Goal: Complete application form

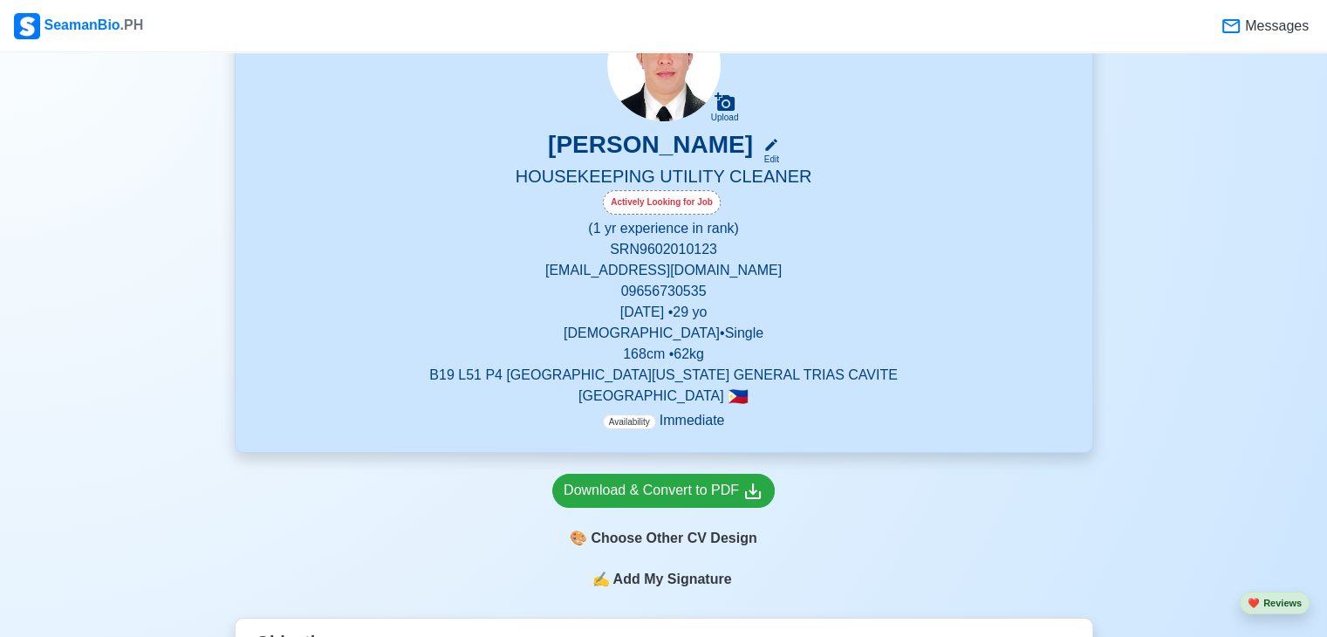
scroll to position [181, 0]
click at [622, 493] on div "Download & Convert to PDF" at bounding box center [664, 490] width 200 height 22
click at [1314, 624] on div at bounding box center [1314, 624] width 0 height 0
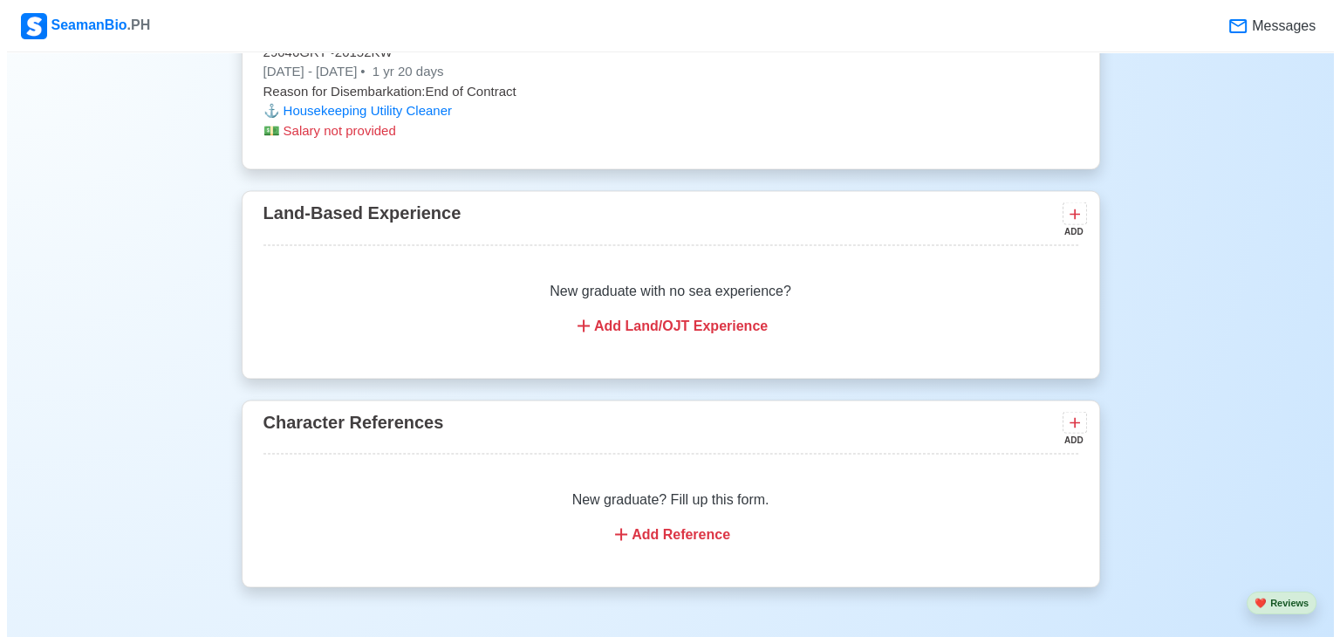
scroll to position [3146, 0]
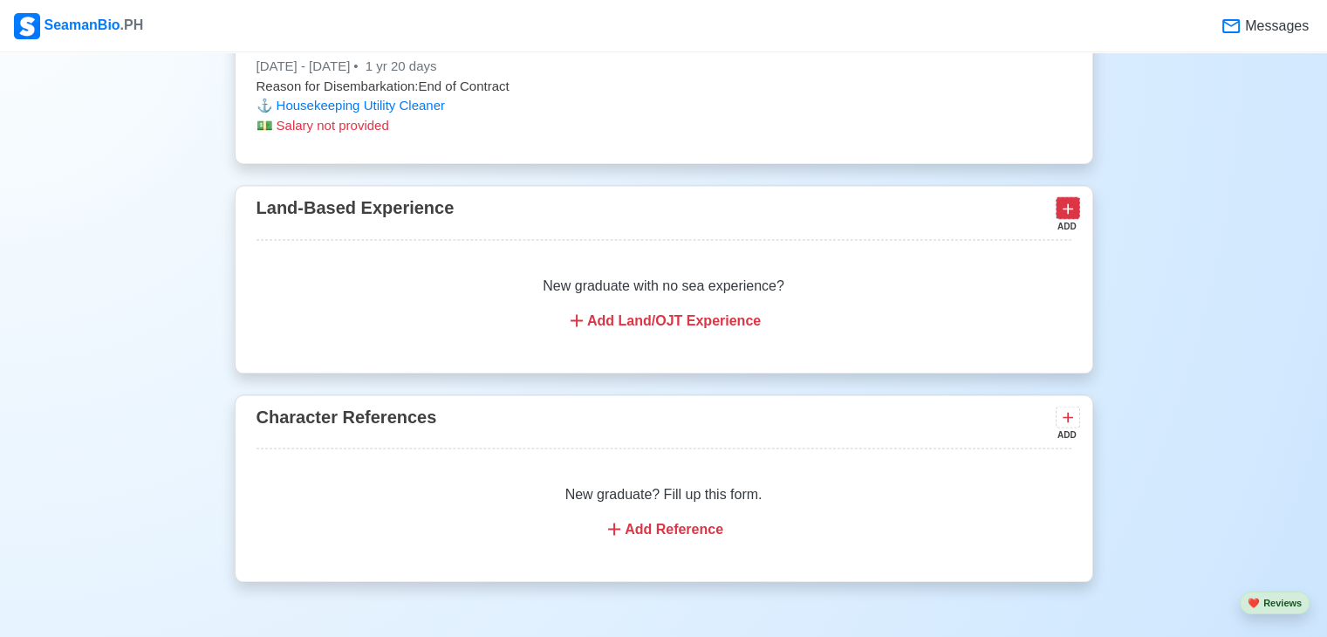
click at [1071, 207] on icon at bounding box center [1067, 208] width 17 height 17
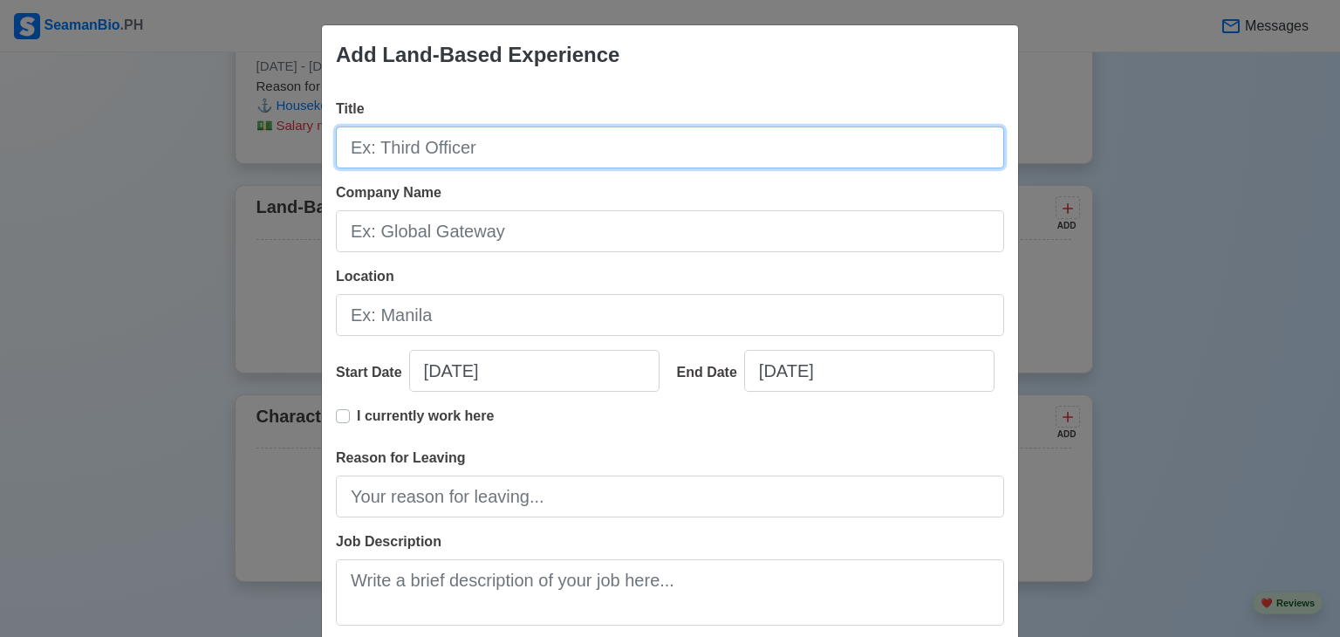
click at [564, 148] on input "Title" at bounding box center [670, 147] width 668 height 42
type input "Barista"
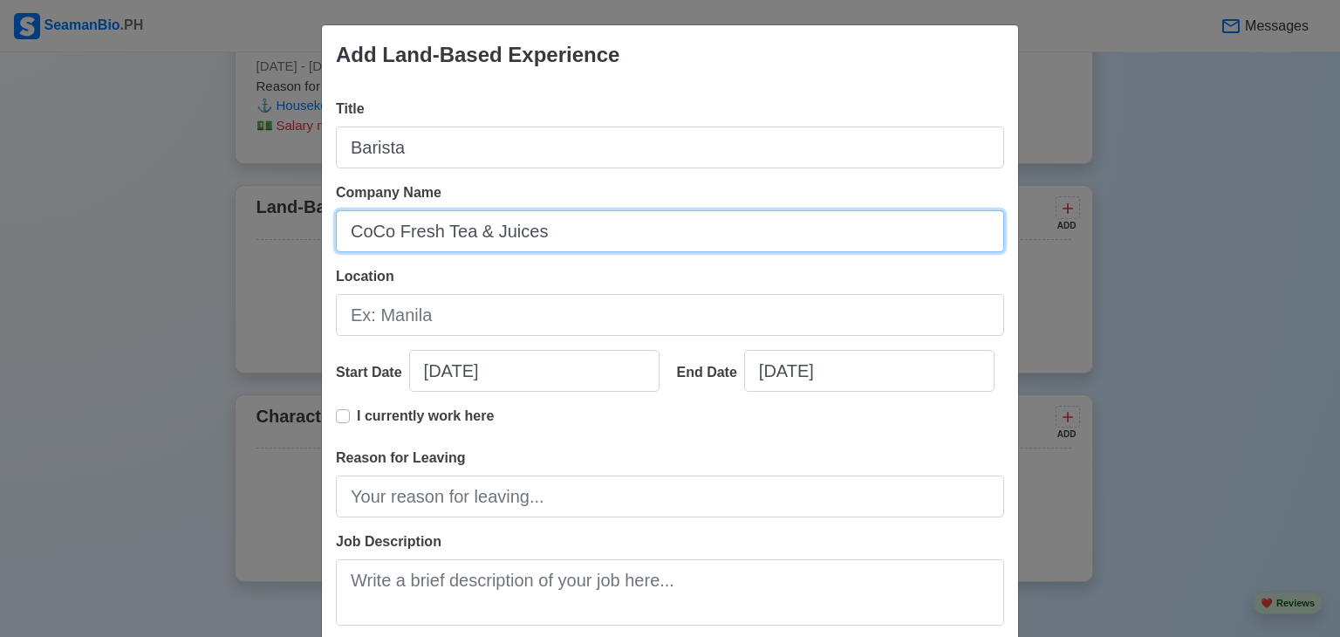
type input "CoCo Fresh Tea & Juices"
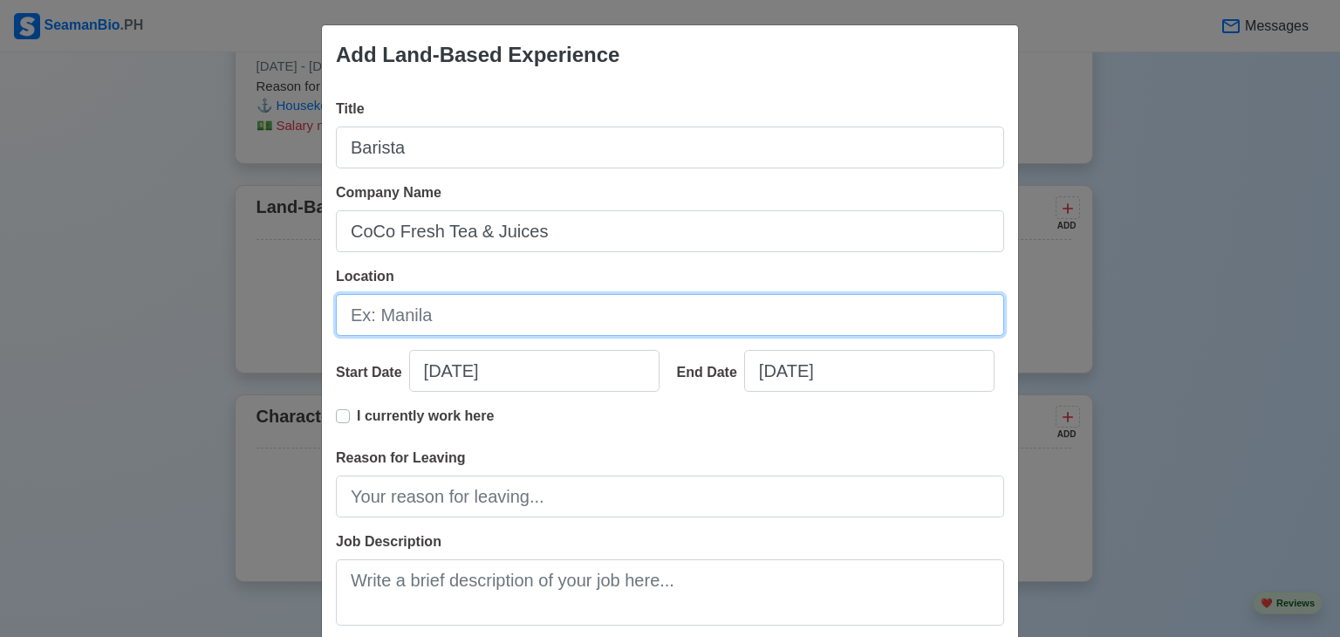
click at [401, 331] on input "Location" at bounding box center [670, 315] width 668 height 42
type input "City of [GEOGRAPHIC_DATA]"
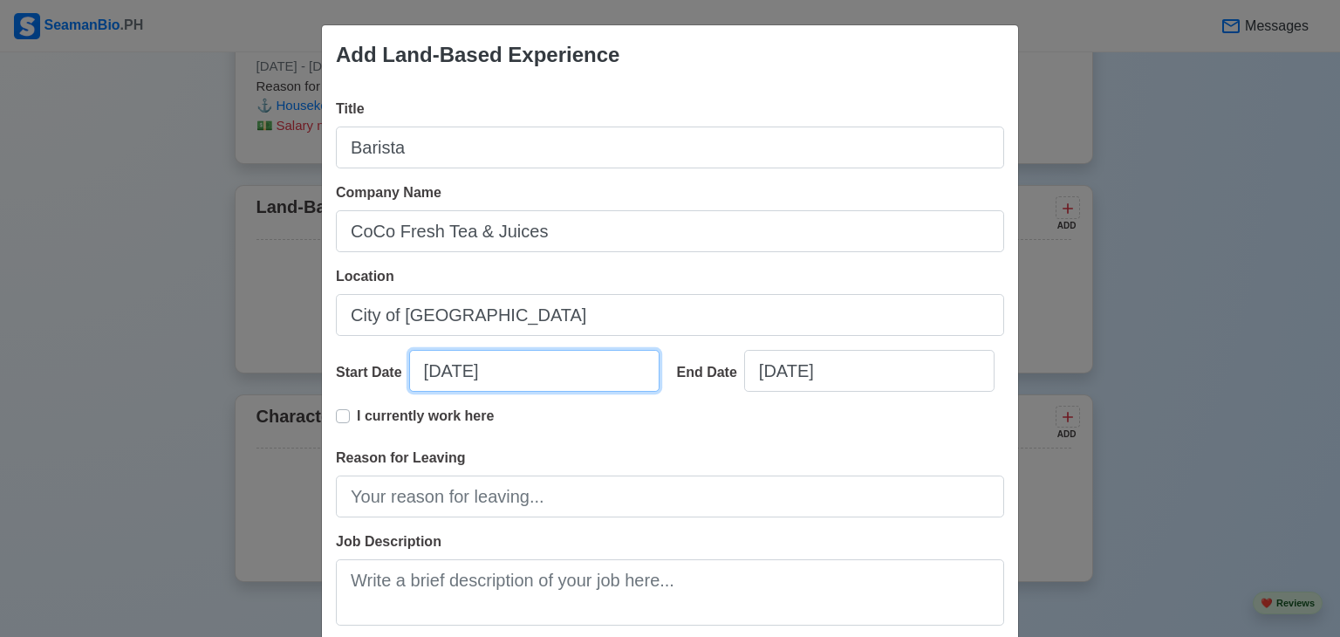
select select "****"
select select "*********"
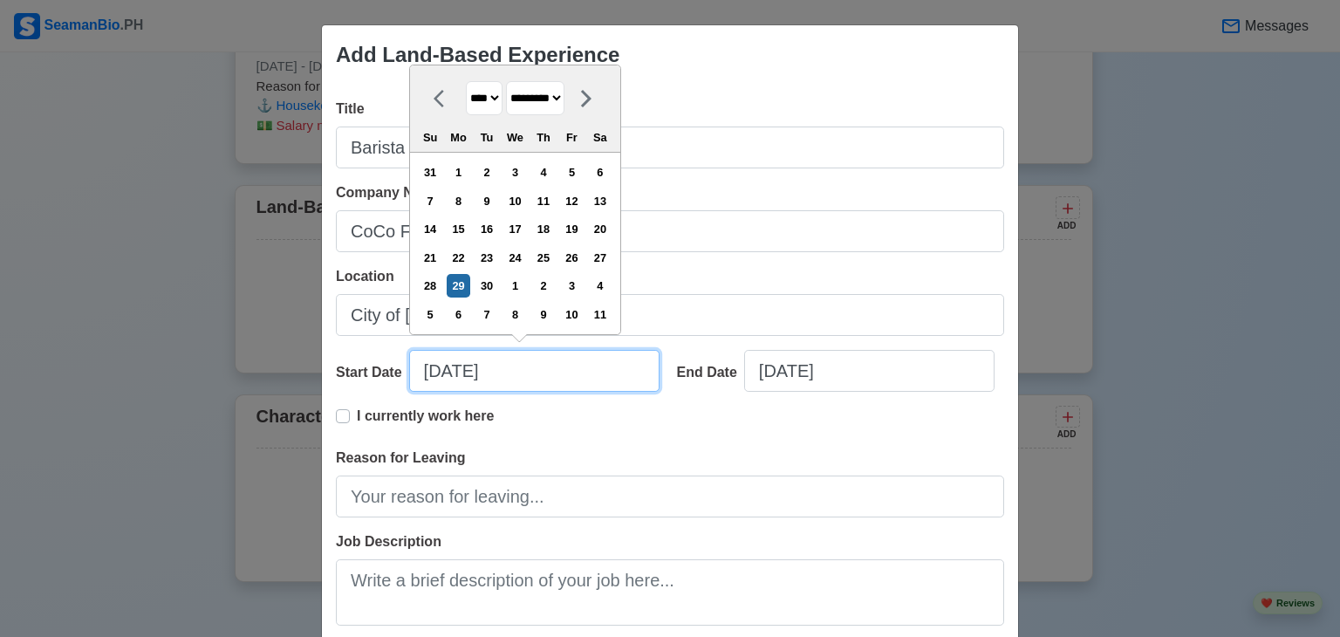
click at [429, 369] on input "[DATE]" at bounding box center [534, 371] width 250 height 42
click at [457, 371] on input "[DATE]" at bounding box center [534, 371] width 250 height 42
click at [436, 373] on input "09/00/2025" at bounding box center [534, 371] width 250 height 42
click at [544, 371] on input "07/00/2025" at bounding box center [534, 371] width 250 height 42
type input "[DATE]"
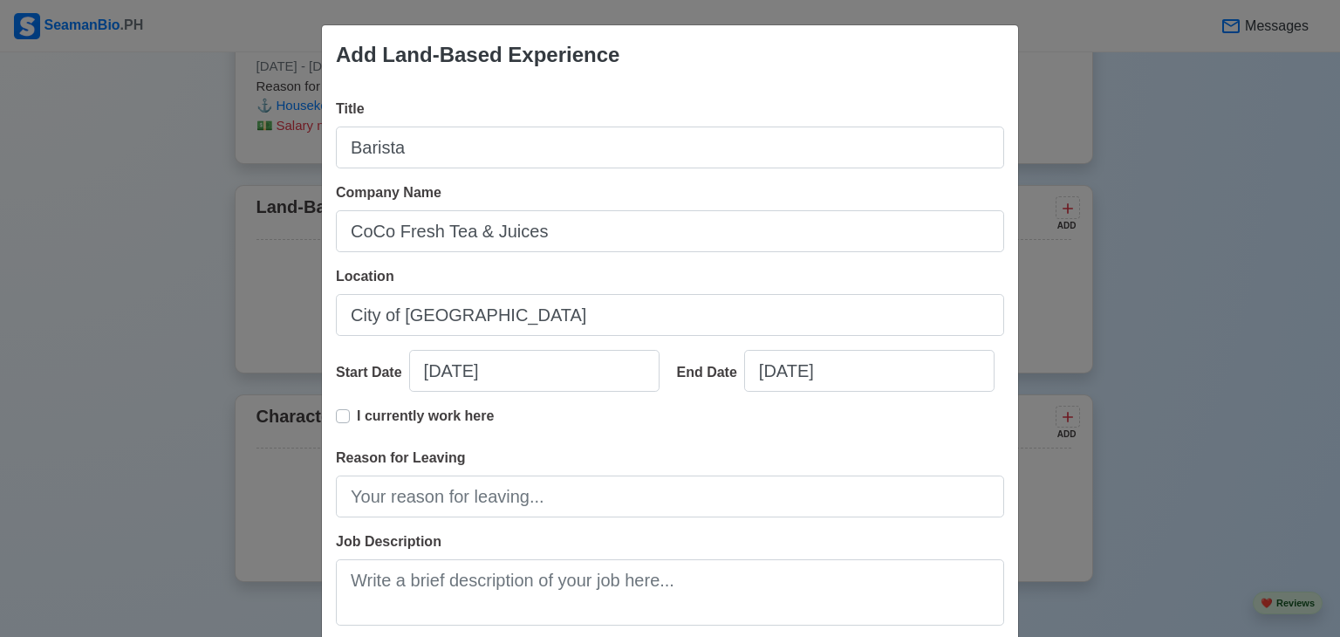
click at [735, 393] on div "End Date [DATE]" at bounding box center [834, 378] width 341 height 56
select select "****"
select select "*********"
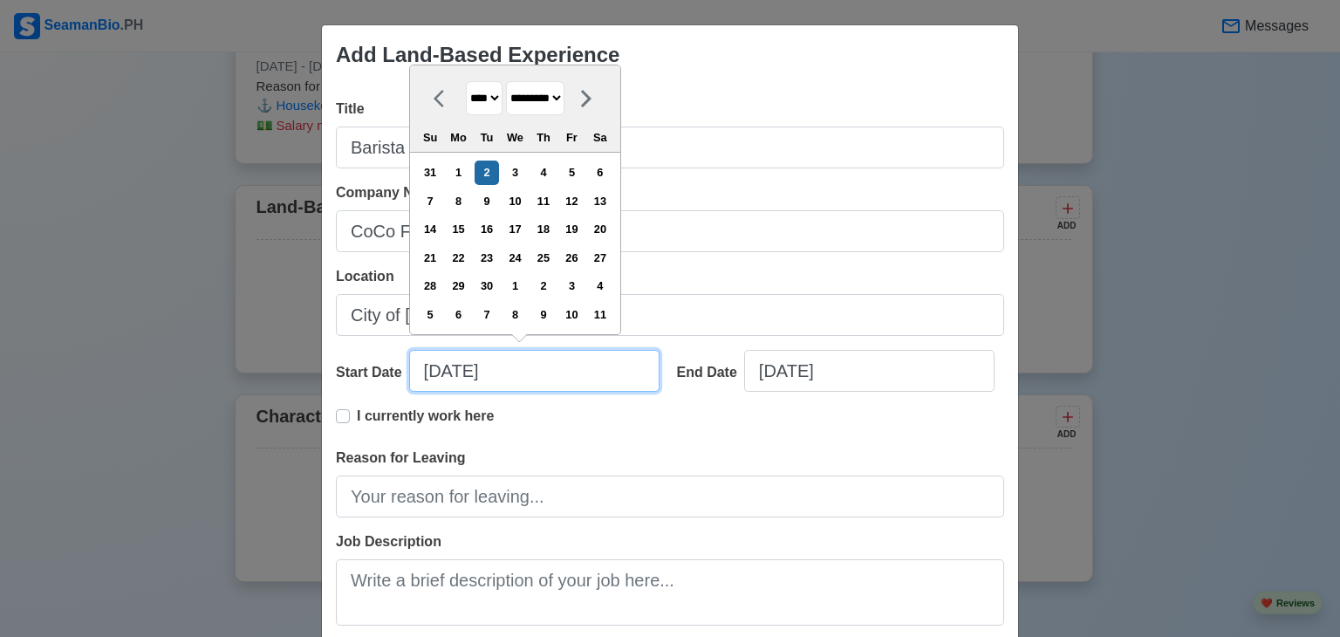
click at [457, 365] on input "[DATE]" at bounding box center [534, 371] width 250 height 42
click at [463, 172] on div "1" at bounding box center [459, 173] width 24 height 24
type input "[DATE]"
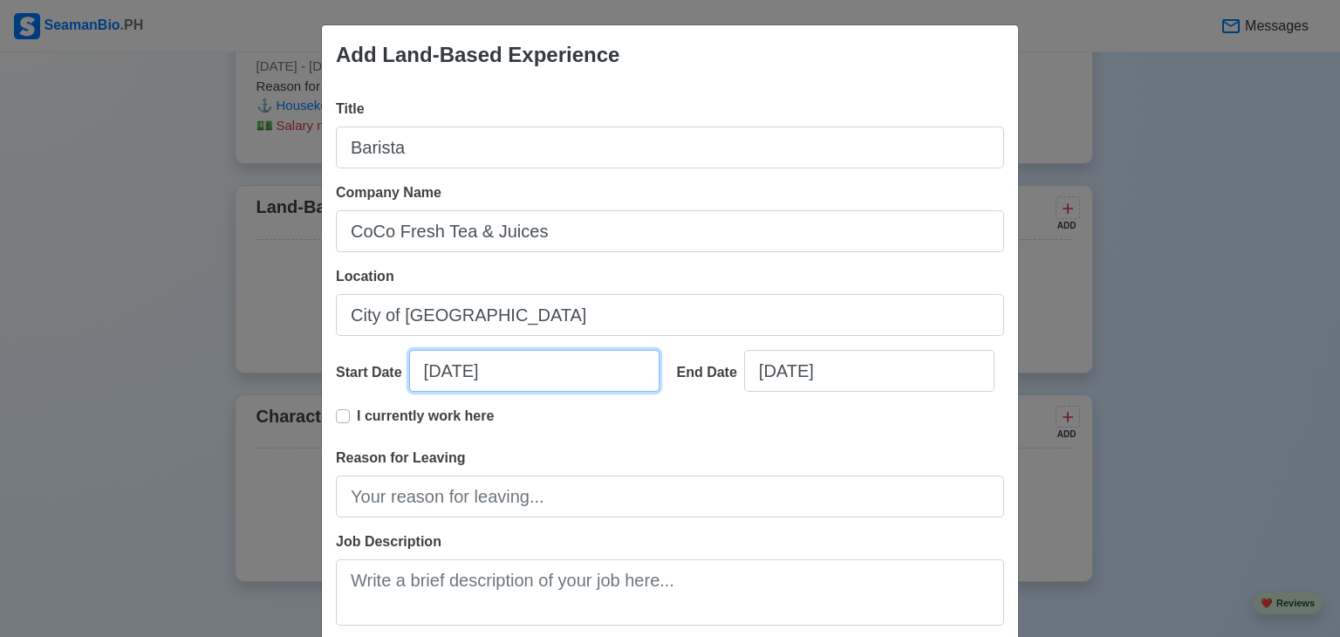
select select "****"
select select "*********"
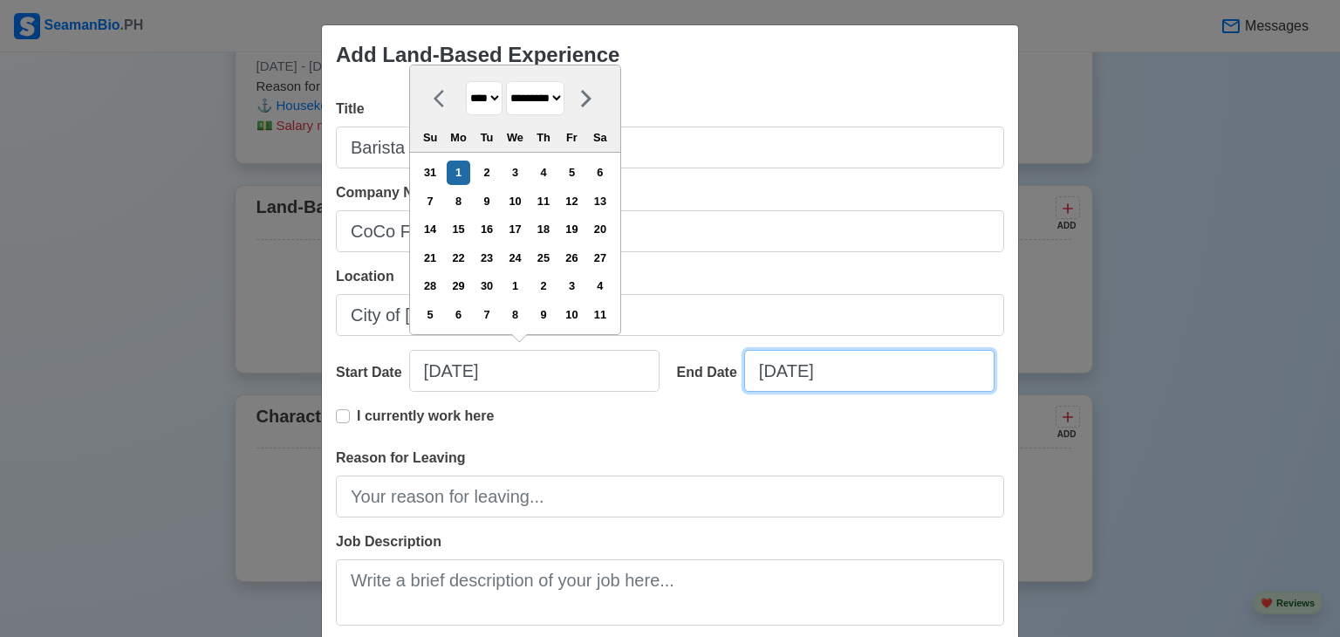
select select "****"
select select "*********"
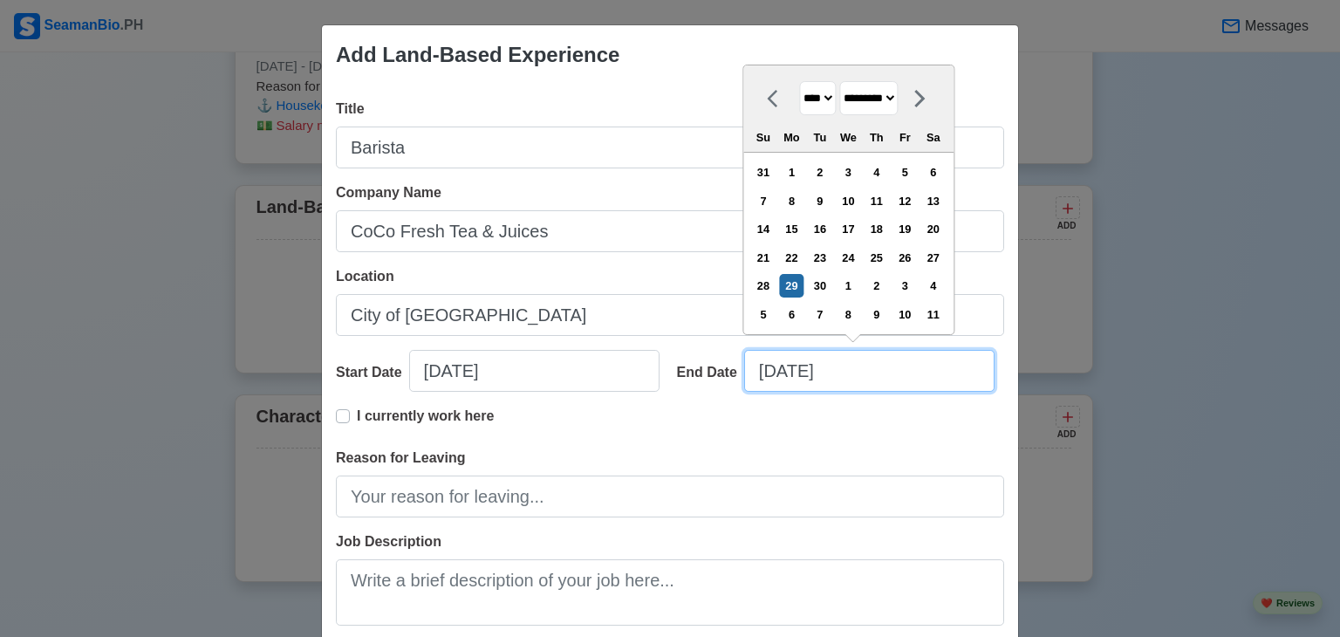
click at [764, 371] on input "[DATE]" at bounding box center [869, 371] width 250 height 42
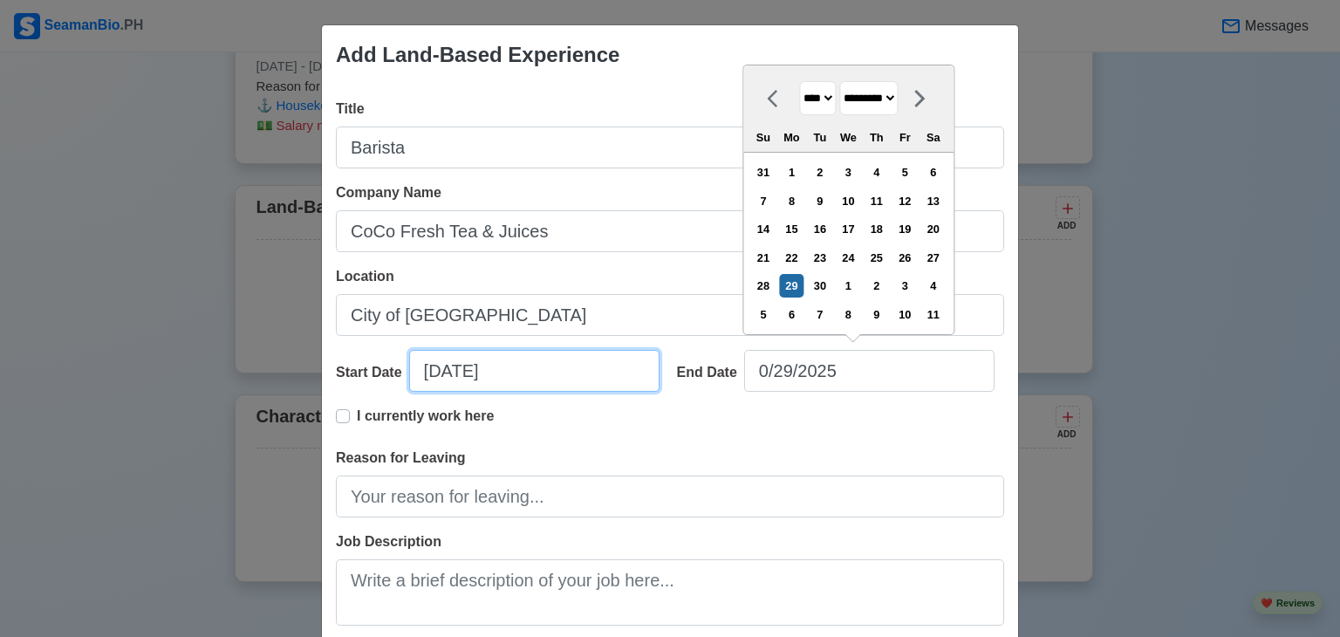
type input "[DATE]"
select select "****"
select select "*********"
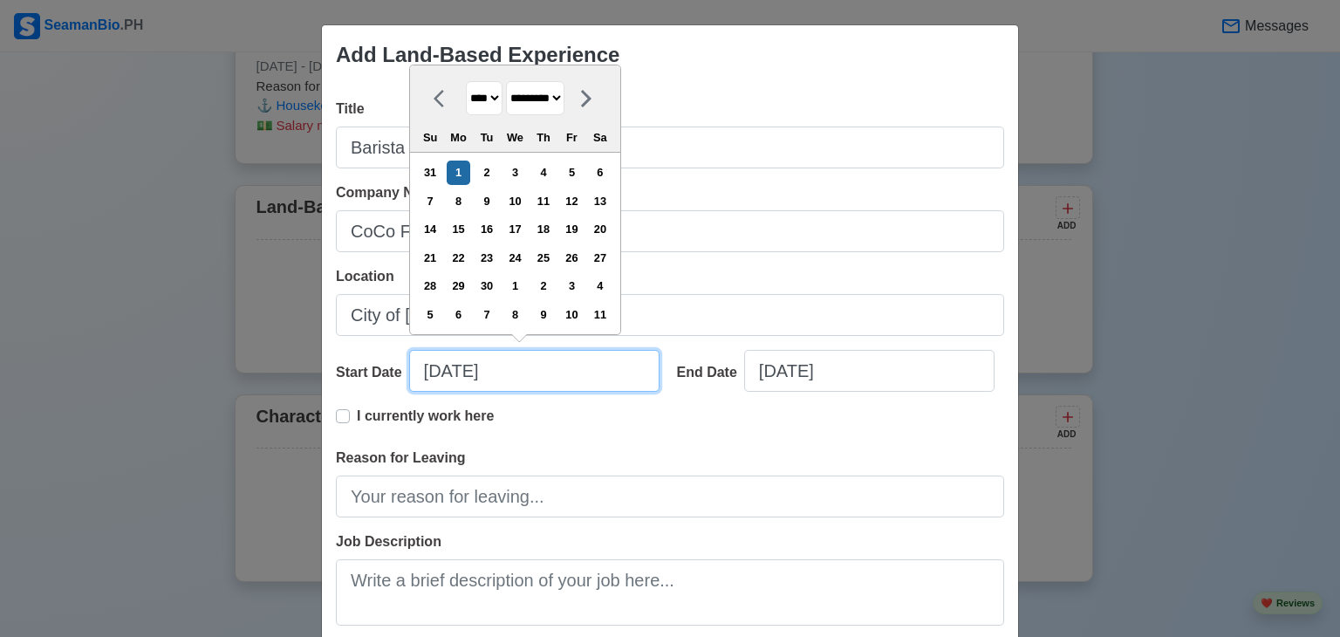
click at [458, 367] on input "[DATE]" at bounding box center [534, 371] width 250 height 42
type input "[DATE]"
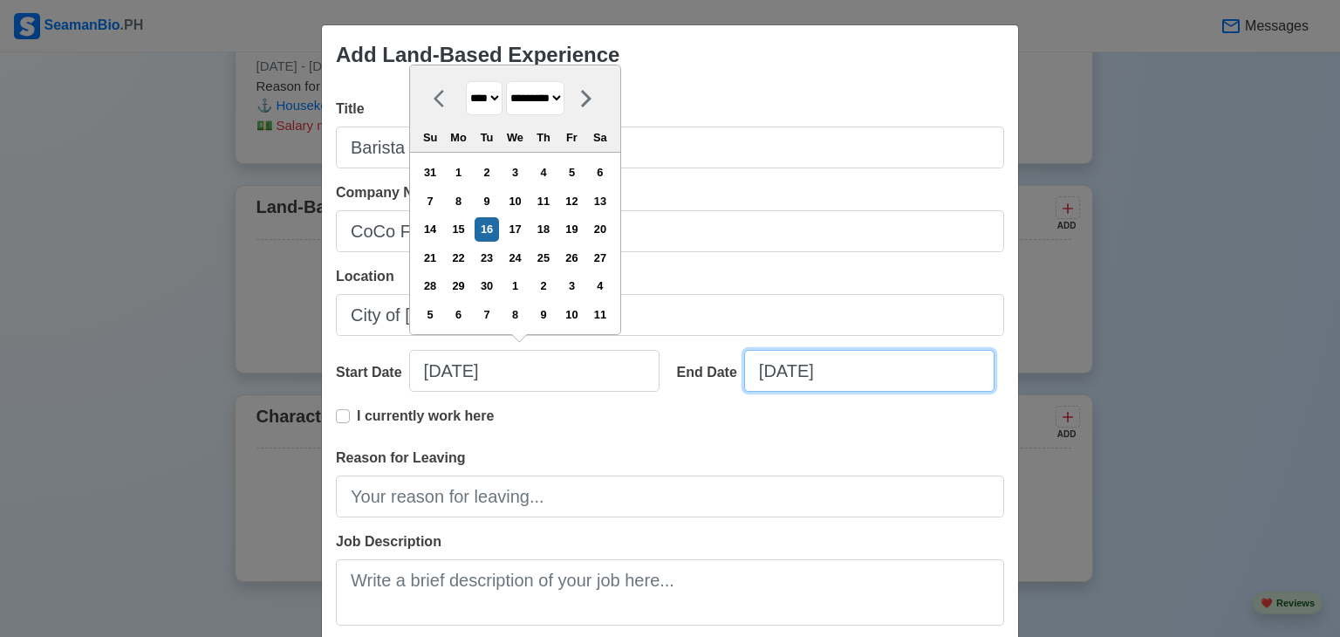
select select "****"
select select "*********"
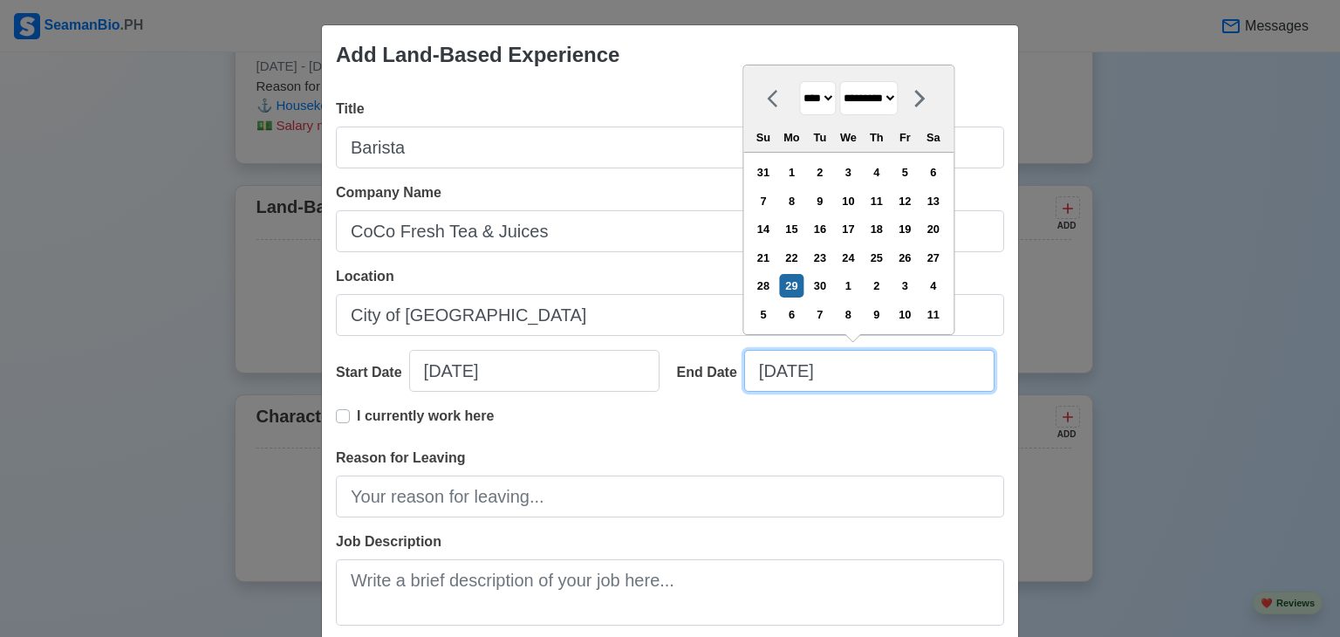
click at [789, 371] on input "[DATE]" at bounding box center [869, 371] width 250 height 42
type input "[DATE]"
select select "*******"
type input "[DATE]"
select select "********"
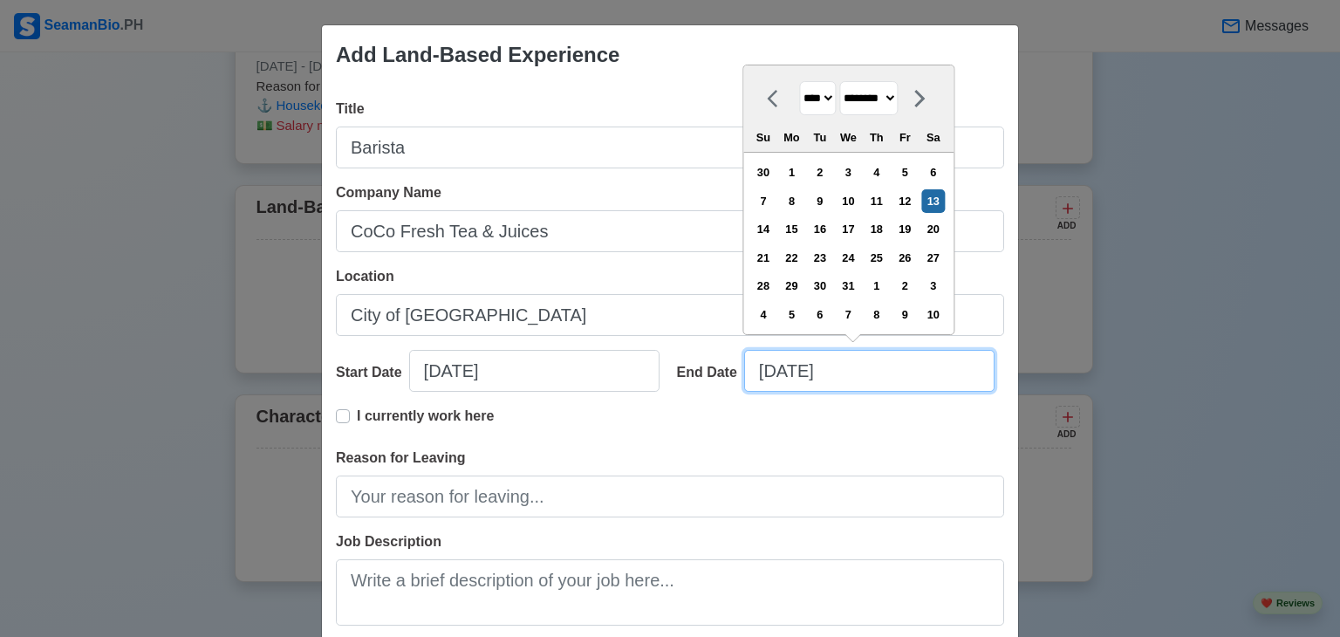
click at [883, 383] on input "[DATE]" at bounding box center [869, 371] width 250 height 42
type input "[DATE]"
select select "****"
type input "[DATE]"
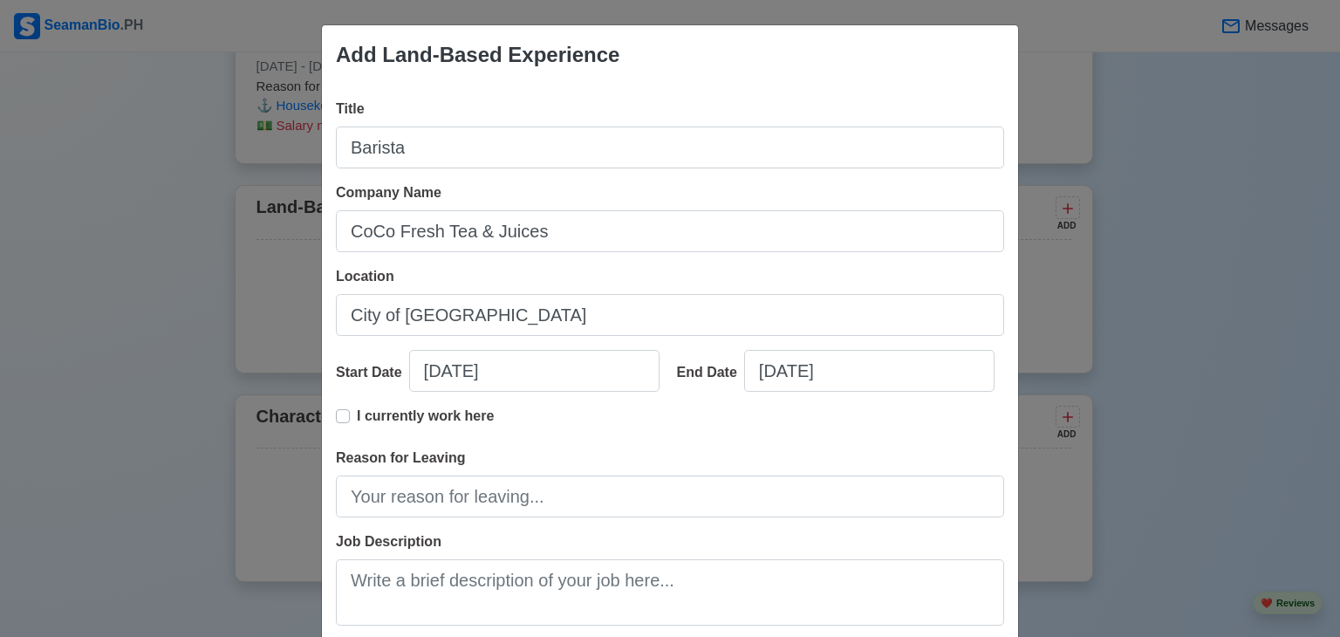
click at [597, 438] on div "I currently work here" at bounding box center [670, 427] width 668 height 42
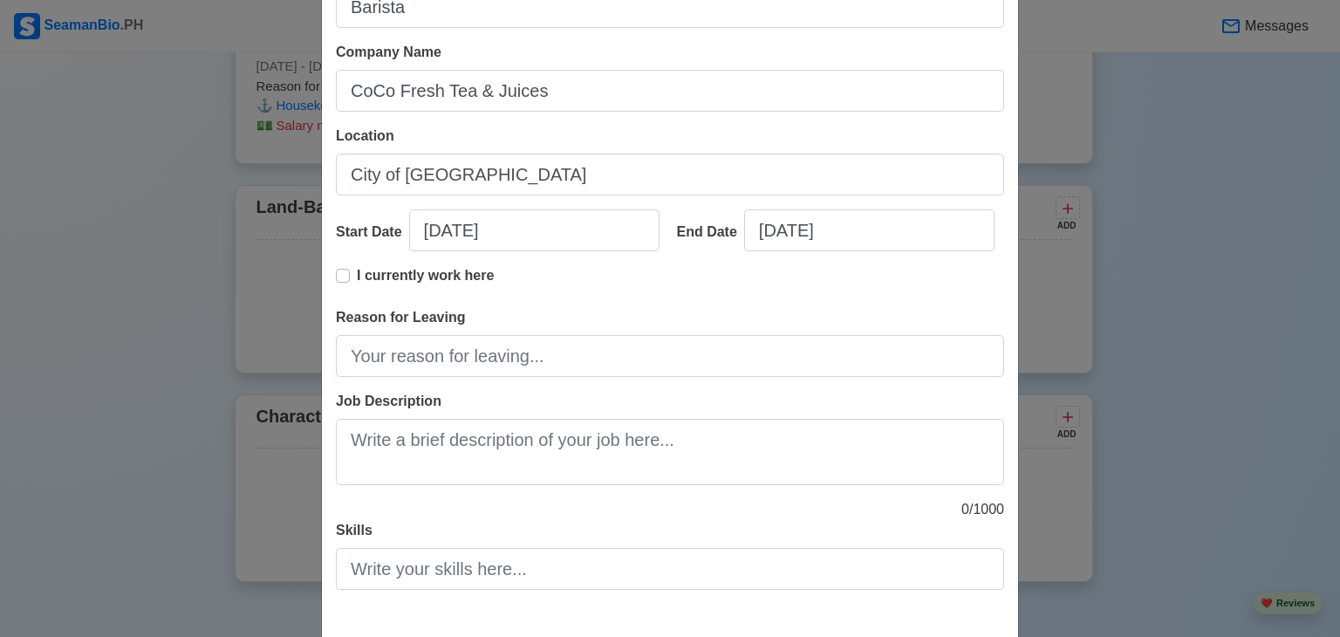
scroll to position [142, 0]
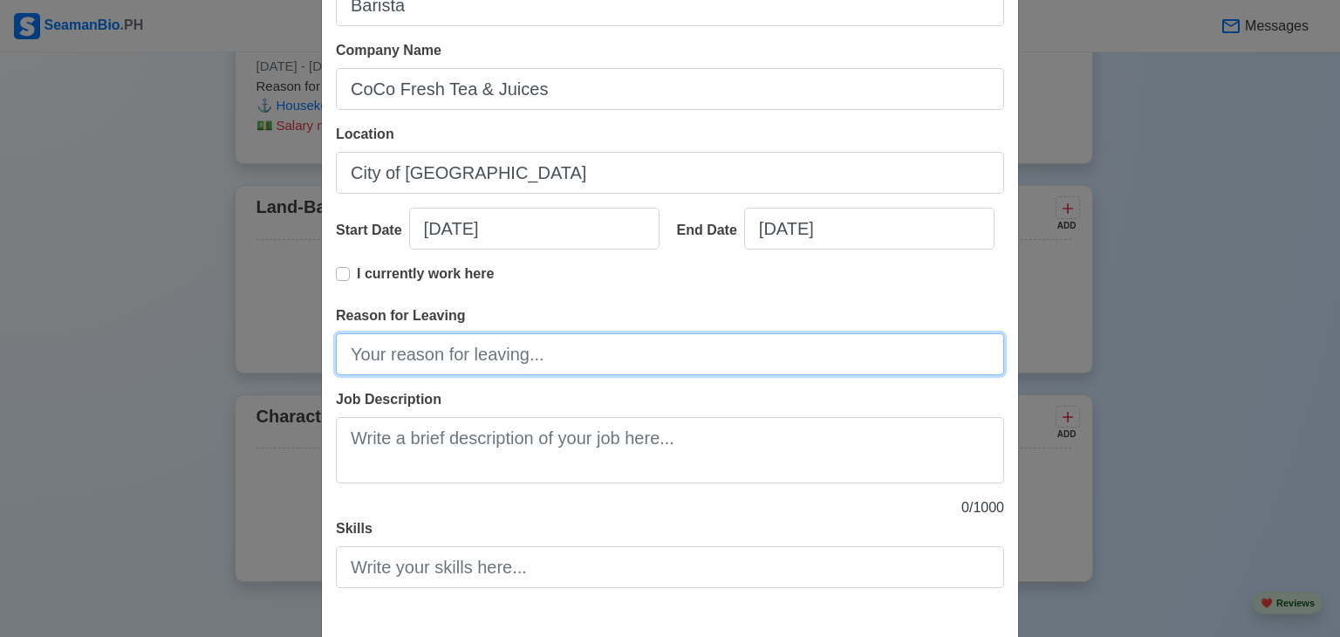
click at [454, 365] on input "Reason for Leaving" at bounding box center [670, 354] width 668 height 42
type input "Career Growth"
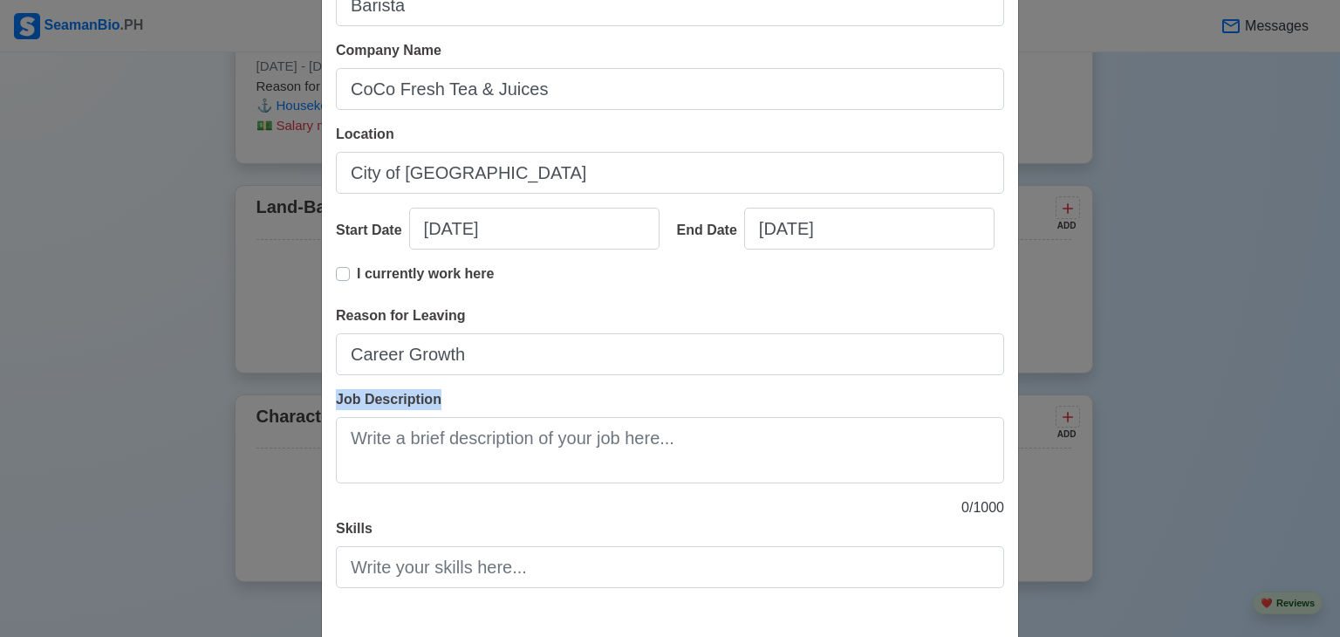
drag, startPoint x: 499, startPoint y: 408, endPoint x: 487, endPoint y: 458, distance: 51.2
click at [487, 458] on div "Job Description" at bounding box center [670, 436] width 668 height 94
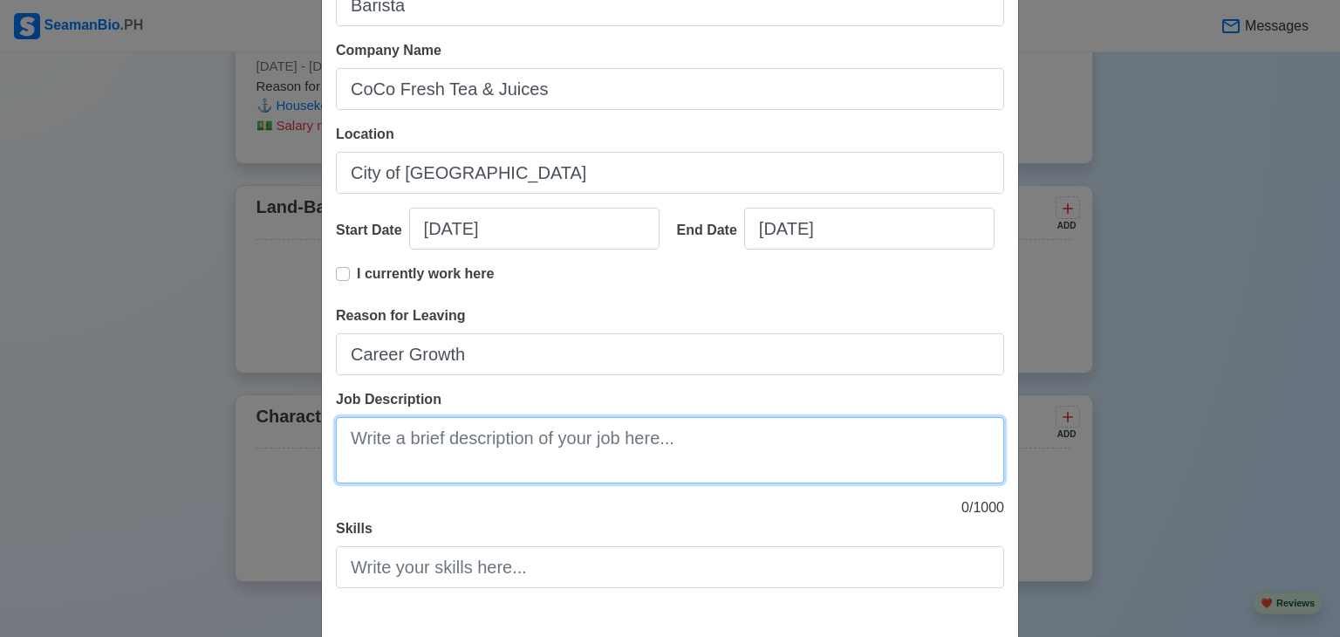
click at [487, 458] on textarea "Job Description" at bounding box center [670, 450] width 668 height 66
paste textarea "barista prepares and serves hot and cold coffee, tea, and specialty beverages, …"
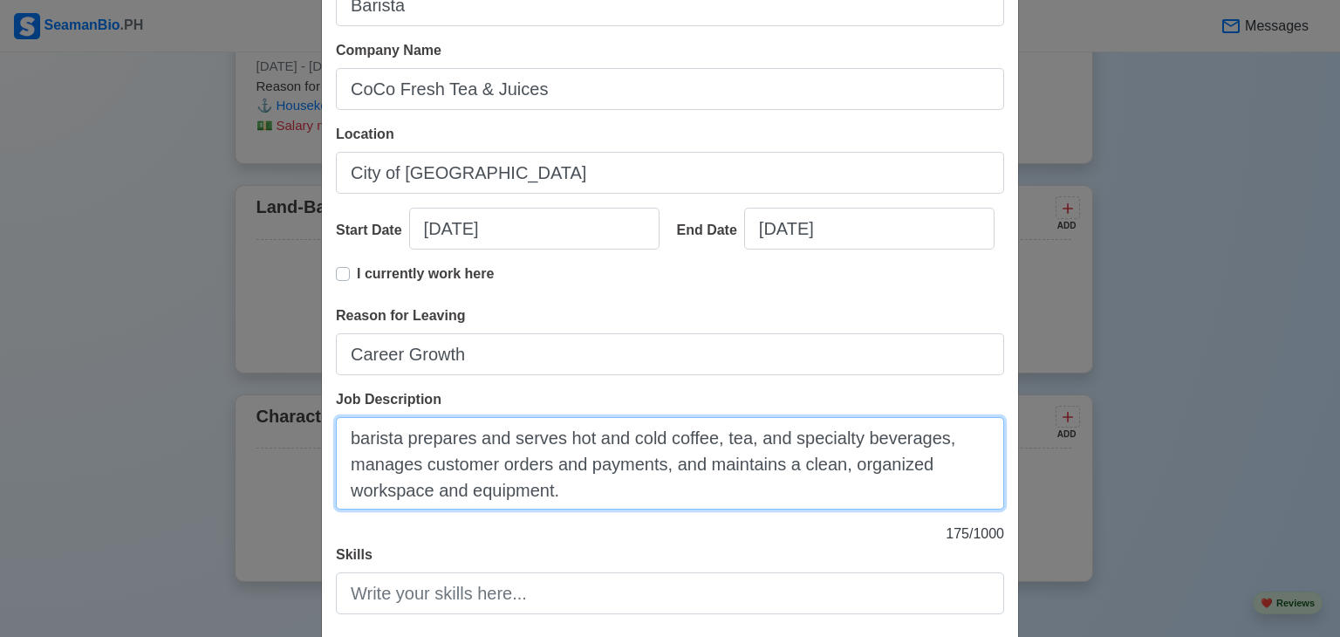
drag, startPoint x: 410, startPoint y: 443, endPoint x: 304, endPoint y: 444, distance: 105.6
click at [304, 444] on div "Add Land-Based Experience Title Barista Company Name CoCo Fresh Tea & Juices Lo…" at bounding box center [670, 318] width 1340 height 637
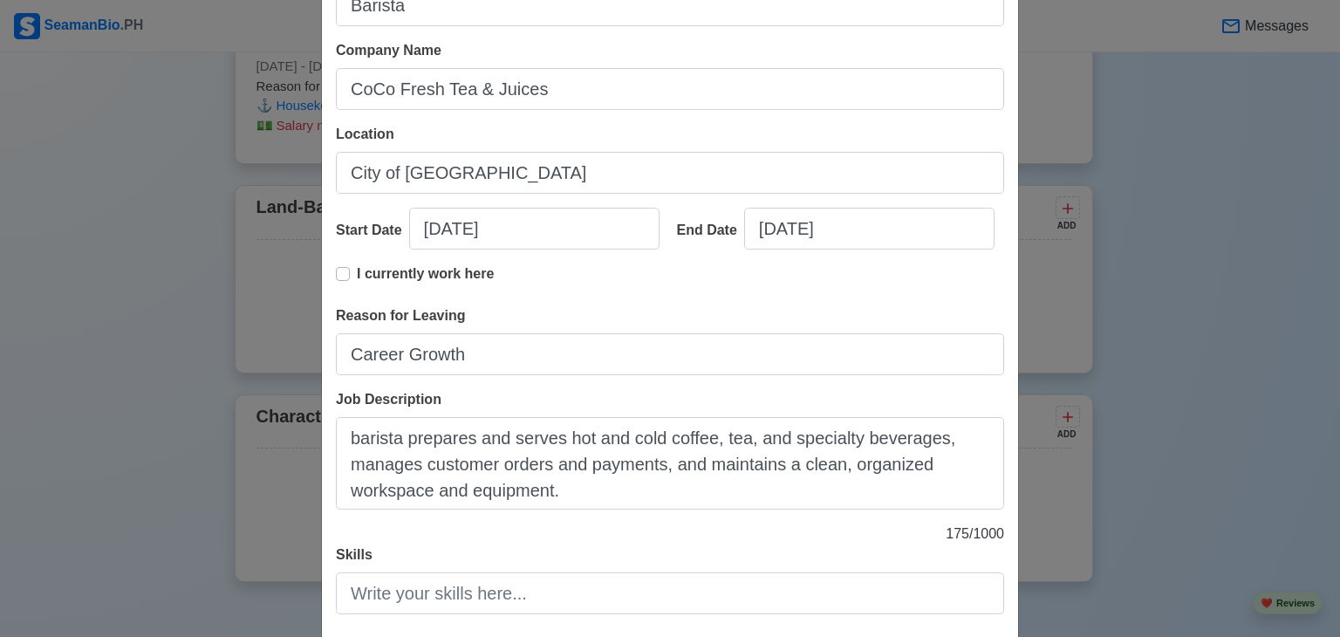
click at [304, 444] on div "Add Land-Based Experience Title Barista Company Name CoCo Fresh Tea & Juices Lo…" at bounding box center [670, 318] width 1340 height 637
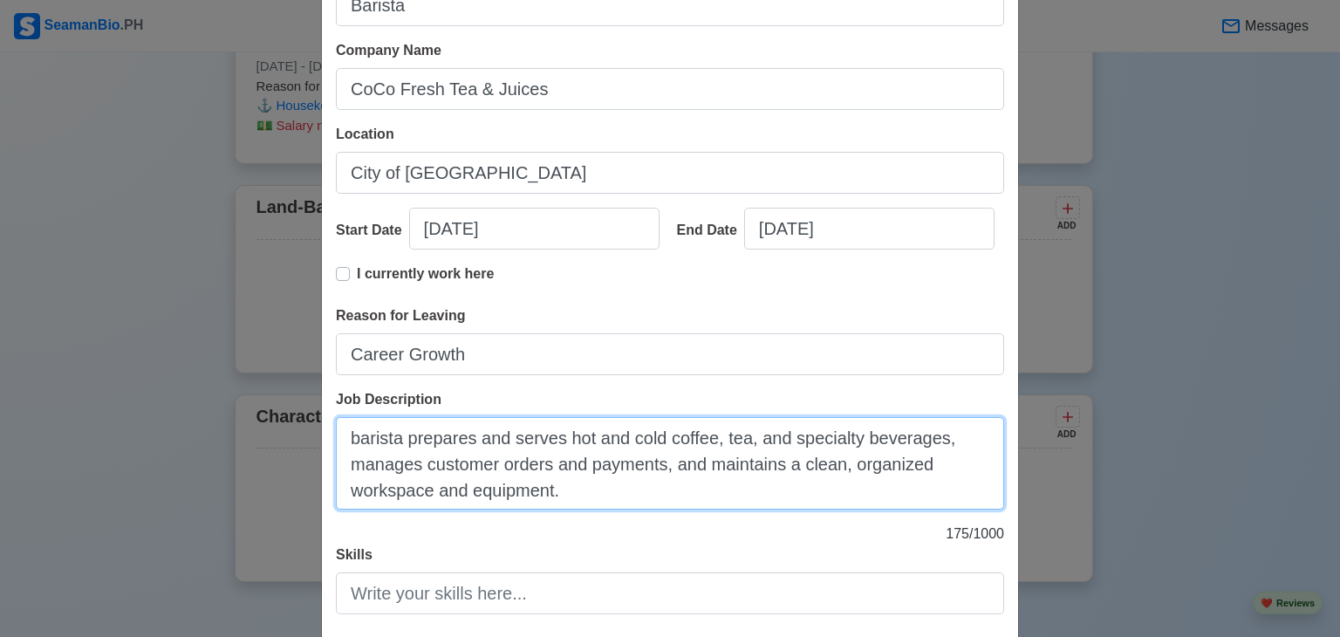
drag, startPoint x: 411, startPoint y: 437, endPoint x: 314, endPoint y: 445, distance: 97.1
click at [321, 445] on div "Add Land-Based Experience Title Barista Company Name CoCo Fresh Tea & Juices Lo…" at bounding box center [670, 300] width 698 height 836
type textarea "Prepares and serves hot and cold coffee, tea, and specialty beverages, manages …"
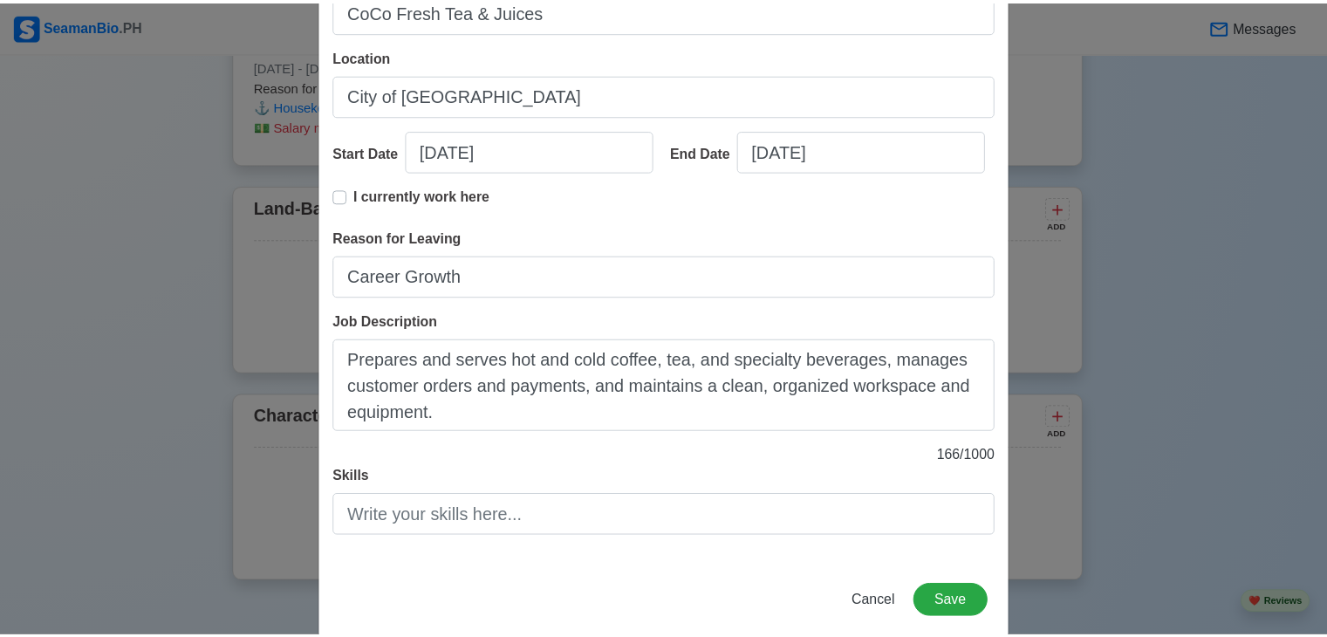
scroll to position [248, 0]
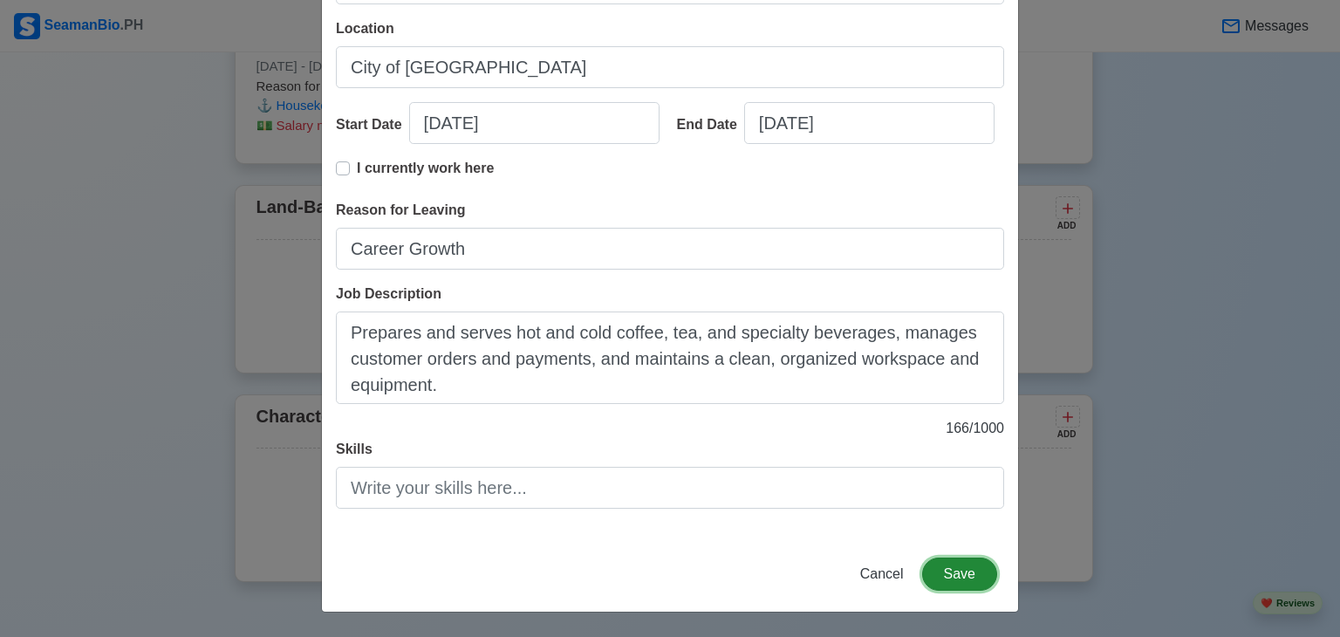
click at [953, 580] on button "Save" at bounding box center [959, 573] width 75 height 33
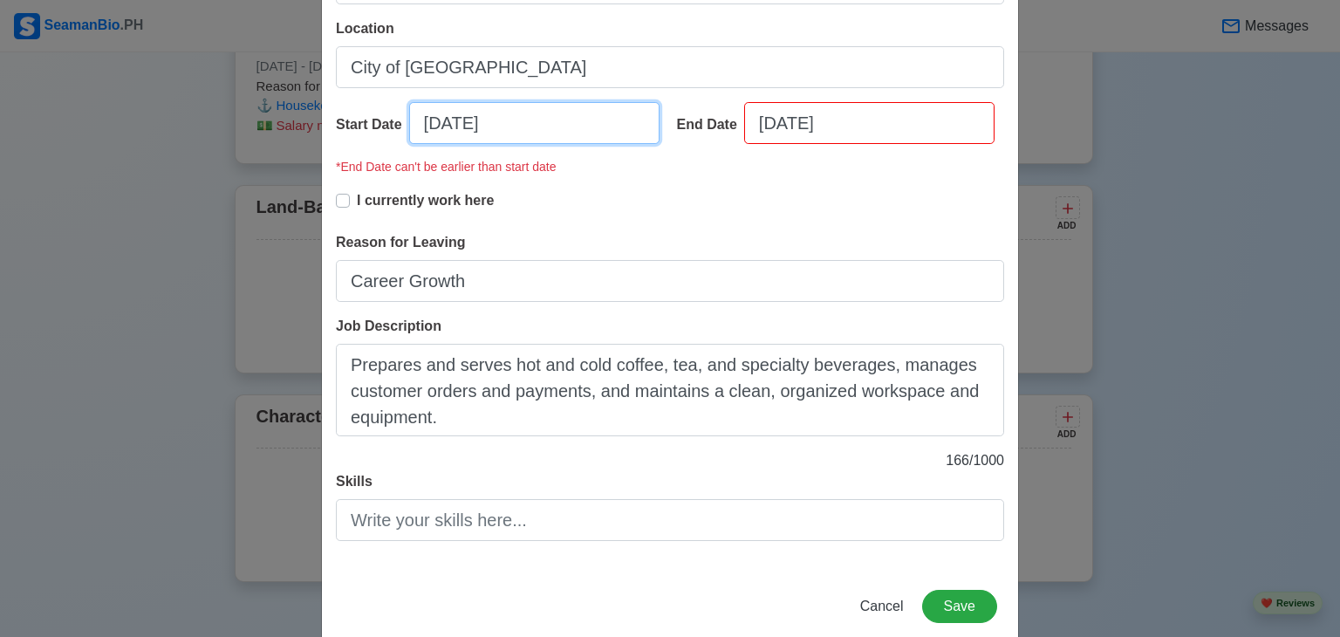
select select "****"
select select "*********"
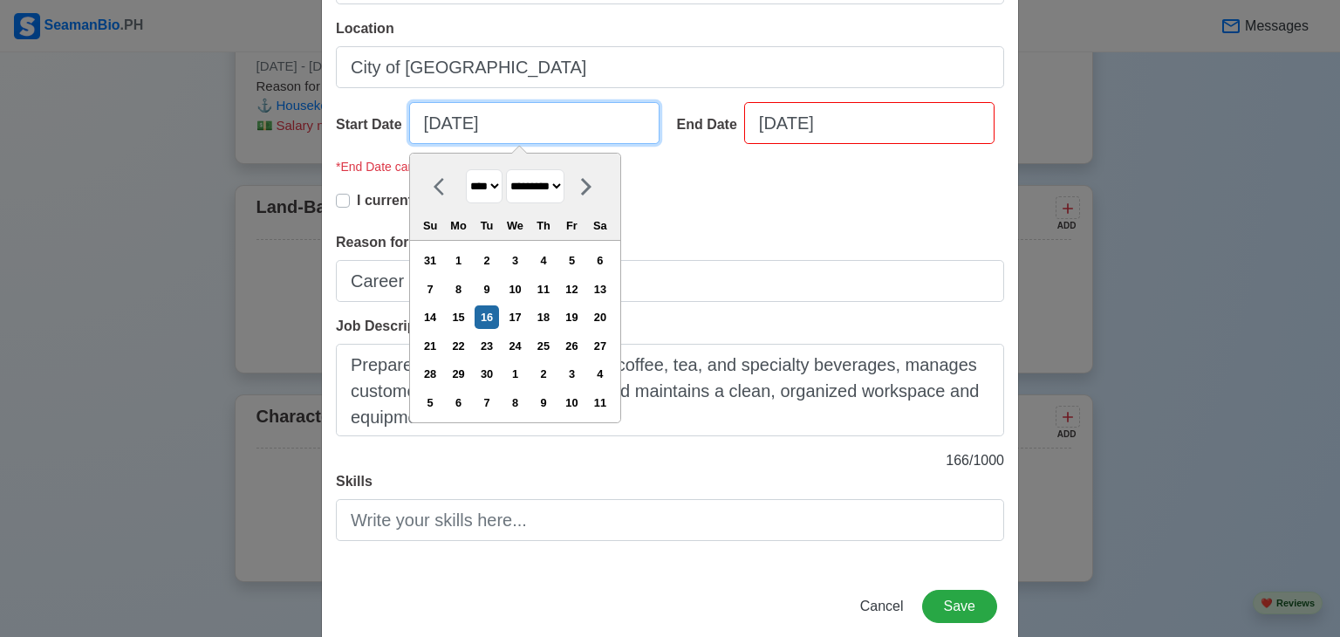
click at [527, 123] on input "[DATE]" at bounding box center [534, 123] width 250 height 42
type input "[DATE]"
select select "****"
type input "[DATE]"
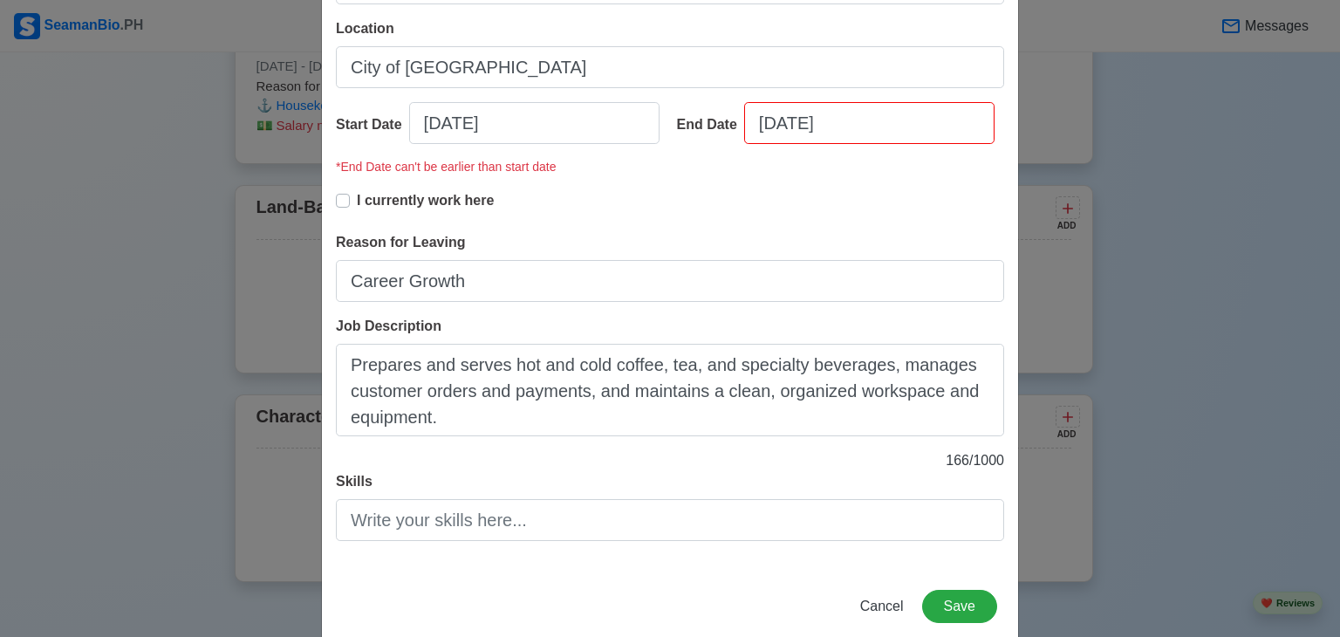
click at [722, 221] on div "I currently work here" at bounding box center [670, 211] width 668 height 42
click at [967, 603] on button "Save" at bounding box center [959, 606] width 75 height 33
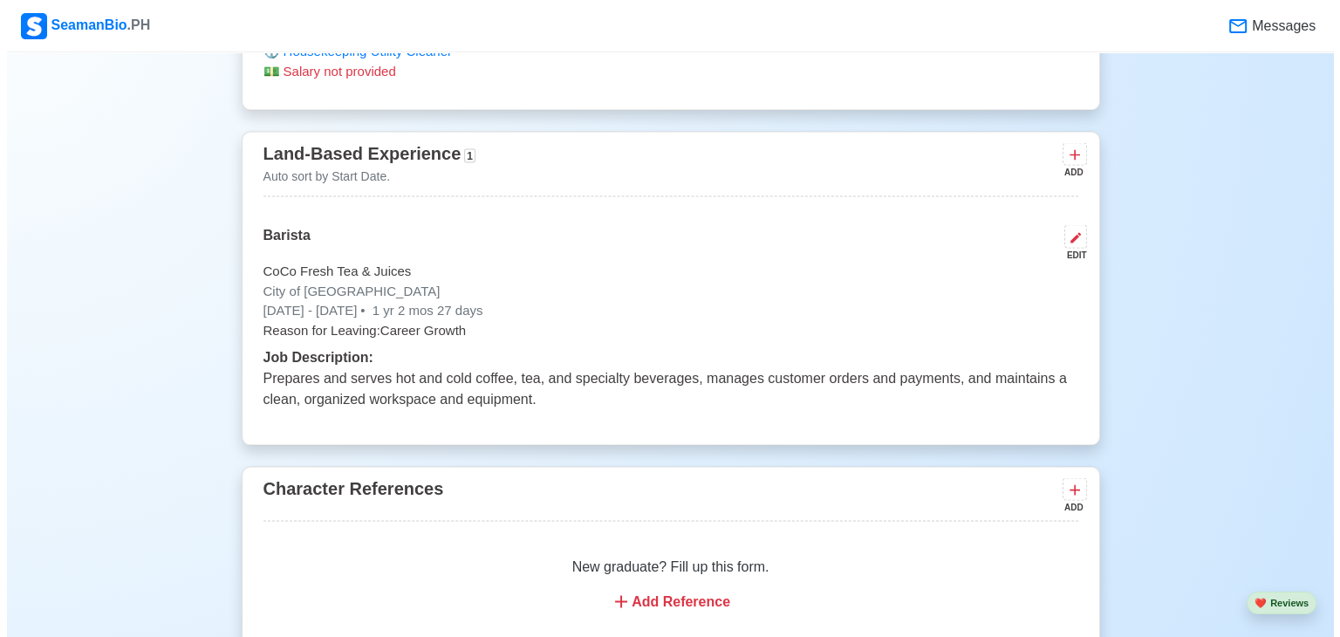
scroll to position [3189, 0]
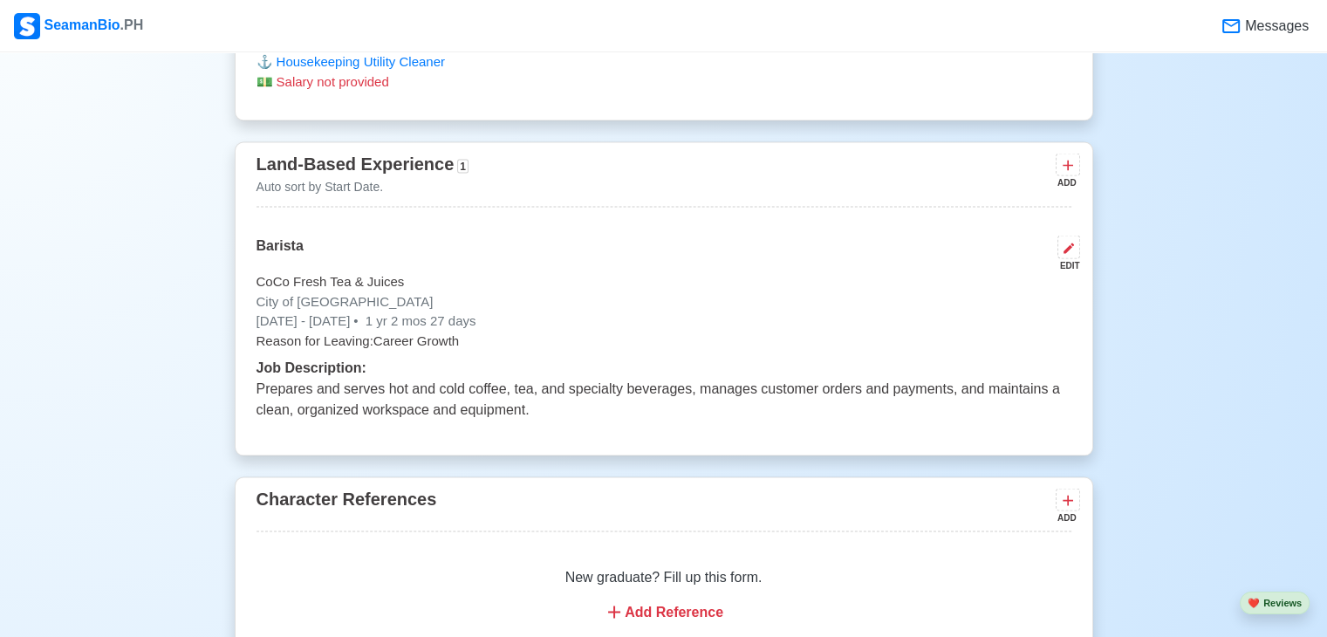
click at [1064, 176] on div "ADD" at bounding box center [1066, 181] width 21 height 13
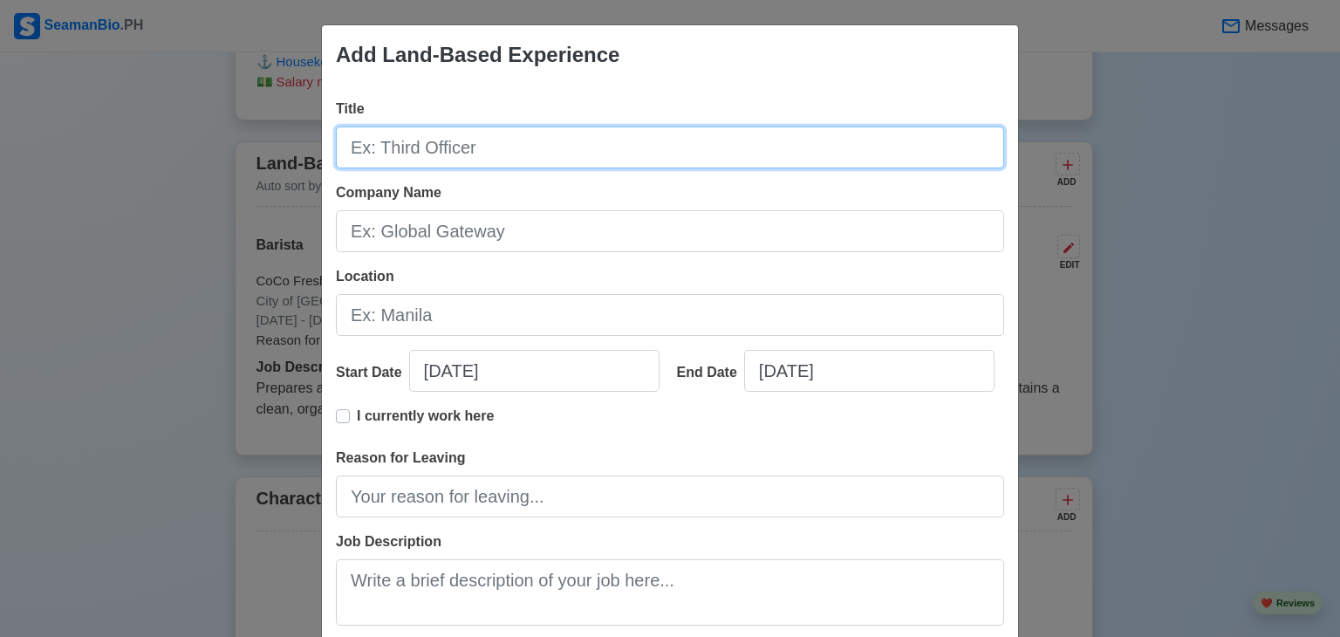
click at [476, 154] on input "Title" at bounding box center [670, 147] width 668 height 42
type input "Barista"
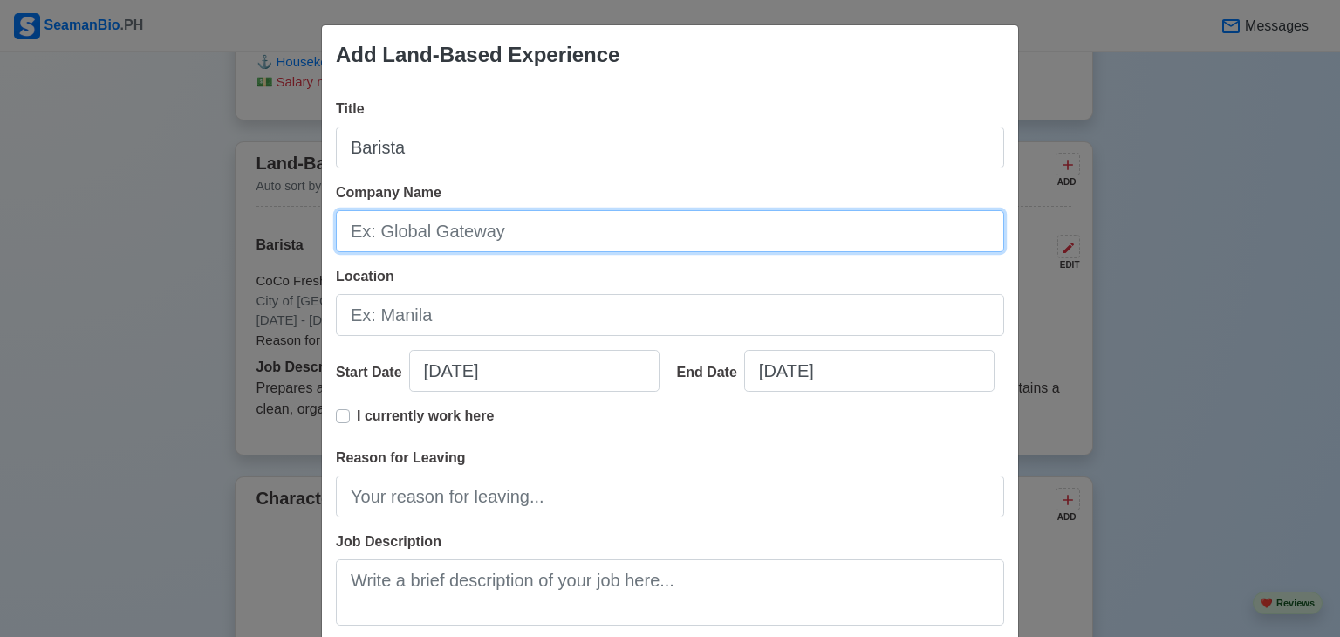
click at [446, 235] on input "Company Name" at bounding box center [670, 231] width 668 height 42
type input "The Coffee Bean and Tea Leaf"
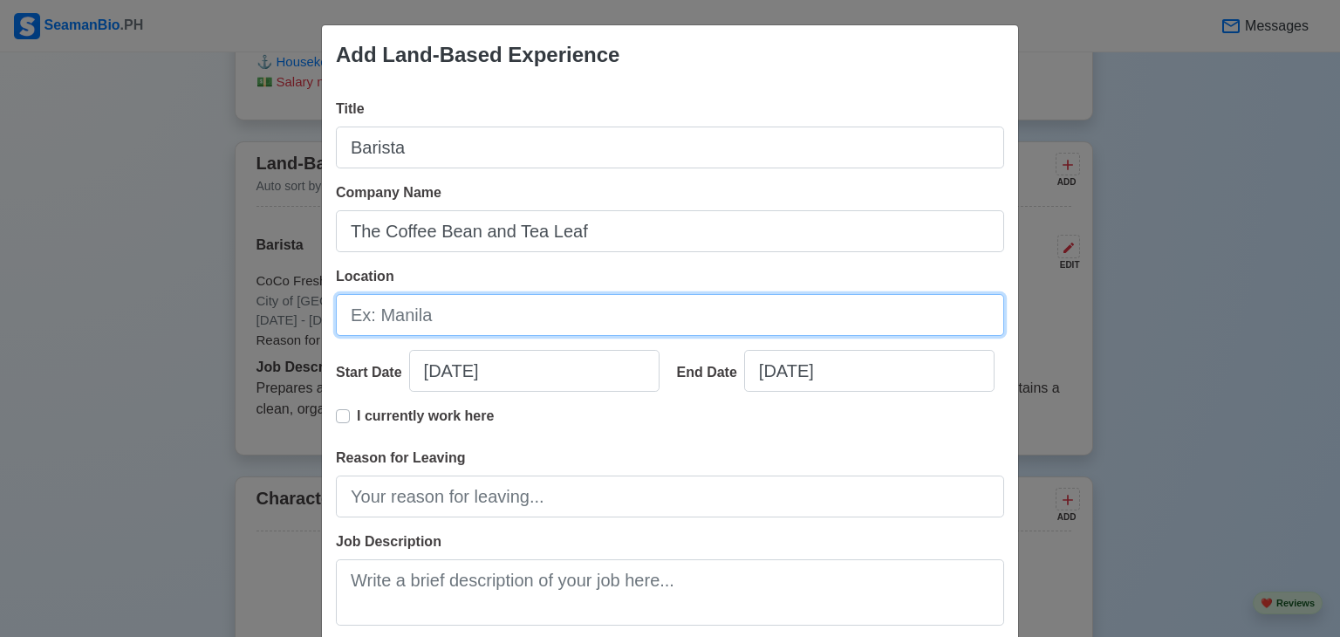
click at [375, 311] on input "Location" at bounding box center [670, 315] width 668 height 42
type input "City of Muntinlupa"
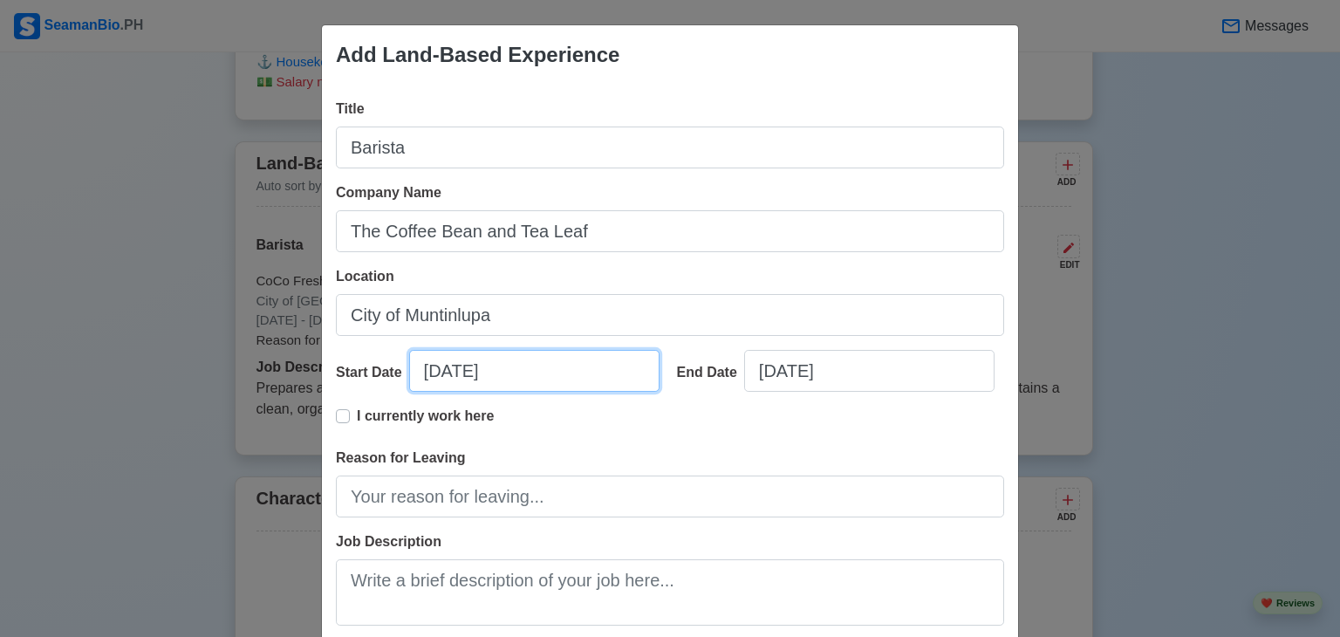
select select "****"
select select "*********"
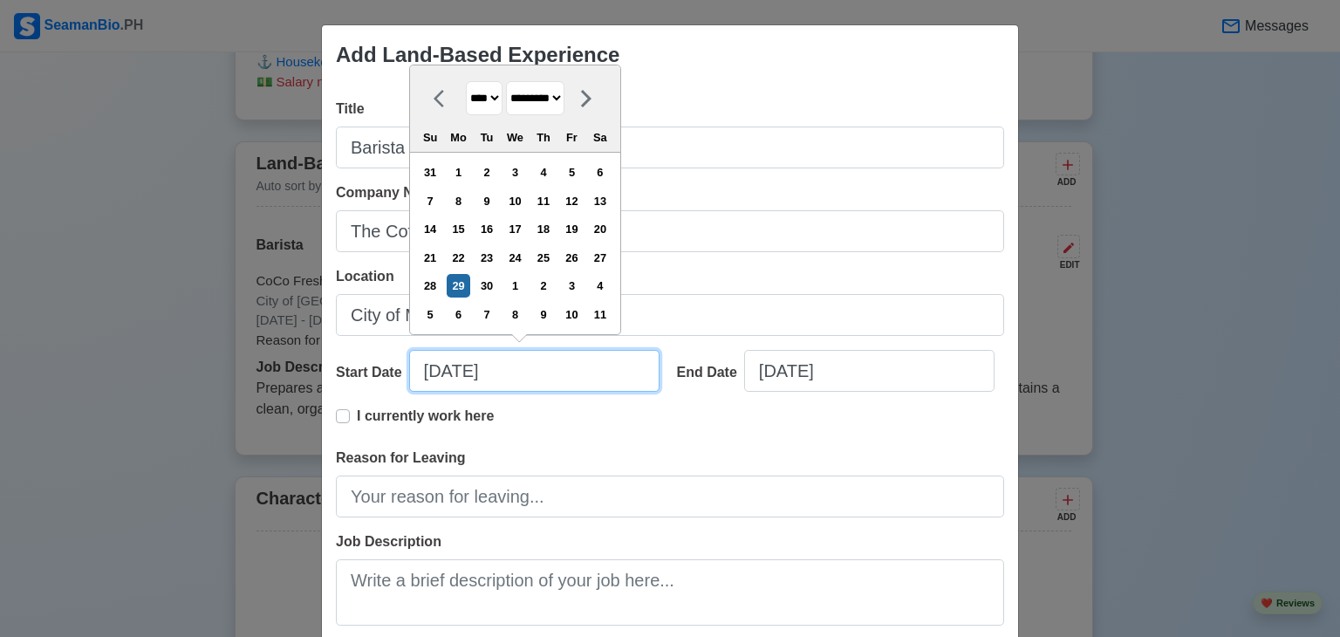
click at [463, 371] on input "[DATE]" at bounding box center [534, 371] width 250 height 42
click at [540, 379] on input "[DATE]" at bounding box center [534, 371] width 250 height 42
type input "[DATE]"
select select "****"
type input "[DATE]"
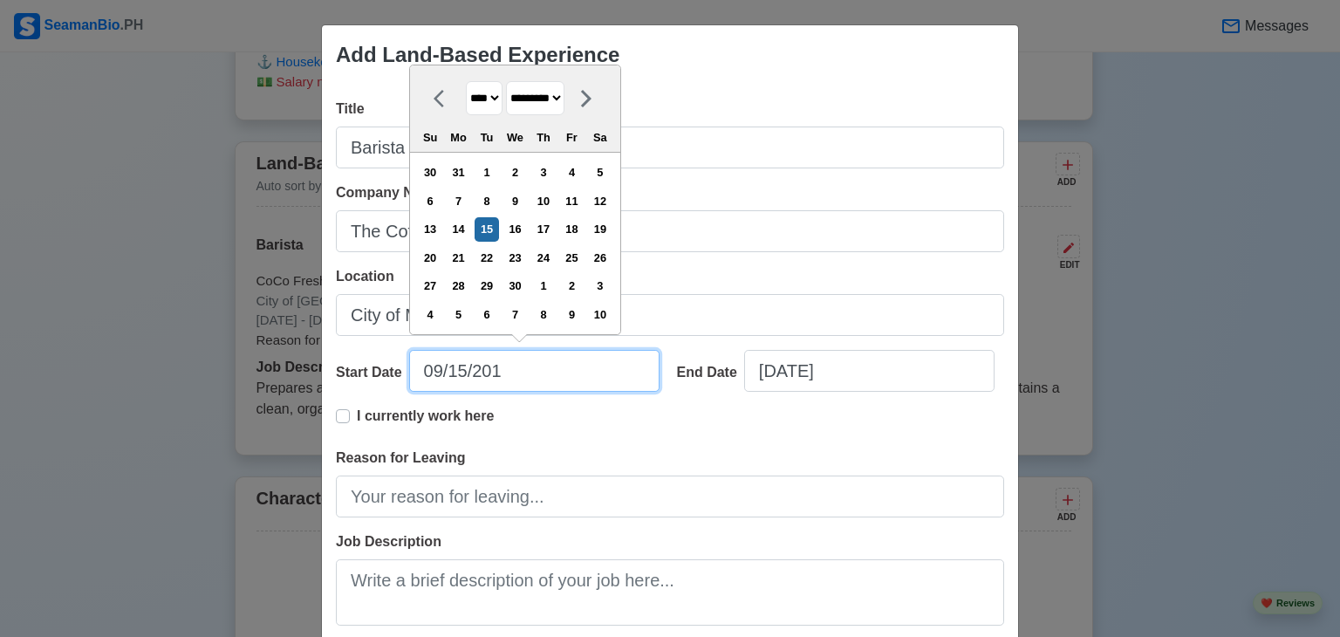
select select "****"
type input "[DATE]"
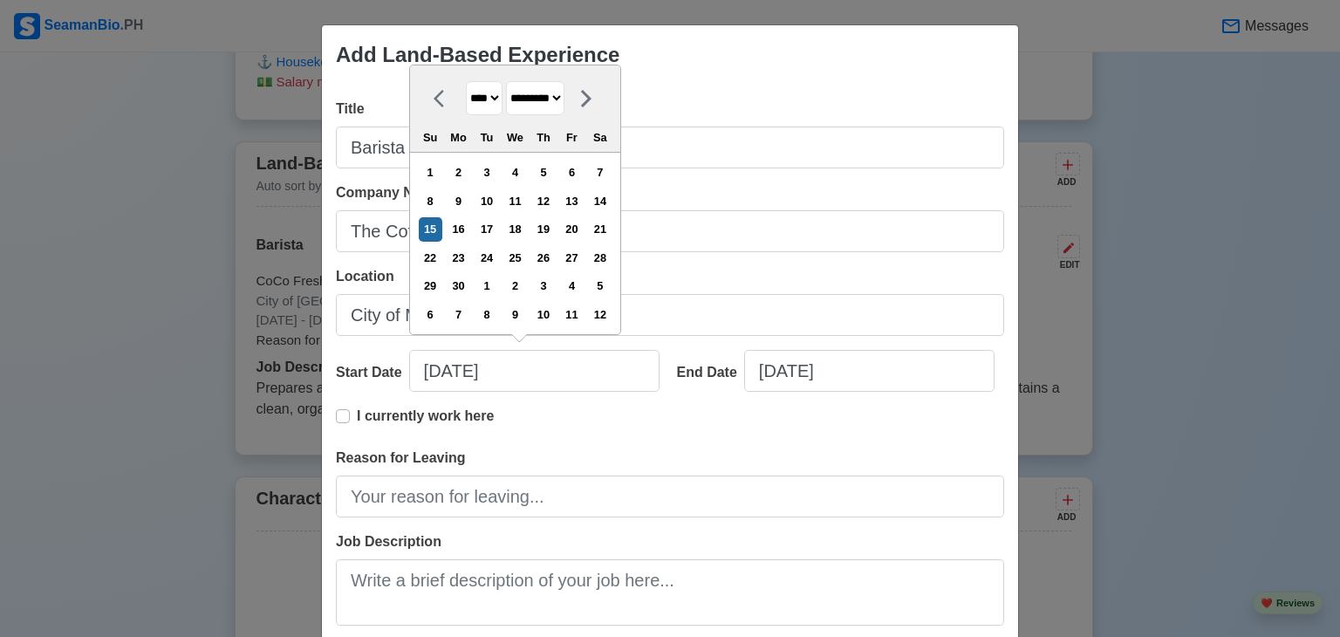
click at [762, 434] on div "I currently work here" at bounding box center [670, 427] width 668 height 42
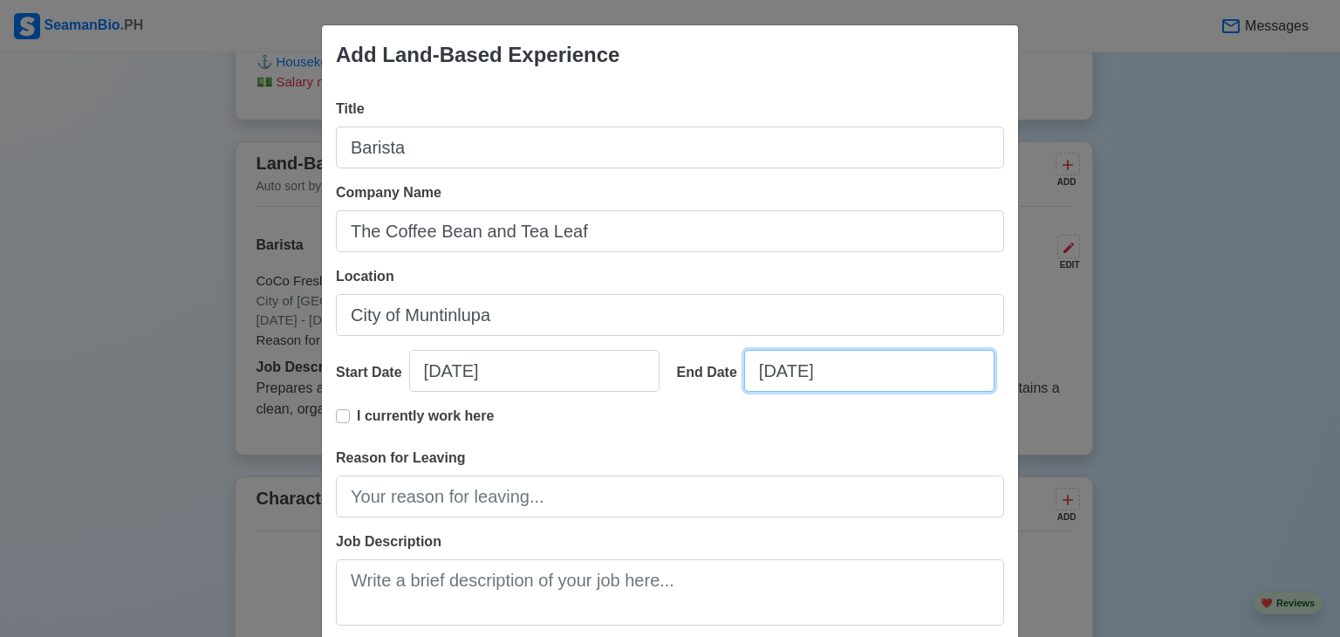
select select "****"
select select "*********"
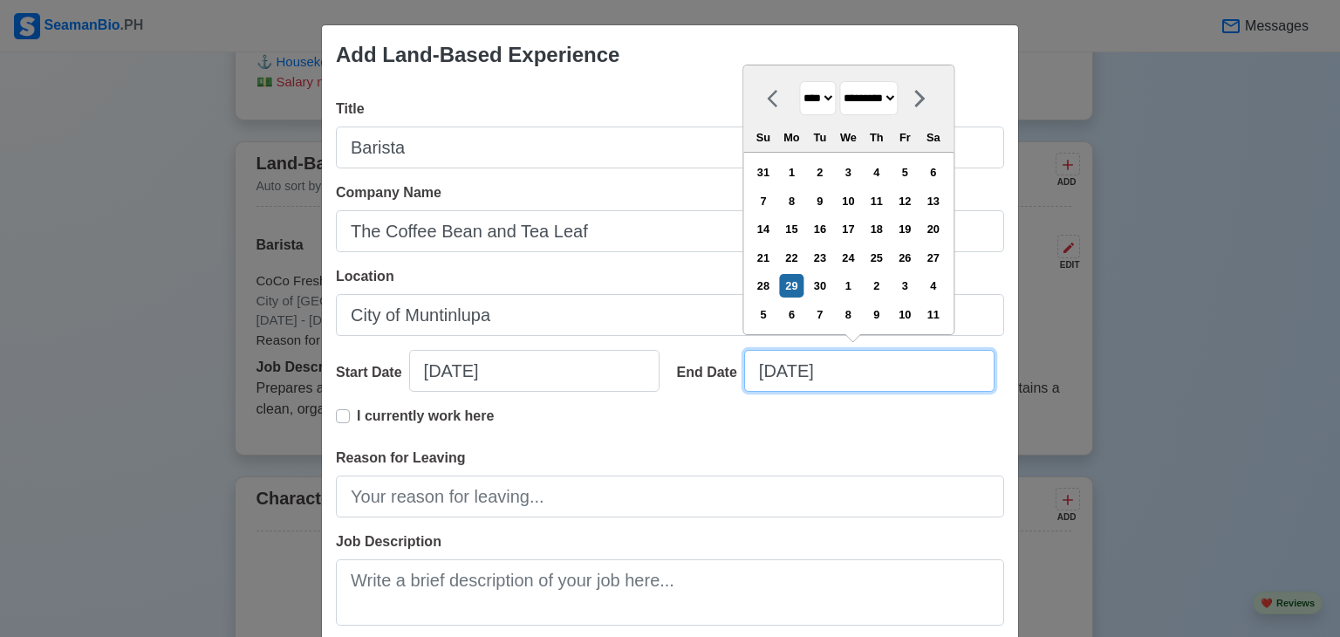
click at [799, 372] on input "[DATE]" at bounding box center [869, 371] width 250 height 42
click at [791, 370] on input "[DATE]" at bounding box center [869, 371] width 250 height 42
click at [865, 379] on input "[DATE]" at bounding box center [869, 371] width 250 height 42
type input "[DATE]"
select select "****"
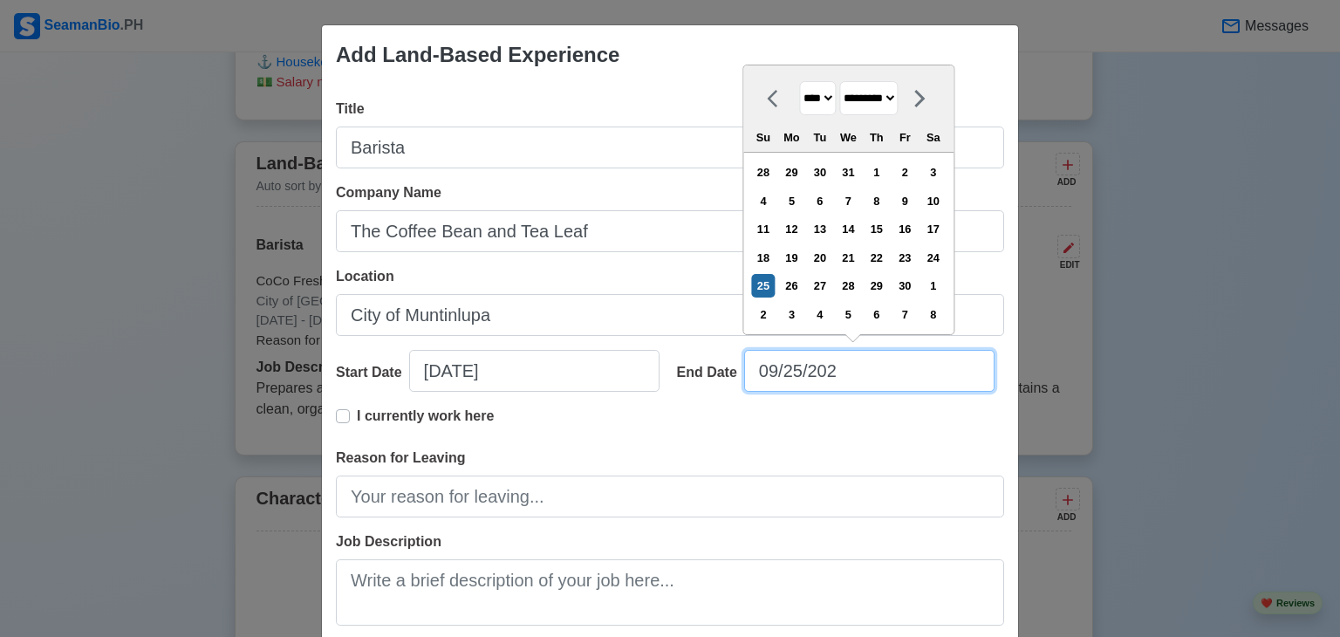
type input "[DATE]"
select select "****"
type input "[DATE]"
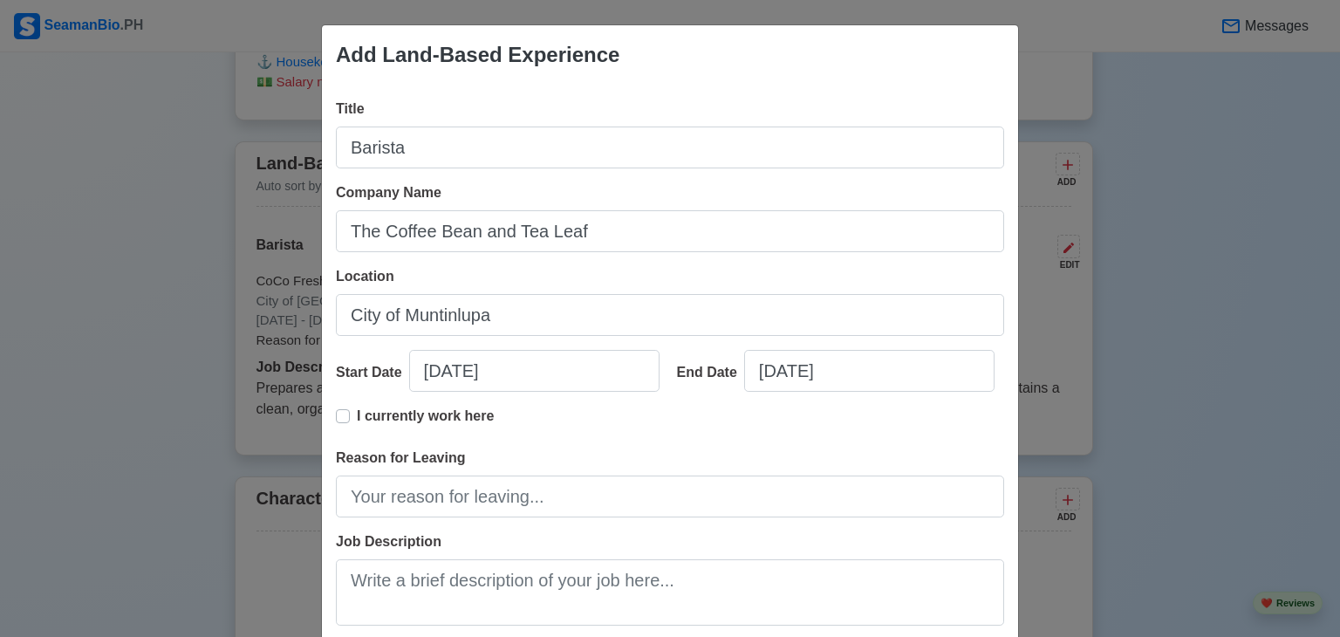
click at [701, 439] on div "I currently work here" at bounding box center [670, 427] width 668 height 42
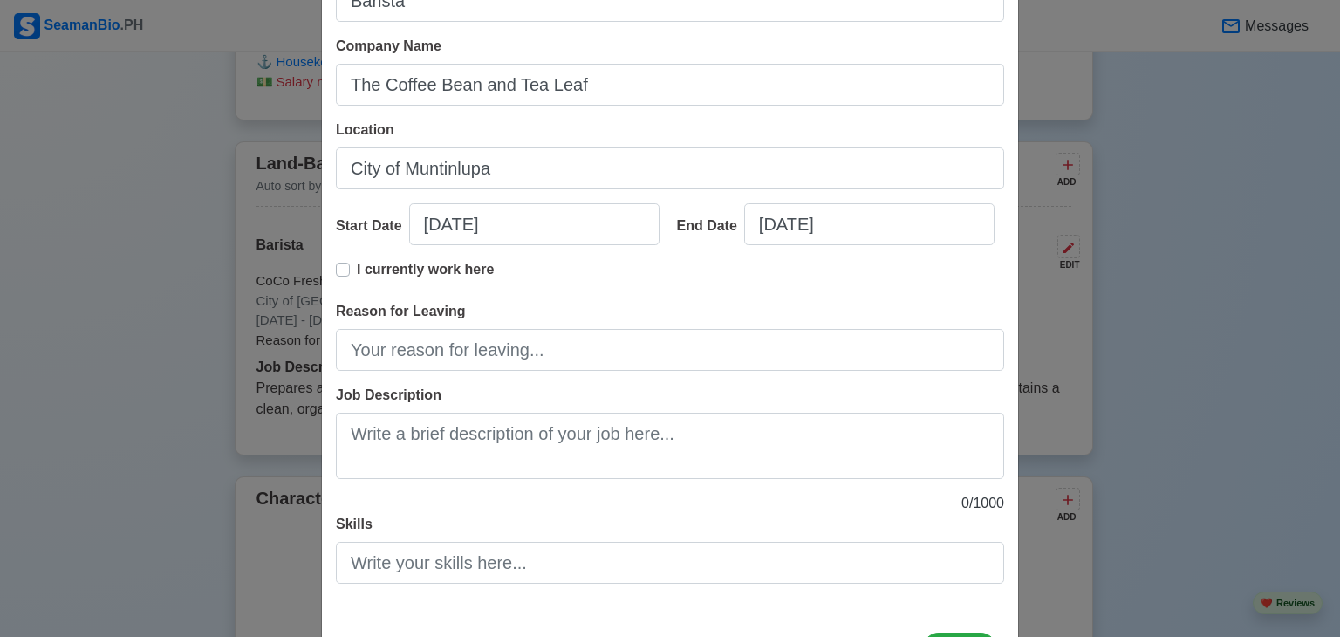
scroll to position [221, 0]
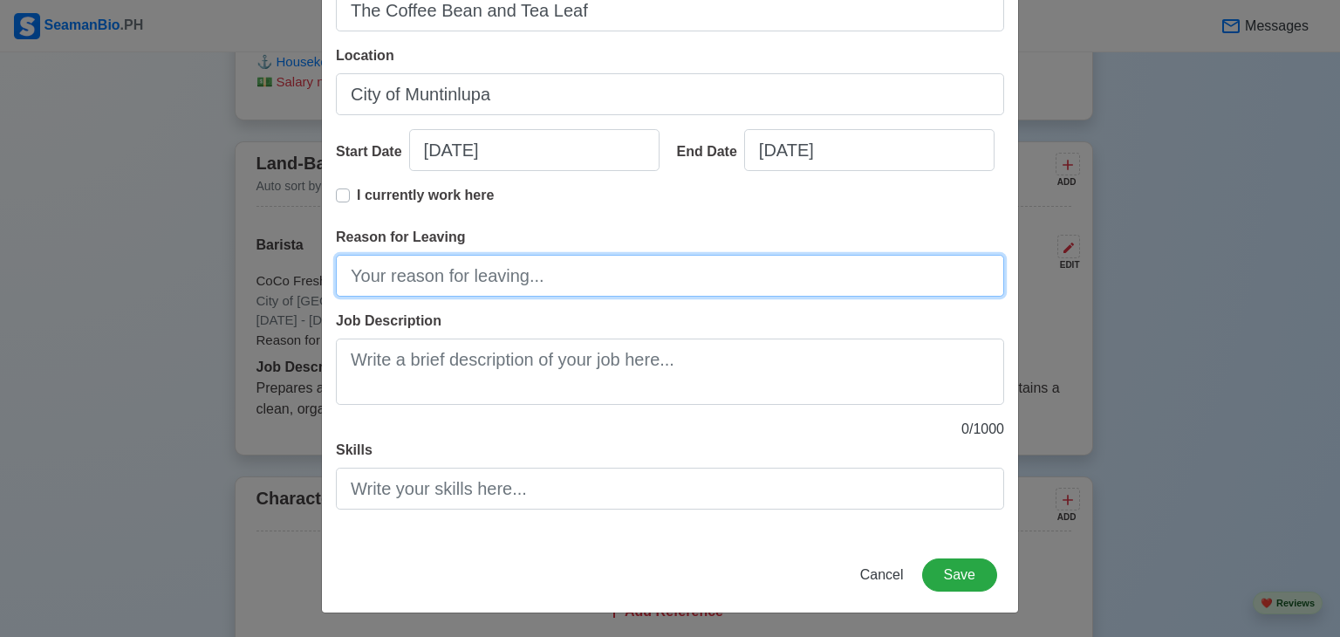
click at [614, 295] on input "Reason for Leaving" at bounding box center [670, 276] width 668 height 42
type input "End of Contract"
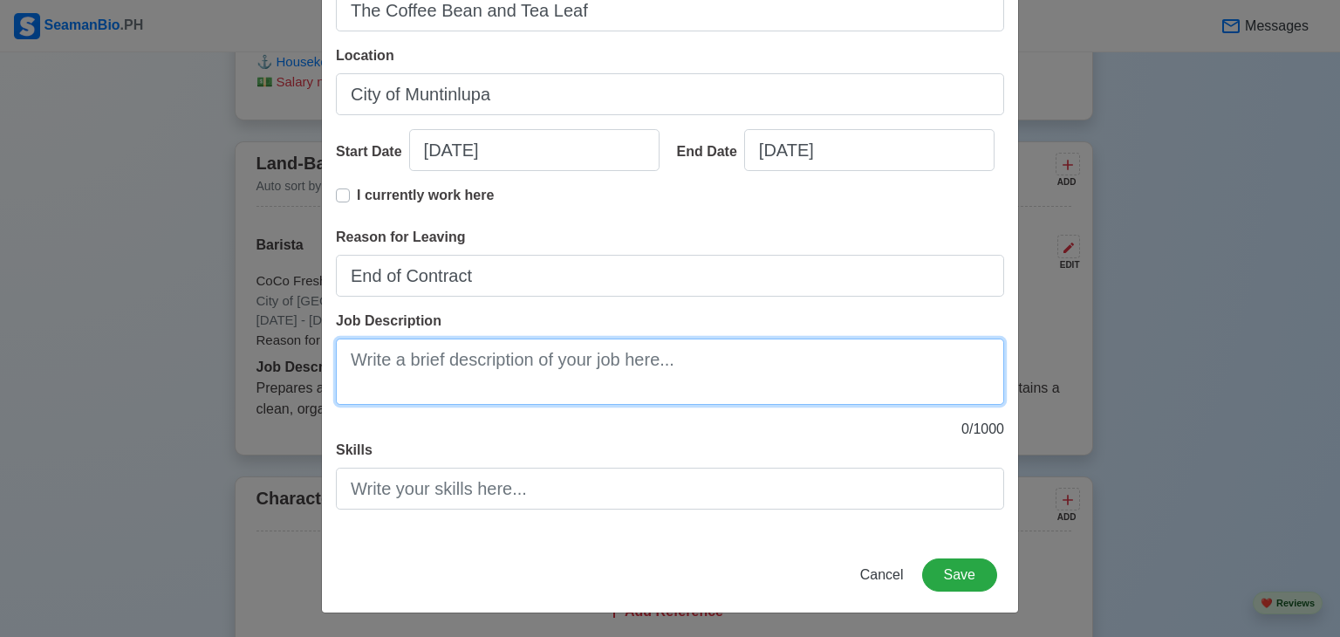
click at [516, 362] on textarea "Job Description" at bounding box center [670, 371] width 668 height 66
paste textarea "barista prepares and serves hot and cold coffee, tea, and specialty beverages, …"
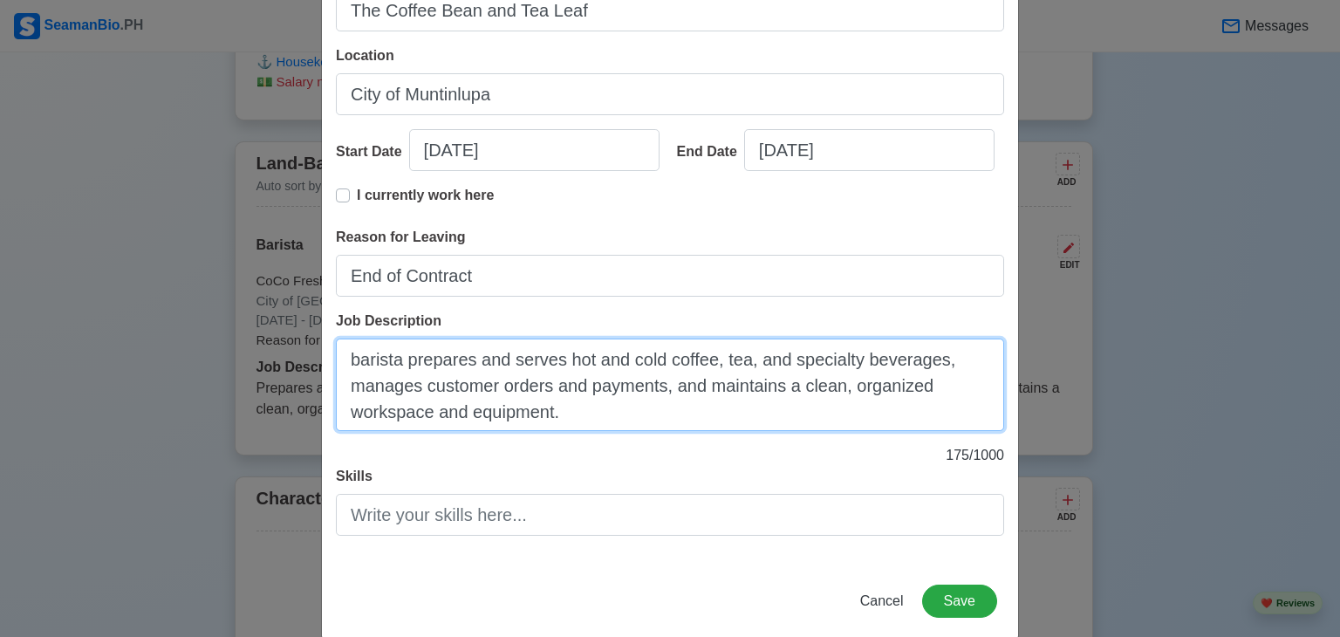
drag, startPoint x: 416, startPoint y: 364, endPoint x: 284, endPoint y: 364, distance: 131.7
click at [284, 364] on div "Add Land-Based Experience Title Barista Company Name The Coffee Bean and Tea Le…" at bounding box center [670, 318] width 1340 height 637
type textarea "Prepares and serves hot and cold coffee, tea, and specialty beverages, manages …"
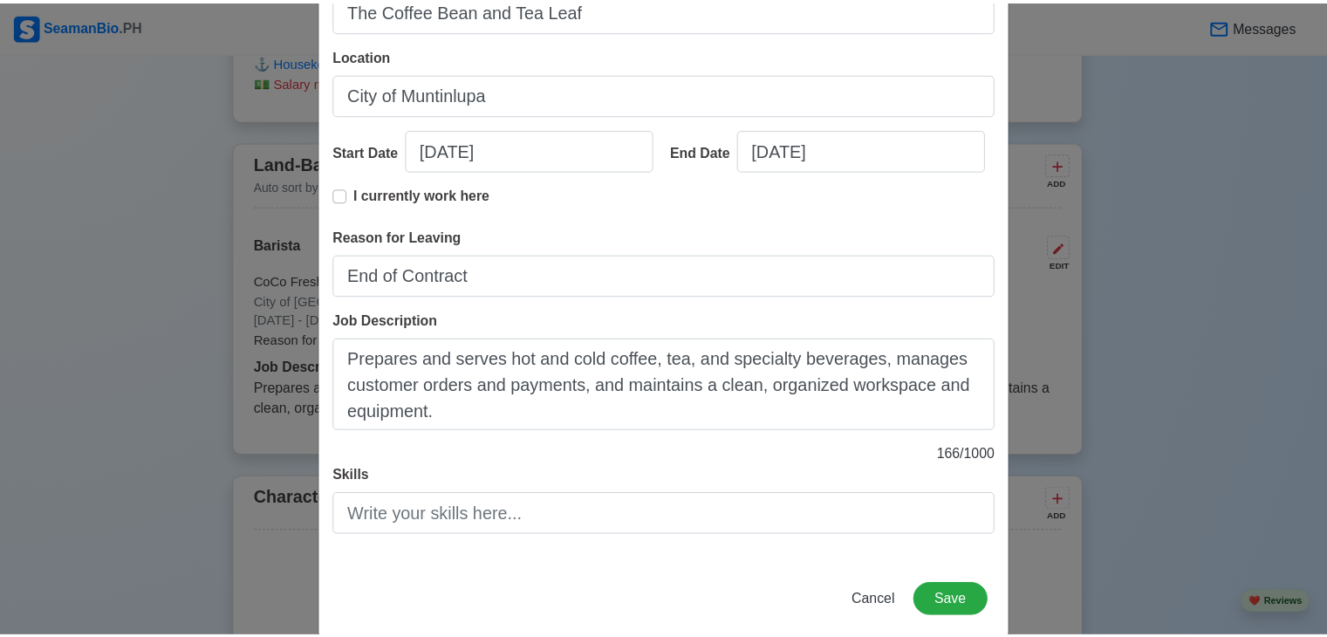
scroll to position [248, 0]
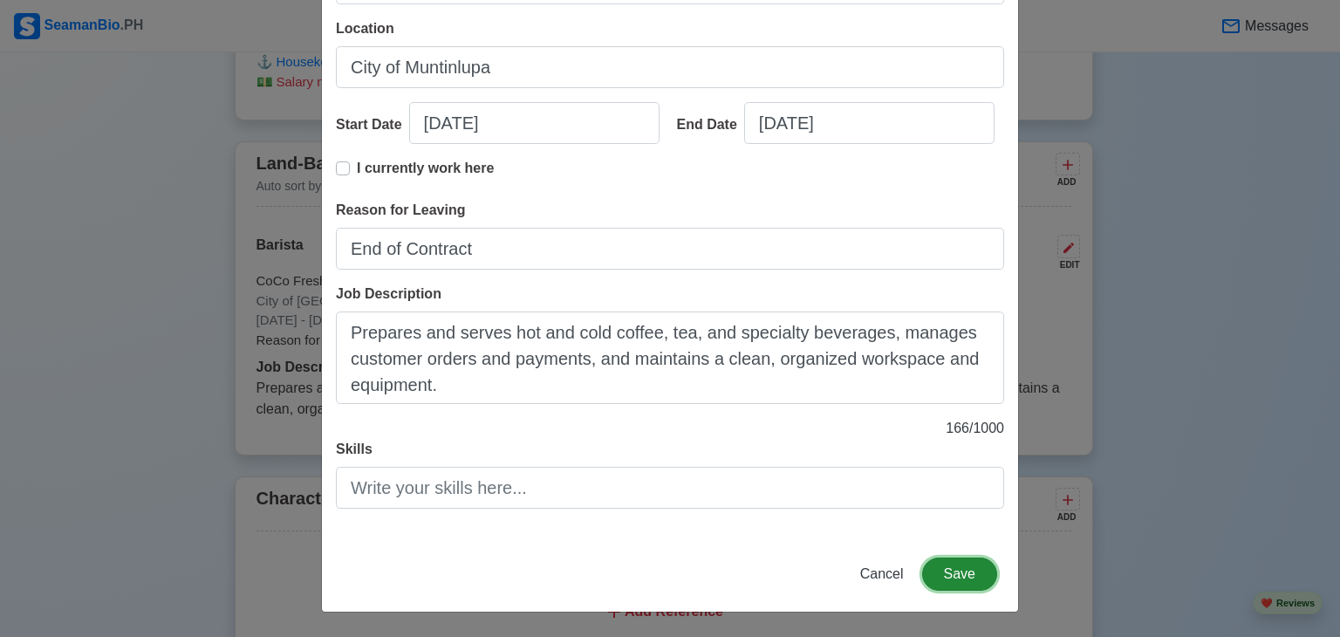
click at [950, 566] on button "Save" at bounding box center [959, 573] width 75 height 33
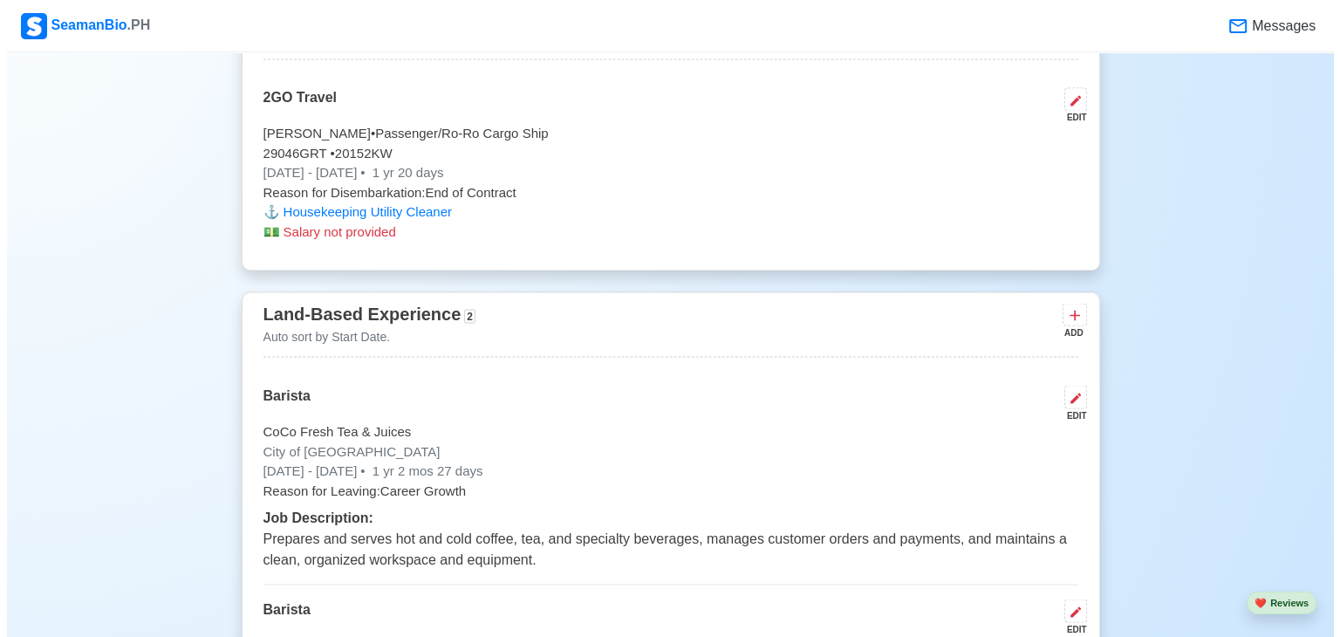
scroll to position [2982, 0]
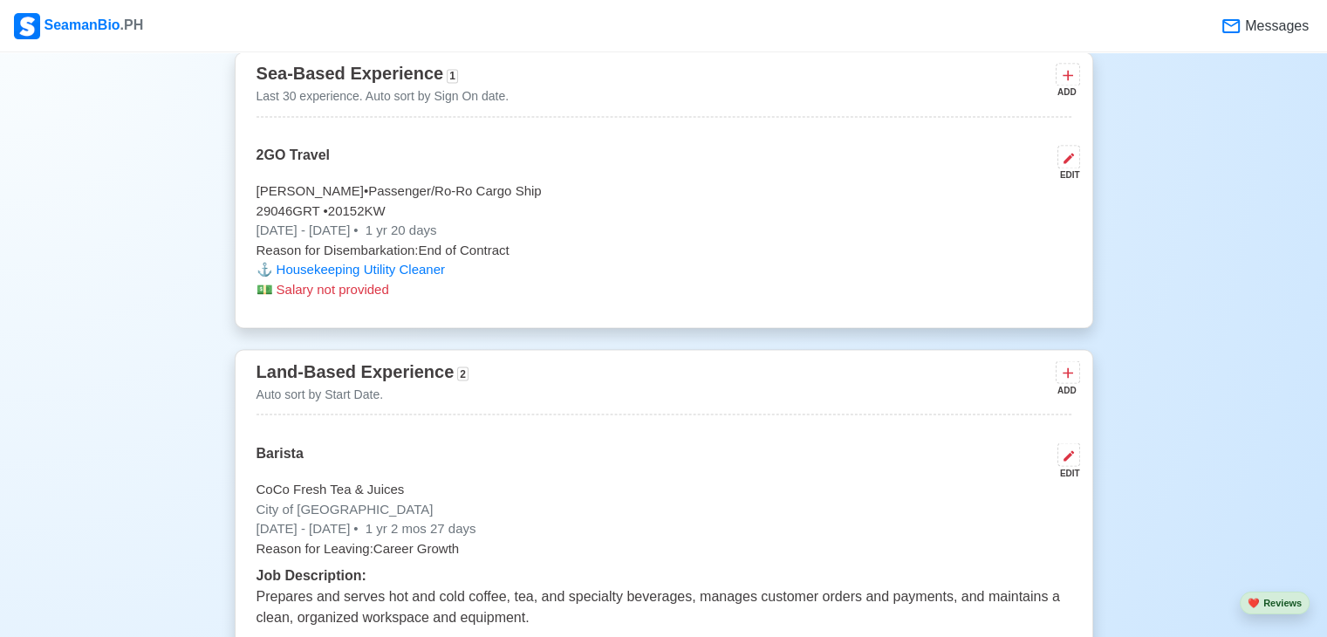
click at [1071, 383] on div "ADD" at bounding box center [1066, 389] width 21 height 13
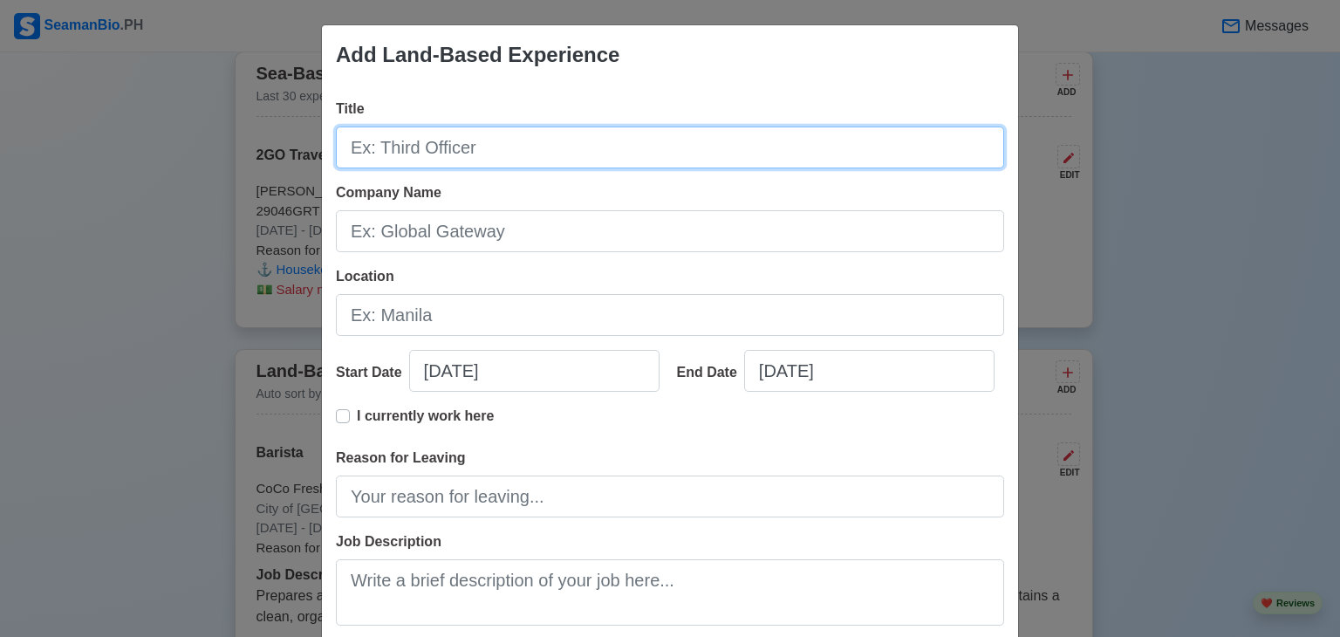
click at [584, 132] on input "Title" at bounding box center [670, 147] width 668 height 42
type input "Barista"
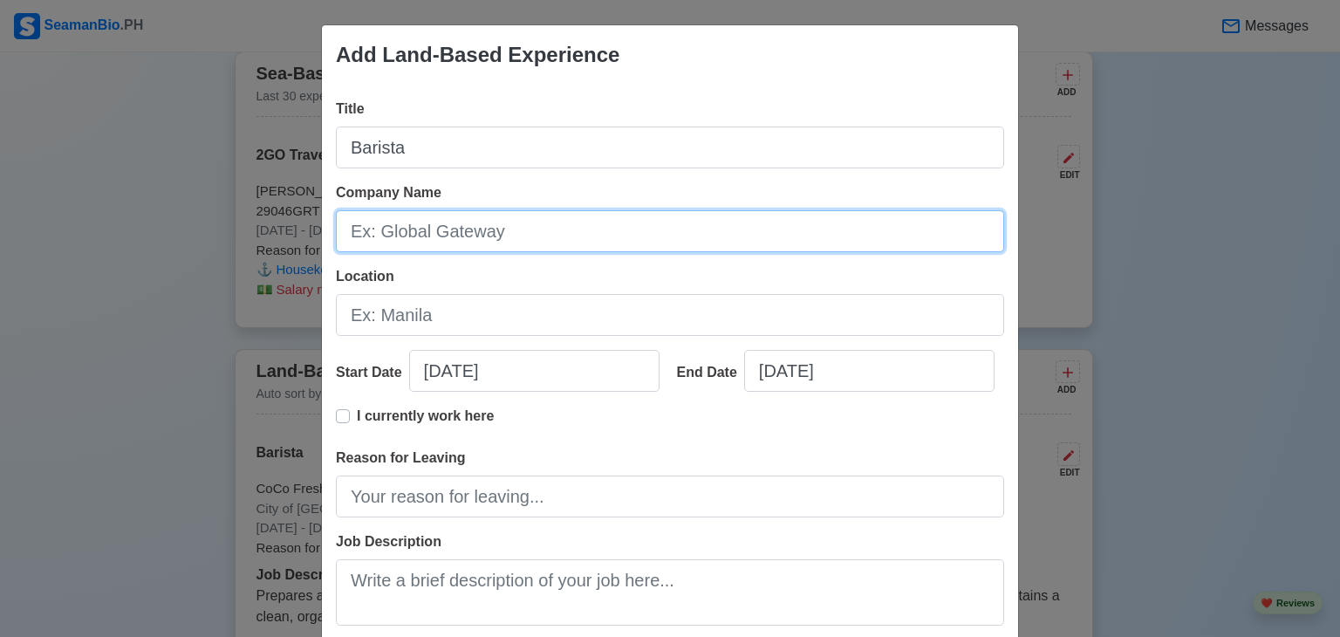
click at [519, 237] on input "Company Name" at bounding box center [670, 231] width 668 height 42
type input "Serenitea"
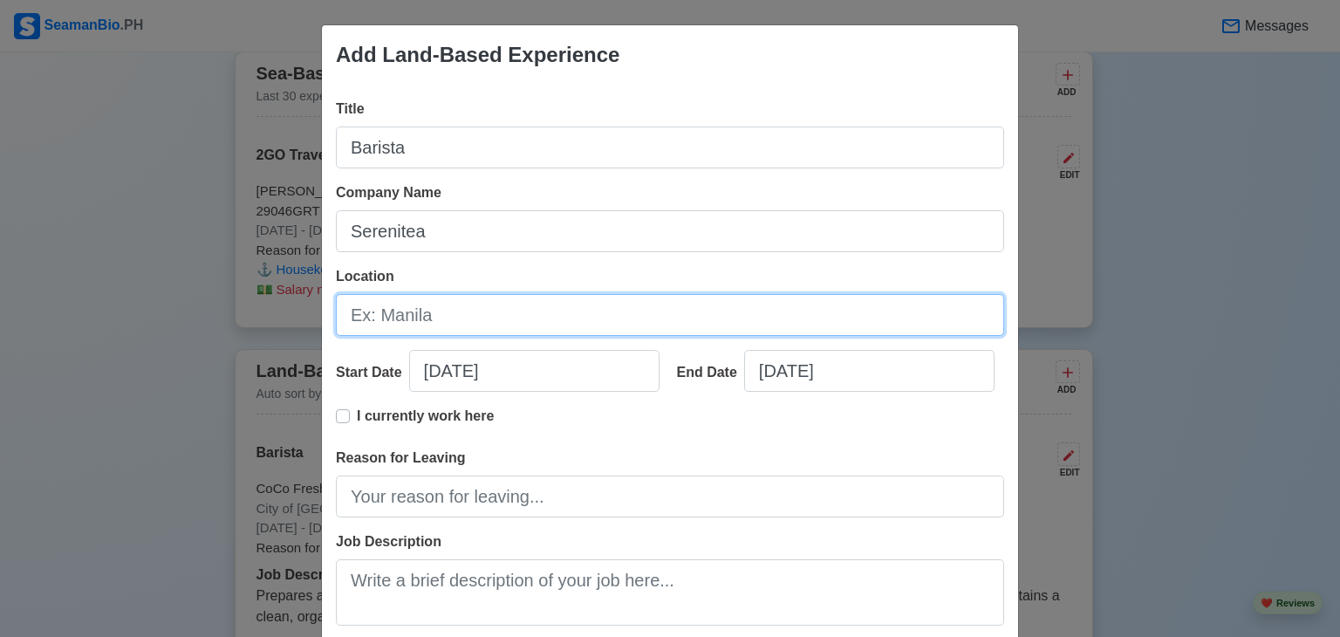
click at [457, 311] on input "Location" at bounding box center [670, 315] width 668 height 42
type input "City of [GEOGRAPHIC_DATA]"
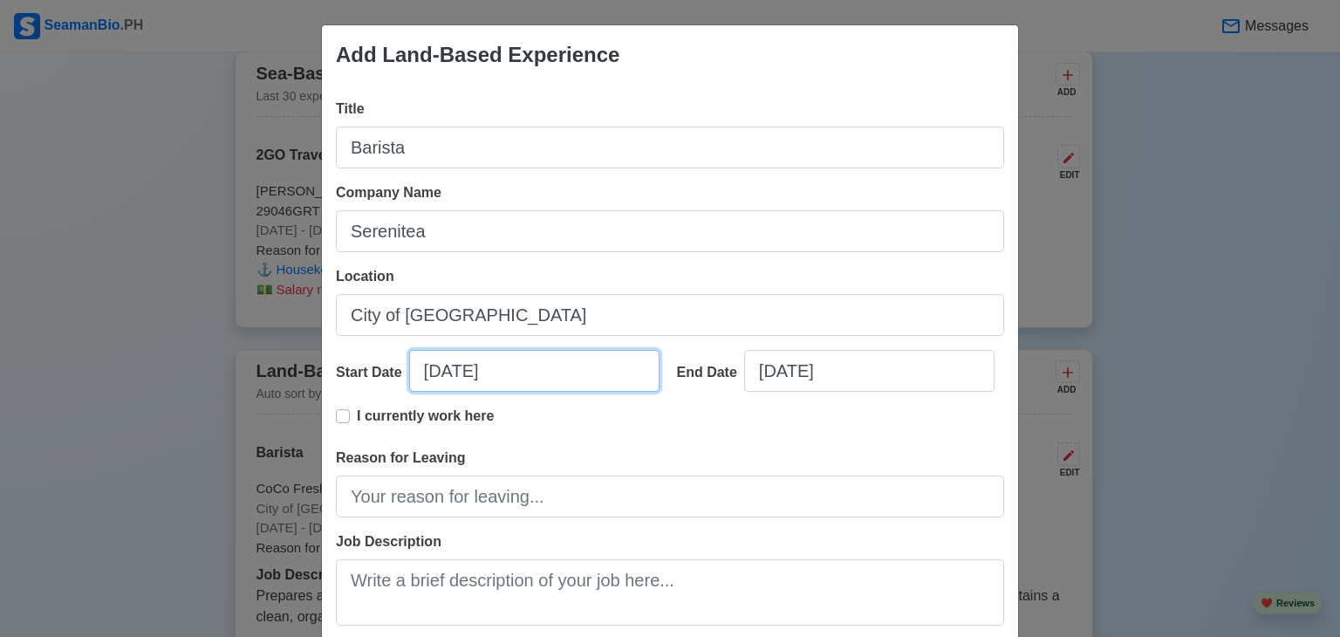
select select "****"
select select "*********"
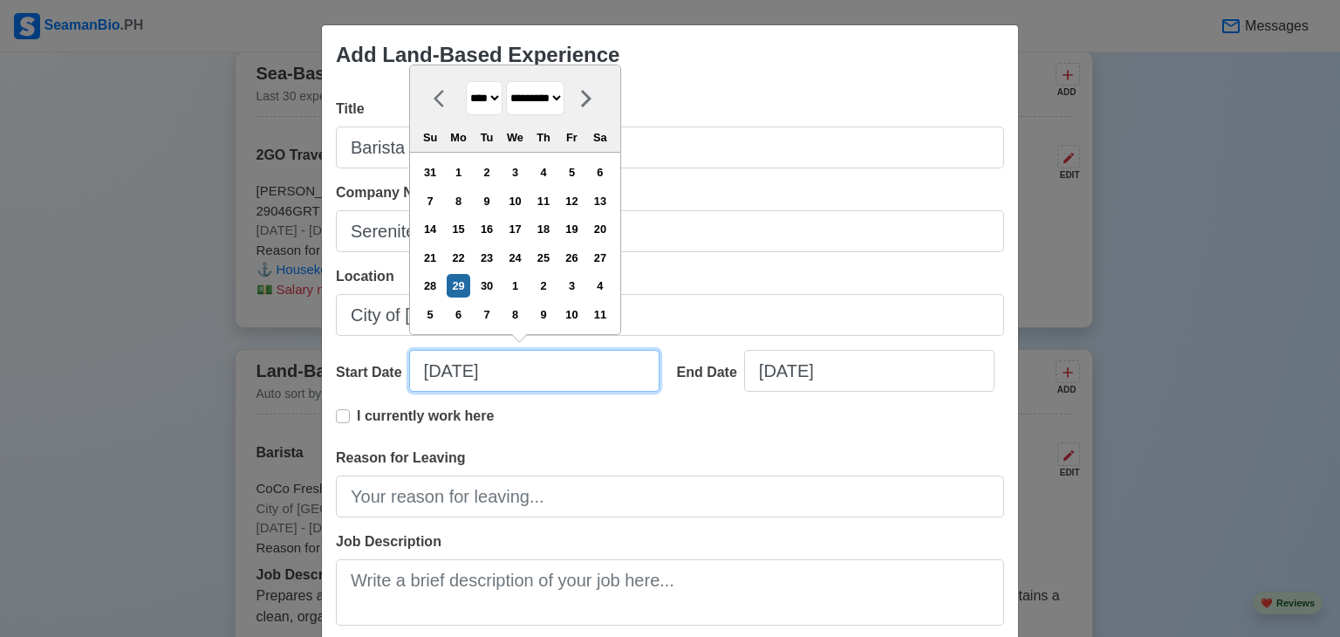
click at [436, 366] on input "[DATE]" at bounding box center [534, 371] width 250 height 42
type input "[DATE]"
select select "*******"
type input "[DATE]"
select select "*******"
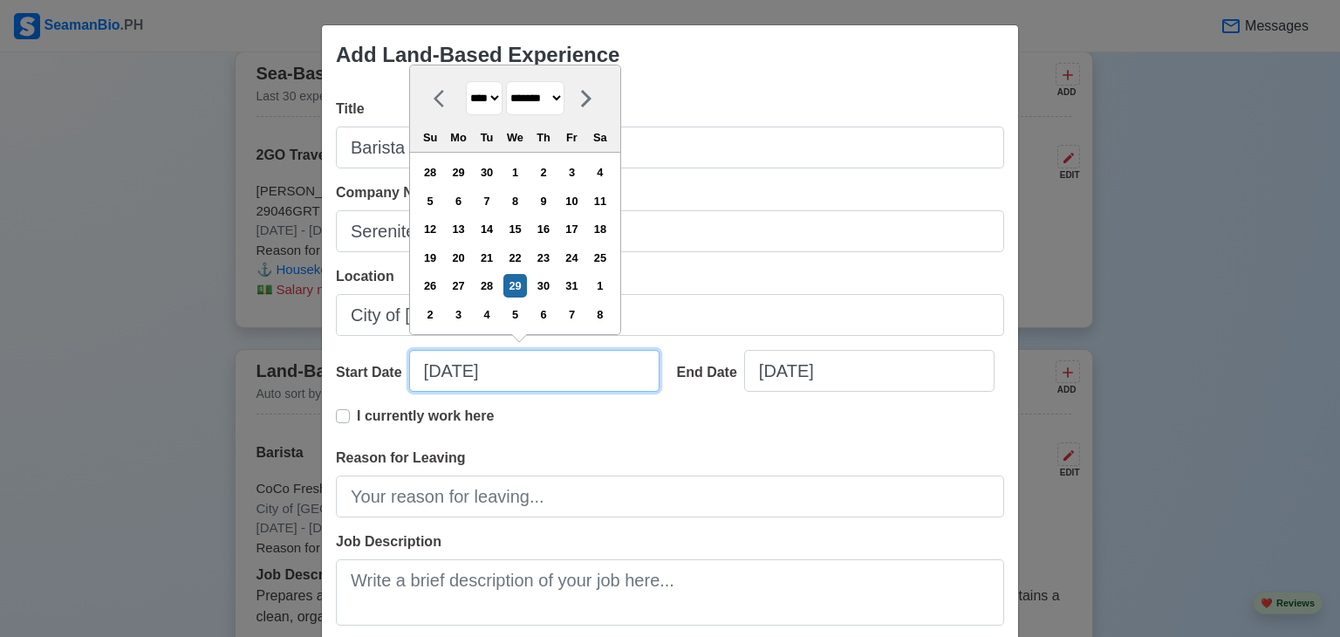
click at [458, 365] on input "[DATE]" at bounding box center [534, 371] width 250 height 42
click at [568, 368] on input "[DATE]" at bounding box center [534, 371] width 250 height 42
type input "[DATE]"
select select "****"
type input "[DATE]"
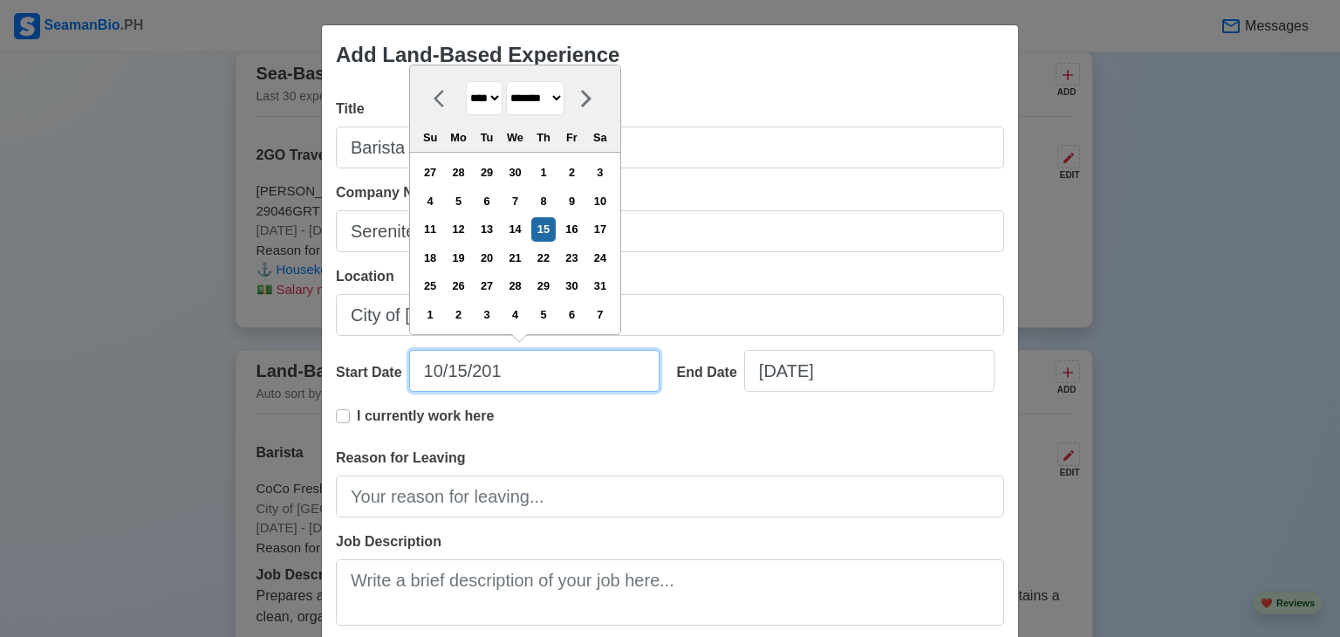
select select "****"
type input "[DATE]"
select select "****"
type input "[DATE]"
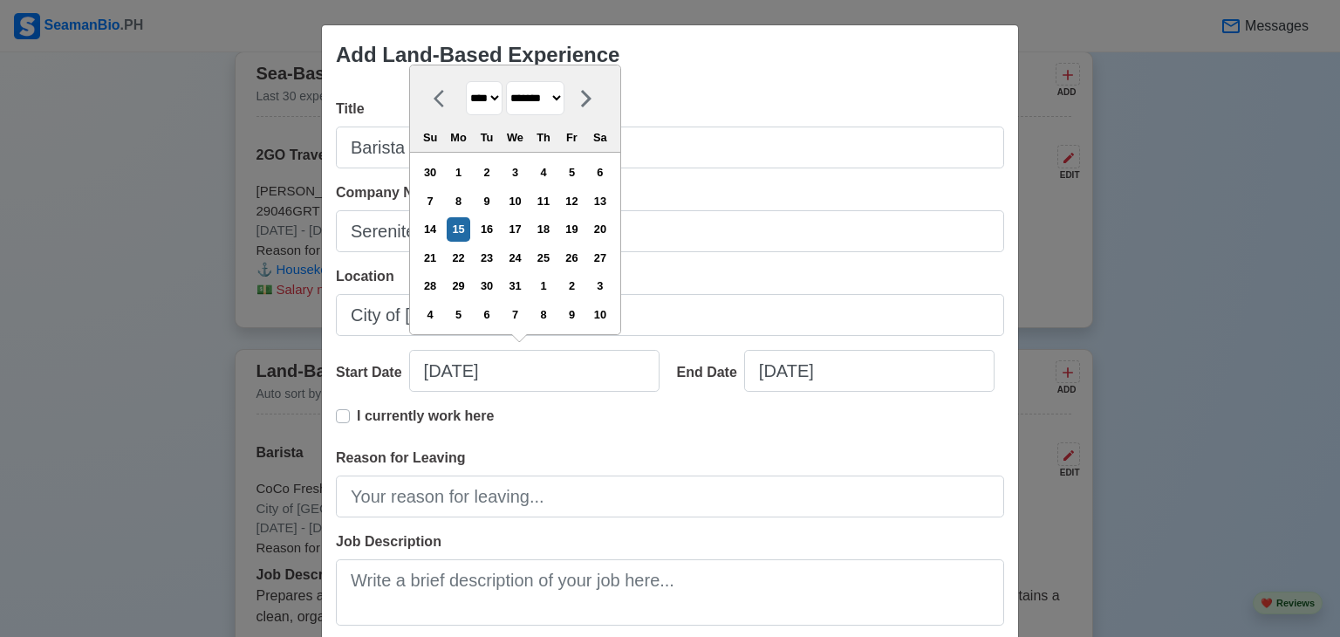
click at [655, 396] on div "Start Date [DATE] [DATE] **** **** **** **** **** **** **** **** **** **** ****…" at bounding box center [500, 378] width 328 height 56
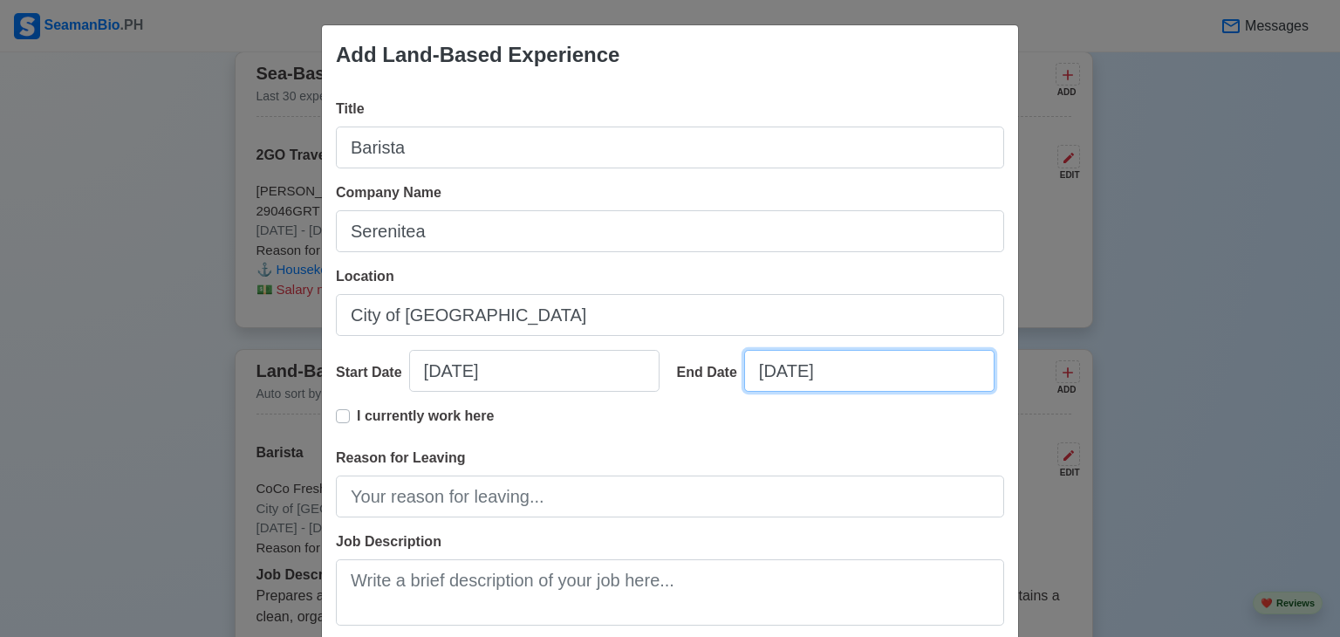
click at [769, 367] on input "[DATE]" at bounding box center [869, 371] width 250 height 42
select select "****"
select select "*********"
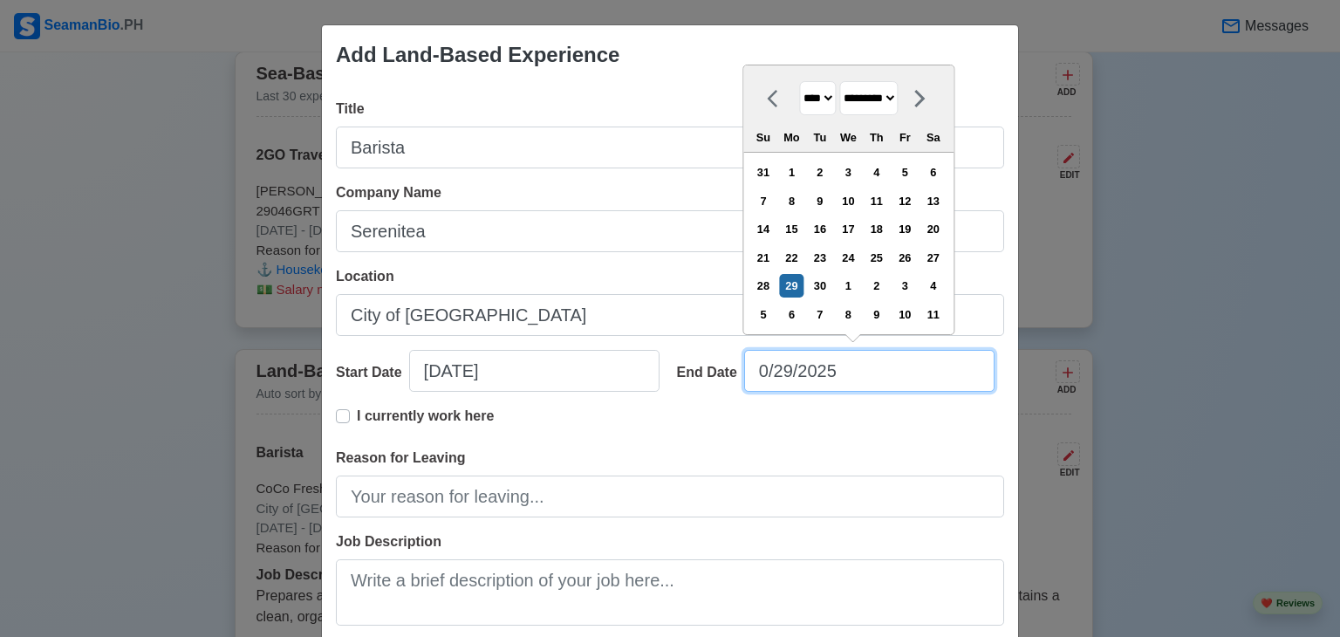
type input "[DATE]"
select select "****"
click at [797, 379] on input "[DATE]" at bounding box center [869, 371] width 250 height 42
click at [901, 369] on input "[DATE]" at bounding box center [869, 371] width 250 height 42
type input "[DATE]"
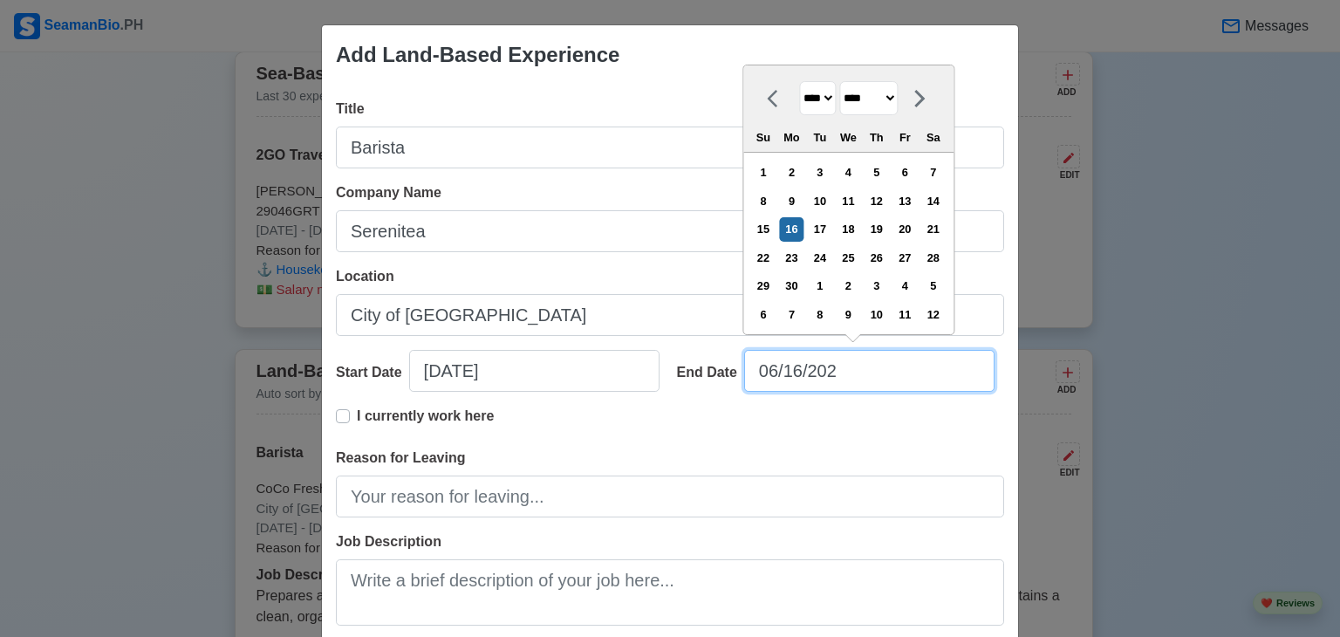
select select "****"
type input "[DATE]"
select select "****"
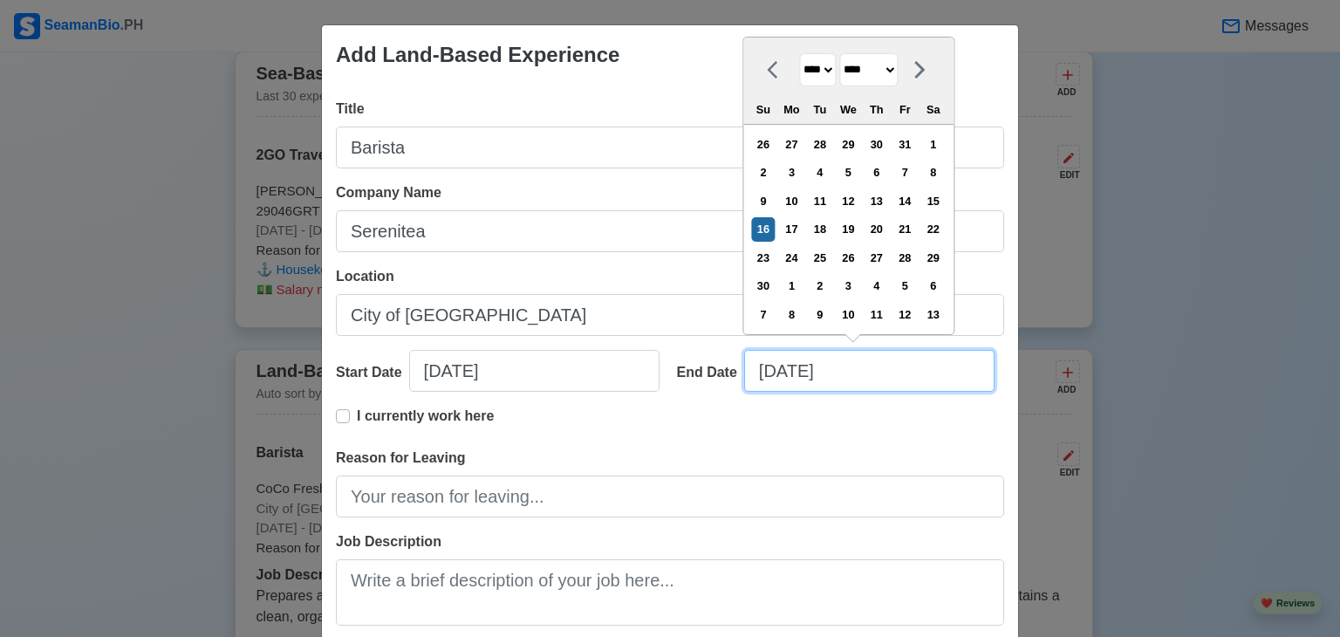
type input "[DATE]"
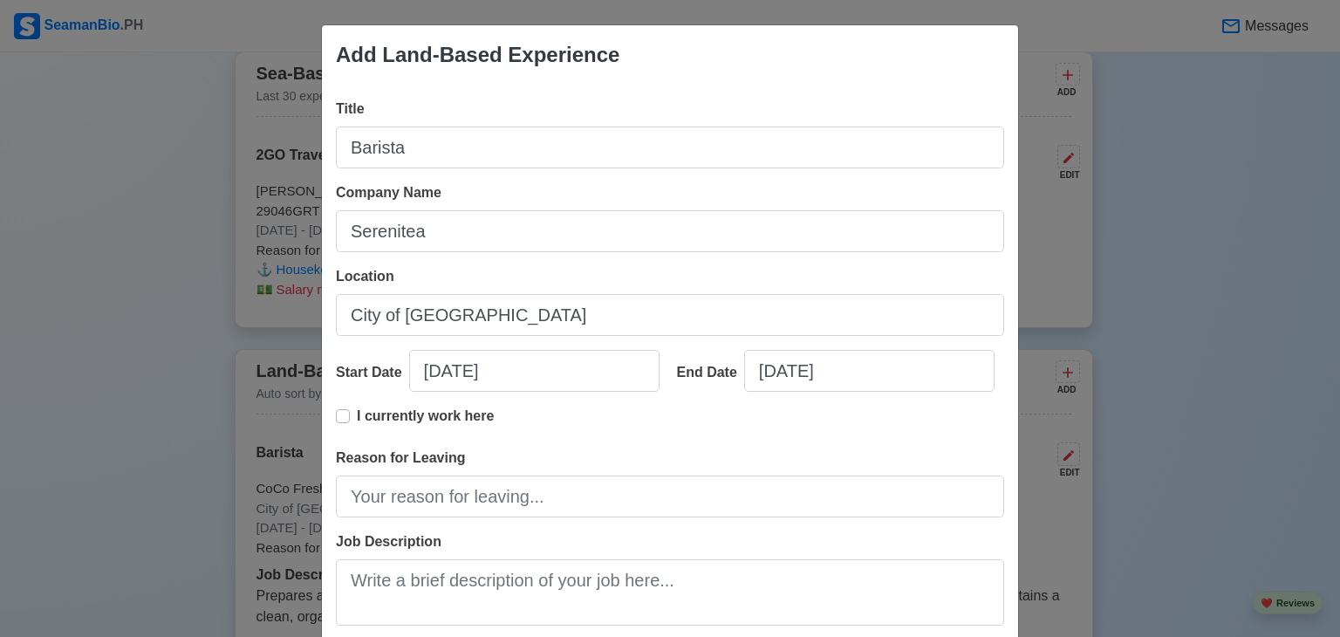
click at [1203, 352] on div "Add Land-Based Experience Title Barista Company Name Serenitea Location [GEOGRA…" at bounding box center [670, 318] width 1340 height 637
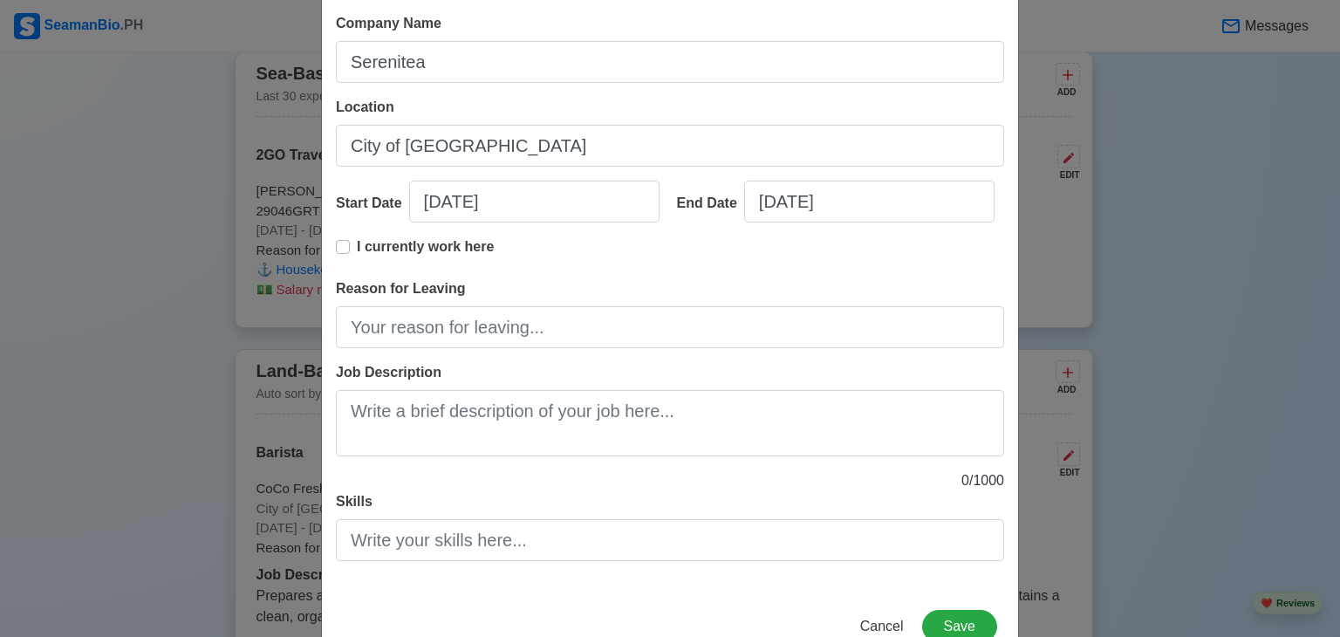
scroll to position [172, 0]
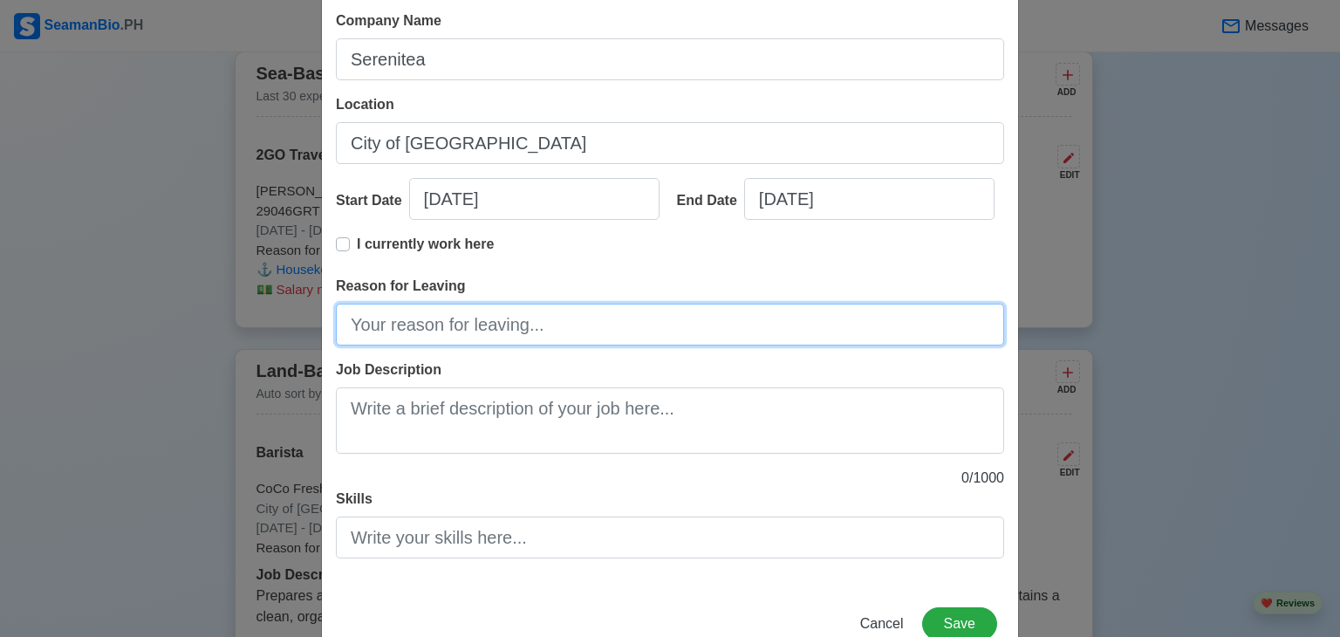
click at [601, 328] on input "Reason for Leaving" at bounding box center [670, 325] width 668 height 42
type input "End of Contract"
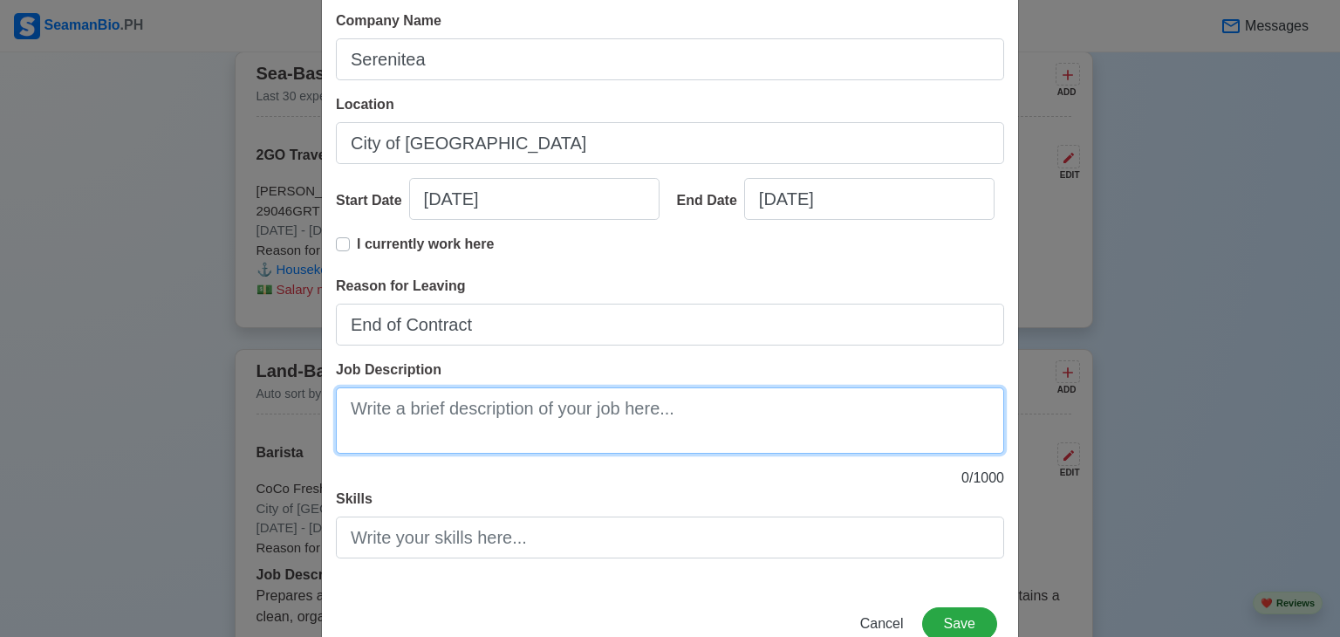
click at [471, 416] on textarea "Job Description" at bounding box center [670, 420] width 668 height 66
click at [457, 393] on textarea "Job Description" at bounding box center [670, 420] width 668 height 66
paste textarea "Making and preparing hot and cold beverage drinks • Handling POS and cashiering…"
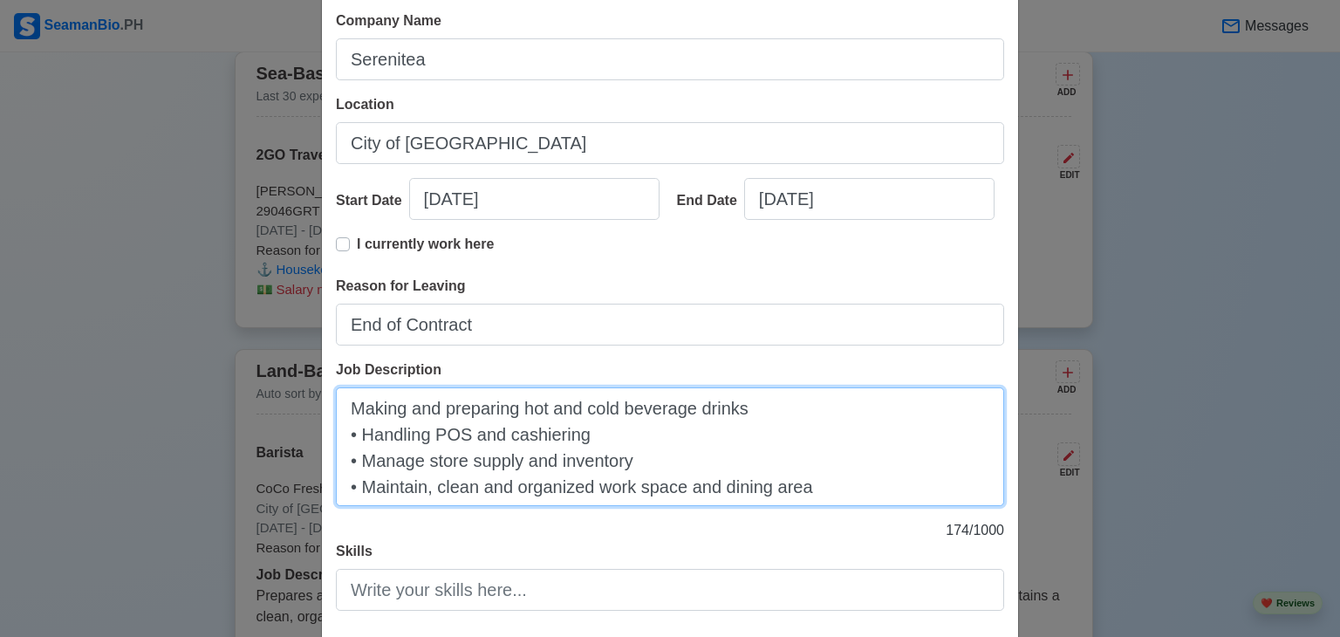
drag, startPoint x: 340, startPoint y: 435, endPoint x: 718, endPoint y: 433, distance: 377.7
click at [718, 433] on textarea "Making and preparing hot and cold beverage drinks • Handling POS and cashiering…" at bounding box center [670, 446] width 668 height 119
click at [360, 443] on textarea "Making and preparing hot and cold beverage drinks • Handling POS and cashiering…" at bounding box center [670, 446] width 668 height 119
click at [344, 410] on textarea "Making and preparing hot and cold beverage drinks • Handling POS and cashiering…" at bounding box center [670, 446] width 668 height 119
drag, startPoint x: 359, startPoint y: 438, endPoint x: 322, endPoint y: 438, distance: 37.5
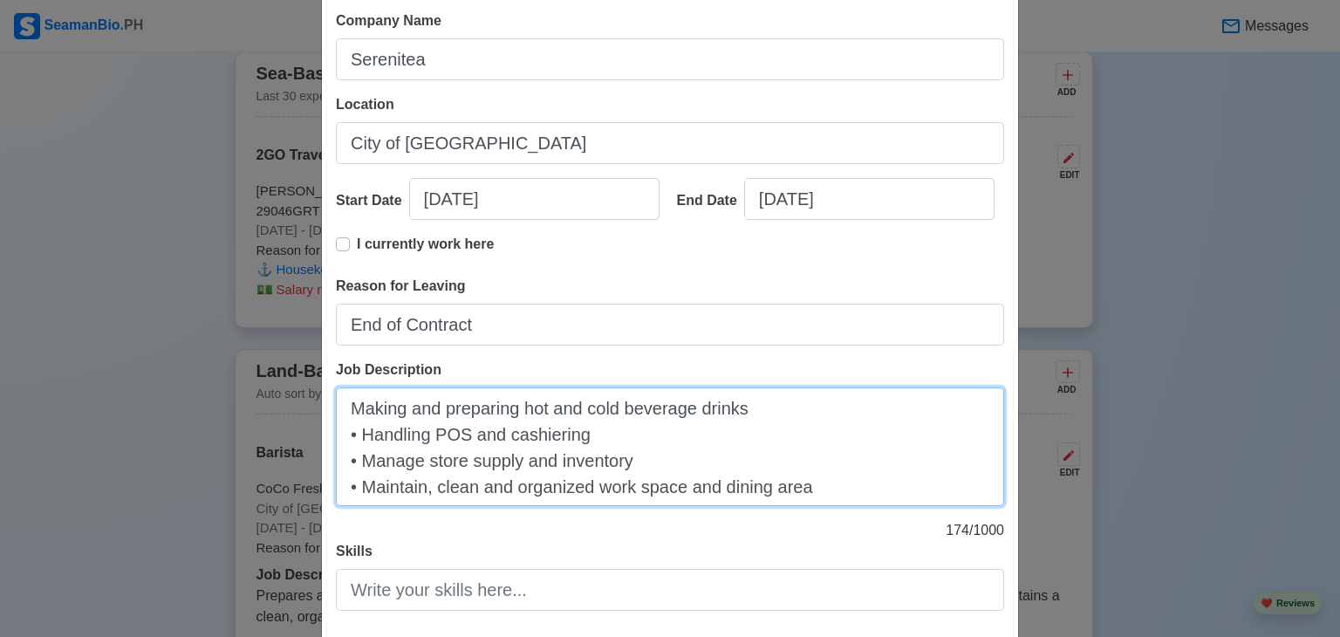
click at [322, 438] on div "Title Barista Company Name Serenitea Location [GEOGRAPHIC_DATA] Start Date [DAT…" at bounding box center [670, 276] width 696 height 726
drag, startPoint x: 355, startPoint y: 455, endPoint x: 300, endPoint y: 470, distance: 57.2
click at [300, 470] on div "Add Land-Based Experience Title Barista Company Name Serenitea Location [GEOGRA…" at bounding box center [670, 318] width 1340 height 637
click at [352, 482] on textarea "Making and preparing hot and cold beverage drinks Handling POS and cashiering M…" at bounding box center [670, 446] width 668 height 119
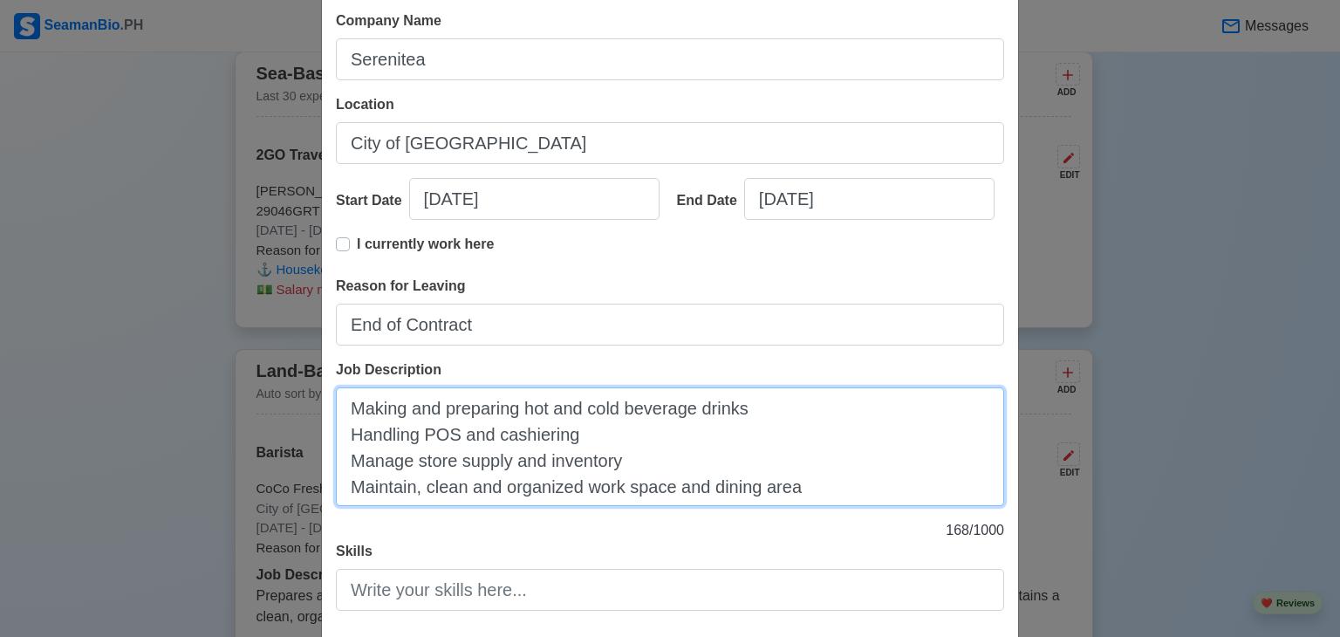
type textarea "Making and preparing hot and cold beverage drinks Handling POS and cashiering M…"
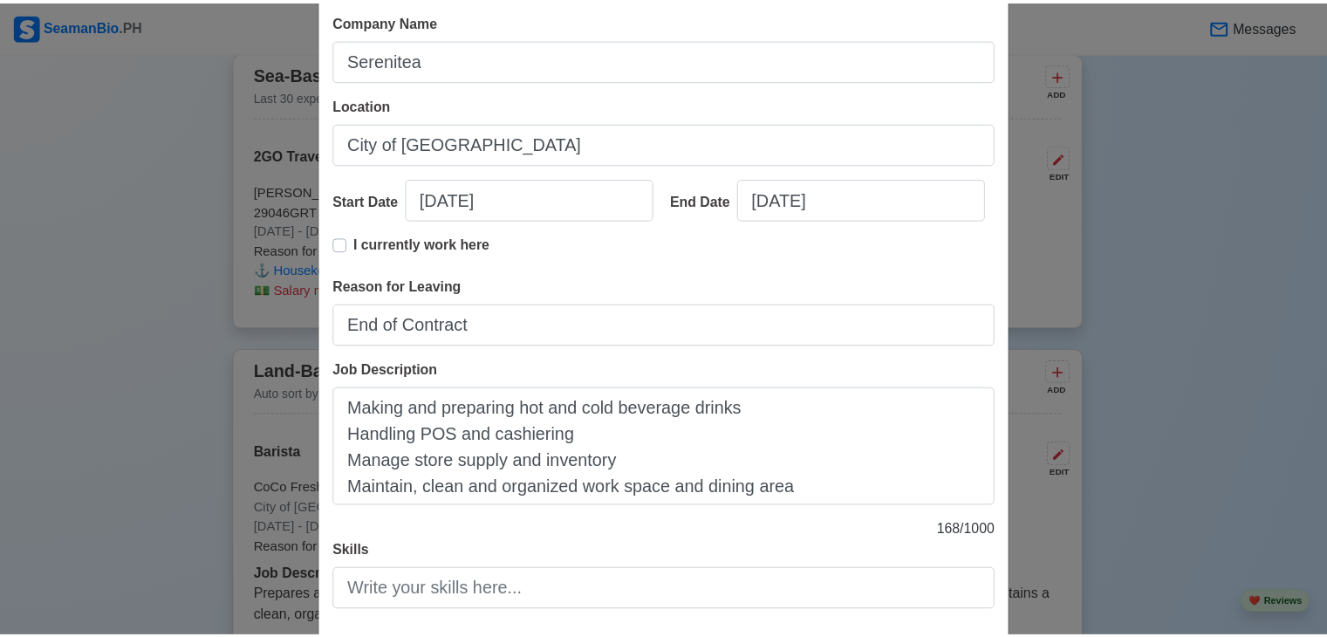
scroll to position [273, 0]
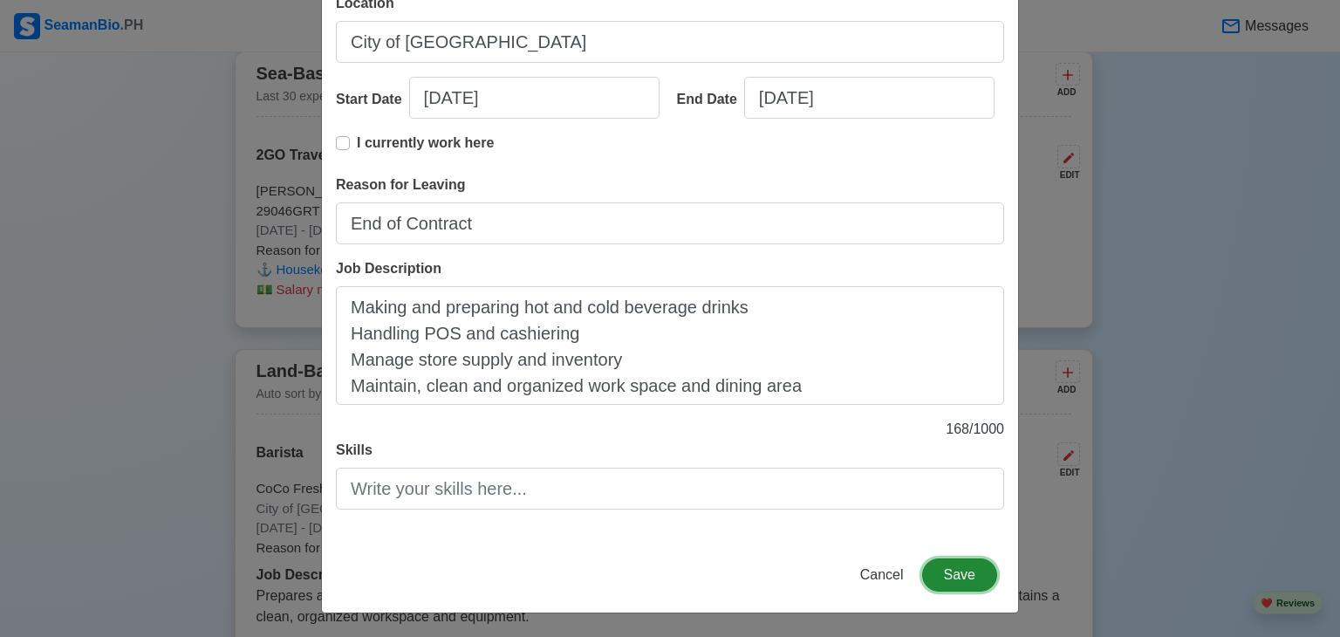
click at [960, 576] on button "Save" at bounding box center [959, 574] width 75 height 33
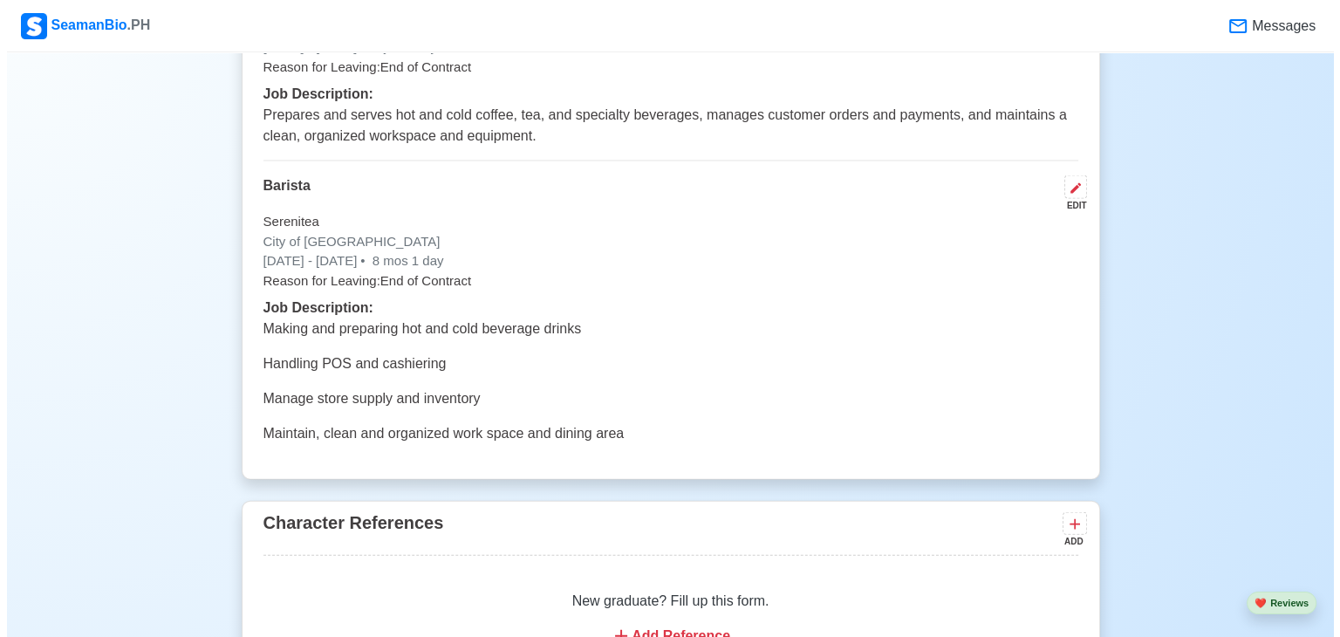
scroll to position [3653, 0]
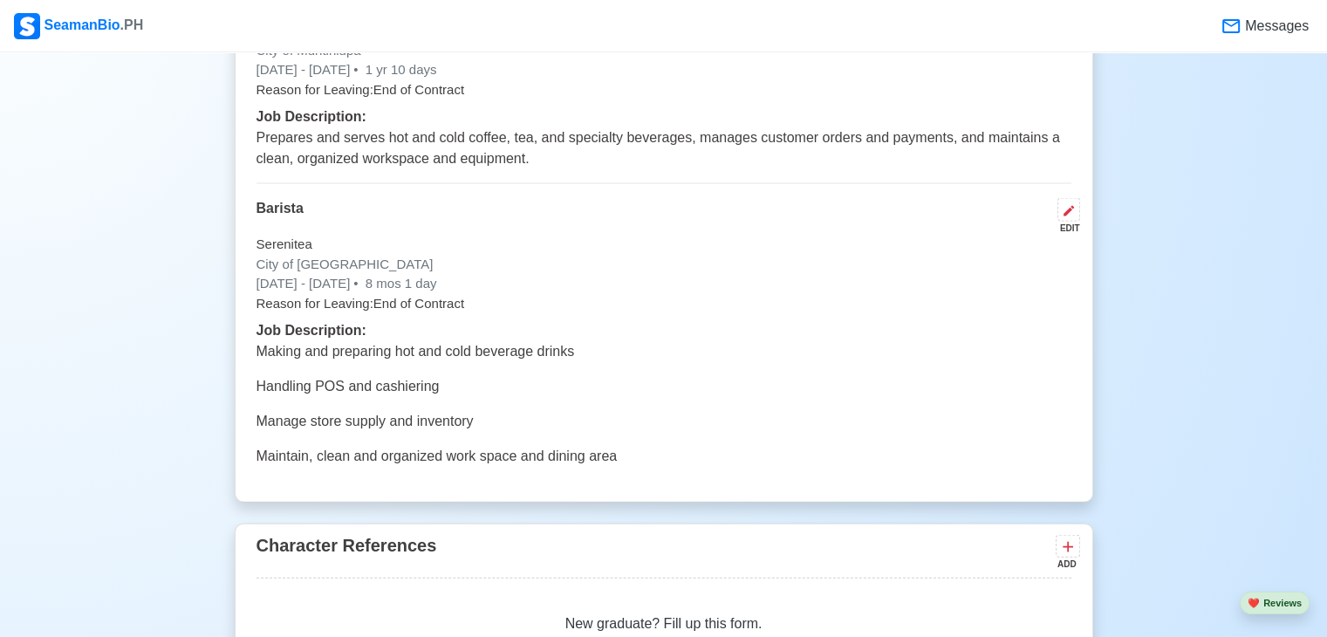
click at [1073, 222] on div "EDIT" at bounding box center [1065, 228] width 30 height 13
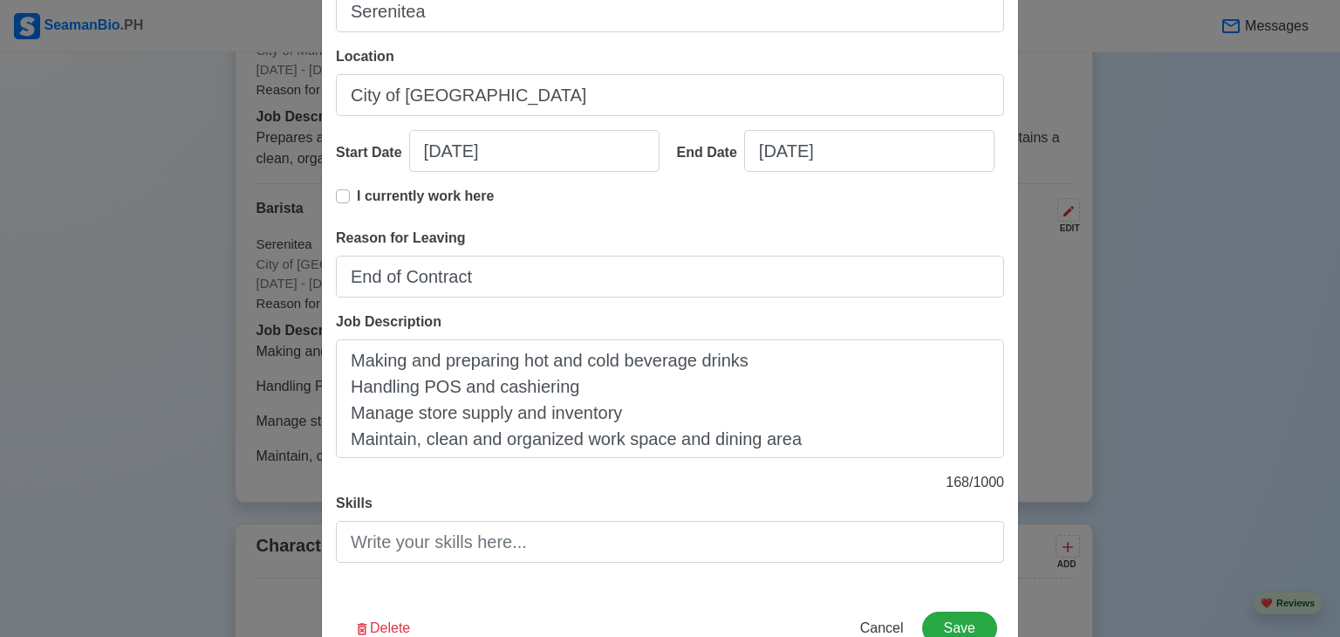
scroll to position [223, 0]
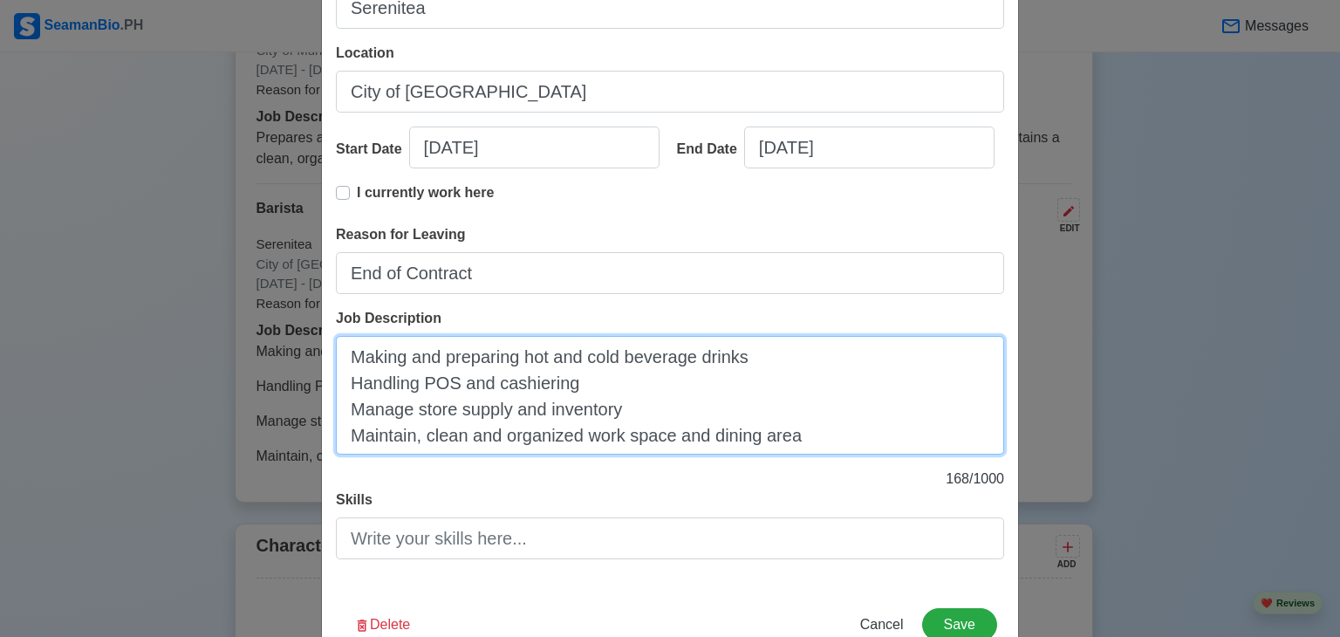
click at [773, 374] on textarea "Making and preparing hot and cold beverage drinks Handling POS and cashiering M…" at bounding box center [670, 395] width 668 height 119
click at [761, 353] on textarea "Making and preparing hot and cold beverage drinks Handling POS and cashiering M…" at bounding box center [670, 395] width 668 height 119
click at [617, 386] on textarea "Making and preparing hot and cold beverage drinks. Handling POS and cashiering …" at bounding box center [670, 395] width 668 height 119
click at [633, 407] on textarea "Making and preparing hot and cold beverage drinks. Handling POS and cashiering.…" at bounding box center [670, 395] width 668 height 119
click at [813, 439] on textarea "Making and preparing hot and cold beverage drinks. Handling POS and cashiering.…" at bounding box center [670, 395] width 668 height 119
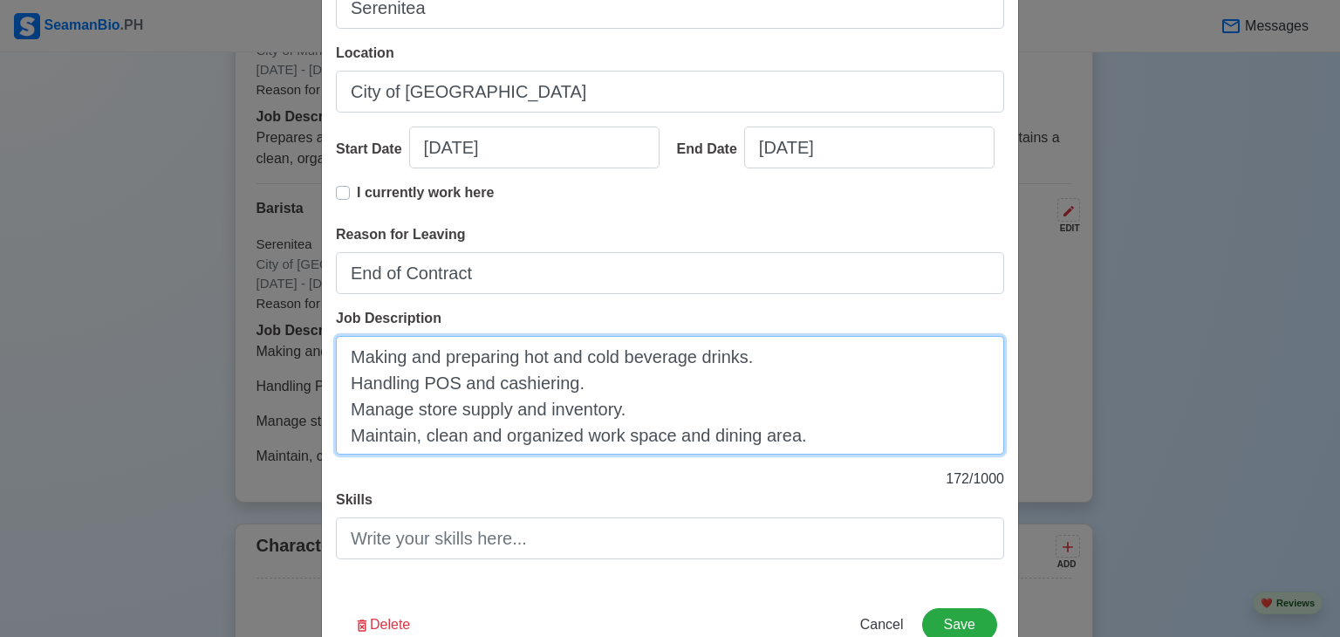
click at [347, 408] on textarea "Making and preparing hot and cold beverage drinks. Handling POS and cashiering.…" at bounding box center [670, 395] width 668 height 119
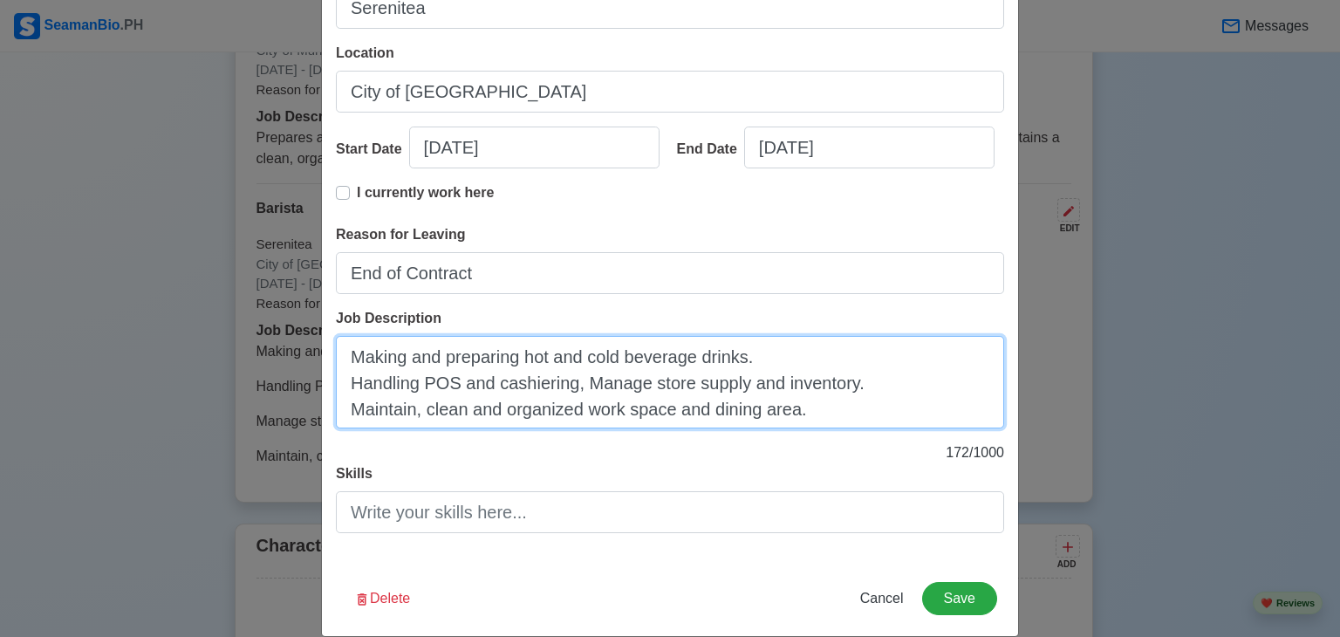
click at [773, 364] on textarea "Making and preparing hot and cold beverage drinks. Handling POS and cashiering,…" at bounding box center [670, 382] width 668 height 92
click at [360, 382] on textarea "Making and preparing hot and cold beverage drinks, Handling POS and cashiering,…" at bounding box center [670, 382] width 668 height 92
click at [593, 383] on textarea "Making and preparing hot and cold beverage drinks, handling POS and cashiering,…" at bounding box center [670, 382] width 668 height 92
click at [856, 381] on textarea "Making and preparing hot and cold beverage drinks, handling POS and cashiering,…" at bounding box center [670, 382] width 668 height 92
click at [416, 416] on textarea "Making and preparing hot and cold beverage drinks, handling POS and cashiering,…" at bounding box center [670, 382] width 668 height 92
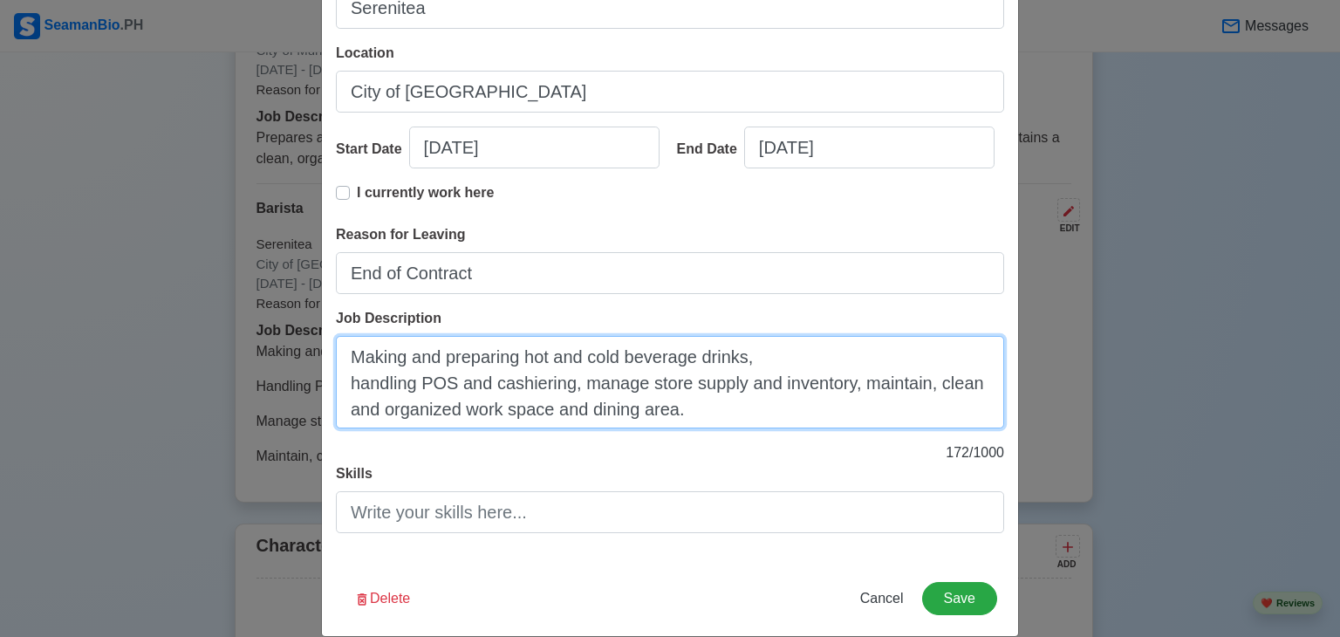
type textarea "Making and preparing hot and cold beverage drinks, handling POS and cashiering,…"
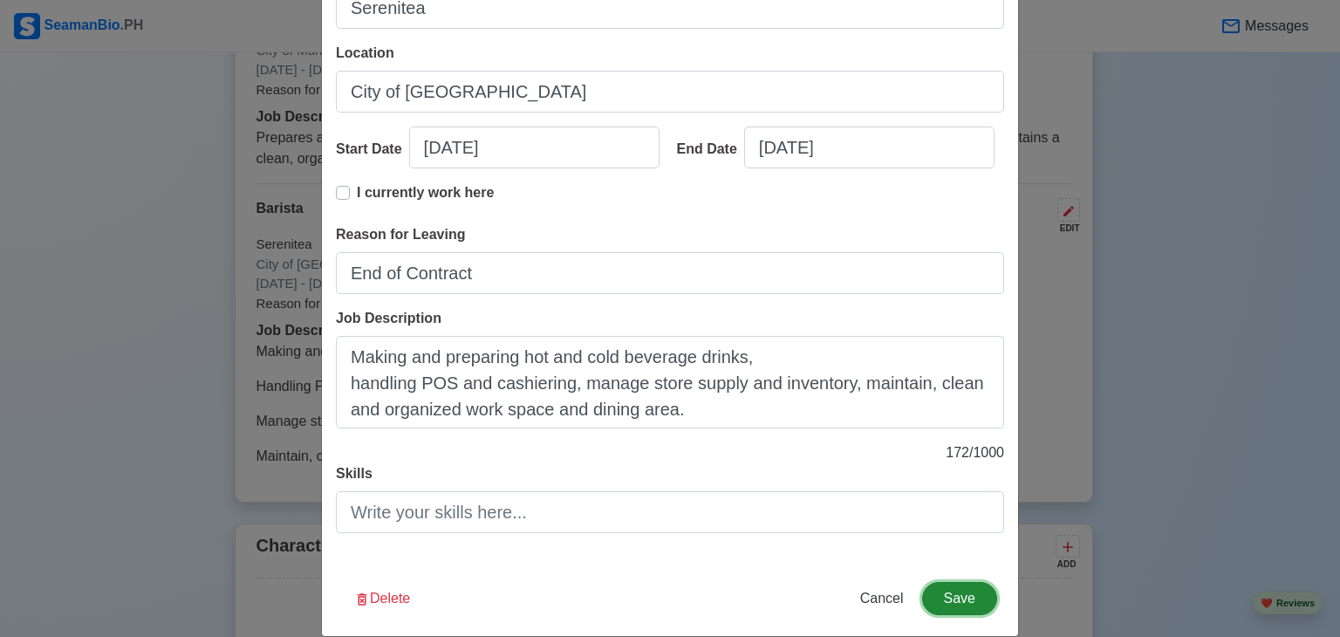
click at [967, 591] on button "Save" at bounding box center [959, 598] width 75 height 33
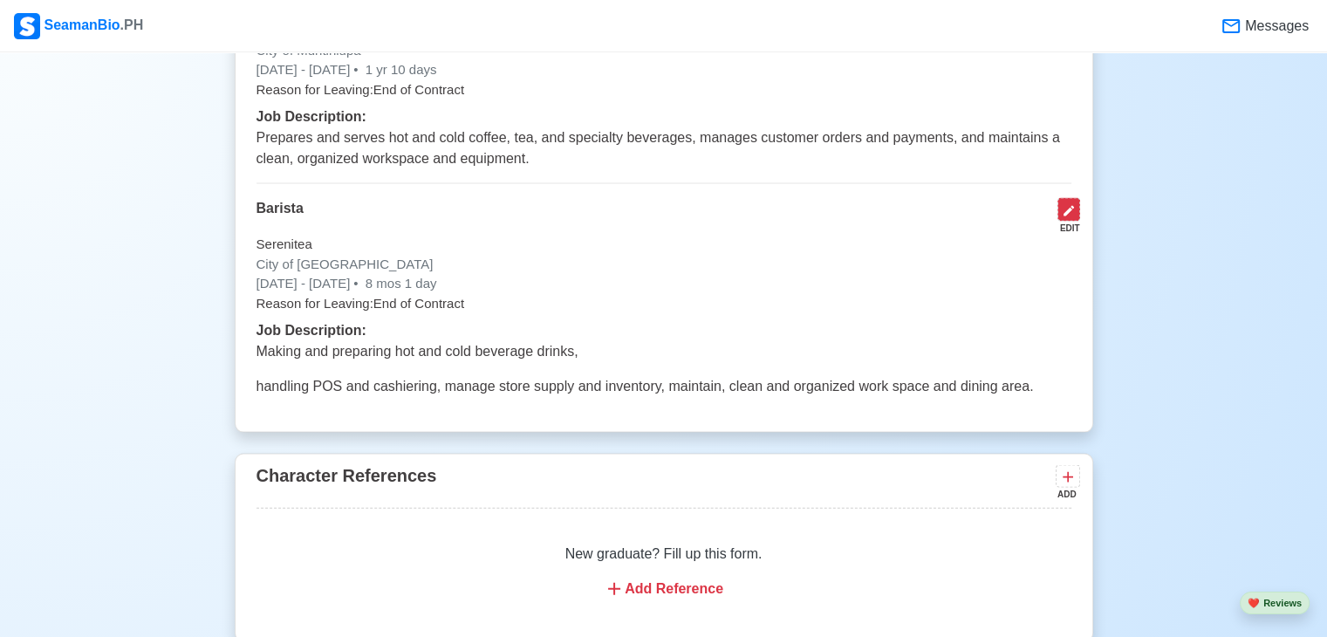
click at [1069, 207] on icon at bounding box center [1068, 211] width 10 height 10
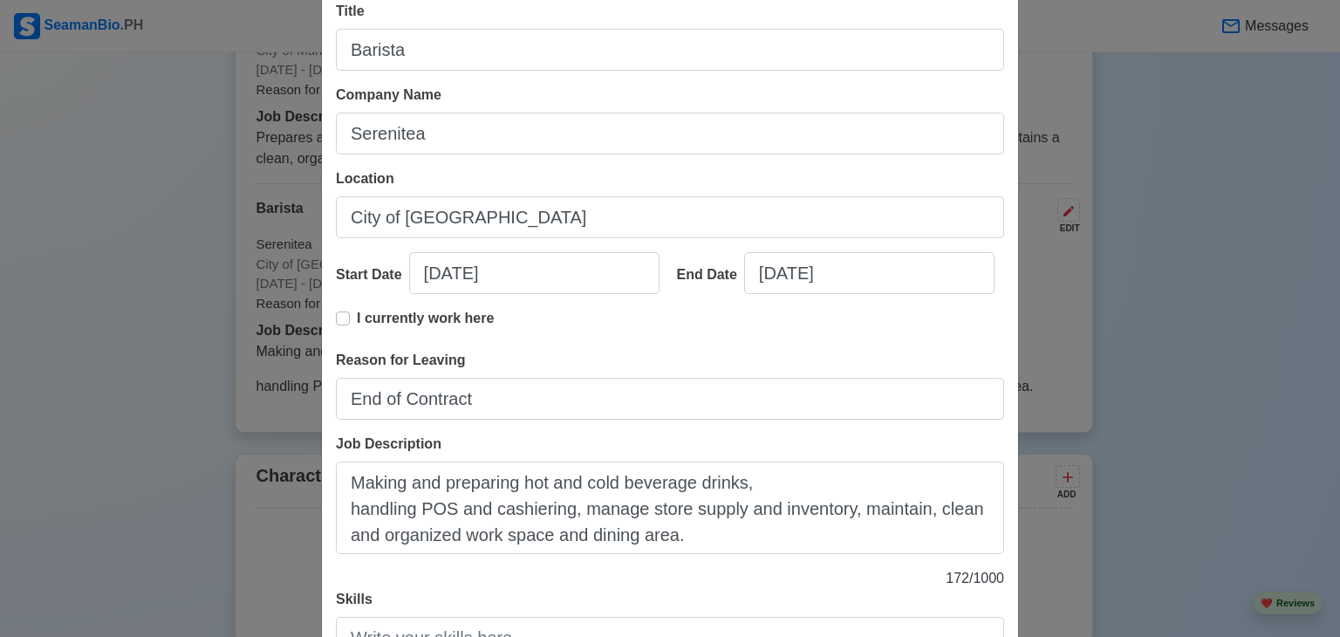
scroll to position [124, 0]
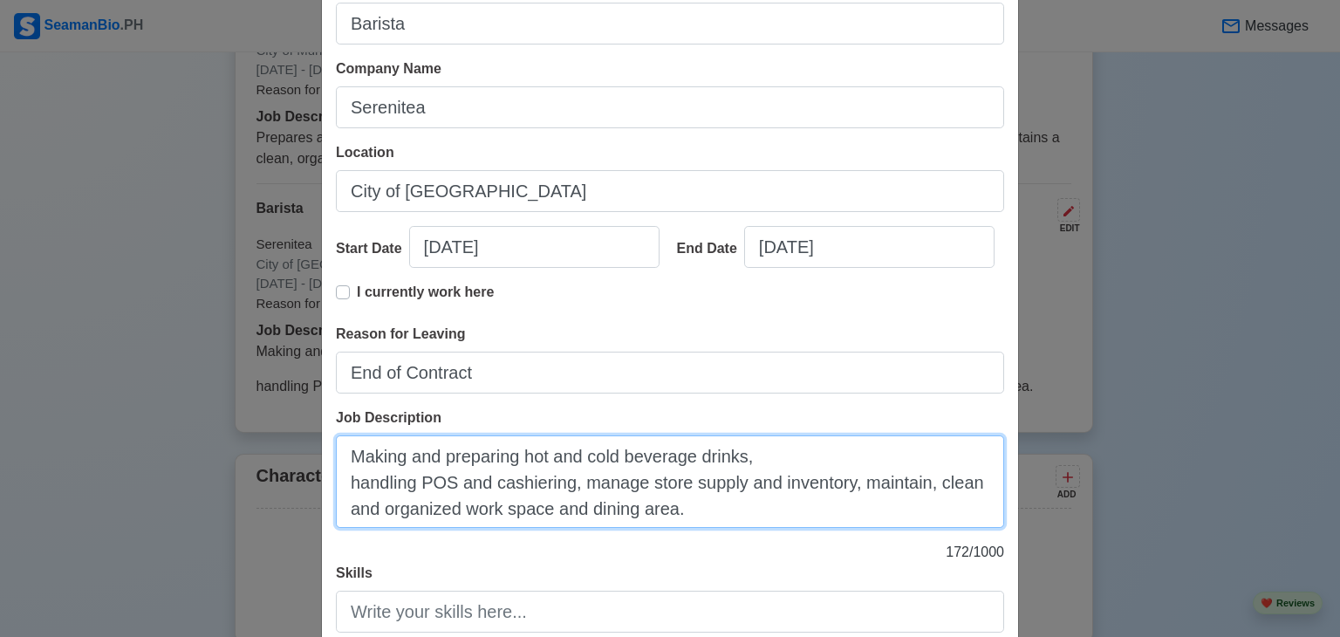
click at [347, 489] on textarea "Making and preparing hot and cold beverage drinks, handling POS and cashiering,…" at bounding box center [670, 481] width 668 height 92
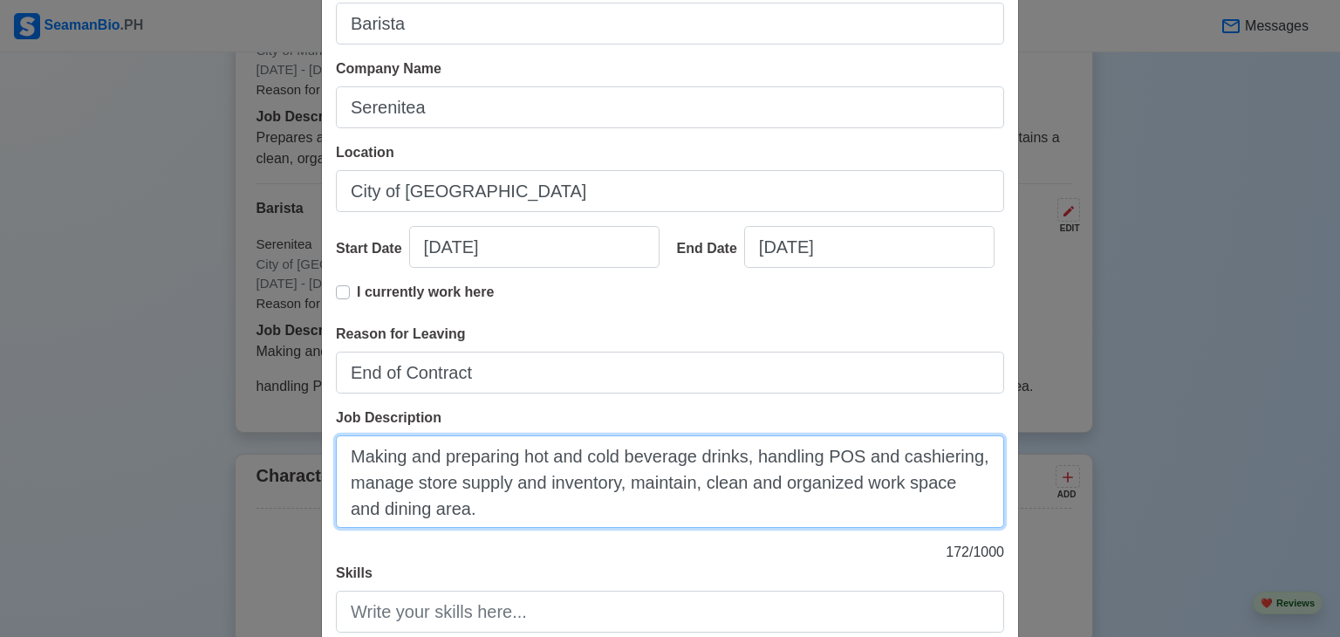
type textarea "Making and preparing hot and cold beverage drinks, handling POS and cashiering,…"
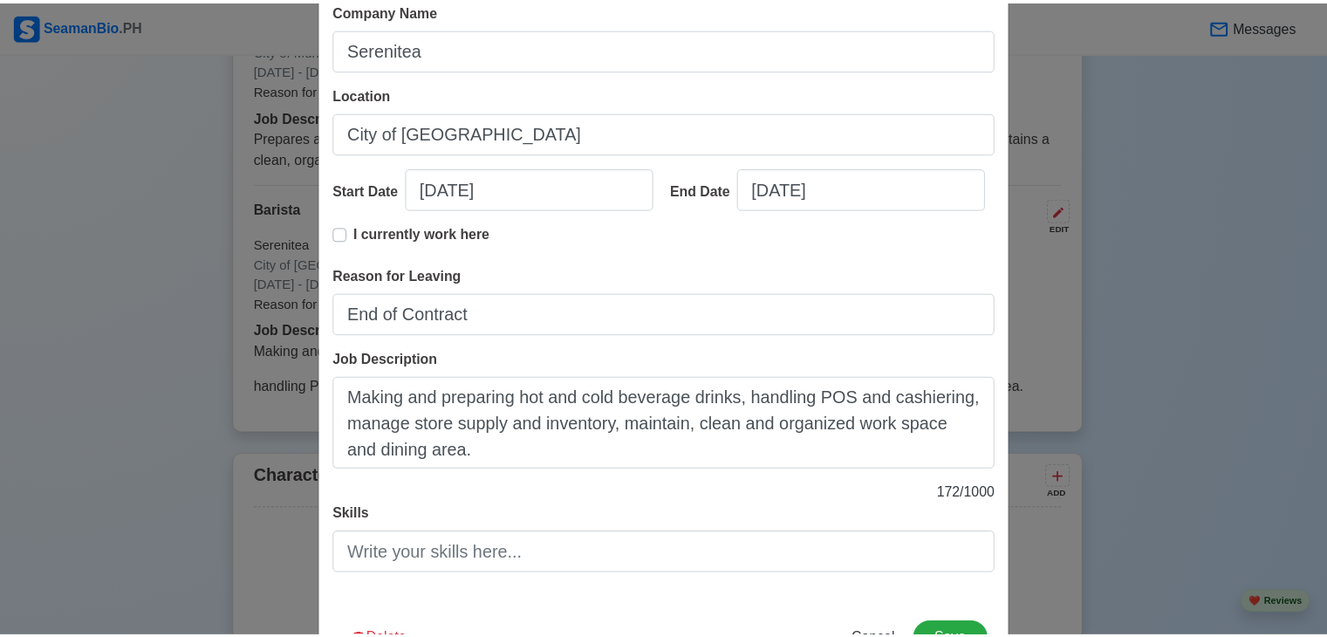
scroll to position [248, 0]
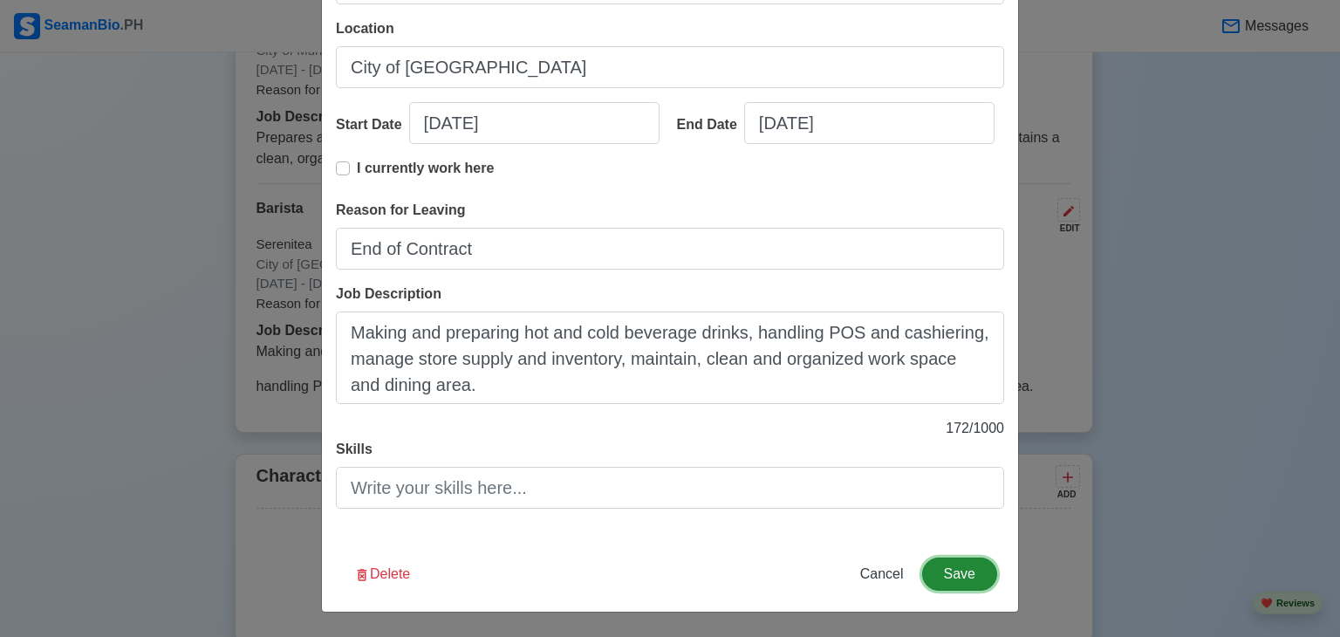
click at [941, 563] on button "Save" at bounding box center [959, 573] width 75 height 33
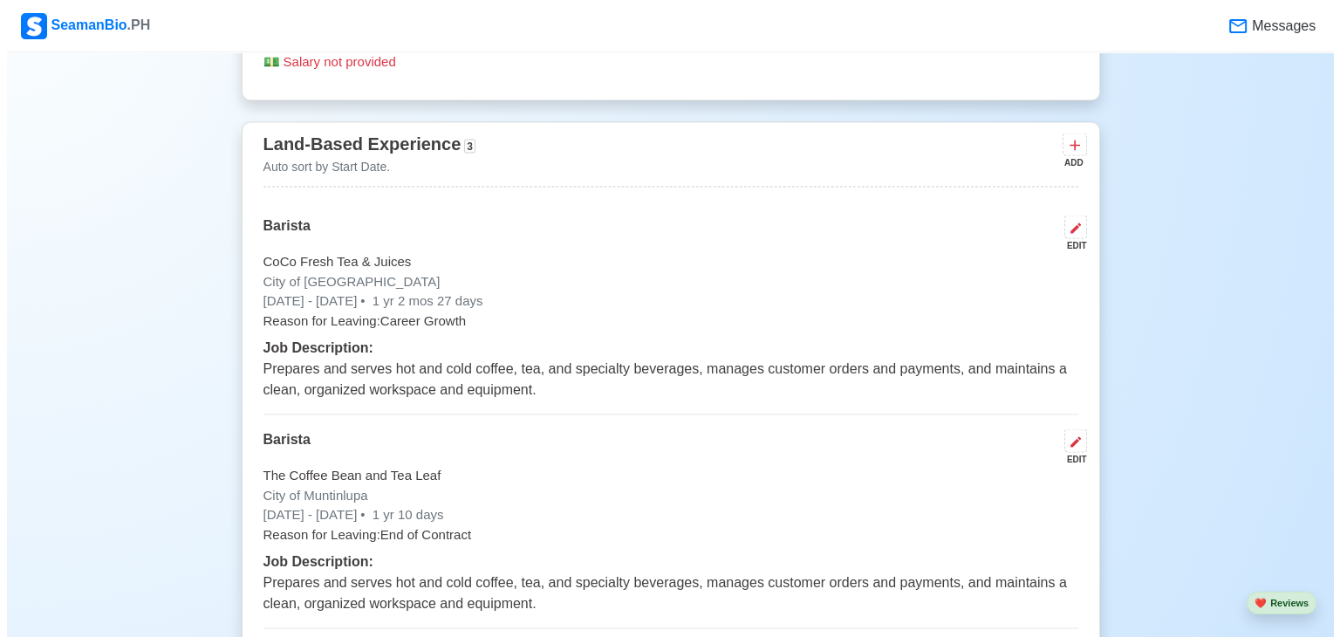
scroll to position [3204, 0]
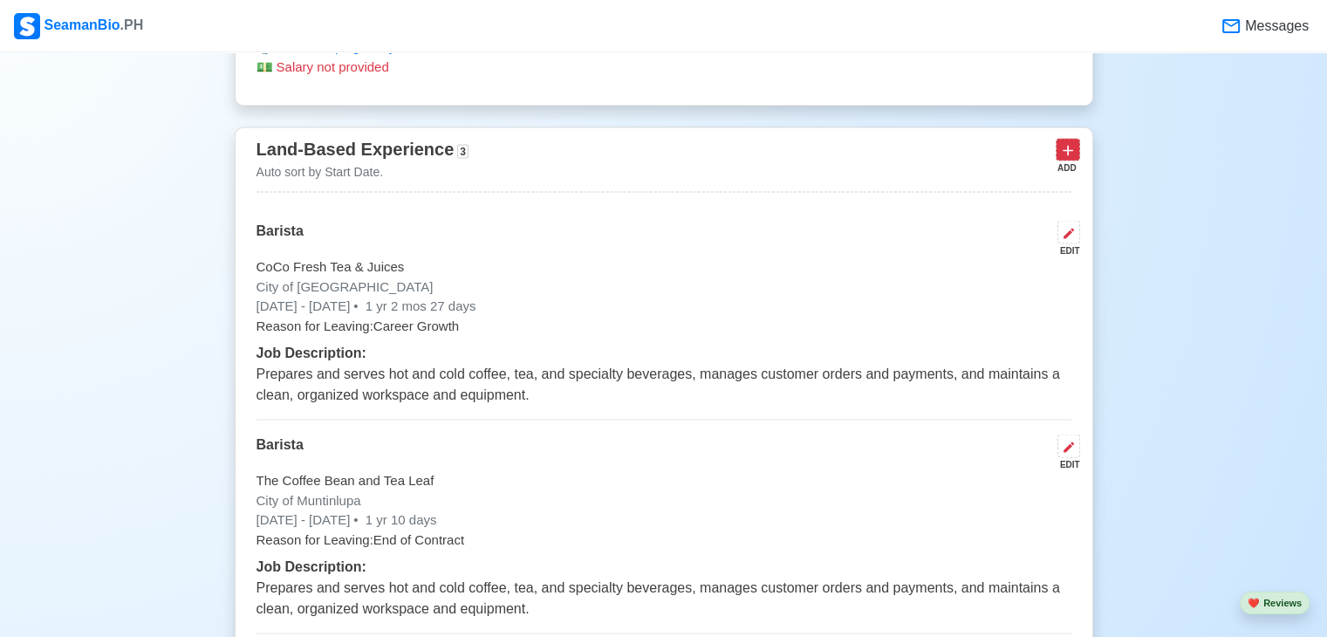
click at [1065, 150] on icon at bounding box center [1067, 149] width 17 height 17
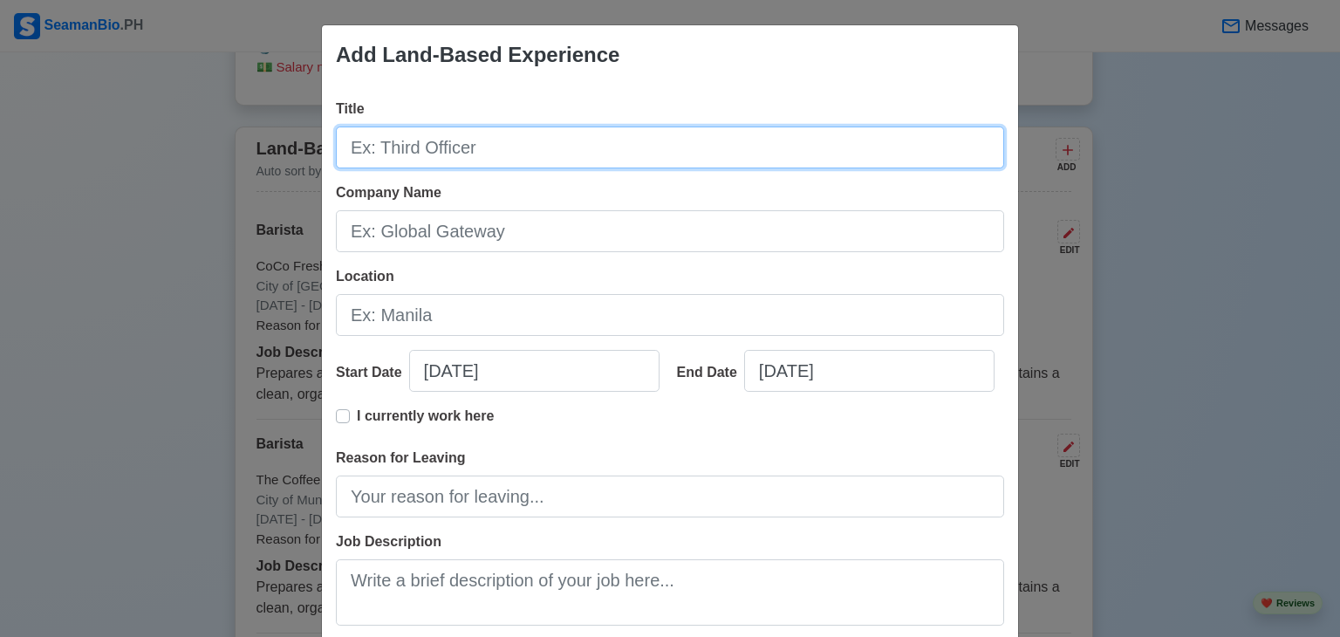
click at [864, 152] on input "Title" at bounding box center [670, 147] width 668 height 42
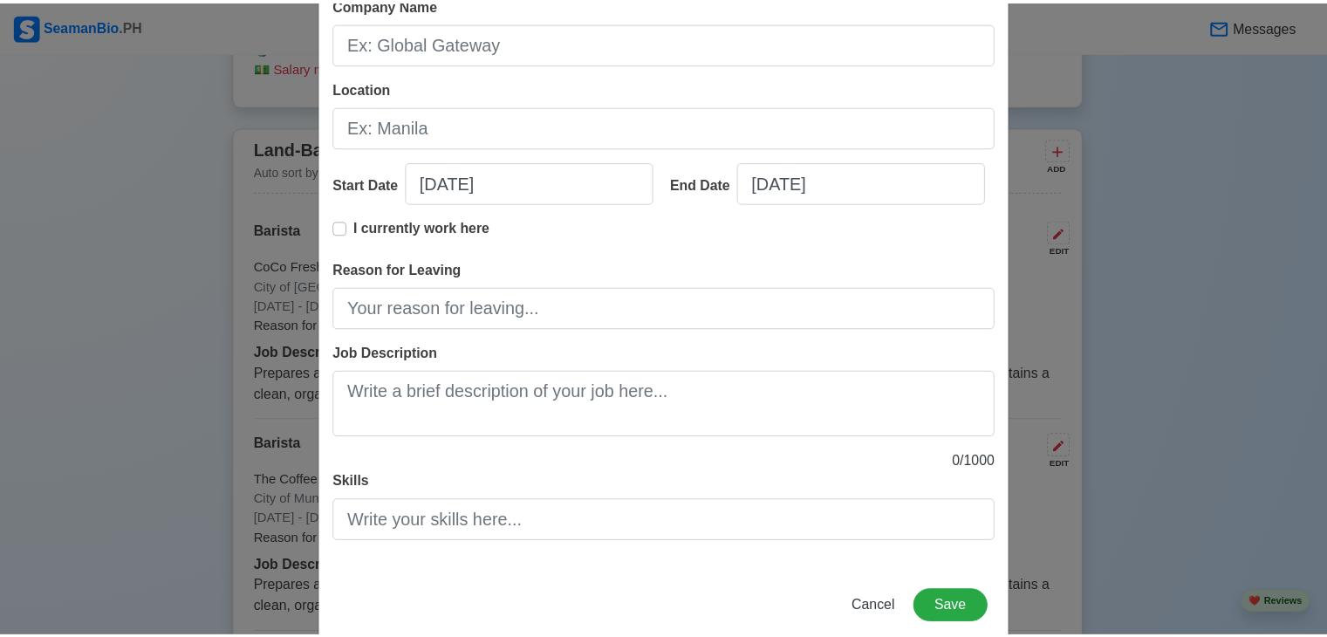
scroll to position [187, 0]
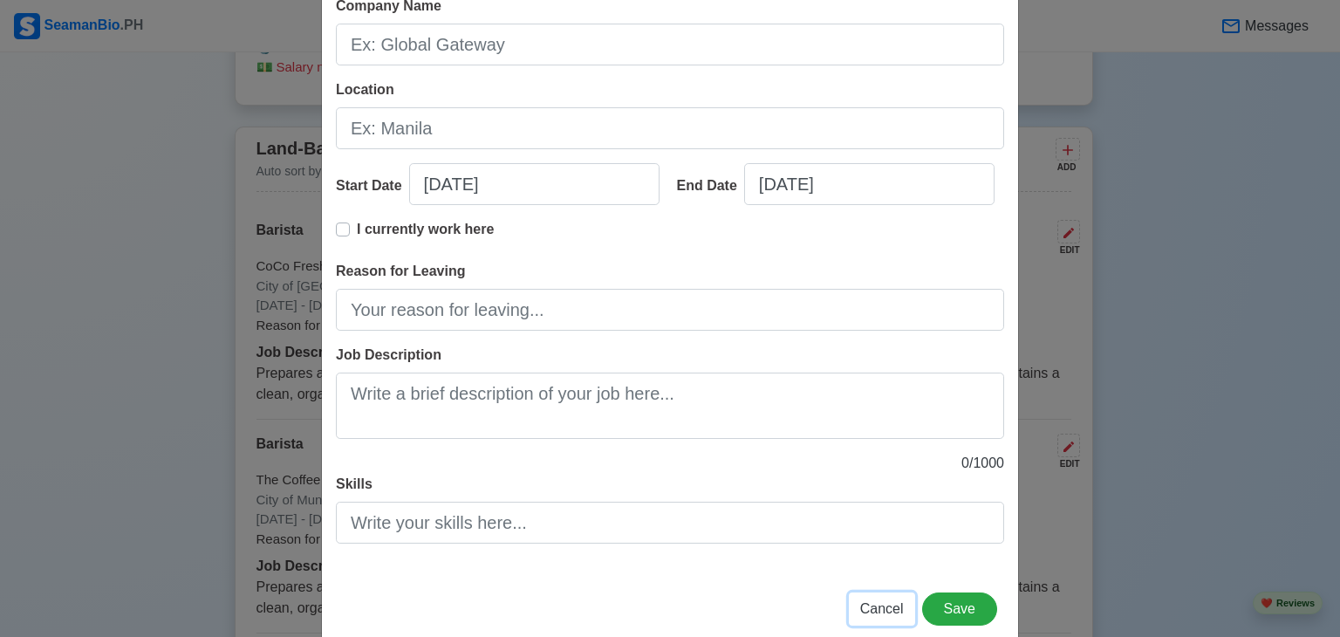
click at [885, 612] on span "Cancel" at bounding box center [882, 608] width 44 height 15
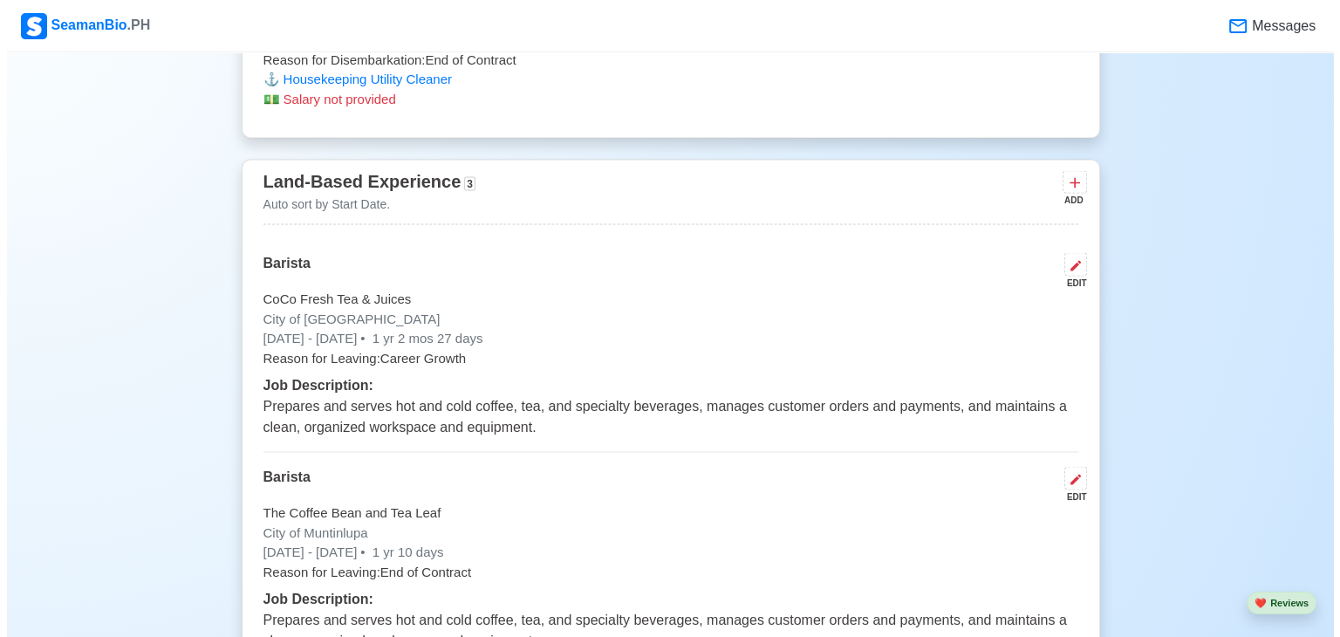
scroll to position [3156, 0]
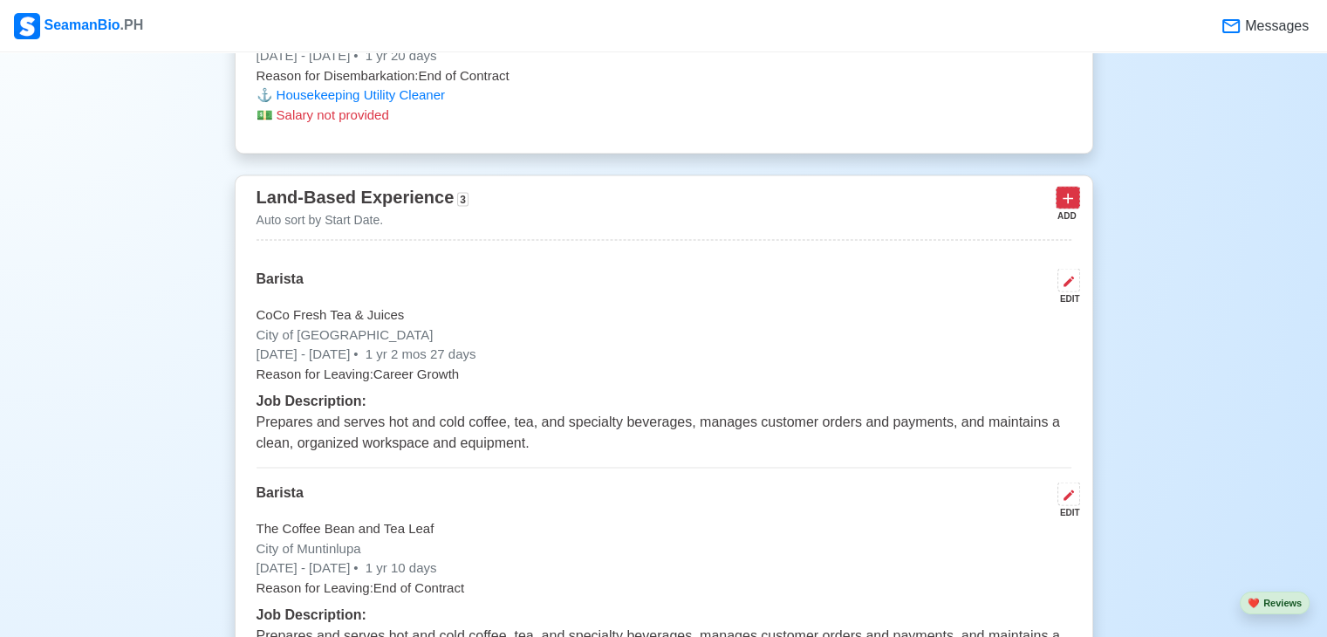
click at [1067, 200] on icon at bounding box center [1068, 198] width 10 height 10
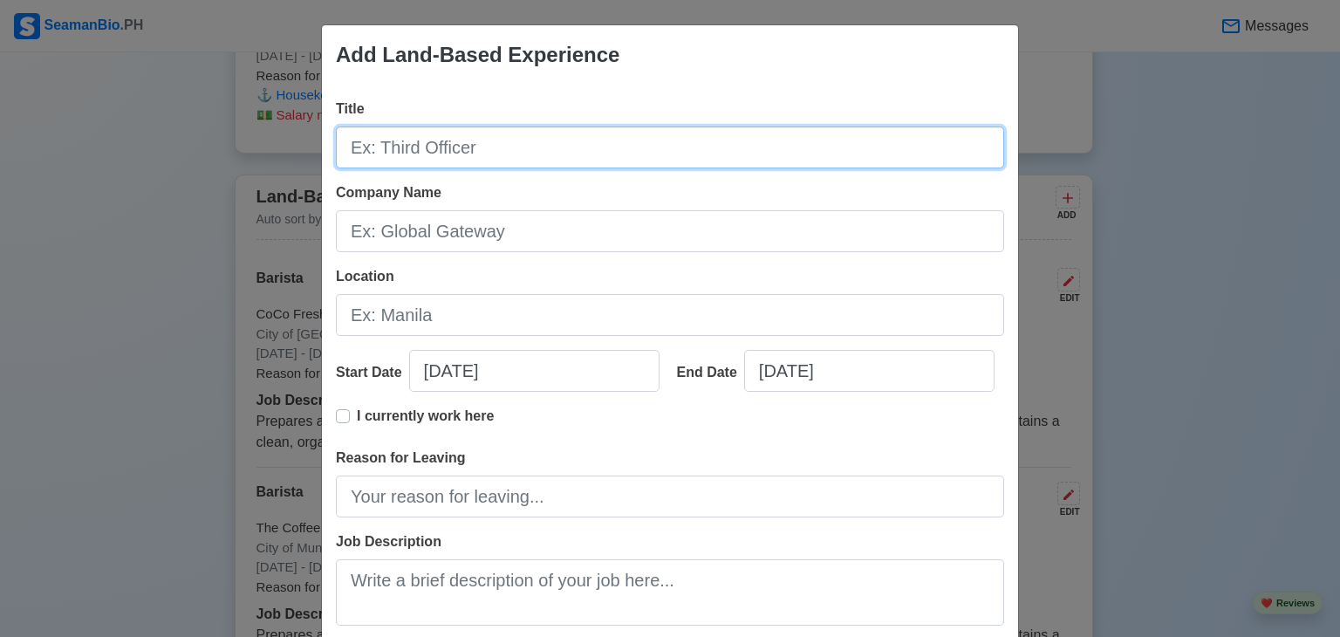
click at [797, 148] on input "Title" at bounding box center [670, 147] width 668 height 42
type input "Waiter"
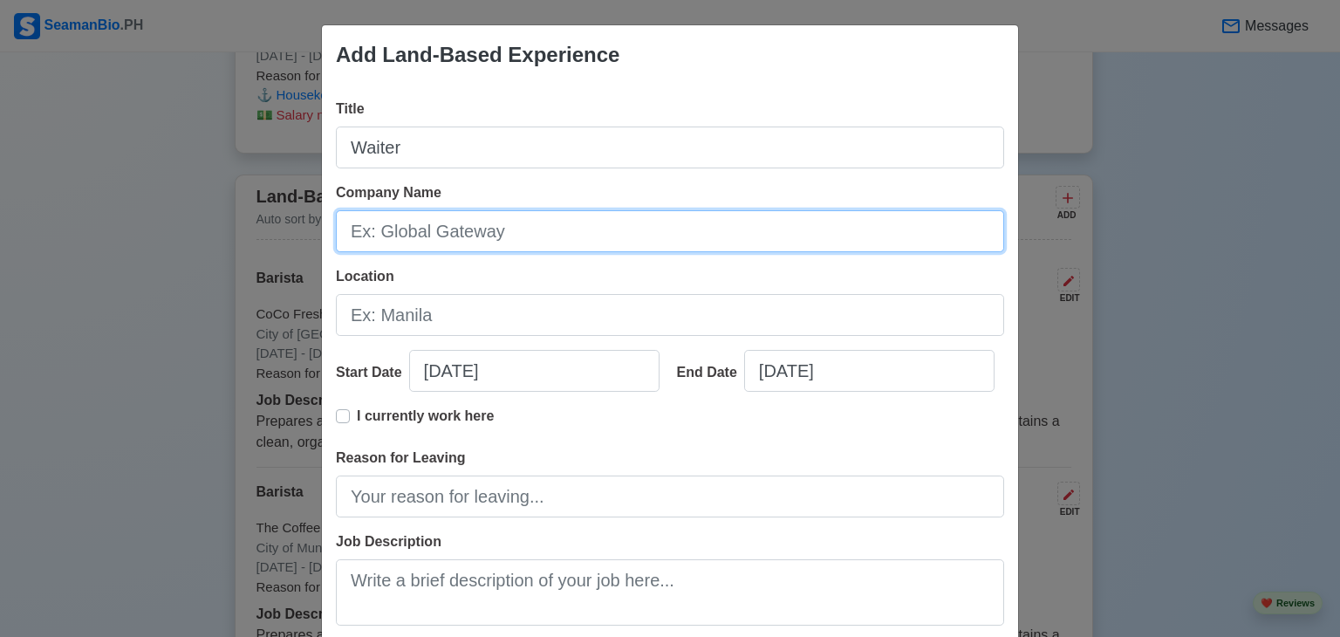
click at [638, 230] on input "Company Name" at bounding box center [670, 231] width 668 height 42
click at [377, 228] on input "The [GEOGRAPHIC_DATA]" at bounding box center [670, 231] width 668 height 42
type input "[GEOGRAPHIC_DATA]"
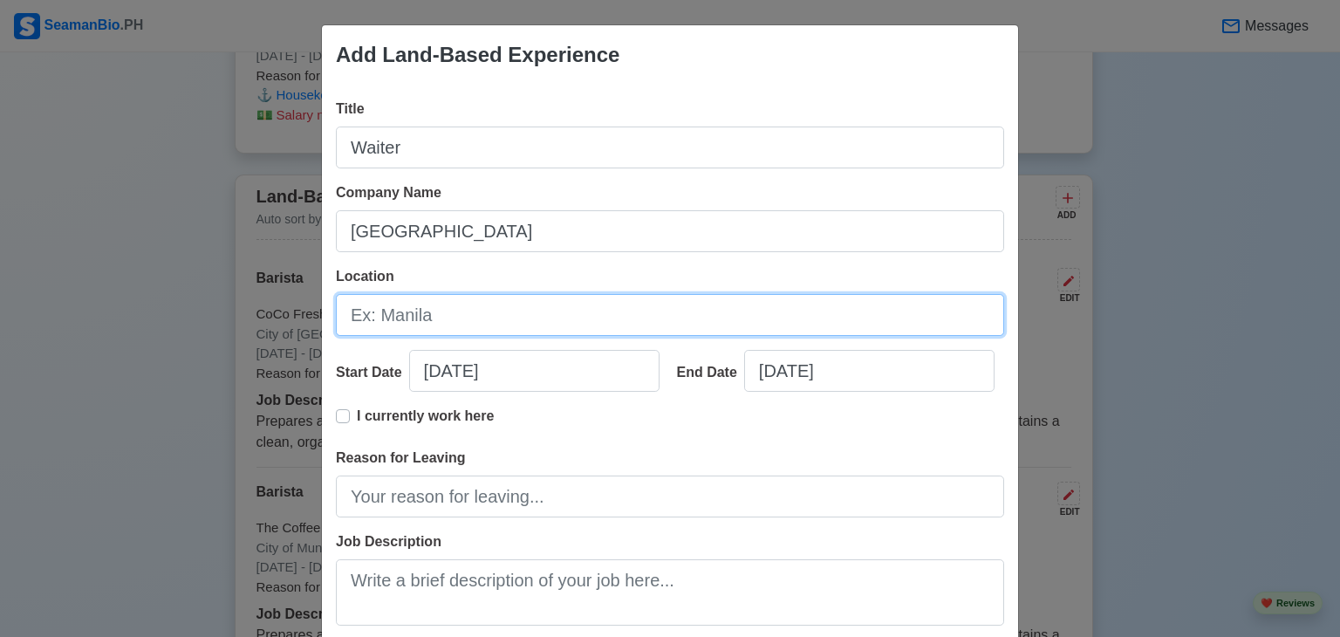
click at [484, 318] on input "Location" at bounding box center [670, 315] width 668 height 42
type input "City of General Trias Cavite"
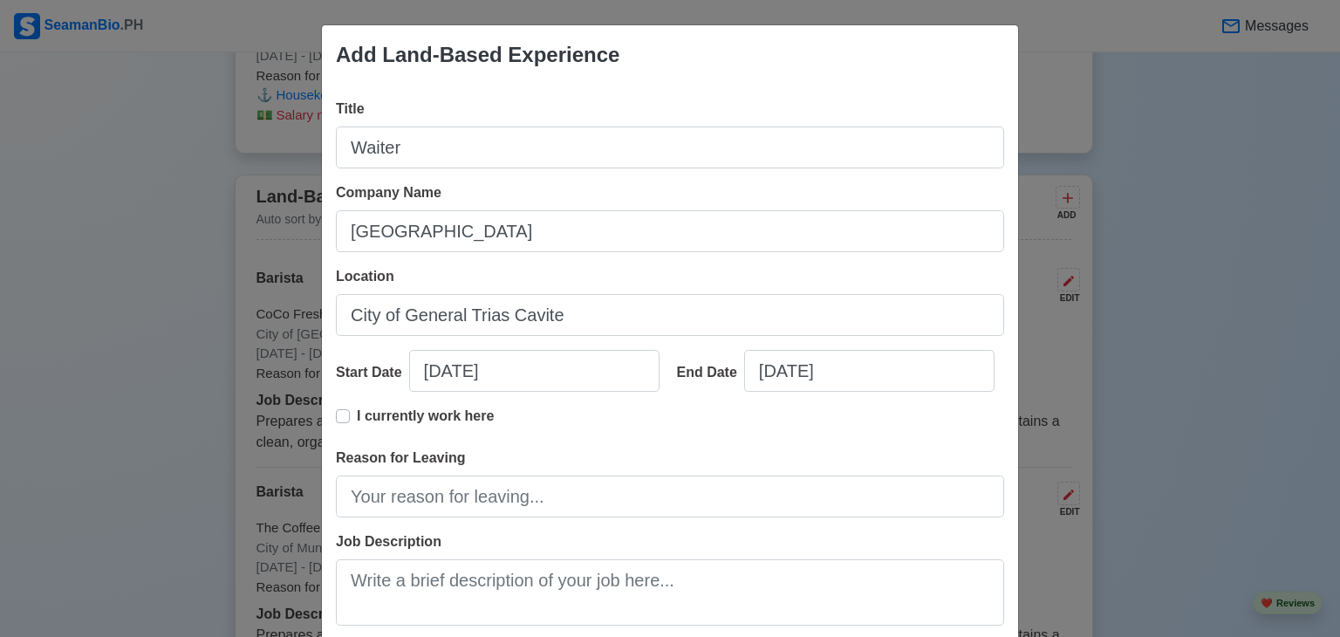
click at [1230, 284] on div "Add Land-Based Experience Title Waiter Company Name Bayleaf Hotel Location City…" at bounding box center [670, 318] width 1340 height 637
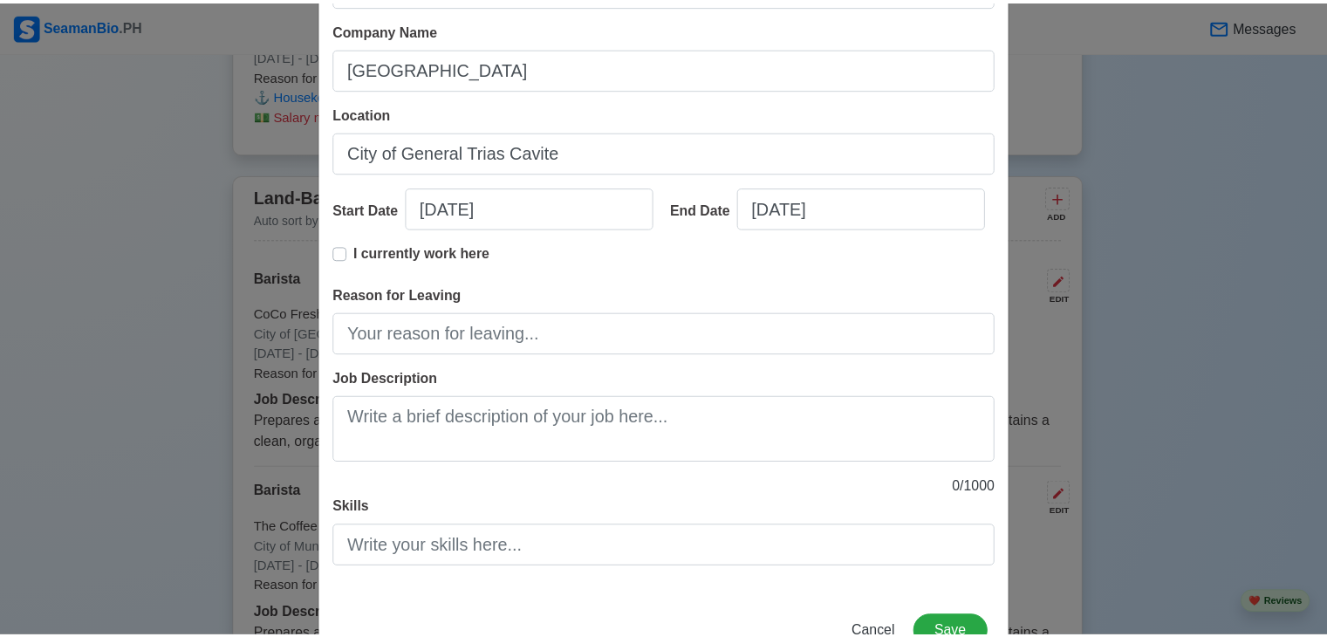
scroll to position [221, 0]
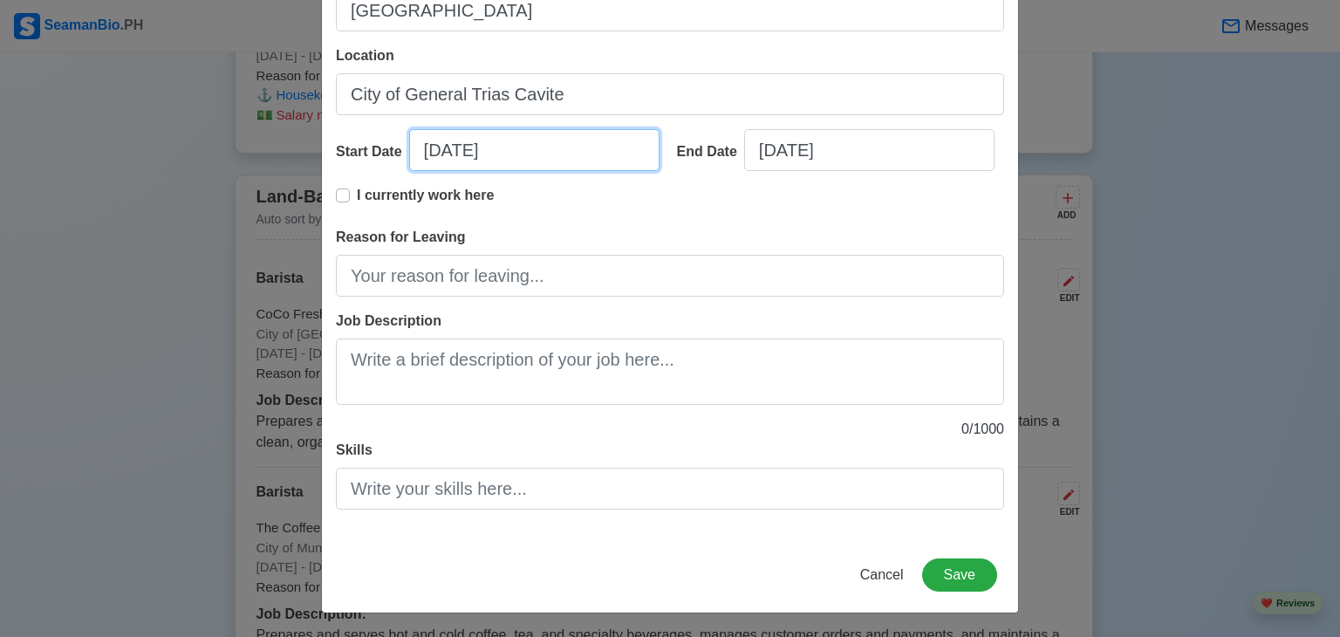
select select "****"
select select "*********"
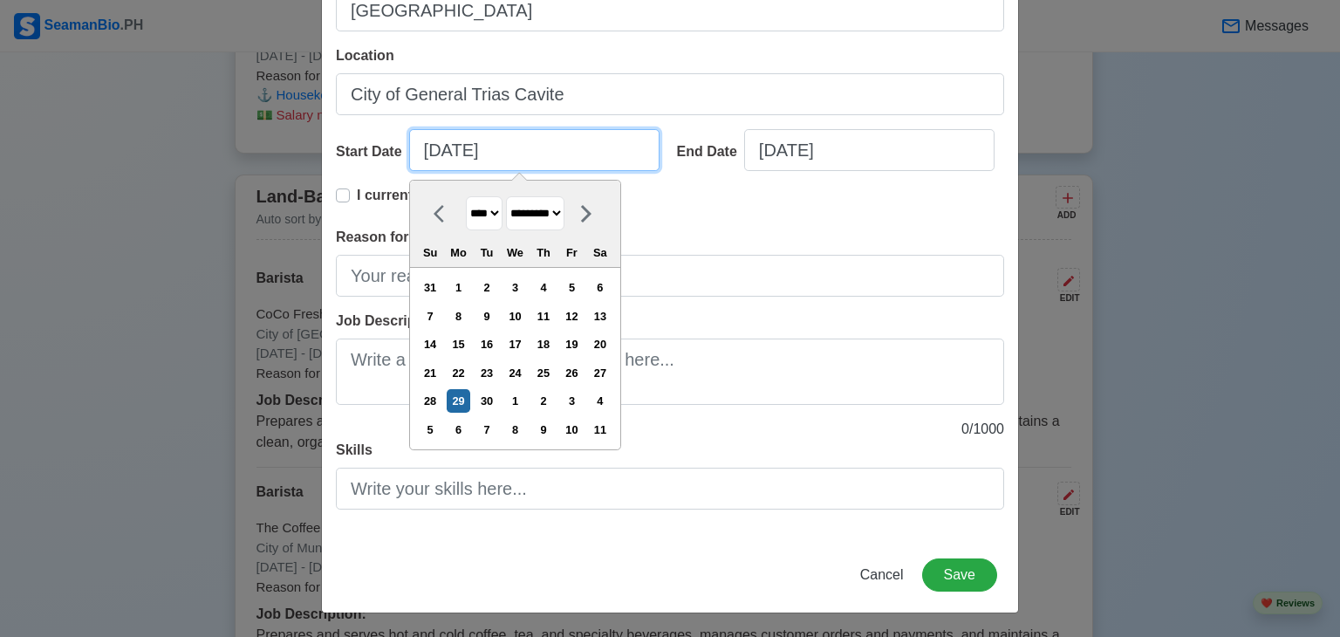
click at [436, 144] on input "[DATE]" at bounding box center [534, 150] width 250 height 42
type input "[DATE]"
select select "*****"
click at [464, 150] on input "[DATE]" at bounding box center [534, 150] width 250 height 42
click at [520, 144] on input "[DATE]" at bounding box center [534, 150] width 250 height 42
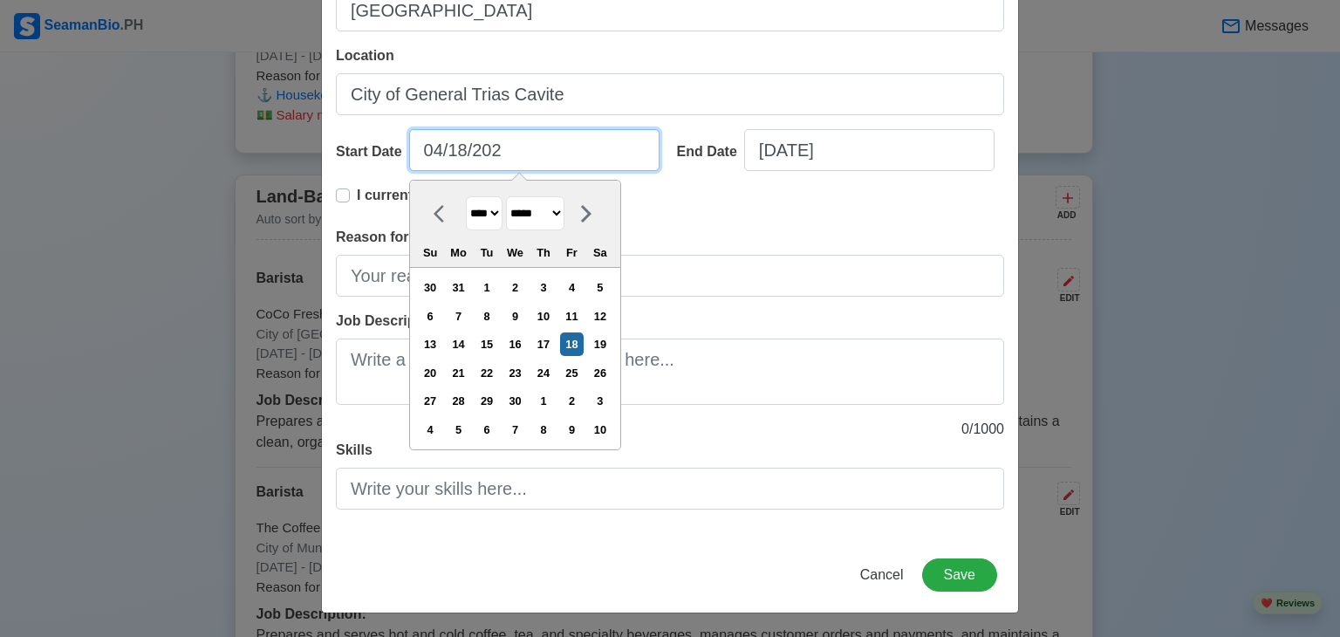
type input "[DATE]"
select select "****"
type input "[DATE]"
select select "****"
type input "[DATE]"
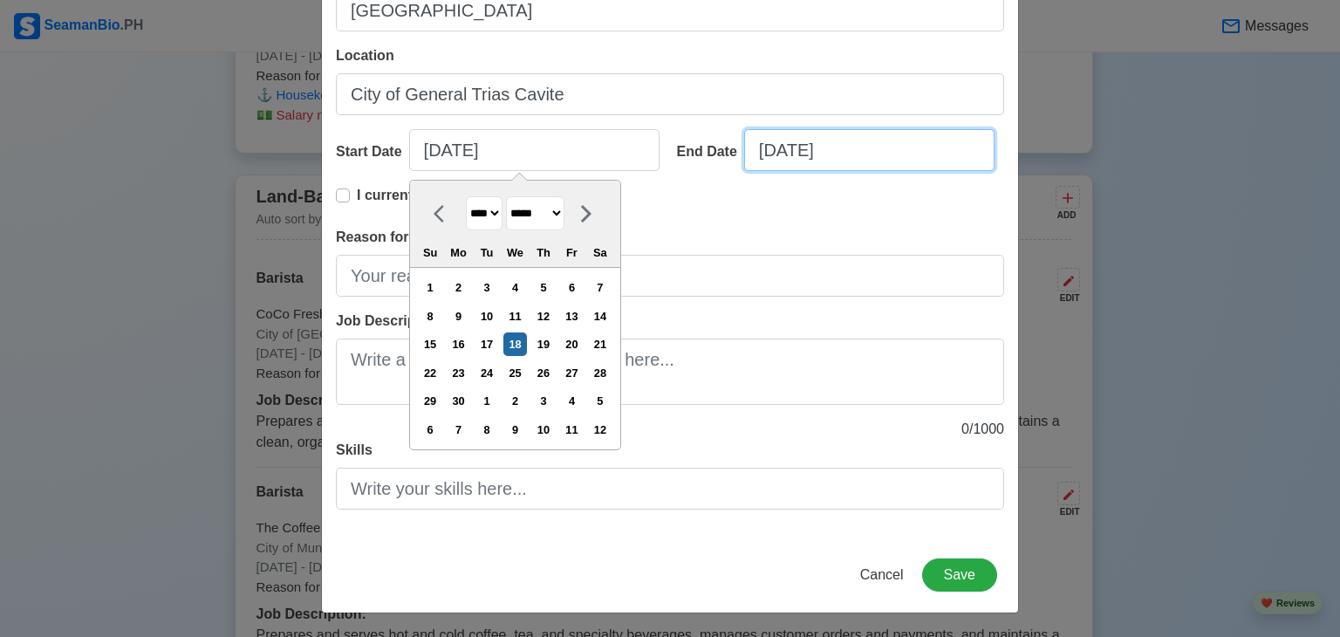
select select "****"
select select "*********"
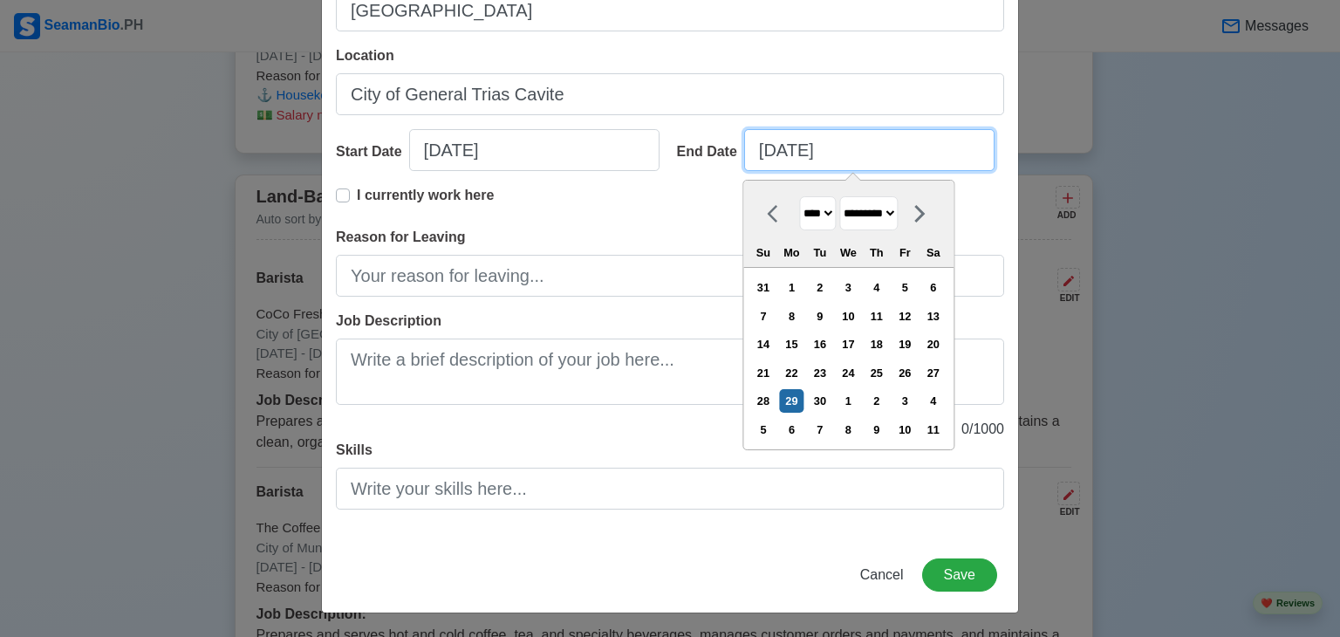
click at [768, 152] on input "[DATE]" at bounding box center [869, 150] width 250 height 42
type input "[DATE]"
select select "*******"
type input "[DATE]"
select select "*******"
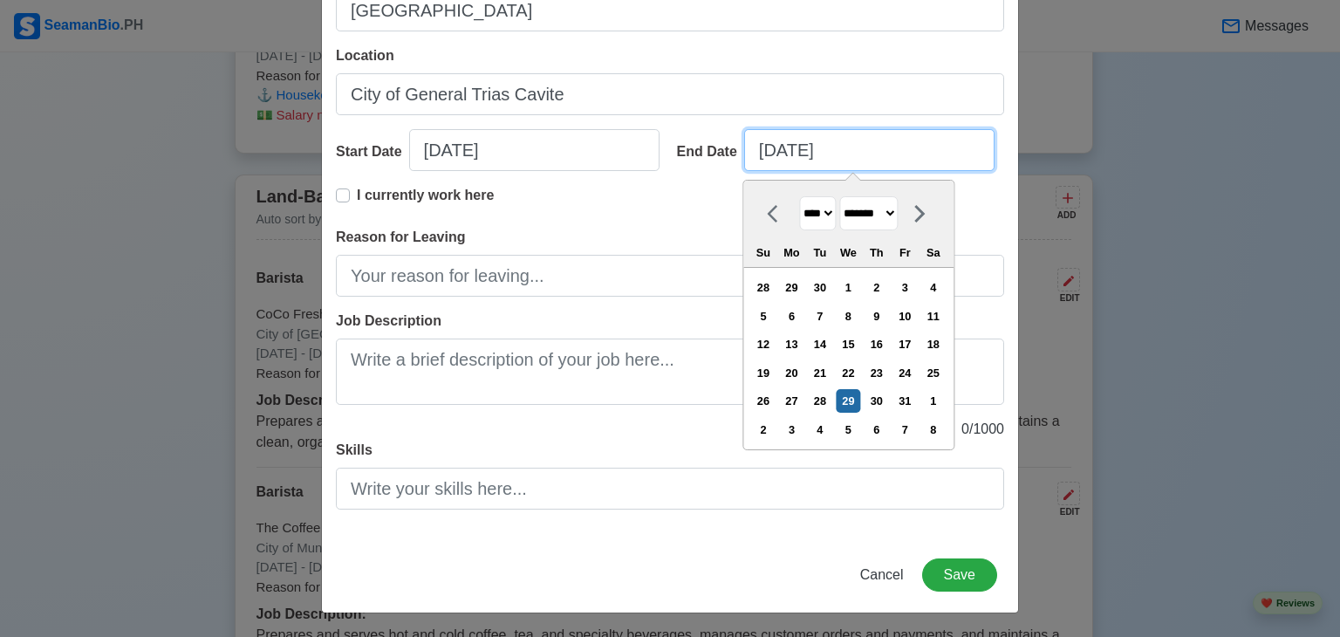
click at [796, 143] on input "[DATE]" at bounding box center [869, 150] width 250 height 42
click at [868, 151] on input "[DATE]" at bounding box center [869, 150] width 250 height 42
type input "[DATE]"
select select "****"
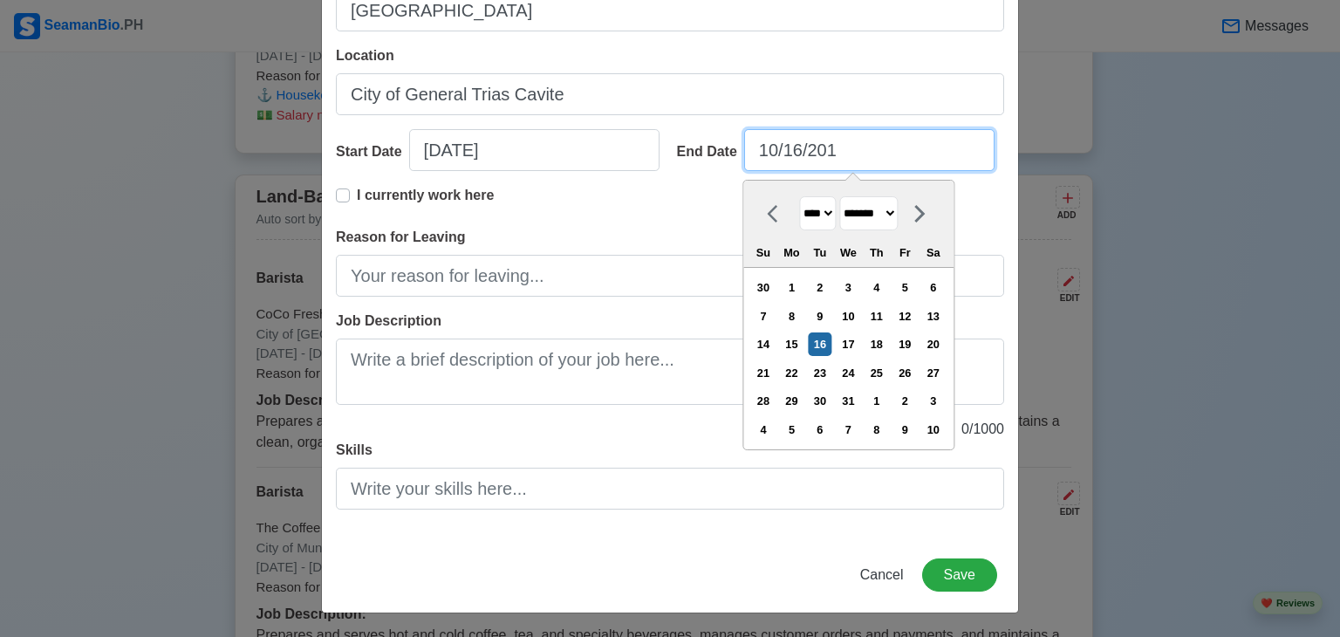
type input "[DATE]"
select select "****"
type input "[DATE]"
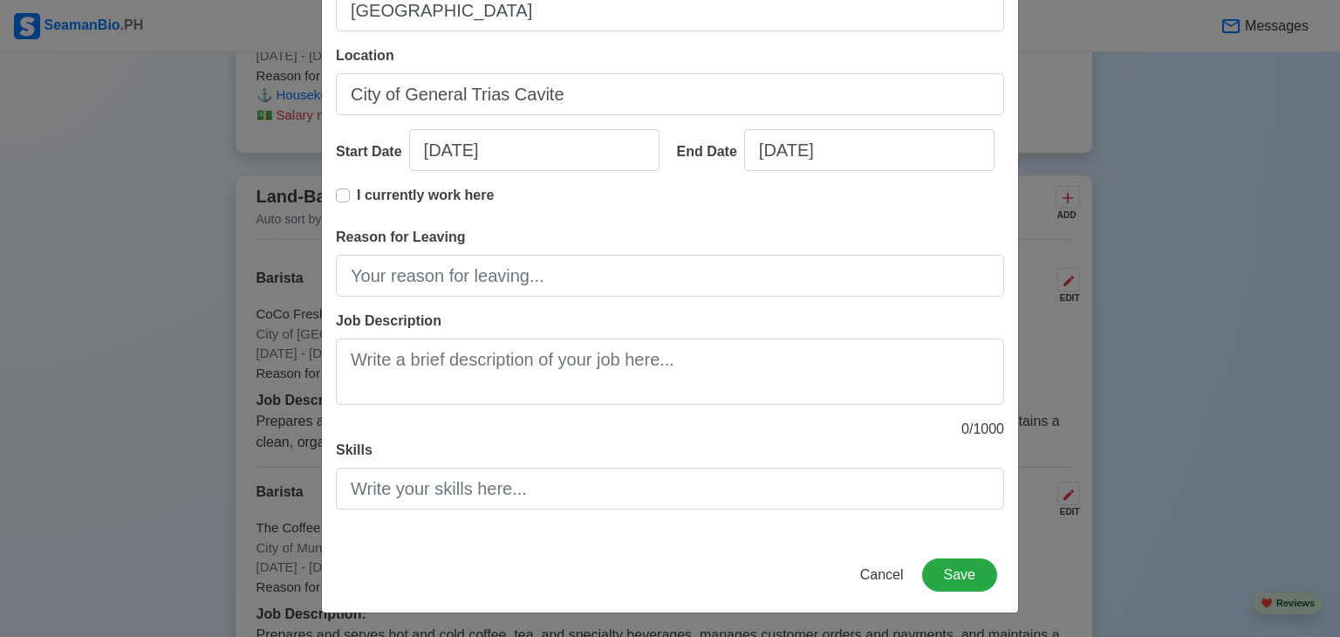
click at [865, 70] on div "Location [GEOGRAPHIC_DATA]" at bounding box center [670, 80] width 668 height 70
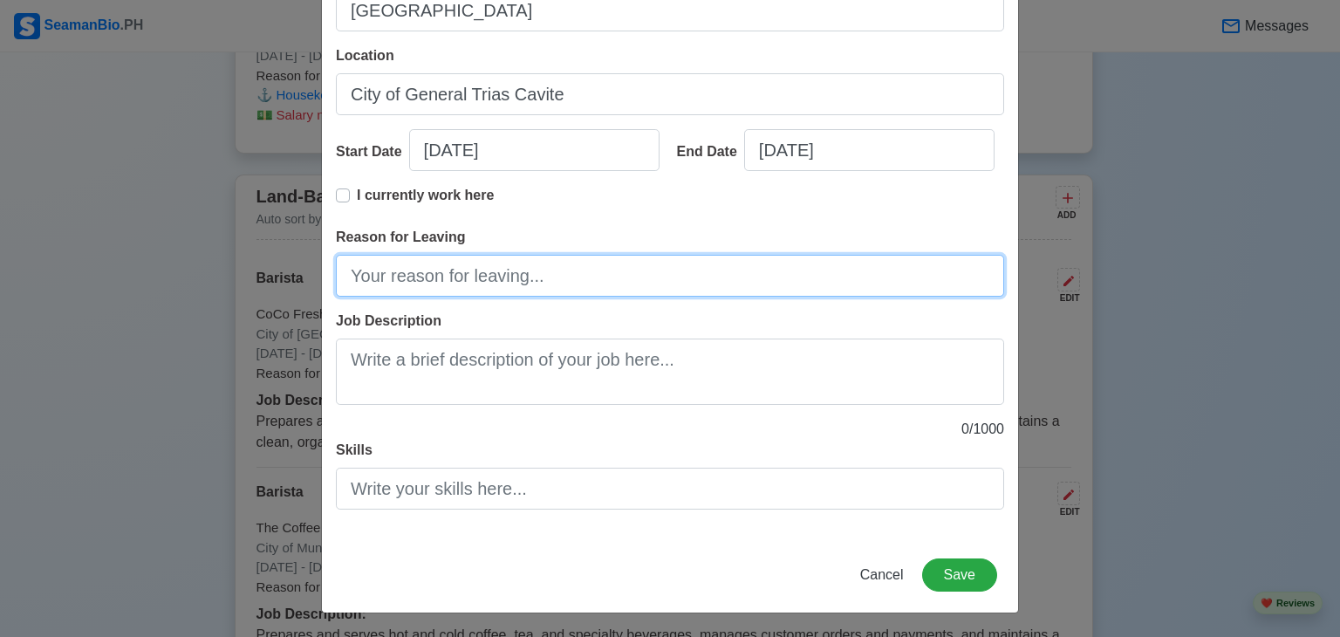
click at [523, 276] on input "Reason for Leaving" at bounding box center [670, 276] width 668 height 42
type input "End of Contract"
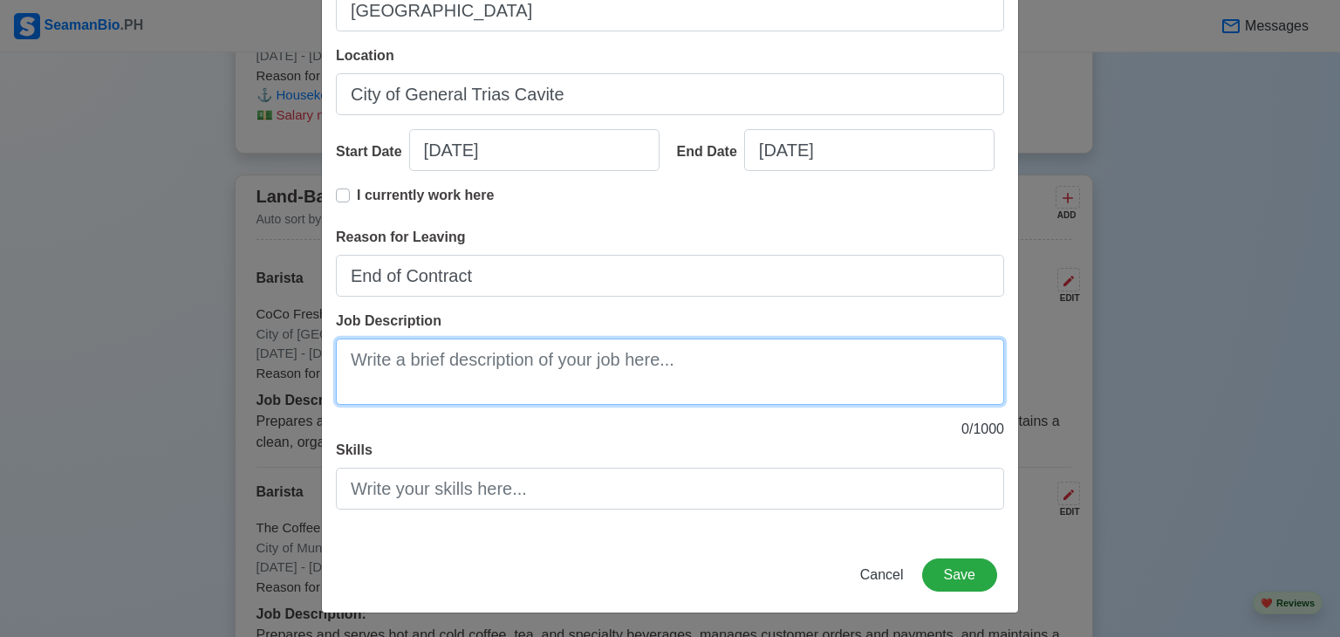
click at [492, 377] on textarea "Job Description" at bounding box center [670, 371] width 668 height 66
click at [558, 359] on textarea "Job Description" at bounding box center [670, 371] width 668 height 66
paste textarea "• Welcoming and seating guests • Taking guest orders • Handling POS and cashier…"
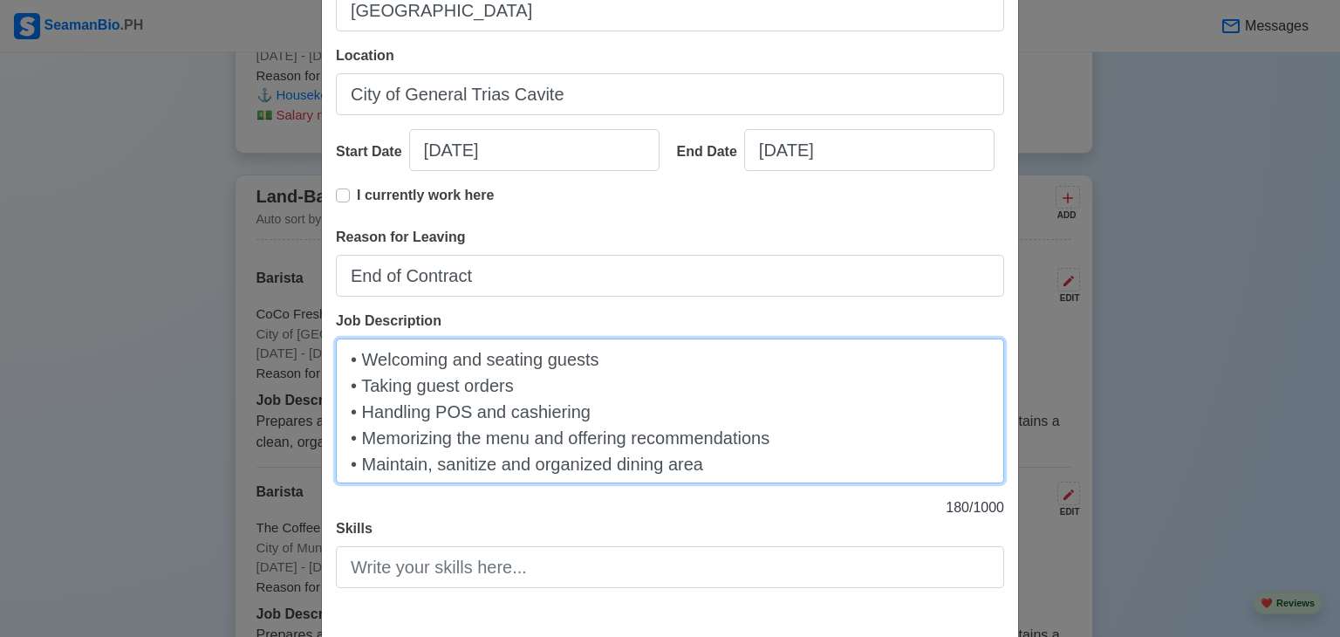
click at [356, 362] on textarea "• Welcoming and seating guests • Taking guest orders • Handling POS and cashier…" at bounding box center [670, 410] width 668 height 145
drag, startPoint x: 354, startPoint y: 366, endPoint x: 364, endPoint y: 398, distance: 33.7
click at [364, 398] on textarea "Welcoming and seating guests • Taking guest orders • Handling POS and cashierin…" at bounding box center [670, 410] width 668 height 145
click at [358, 385] on textarea "Welcoming and seating guests • Taking guest orders • Handling POS and cashierin…" at bounding box center [670, 410] width 668 height 145
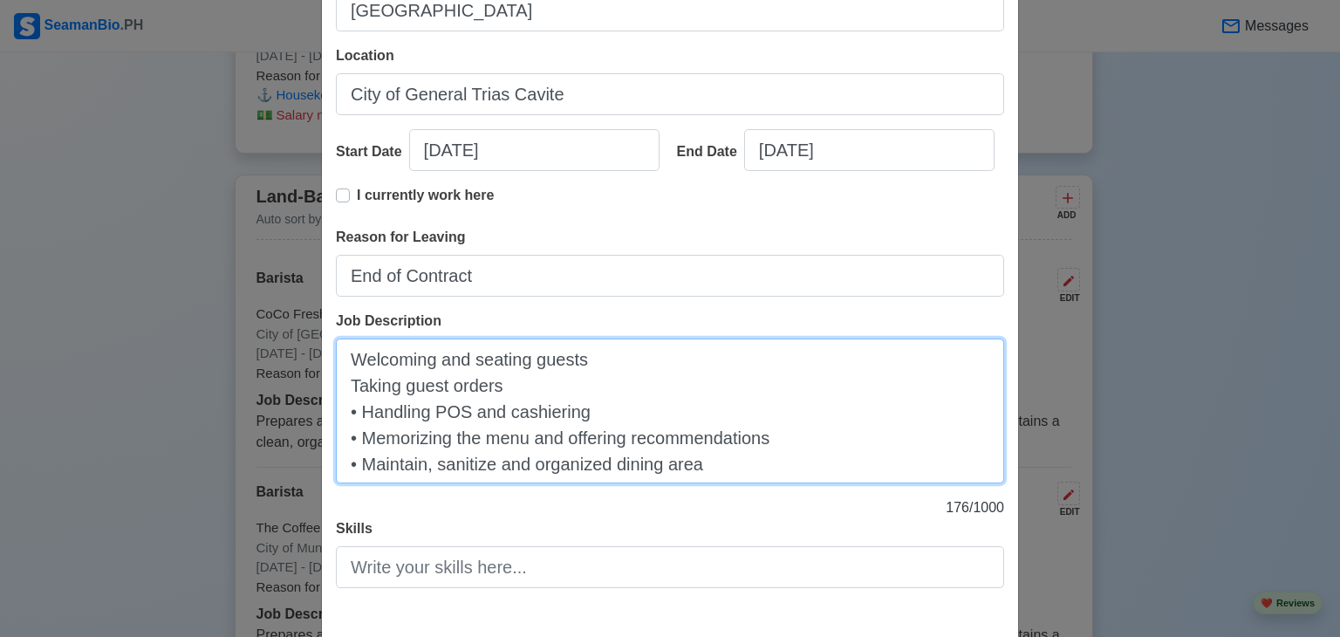
click at [352, 403] on textarea "Welcoming and seating guests Taking guest orders • Handling POS and cashiering …" at bounding box center [670, 410] width 668 height 145
click at [352, 438] on textarea "Welcoming and seating guests Taking guest orders Handling POS and cashiering • …" at bounding box center [670, 410] width 668 height 145
click at [358, 461] on textarea "Welcoming and seating guests Taking guest orders Handling POS and cashiering Me…" at bounding box center [670, 410] width 668 height 145
click at [343, 392] on textarea "Welcoming and seating guests Taking guest orders Handling POS and cashiering Me…" at bounding box center [670, 410] width 668 height 145
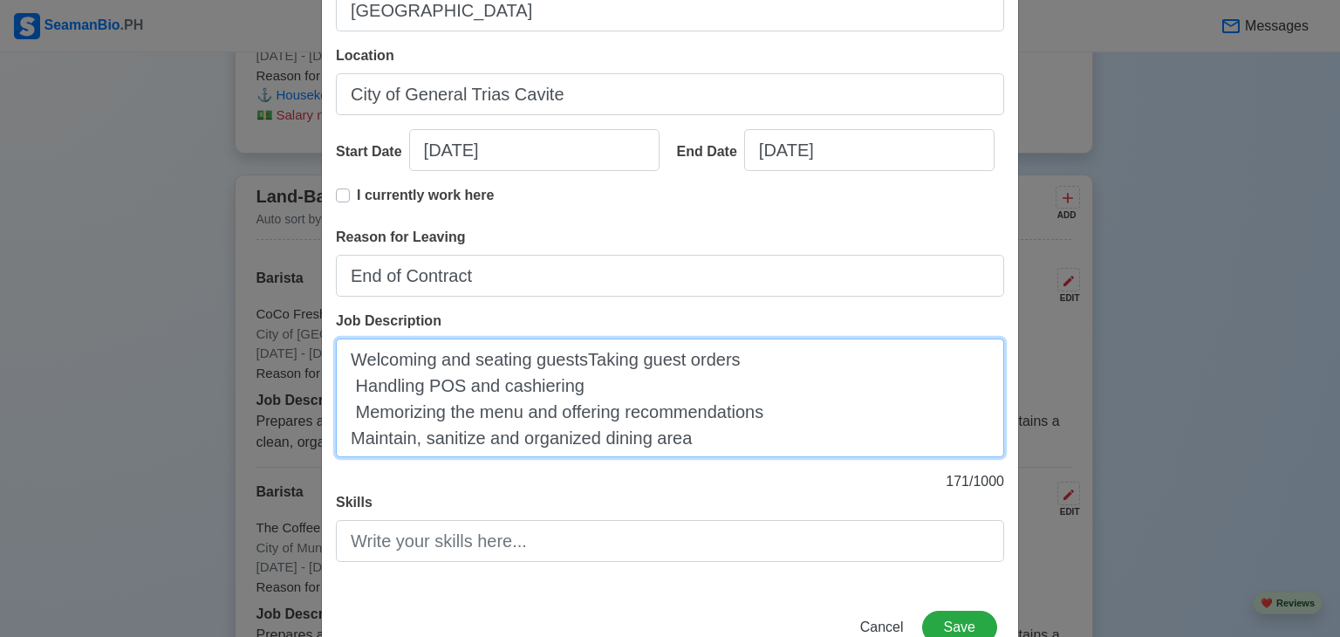
click at [343, 392] on textarea "Welcoming and seating guestsTaking guest orders Handling POS and cashiering Mem…" at bounding box center [670, 397] width 668 height 119
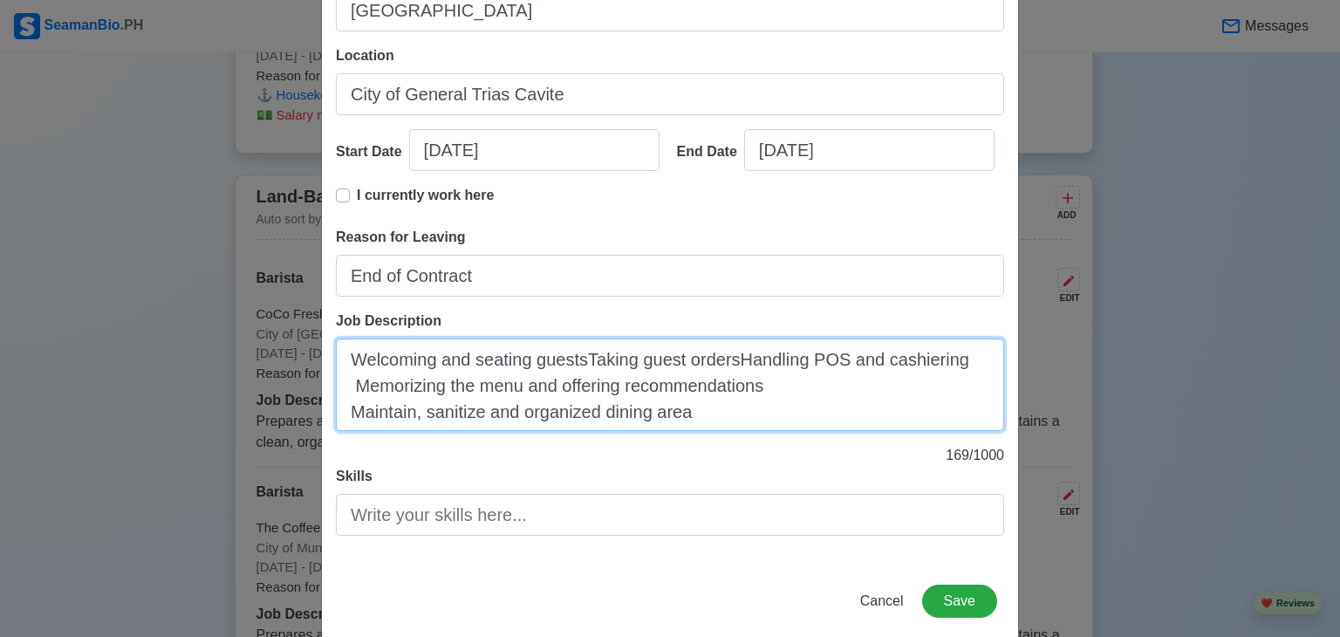
click at [349, 386] on textarea "Welcoming and seating guestsTaking guest ordersHandling POS and cashiering Memo…" at bounding box center [670, 384] width 668 height 92
click at [346, 415] on textarea "Welcoming and seating guestsTaking guest ordersHandling POS and cashiering Memo…" at bounding box center [670, 384] width 668 height 92
click at [581, 365] on textarea "Welcoming and seating guestsTaking guest ordersHandling POS and cashiering Memo…" at bounding box center [670, 384] width 668 height 92
click at [596, 362] on textarea "Welcoming and seating guests, Taking guest ordersHandling POS and cashiering Me…" at bounding box center [670, 384] width 668 height 92
click at [735, 362] on textarea "Welcoming and seating guests, taking guest ordersHandling POS and cashiering Me…" at bounding box center [670, 384] width 668 height 92
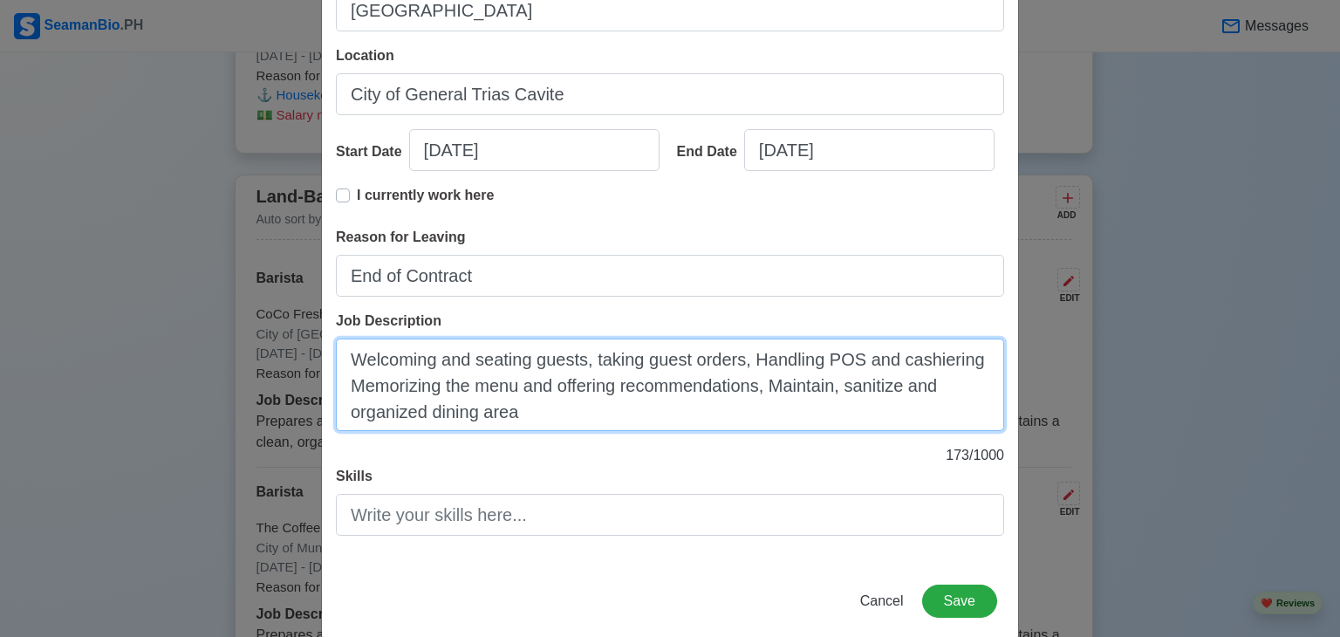
click at [755, 359] on textarea "Welcoming and seating guests, taking guest orders, Handling POS and cashiering …" at bounding box center [670, 384] width 668 height 92
click at [974, 362] on textarea "Welcoming and seating guests, taking guest orders, handling POS and cashiering …" at bounding box center [670, 384] width 668 height 92
click at [356, 385] on textarea "Welcoming and seating guests, taking guest orders, handling POS and cashiering,…" at bounding box center [670, 384] width 668 height 92
click at [777, 387] on textarea "Welcoming and seating guests, taking guest orders, handling POS and cashiering,…" at bounding box center [670, 384] width 668 height 92
click at [531, 406] on textarea "Welcoming and seating guests, taking guest orders, handling POS and cashiering,…" at bounding box center [670, 384] width 668 height 92
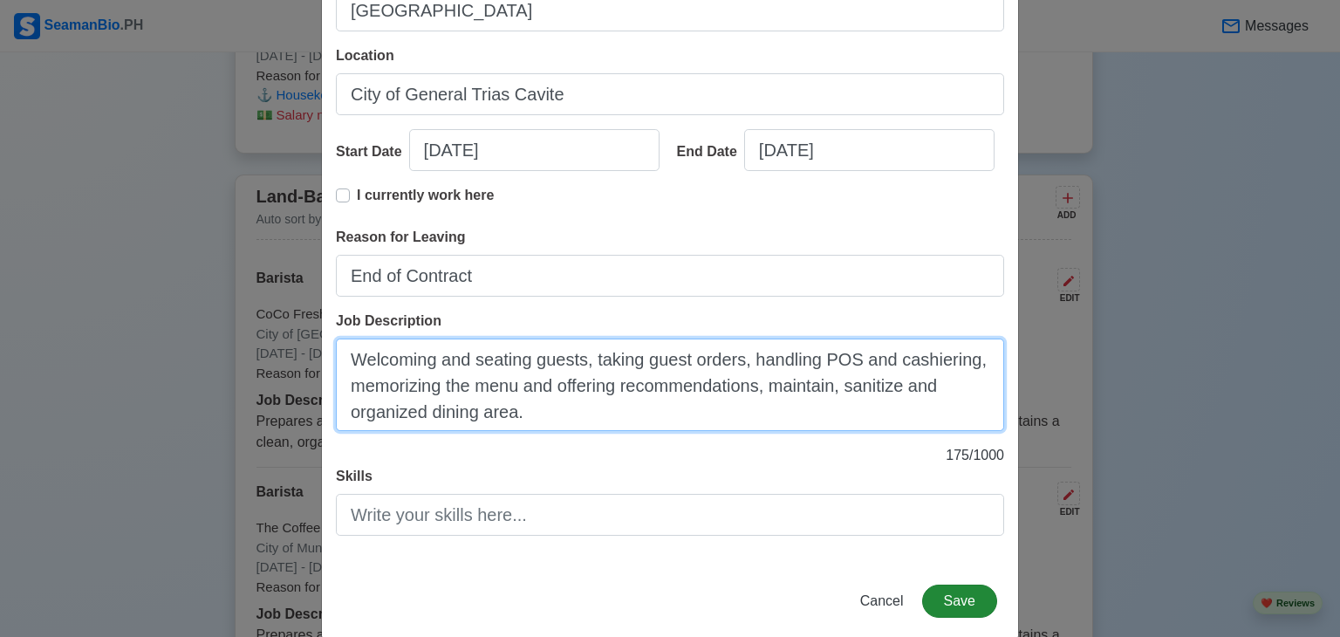
type textarea "Welcoming and seating guests, taking guest orders, handling POS and cashiering,…"
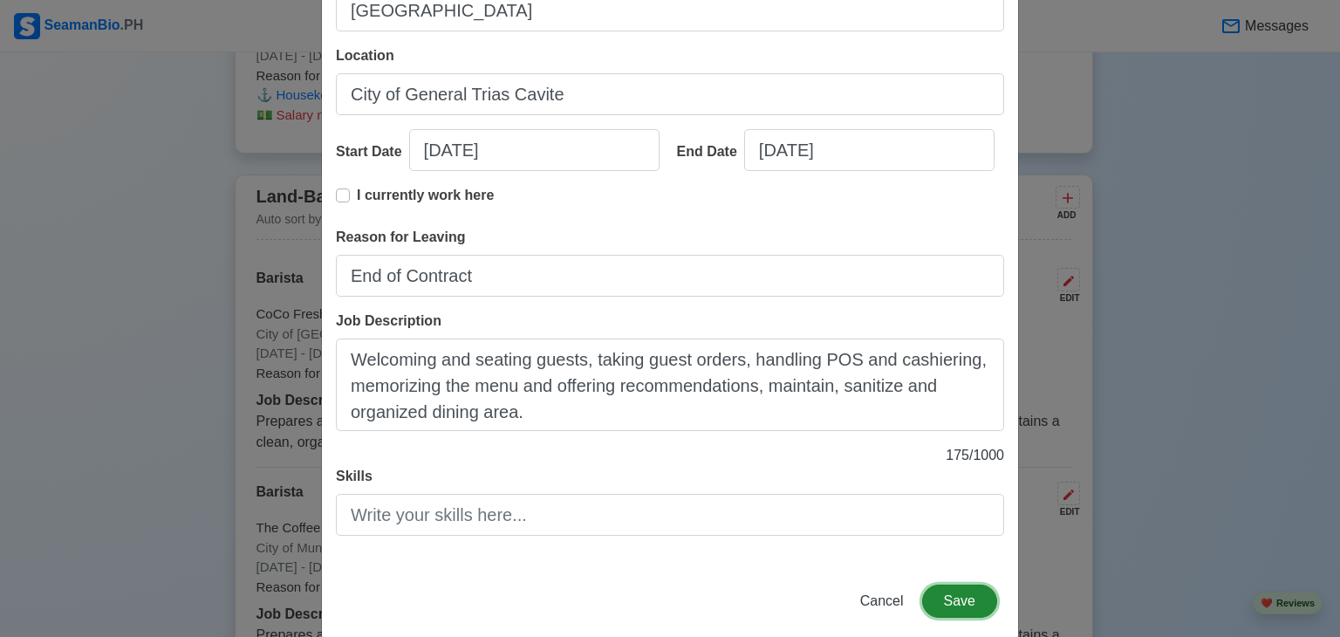
click at [960, 598] on button "Save" at bounding box center [959, 600] width 75 height 33
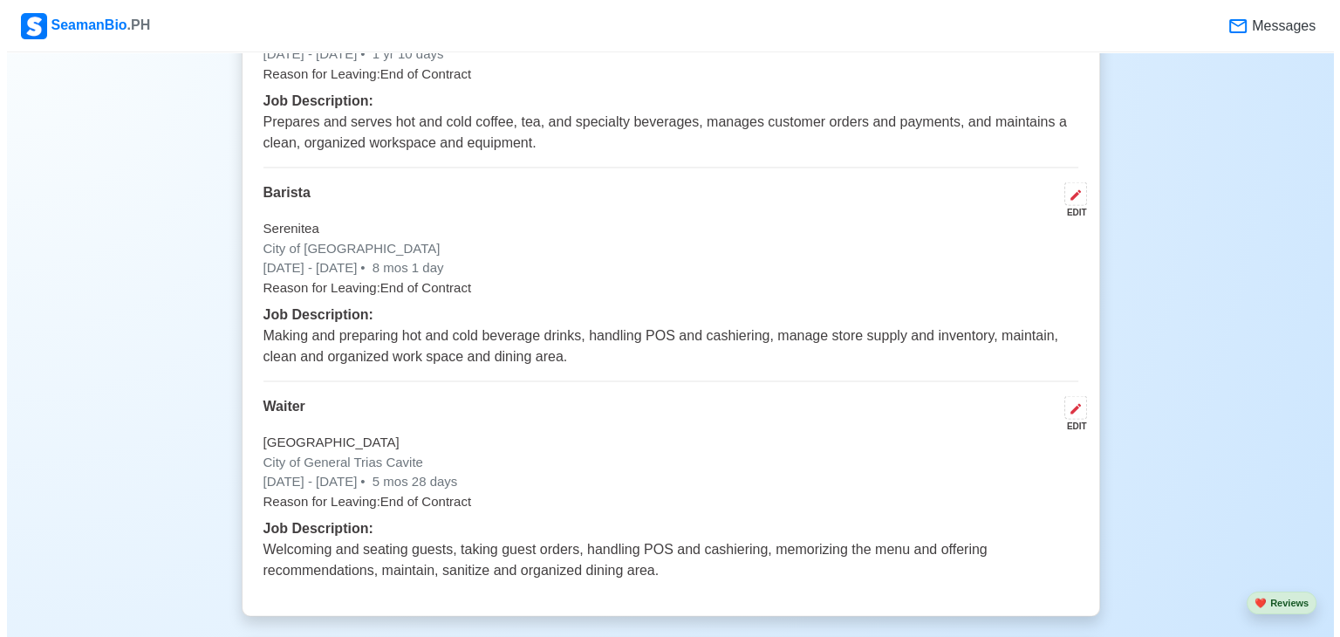
scroll to position [3658, 0]
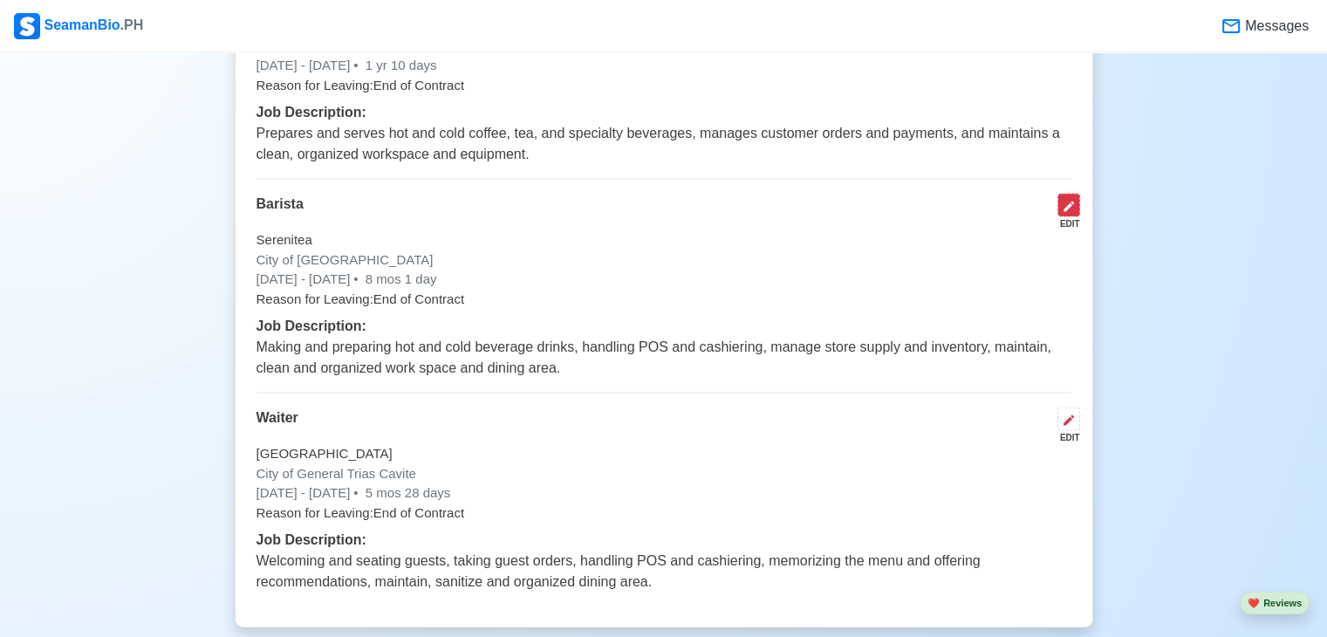
click at [1075, 213] on button at bounding box center [1068, 206] width 23 height 24
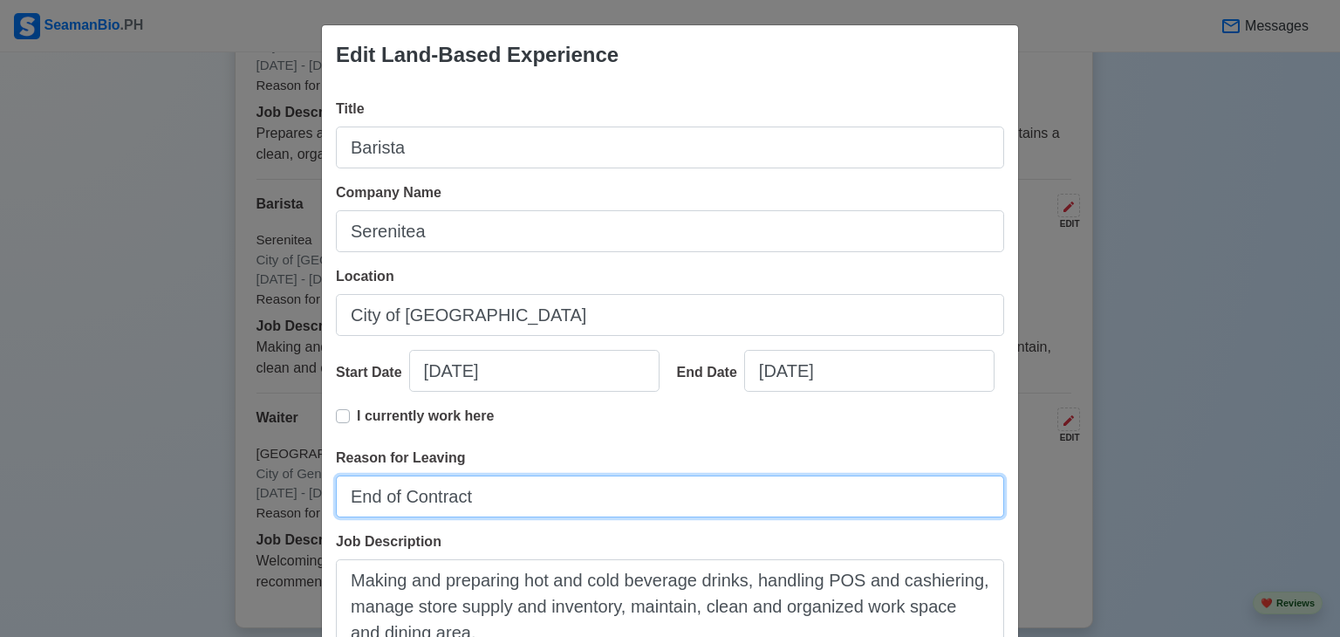
click at [755, 495] on input "End of Contract" at bounding box center [670, 496] width 668 height 42
type input "High Salary"
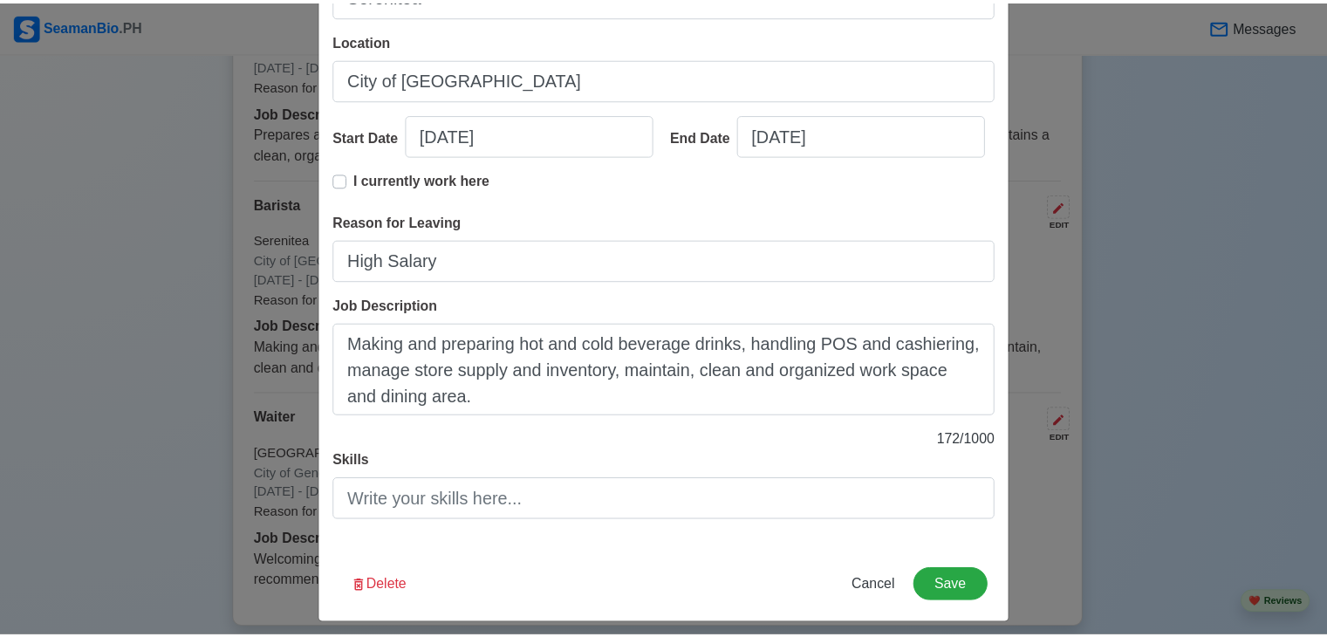
scroll to position [248, 0]
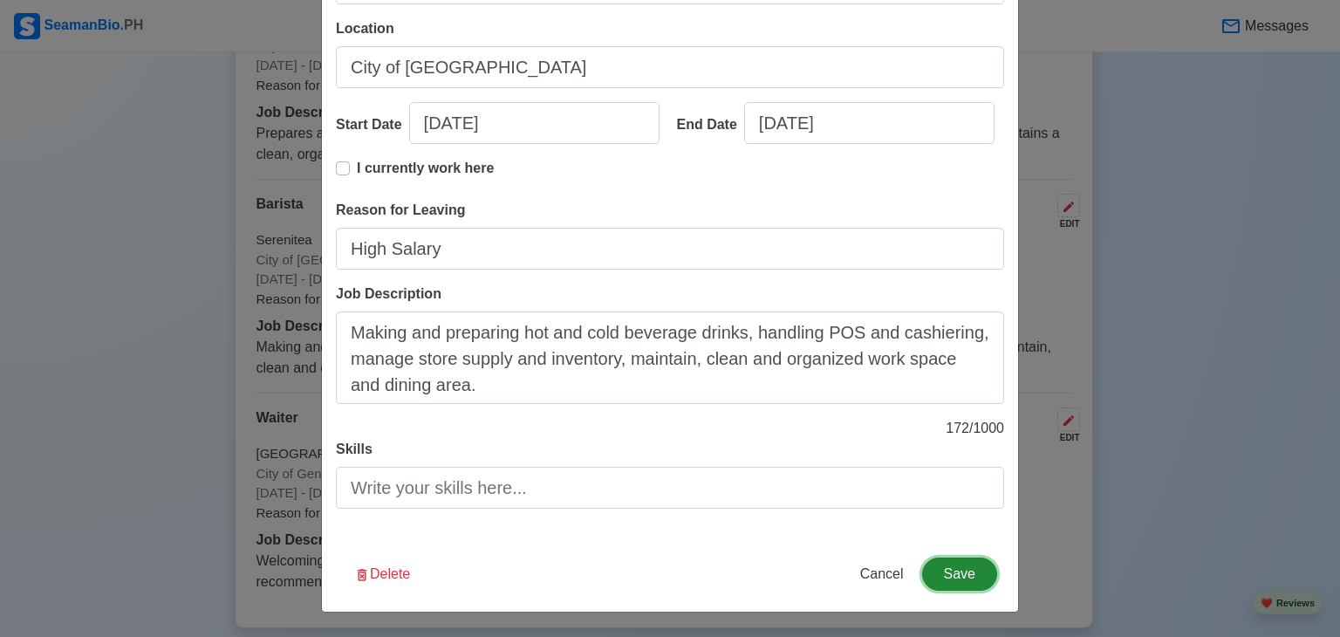
click at [970, 566] on button "Save" at bounding box center [959, 573] width 75 height 33
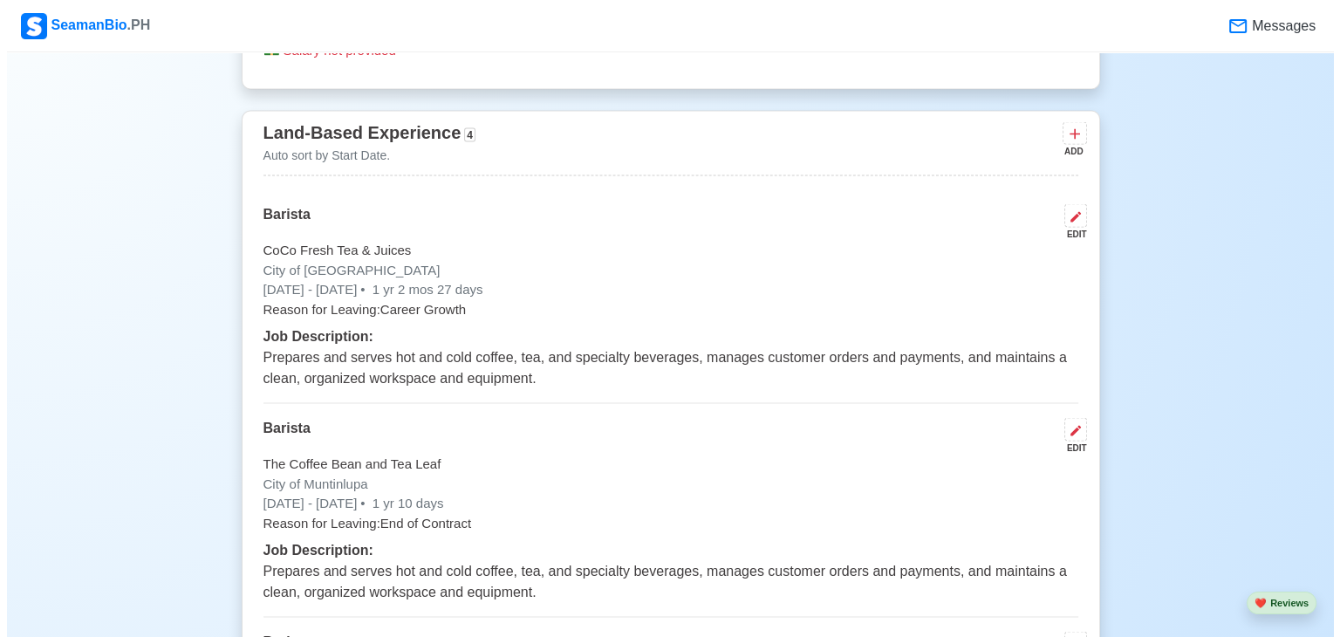
scroll to position [3175, 0]
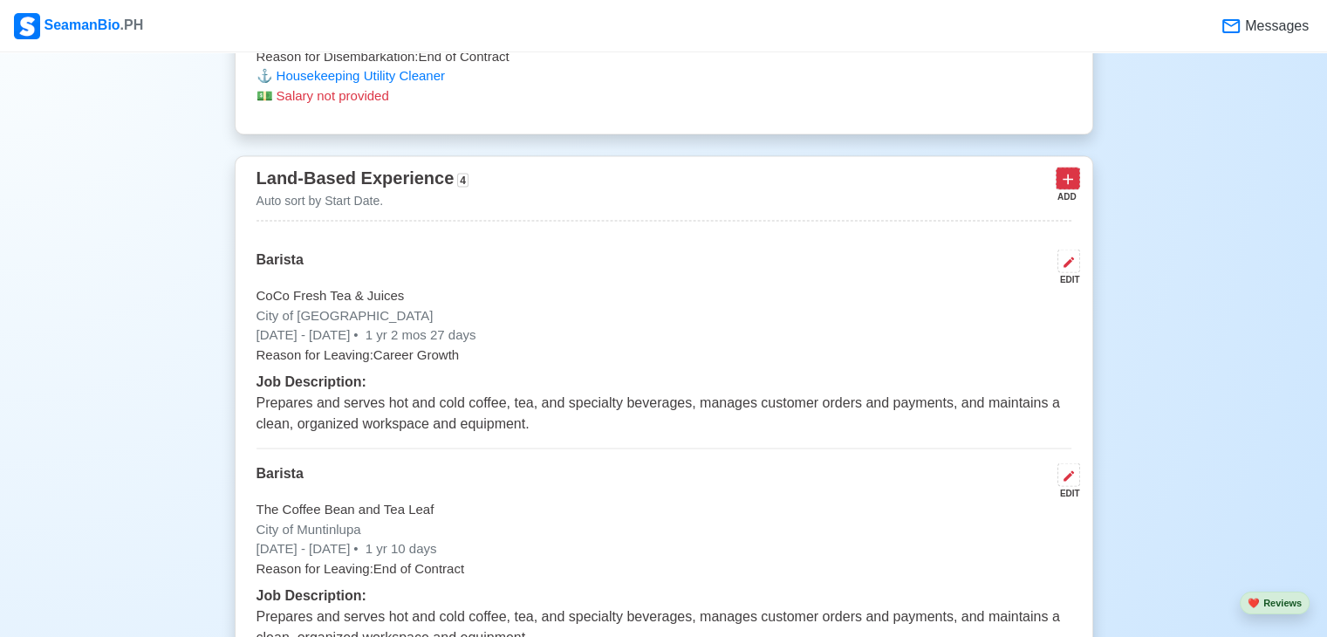
click at [1073, 178] on icon at bounding box center [1067, 178] width 17 height 17
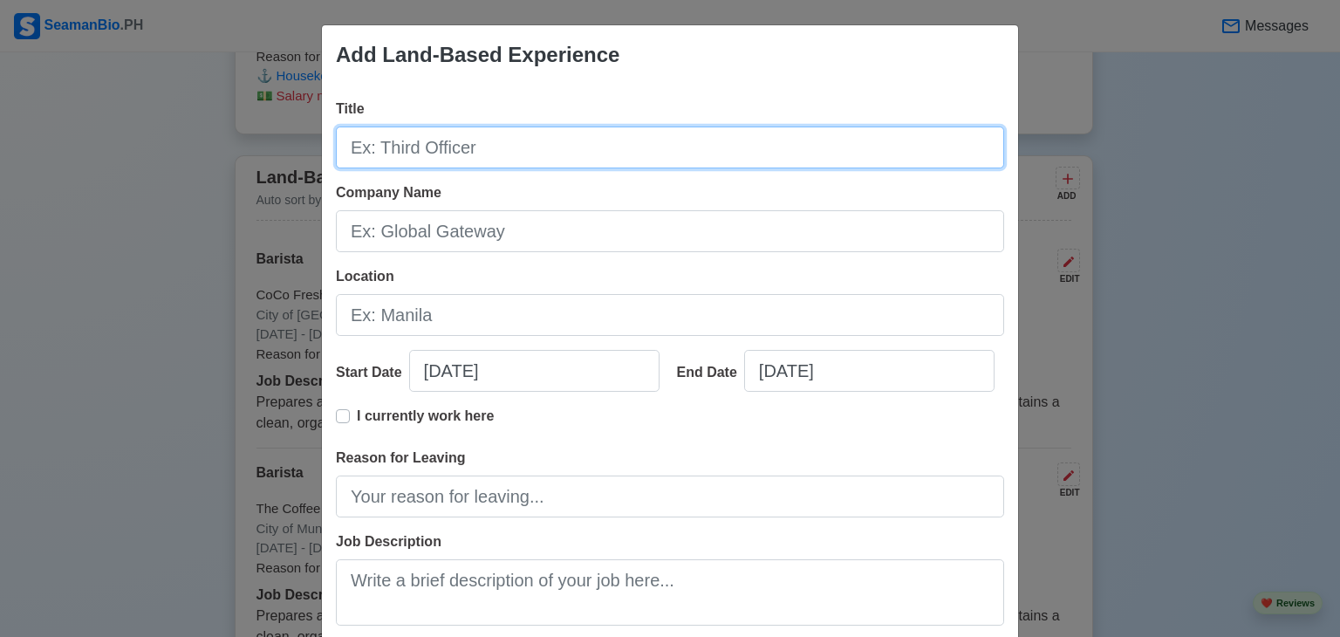
click at [515, 152] on input "Title" at bounding box center [670, 147] width 668 height 42
type input "I"
type input "OJT Housekeeping"
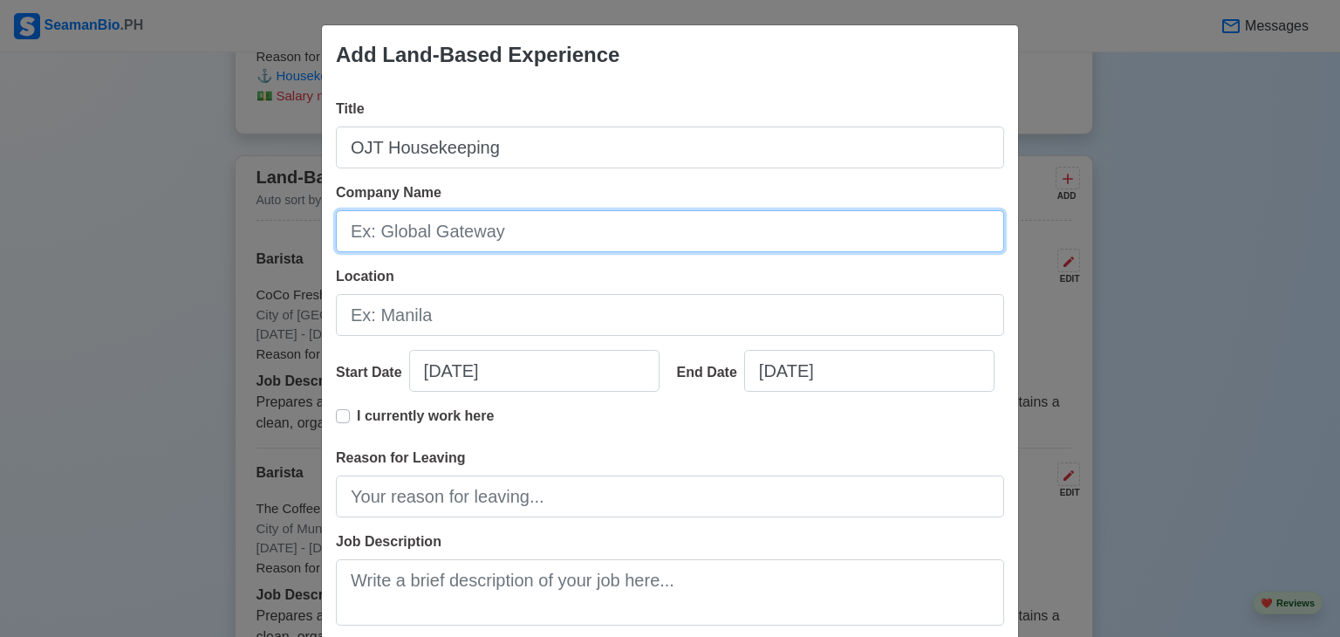
click at [543, 248] on input "Company Name" at bounding box center [670, 231] width 668 height 42
type input "Hotel De [PERSON_NAME]"
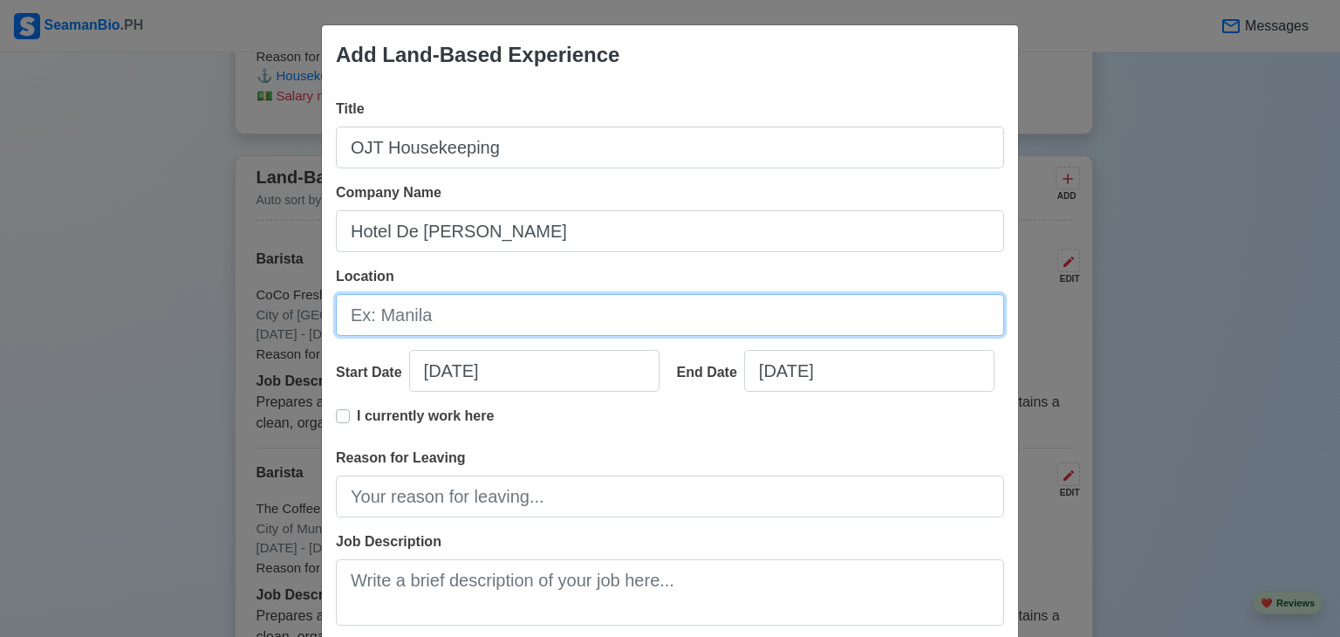
click at [537, 331] on input "Location" at bounding box center [670, 315] width 668 height 42
type input "City of [GEOGRAPHIC_DATA]"
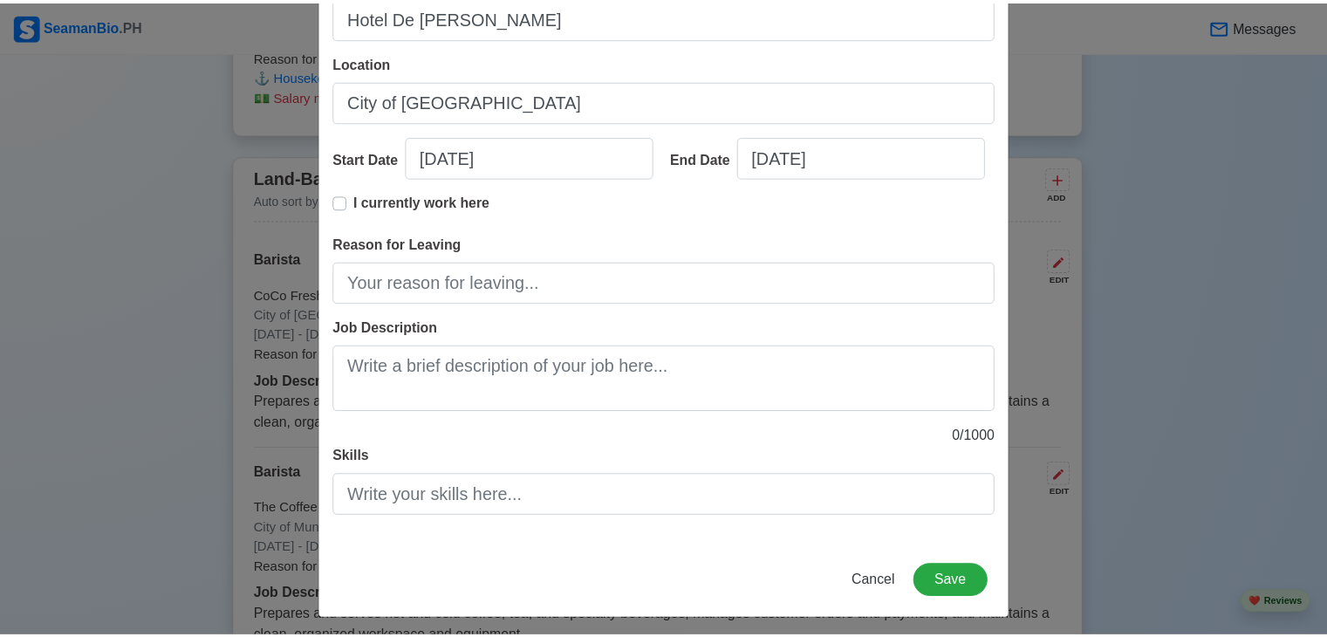
scroll to position [221, 0]
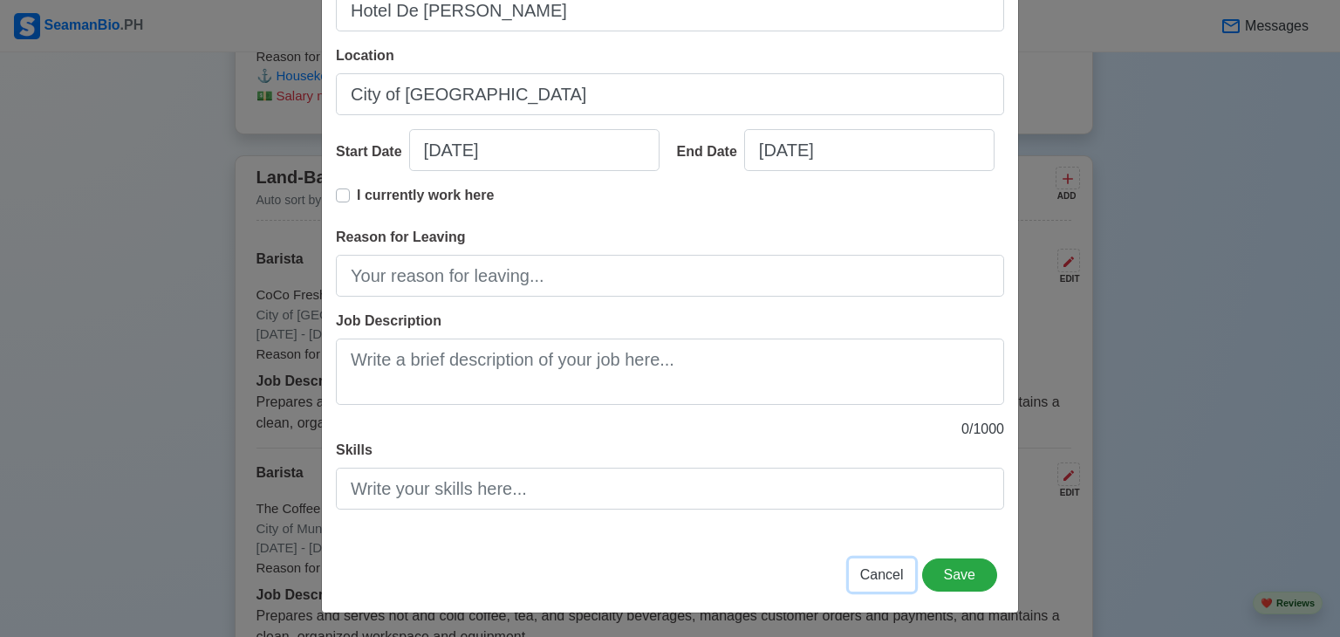
click at [869, 574] on span "Cancel" at bounding box center [882, 574] width 44 height 15
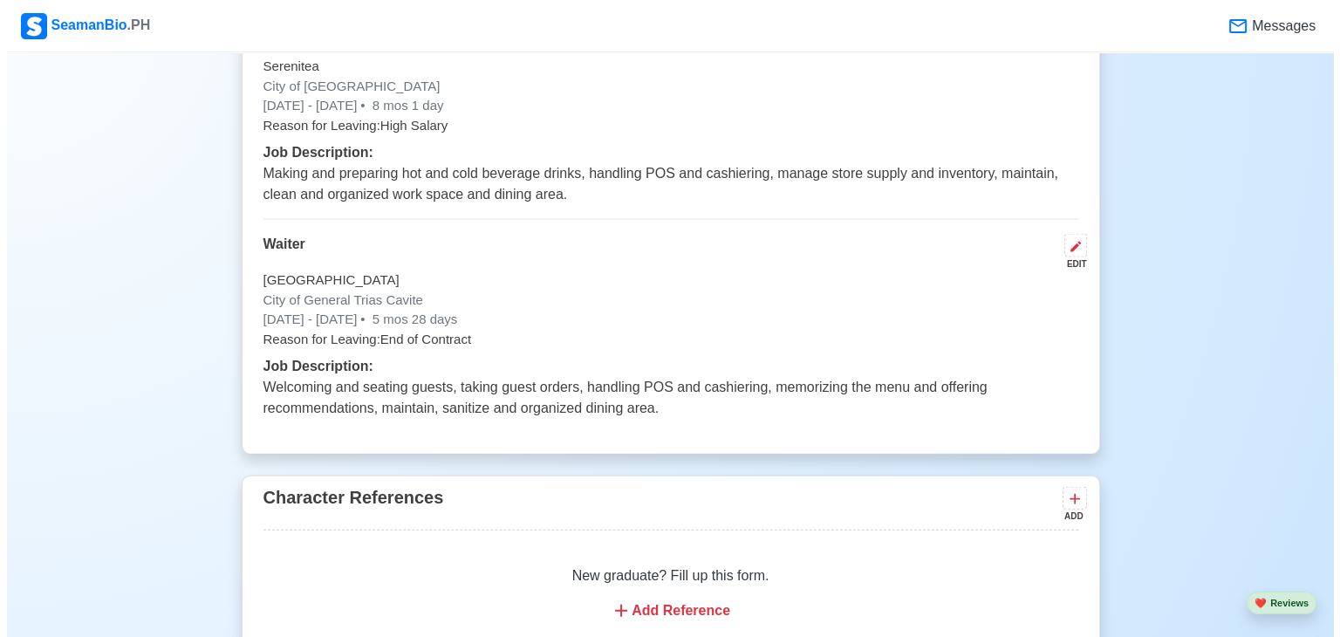
scroll to position [3837, 0]
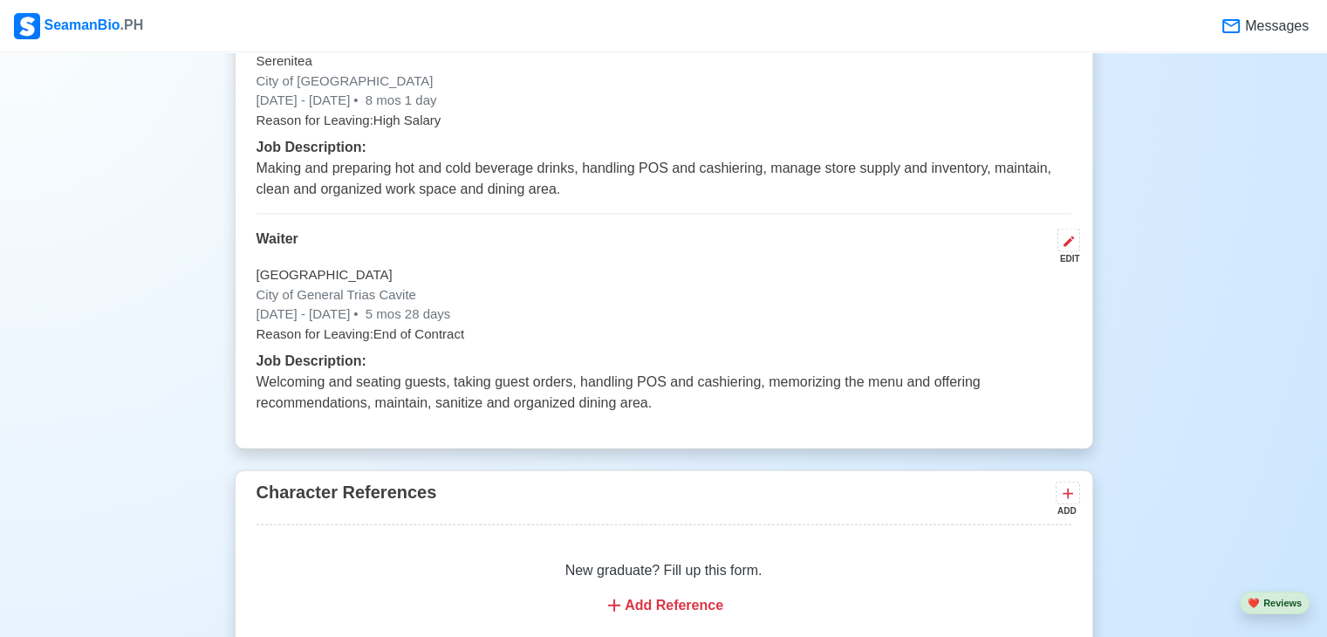
click at [1066, 256] on div "EDIT" at bounding box center [1065, 258] width 30 height 13
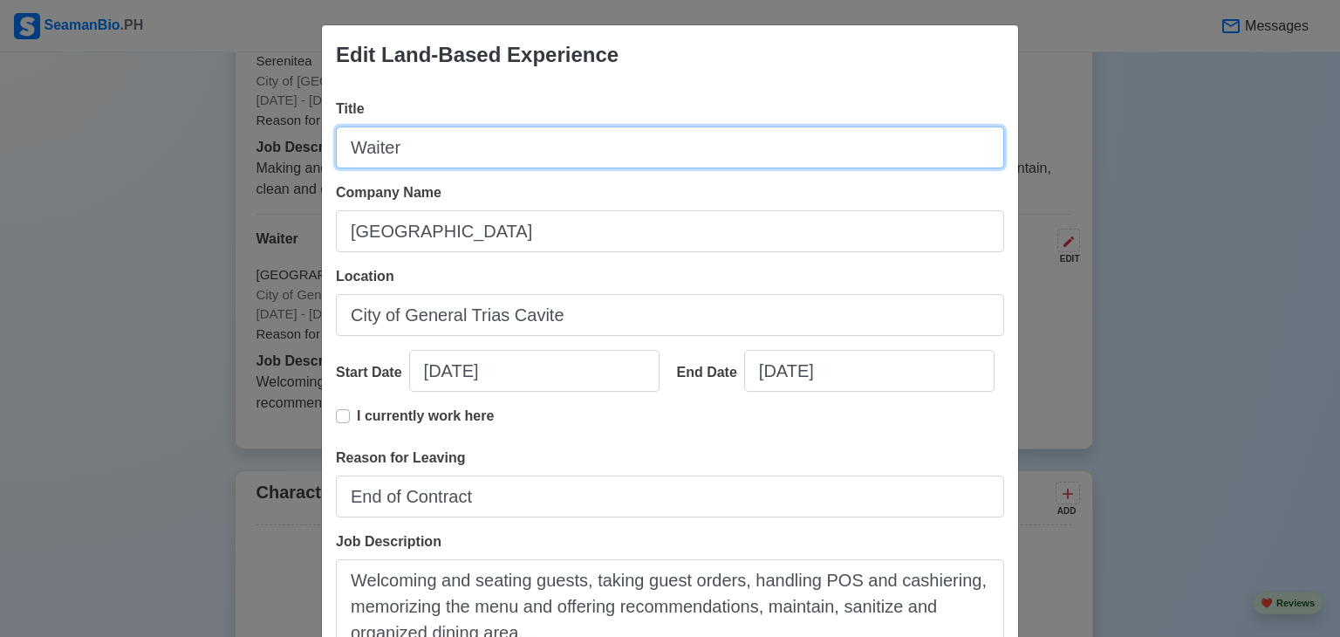
click at [489, 161] on input "Waiter" at bounding box center [670, 147] width 668 height 42
type input "Food and Beverage Attendant"
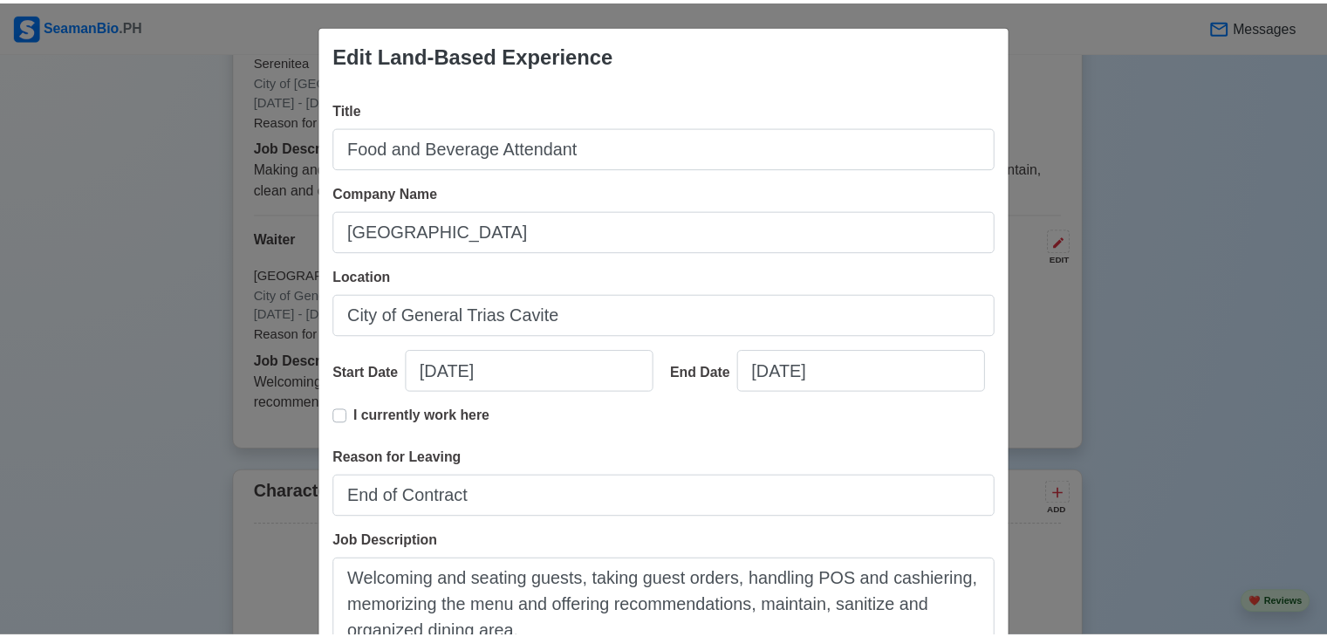
scroll to position [248, 0]
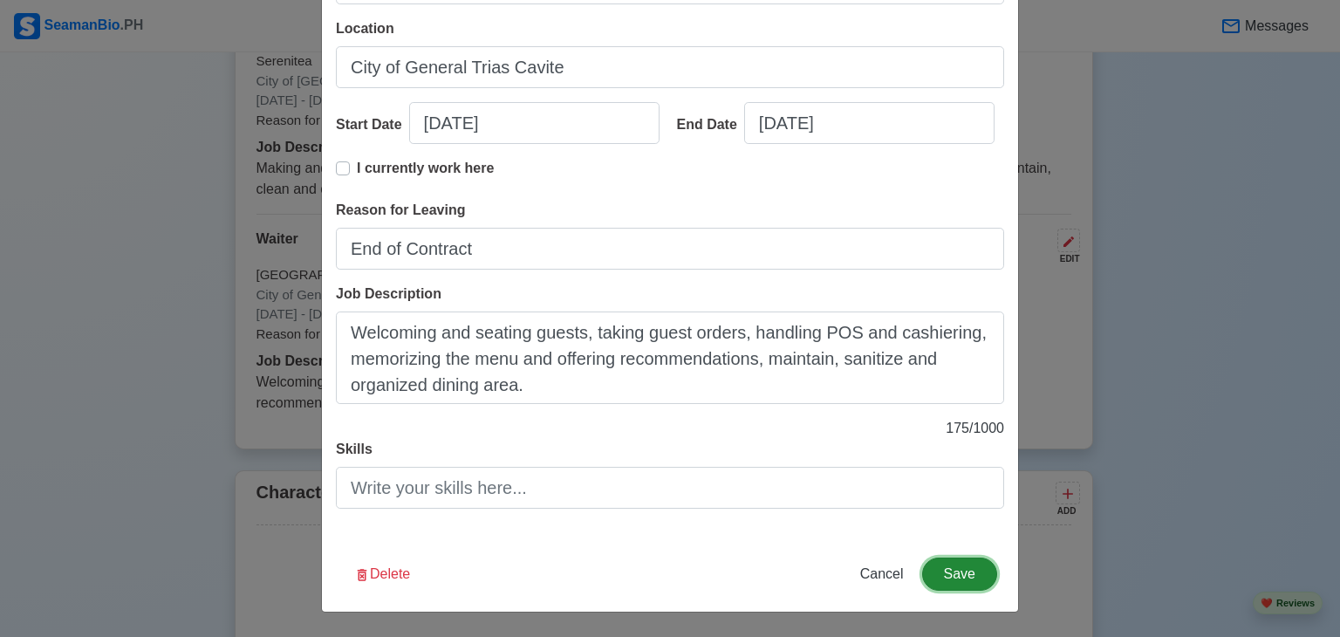
click at [969, 567] on button "Save" at bounding box center [959, 573] width 75 height 33
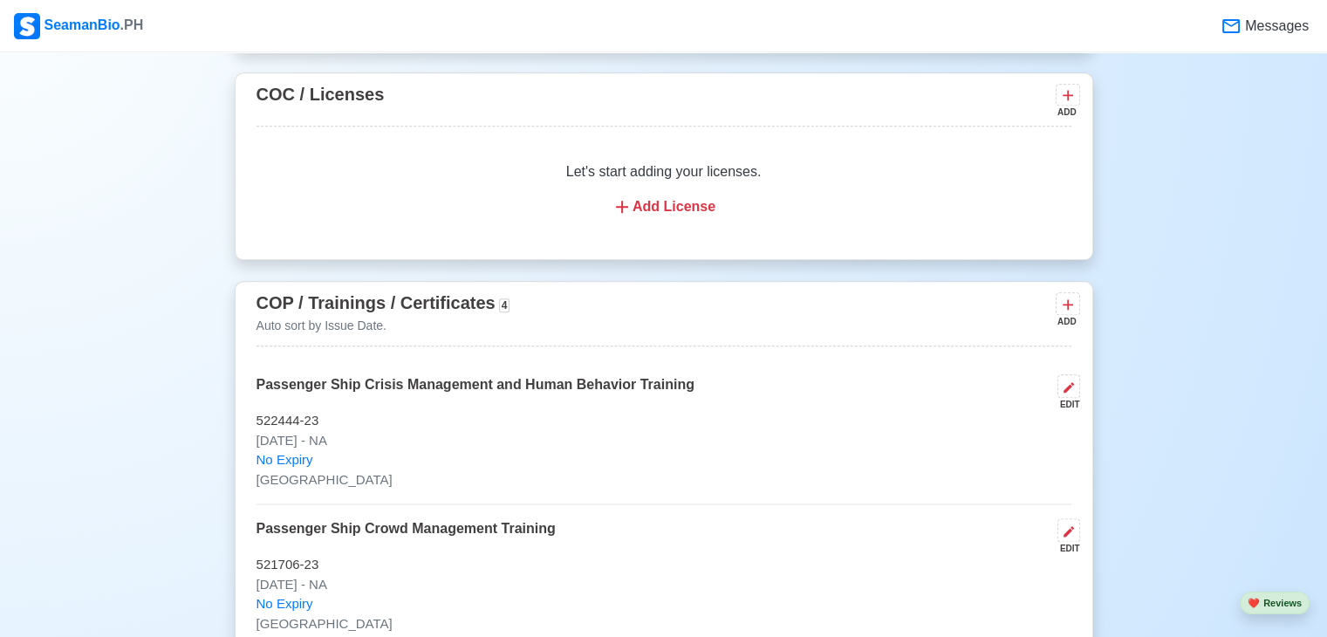
scroll to position [2087, 0]
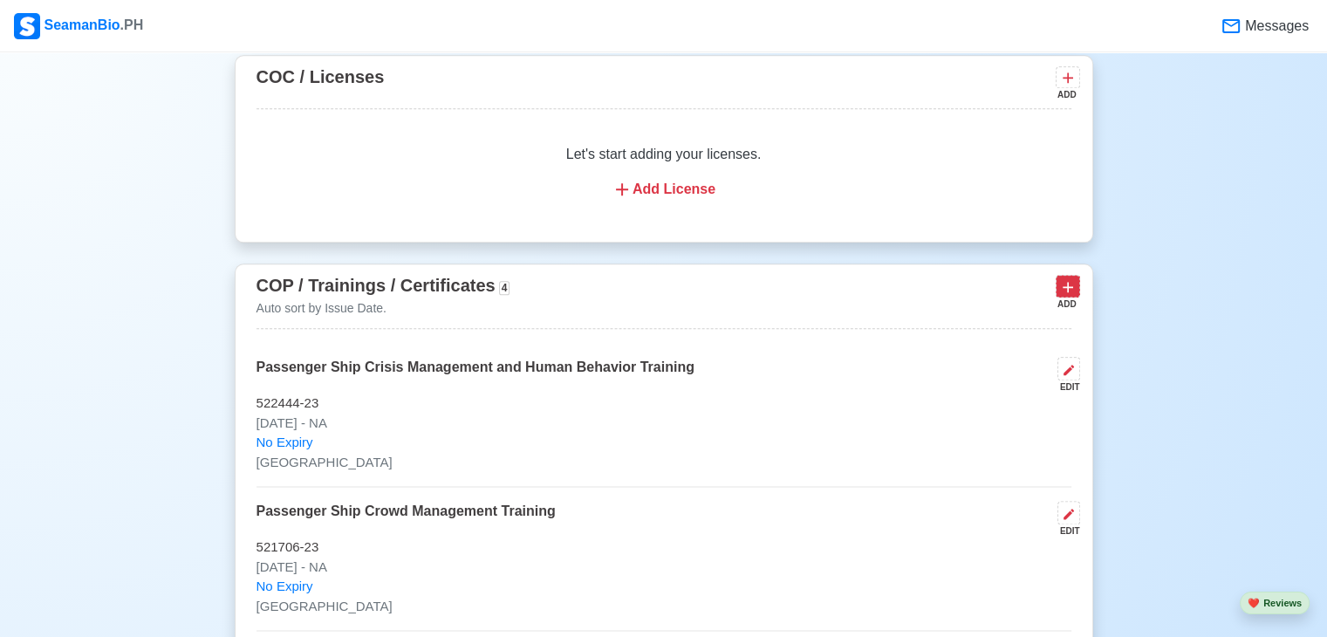
click at [1077, 296] on button at bounding box center [1068, 286] width 24 height 22
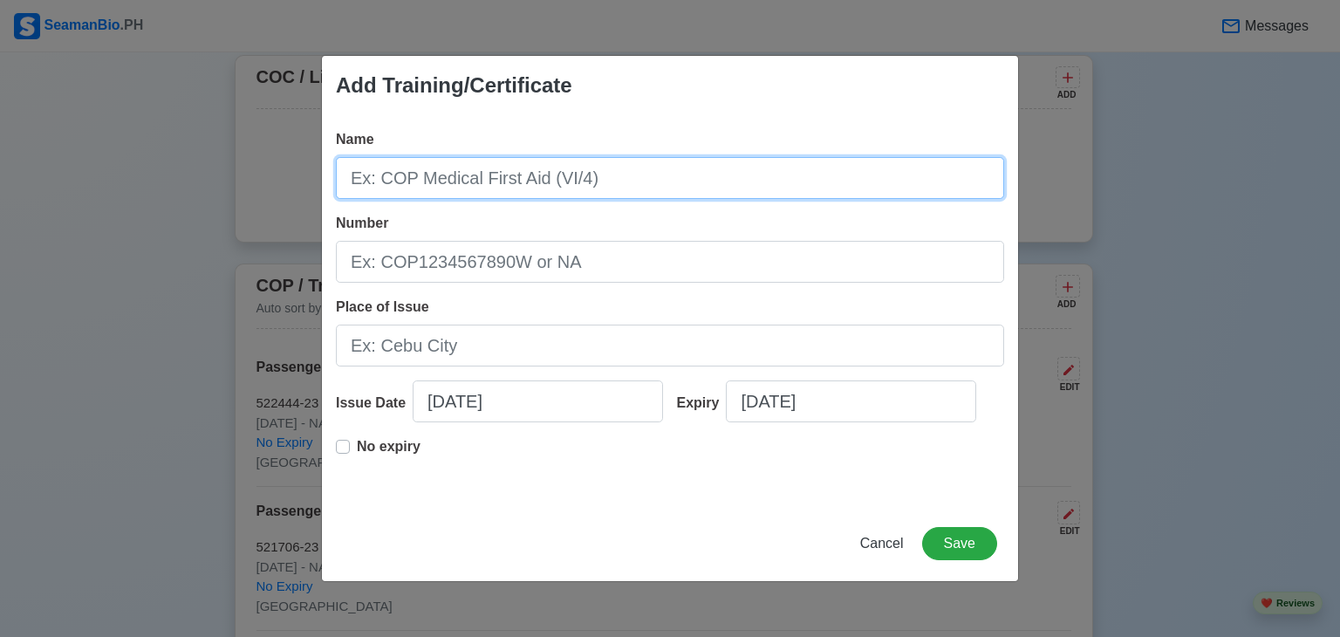
click at [501, 175] on input "Name" at bounding box center [670, 178] width 668 height 42
type input "National Certificate II"
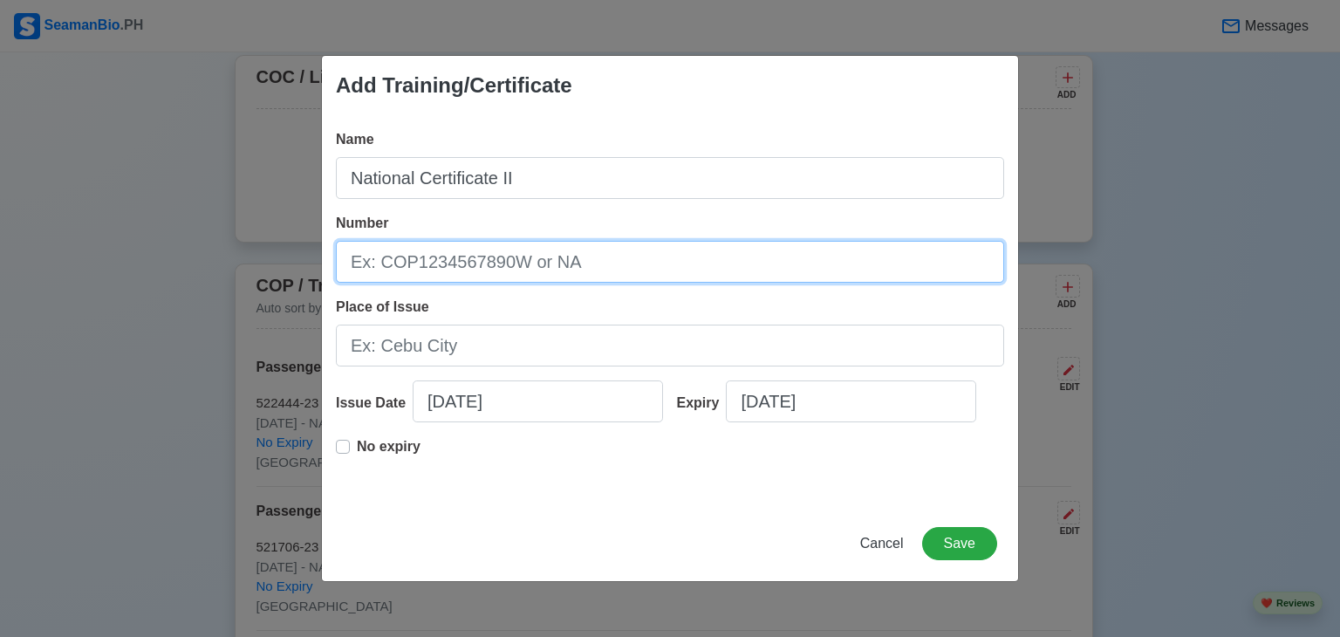
click at [502, 268] on input "Number" at bounding box center [670, 262] width 668 height 42
type input "23042102002295"
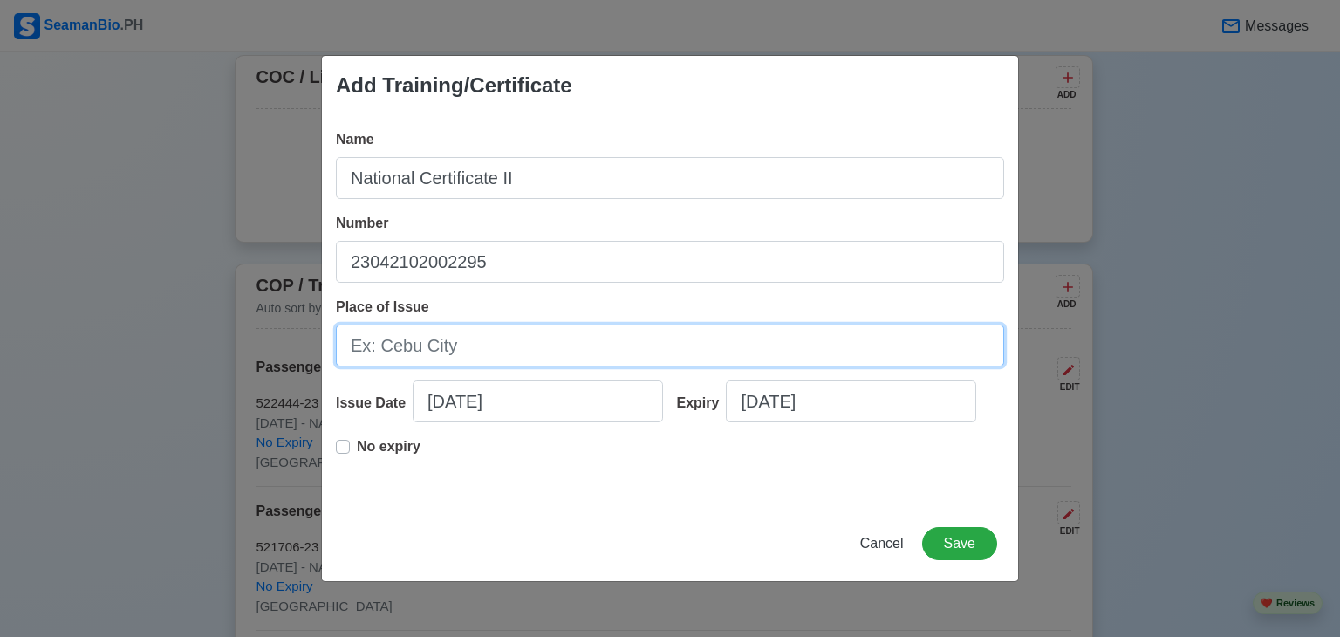
click at [523, 359] on input "Place of Issue" at bounding box center [670, 346] width 668 height 42
type input "City of [GEOGRAPHIC_DATA]"
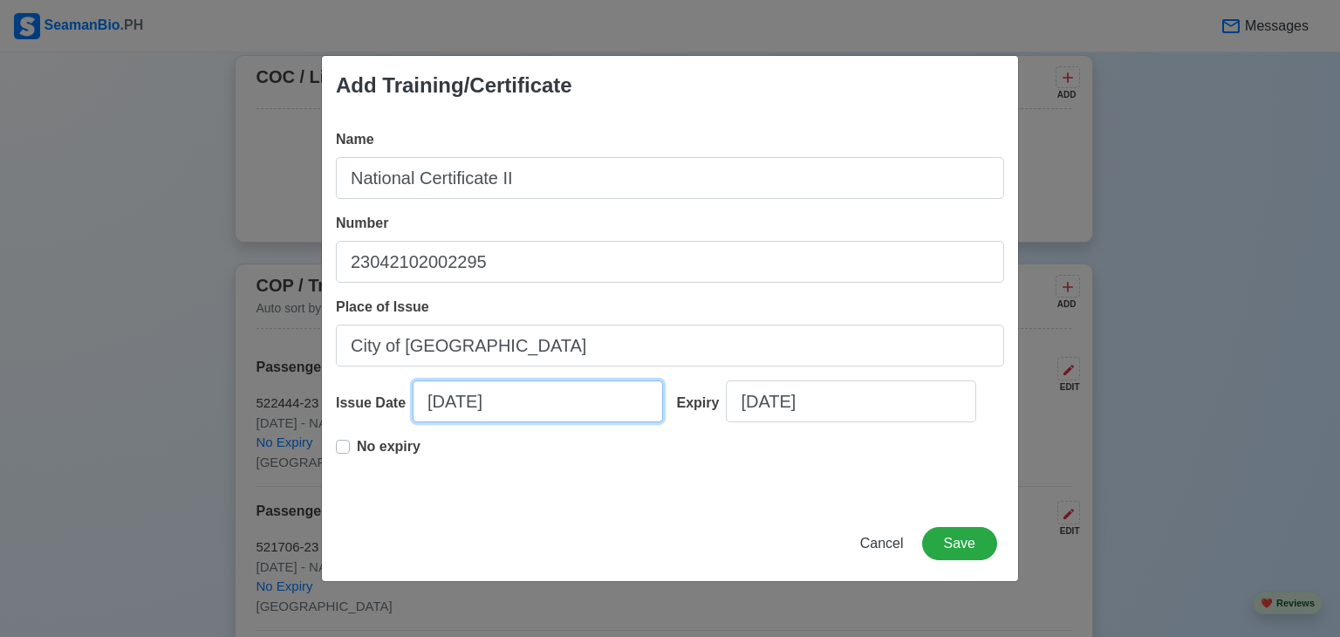
click at [446, 400] on input "[DATE]" at bounding box center [538, 401] width 250 height 42
select select "****"
select select "*********"
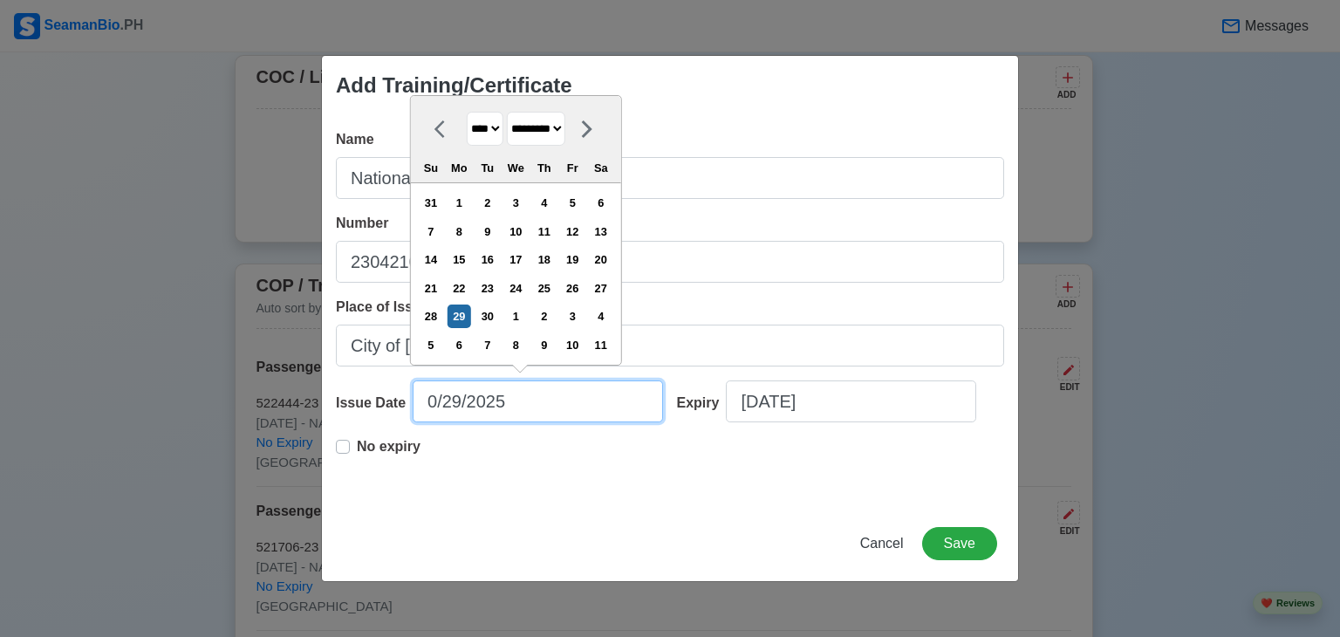
type input "[DATE]"
select select "*****"
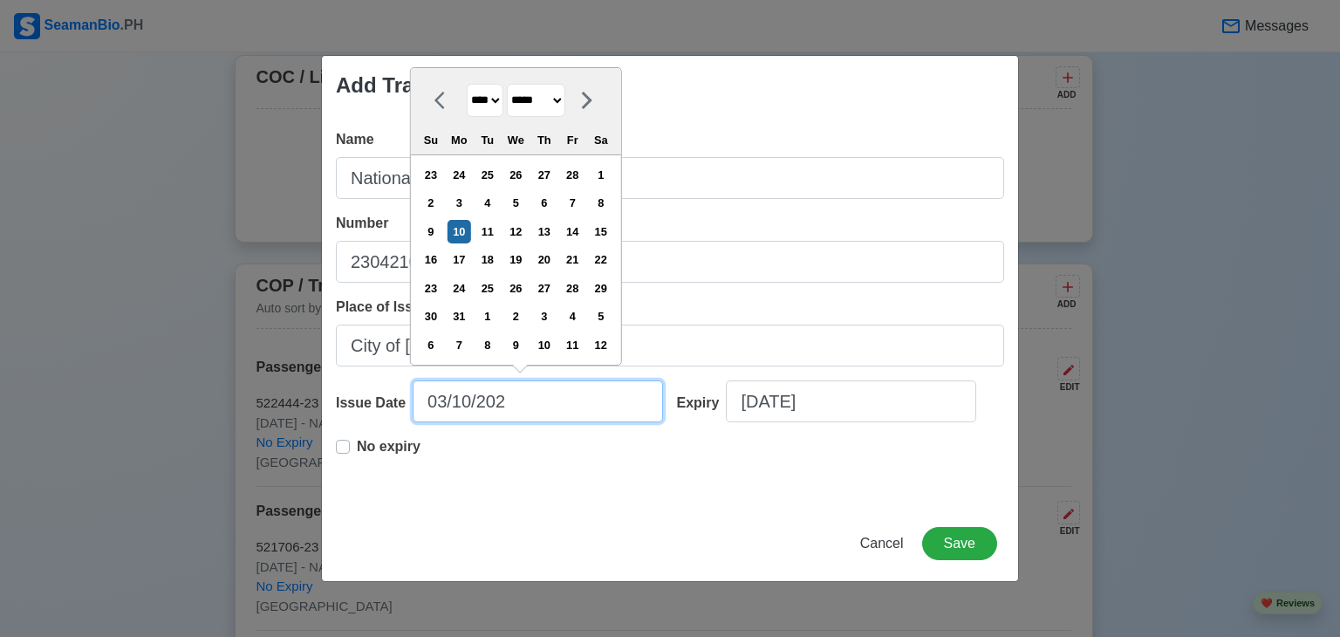
type input "[DATE]"
select select "****"
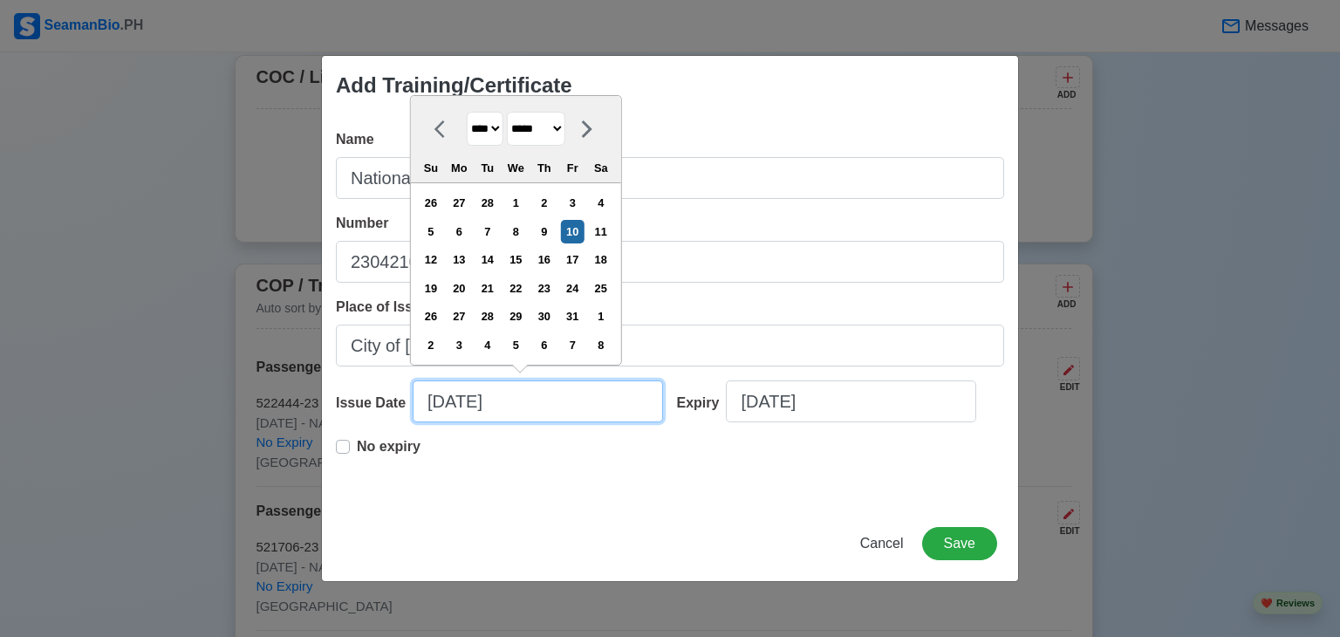
type input "[DATE]"
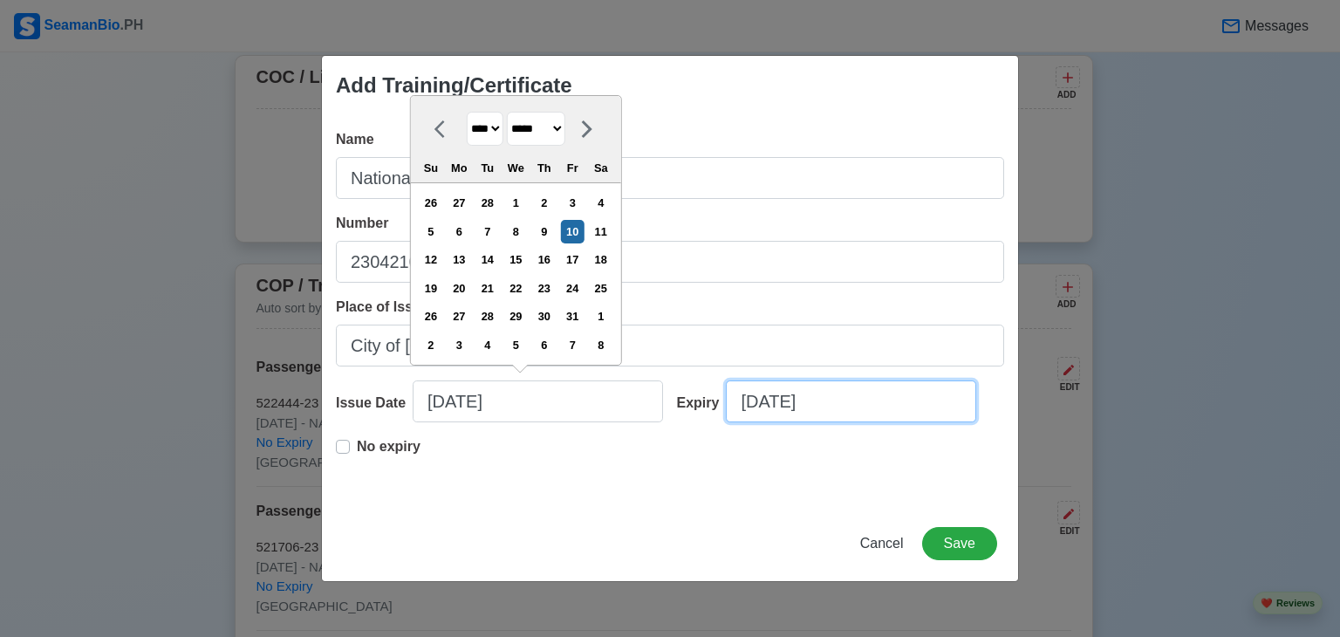
select select "****"
select select "*********"
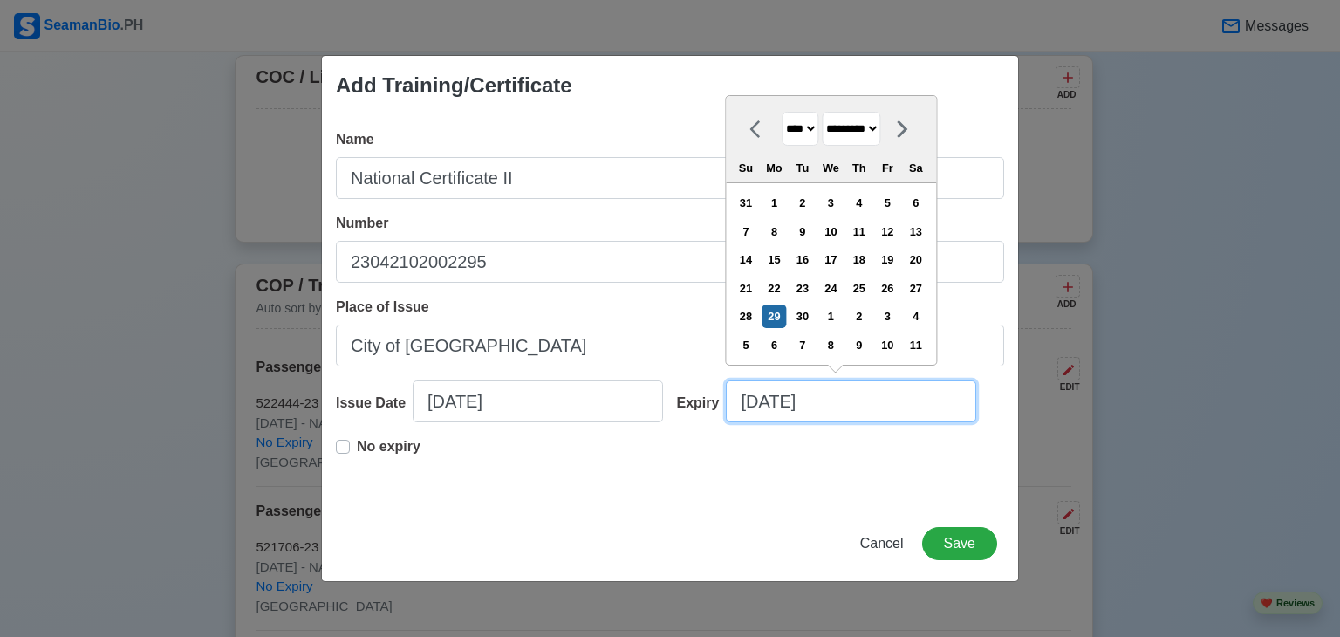
click at [850, 403] on input "[DATE]" at bounding box center [851, 401] width 250 height 42
type input "[DATE]"
select select "****"
type input "09/29/2"
select select "****"
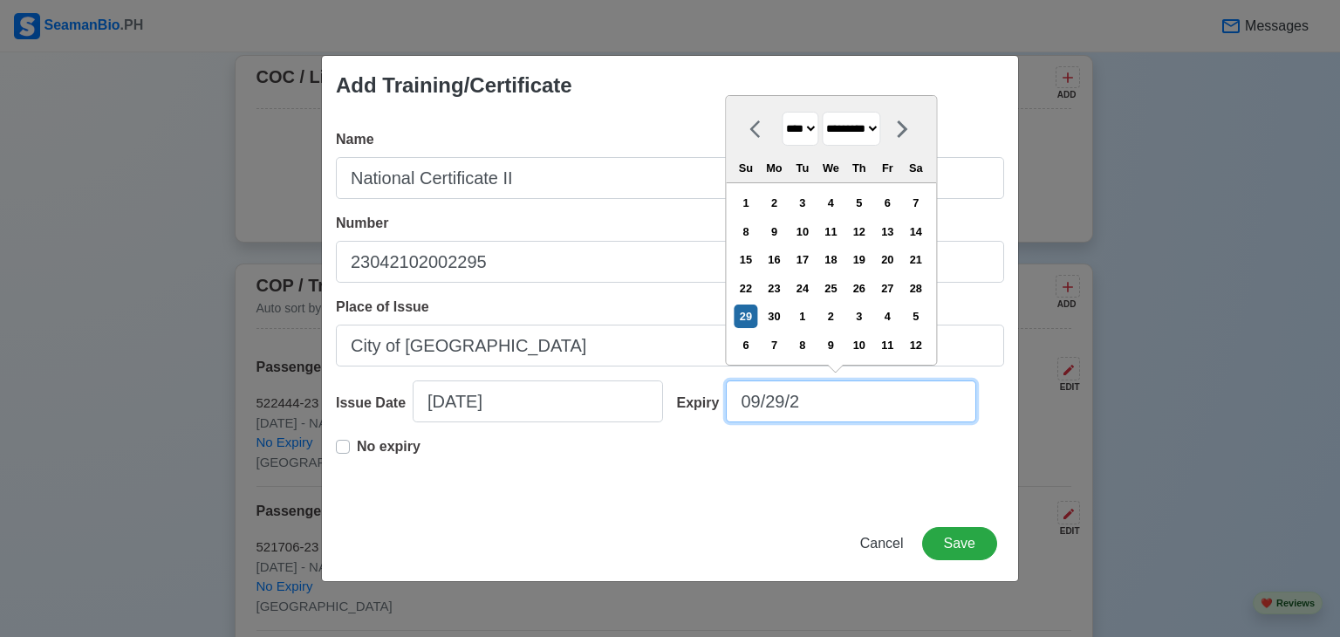
type input "09/29/"
select select "****"
type input "09/29/2"
select select "****"
type input "[DATE]"
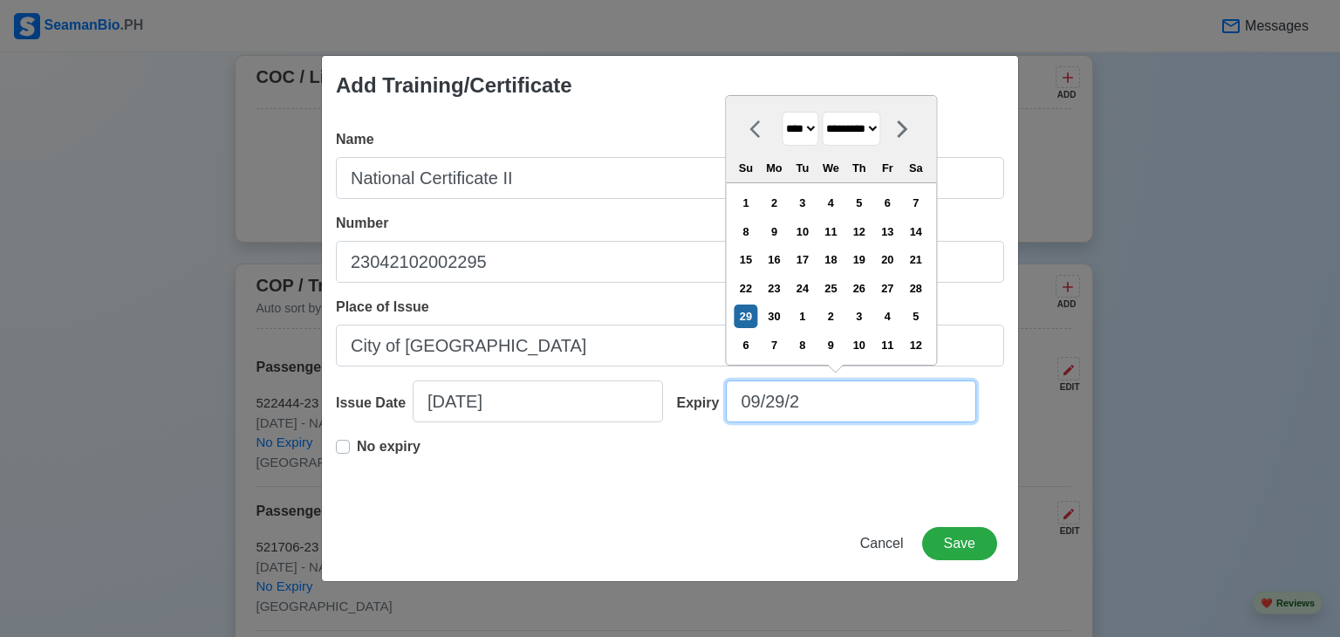
select select "****"
type input "[DATE]"
select select "****"
click at [783, 406] on input "[DATE]" at bounding box center [851, 401] width 250 height 42
click at [759, 401] on input "[DATE]" at bounding box center [851, 401] width 250 height 42
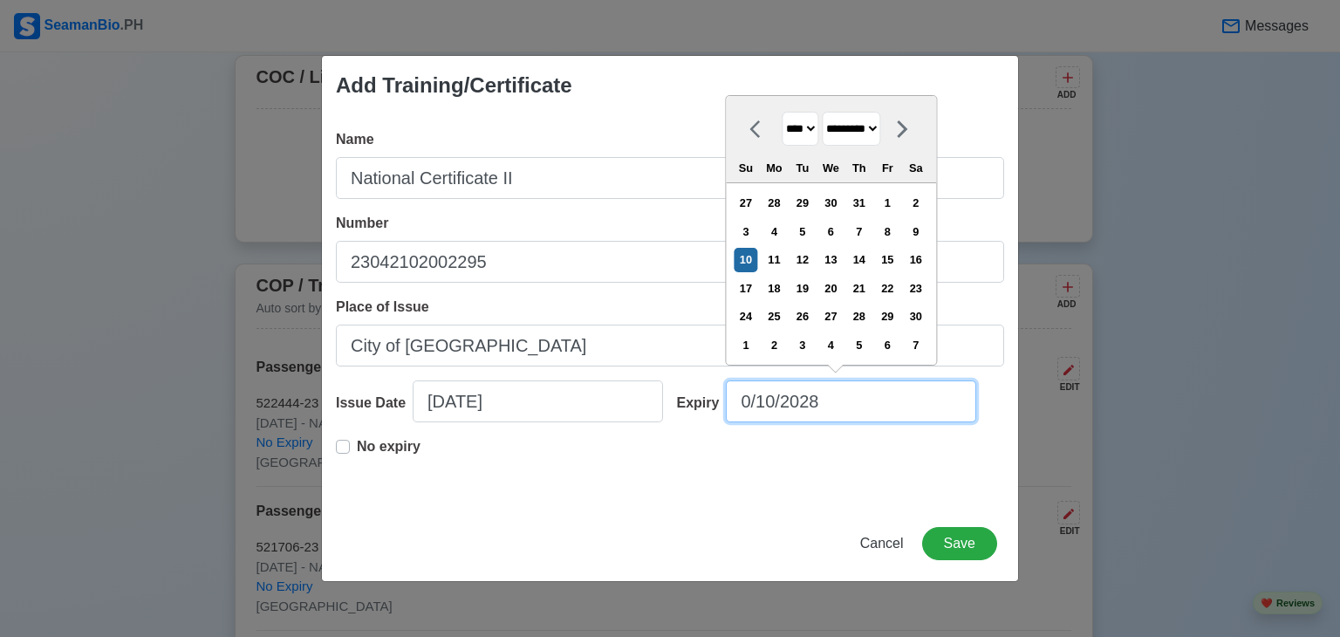
type input "[DATE]"
select select "*****"
type input "[DATE]"
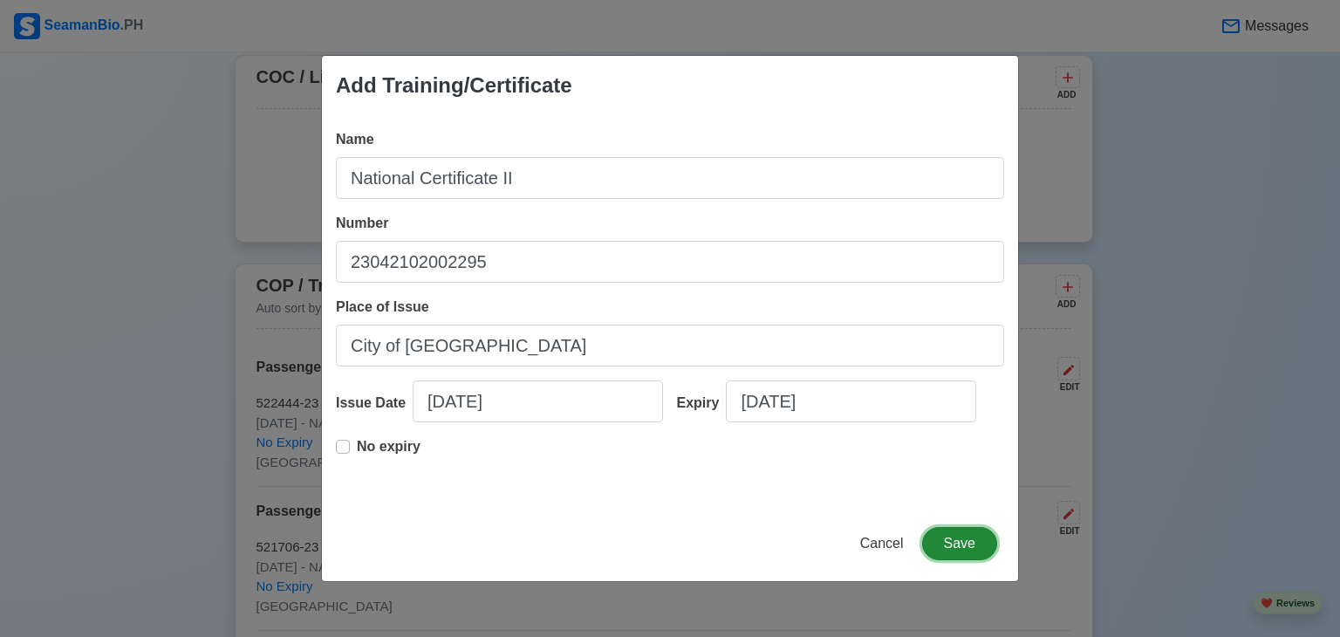
click at [971, 544] on button "Save" at bounding box center [959, 543] width 75 height 33
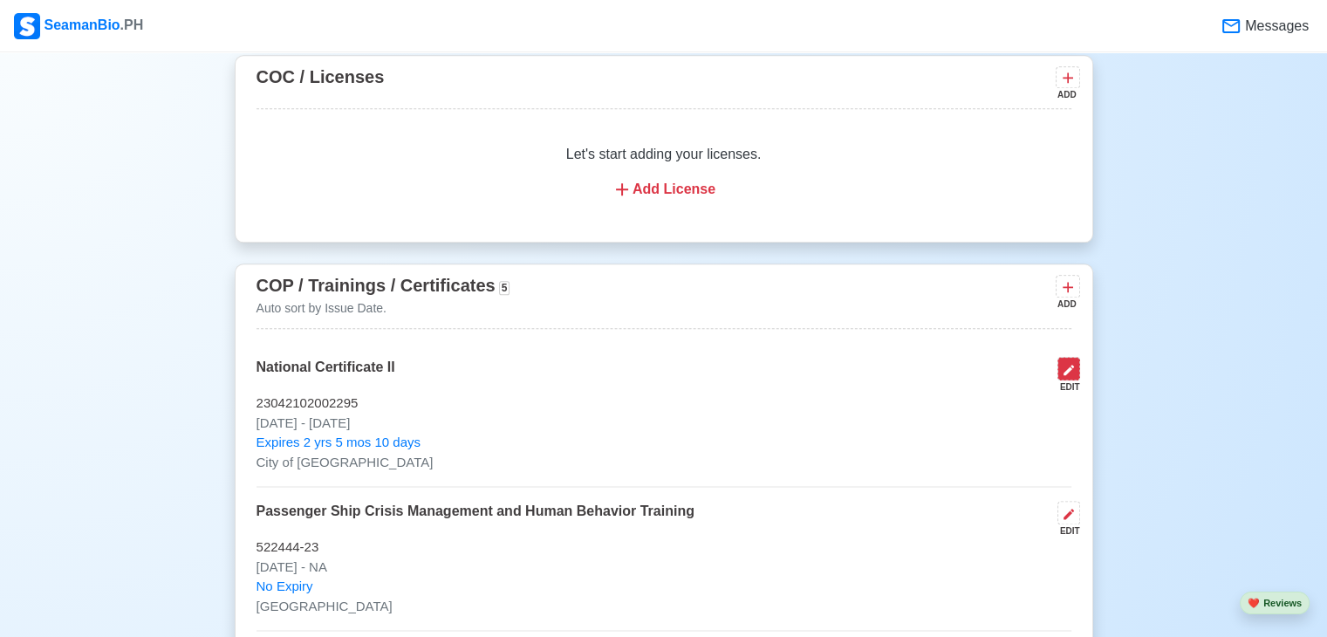
click at [1074, 374] on icon at bounding box center [1069, 370] width 14 height 14
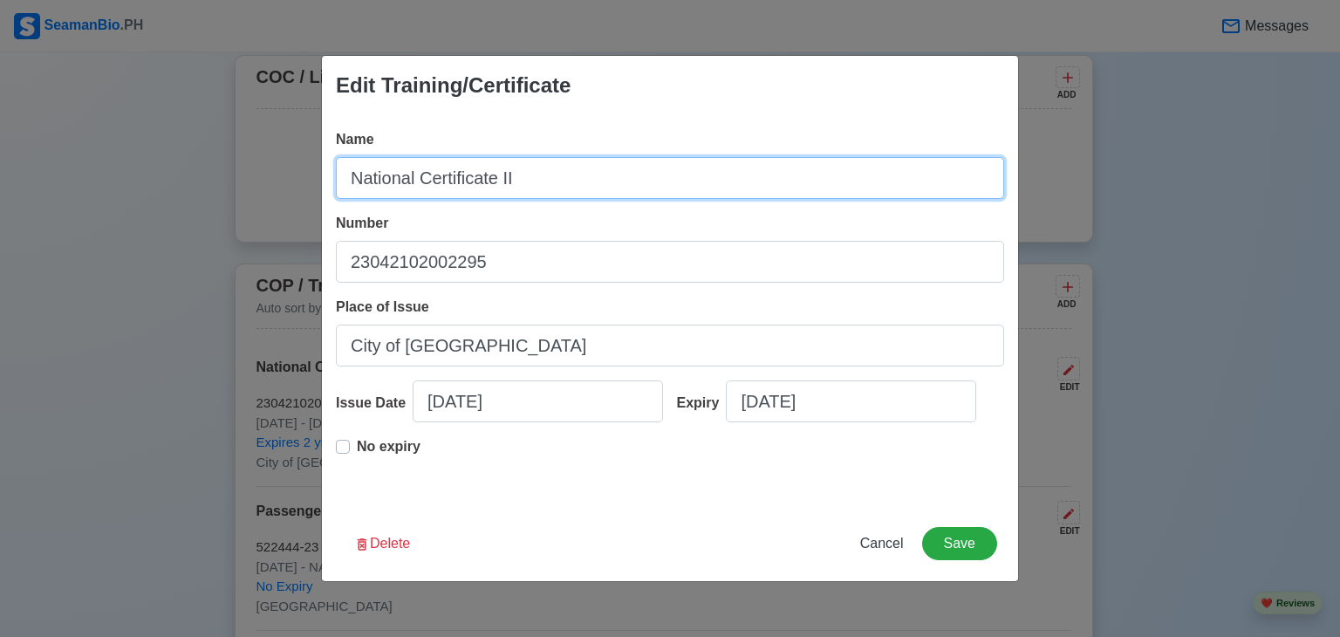
click at [602, 181] on input "National Certificate II" at bounding box center [670, 178] width 668 height 42
type input "N"
type input "c"
type input "NC II Housekeeping"
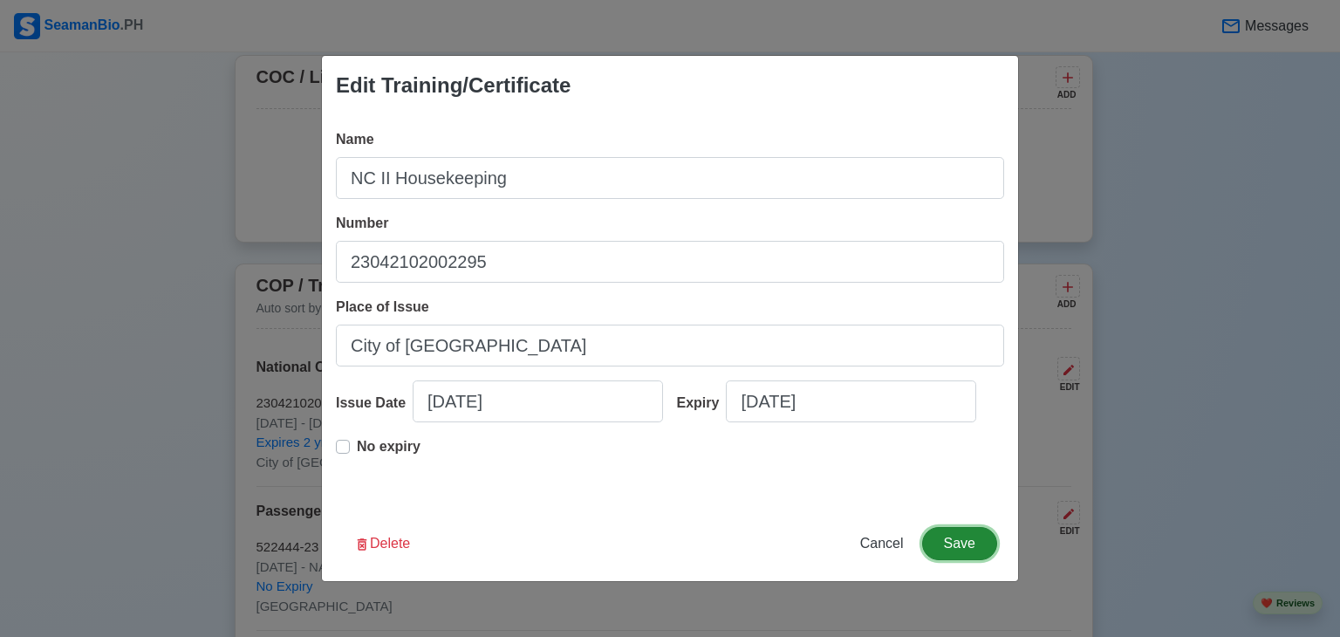
click at [946, 542] on button "Save" at bounding box center [959, 543] width 75 height 33
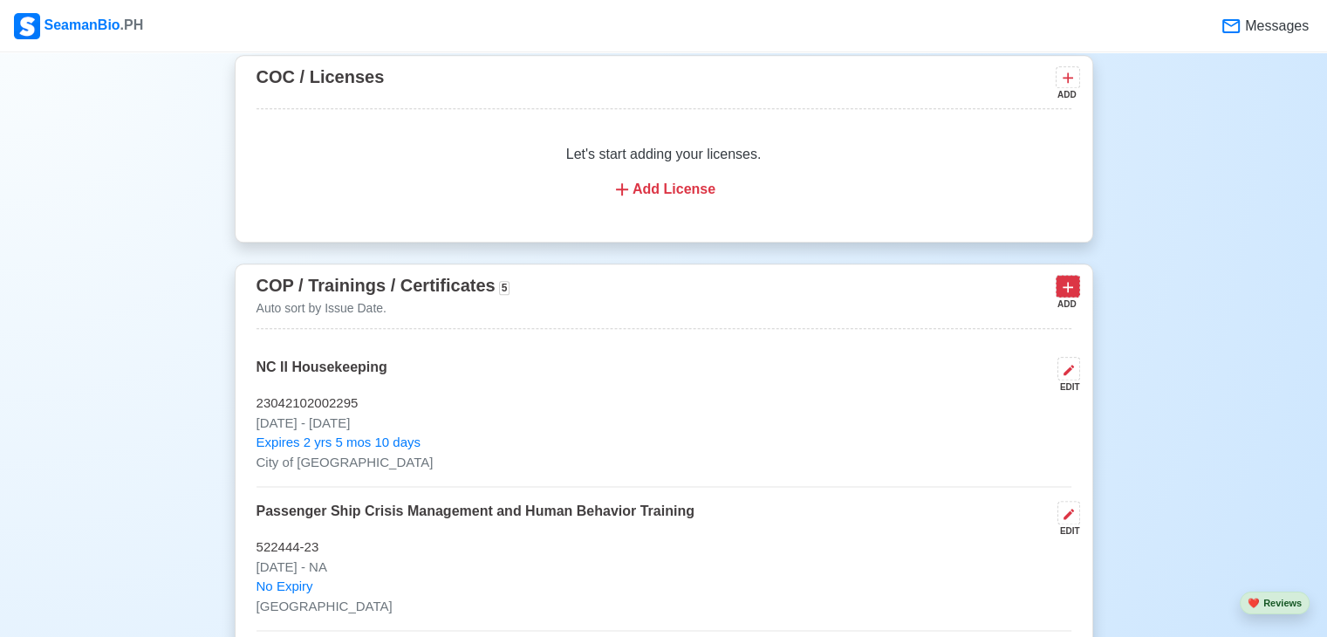
click at [1066, 285] on icon at bounding box center [1068, 287] width 10 height 10
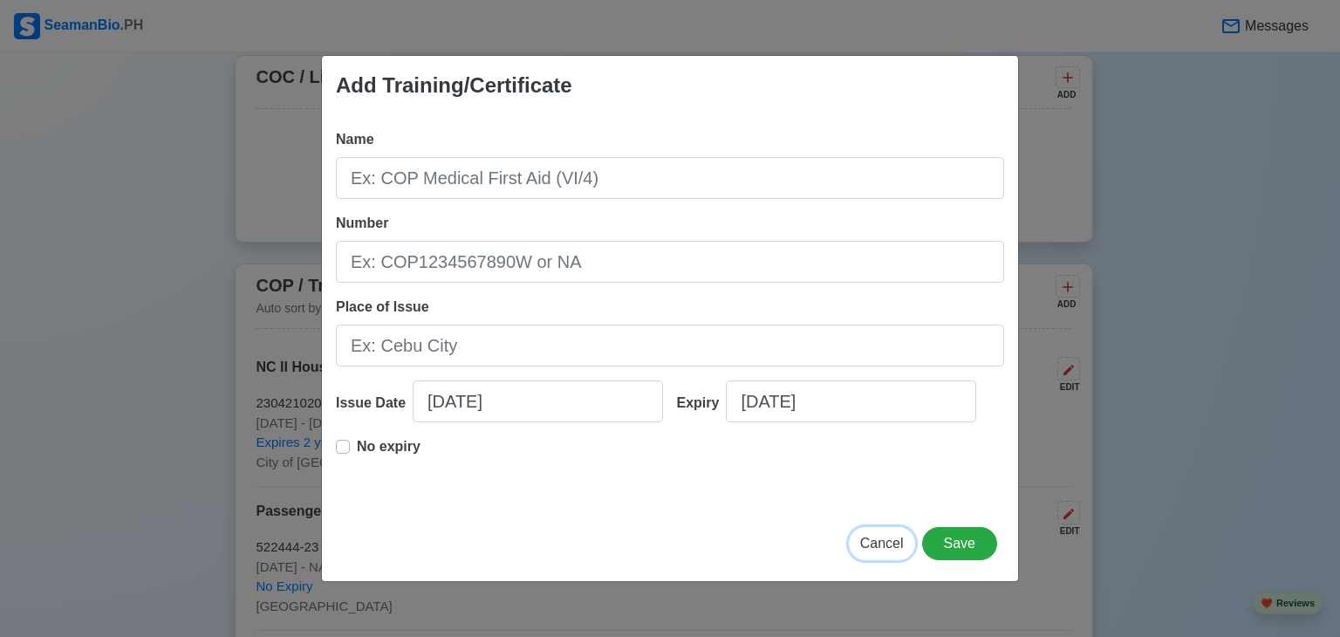
click at [895, 541] on span "Cancel" at bounding box center [882, 543] width 44 height 15
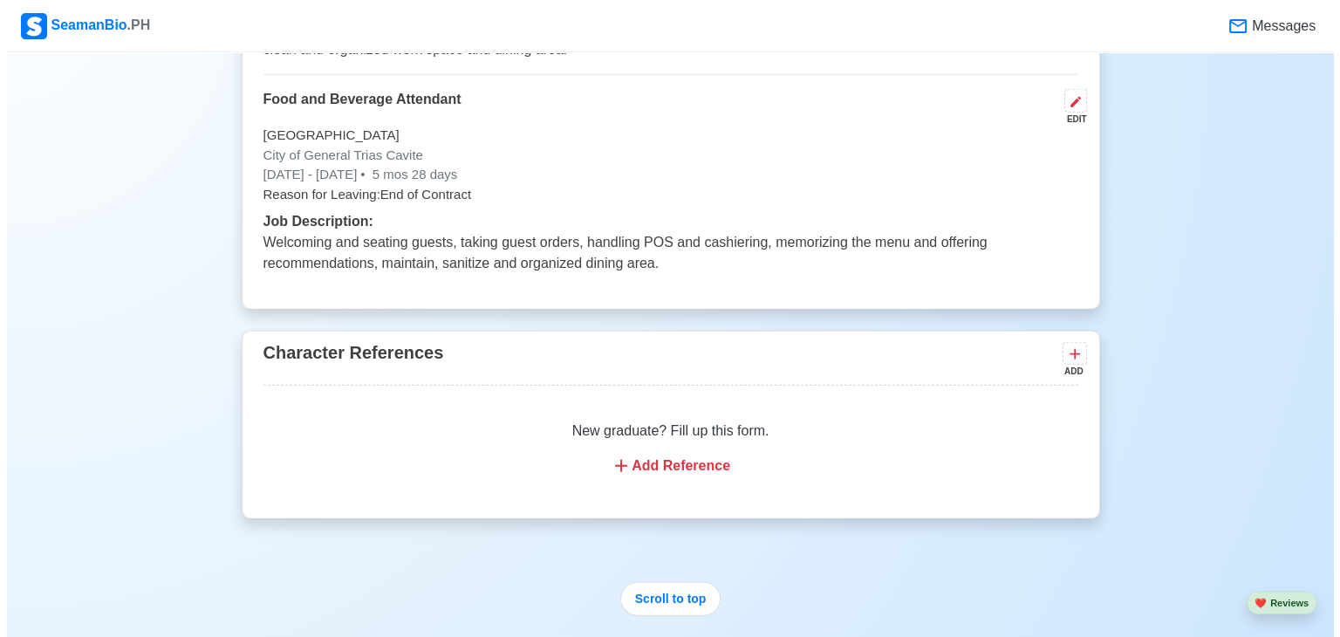
scroll to position [4132, 0]
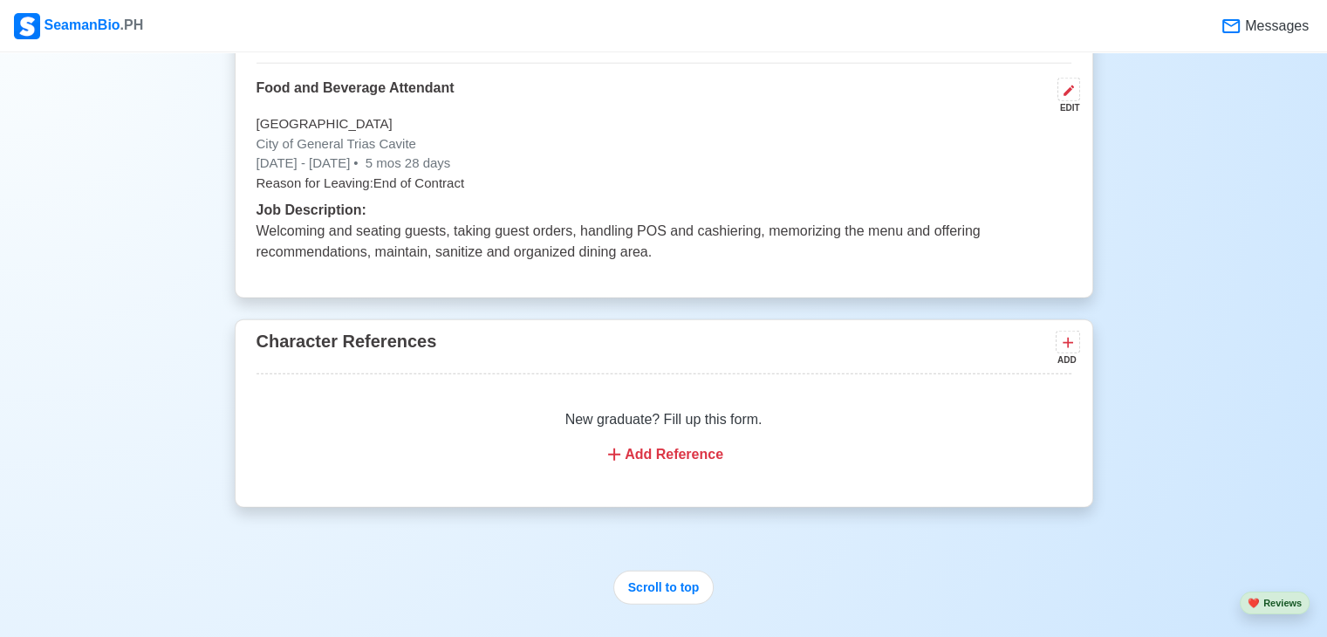
click at [694, 444] on div "Add Reference" at bounding box center [663, 454] width 773 height 21
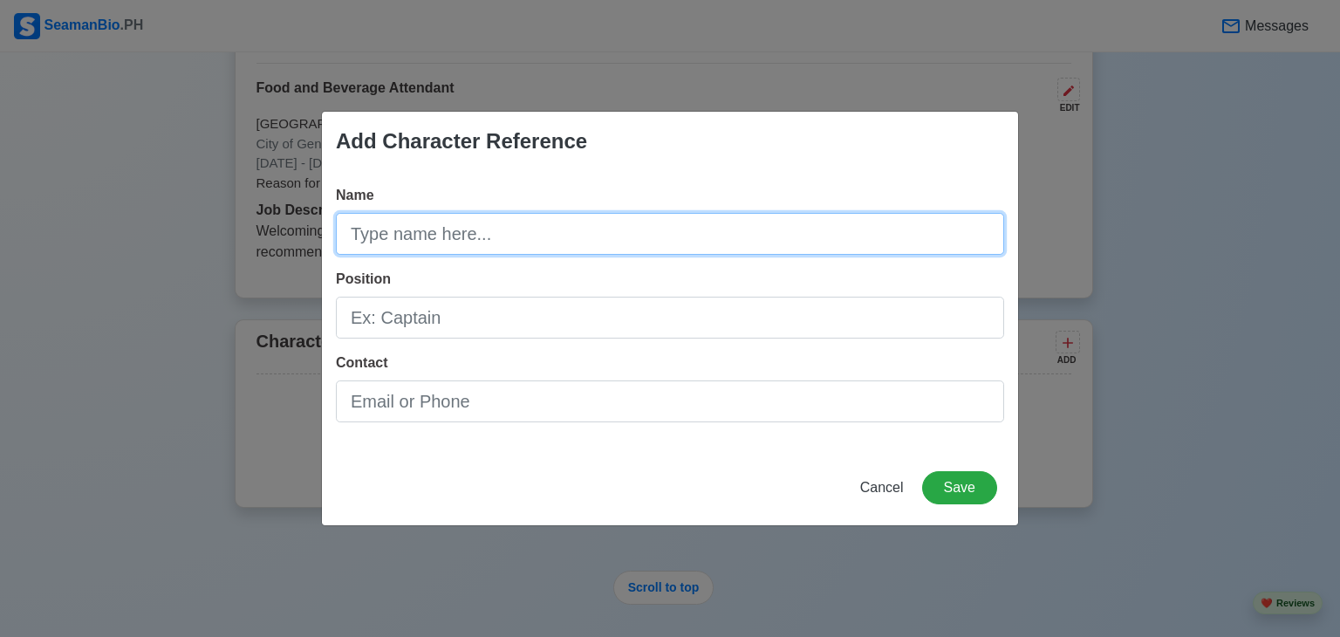
click at [507, 245] on input "Name" at bounding box center [670, 234] width 668 height 42
type input "[PERSON_NAME]"
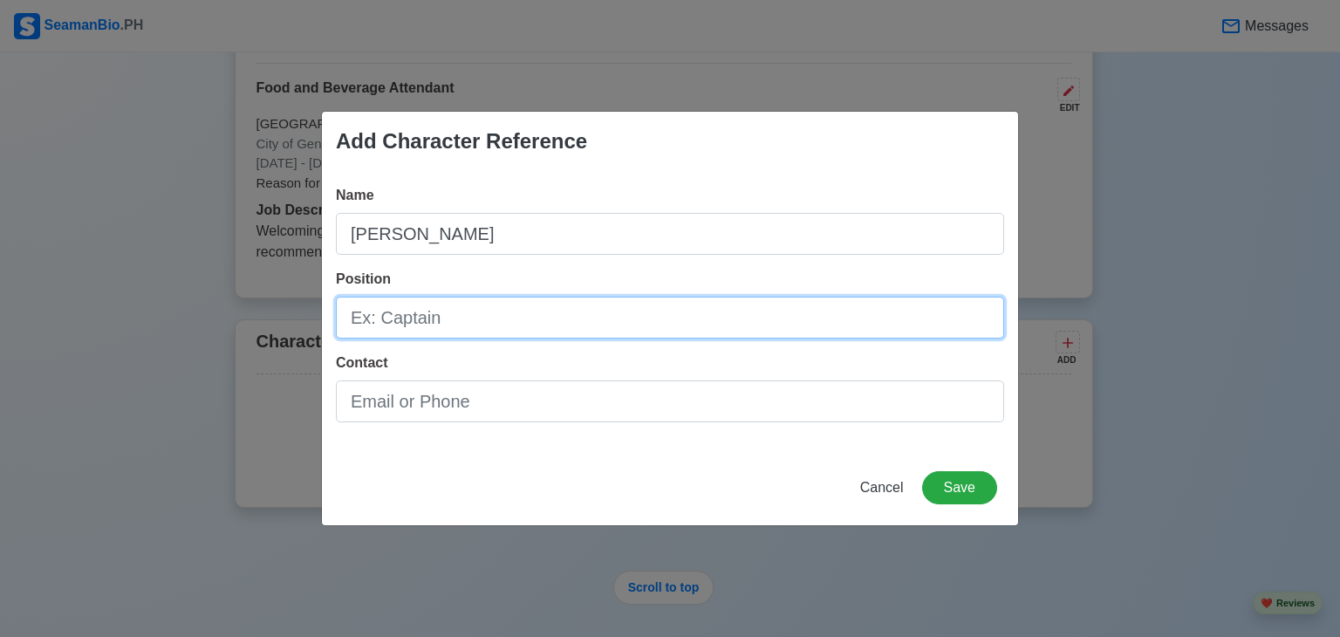
click at [455, 319] on input "Position" at bounding box center [670, 318] width 668 height 42
type input "Housekeeping Supervisor"
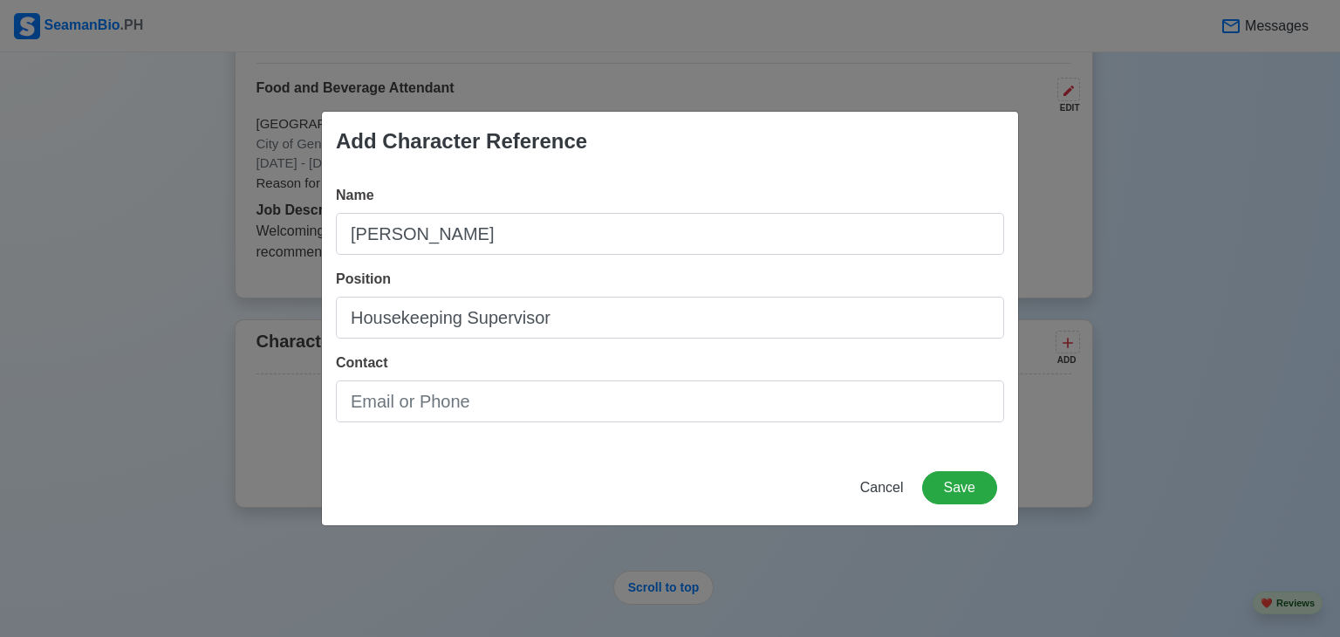
drag, startPoint x: 409, startPoint y: 430, endPoint x: 443, endPoint y: 404, distance: 42.9
click at [443, 404] on div "Name [PERSON_NAME] Position Housekeeping Supervisor Contact" at bounding box center [670, 310] width 696 height 279
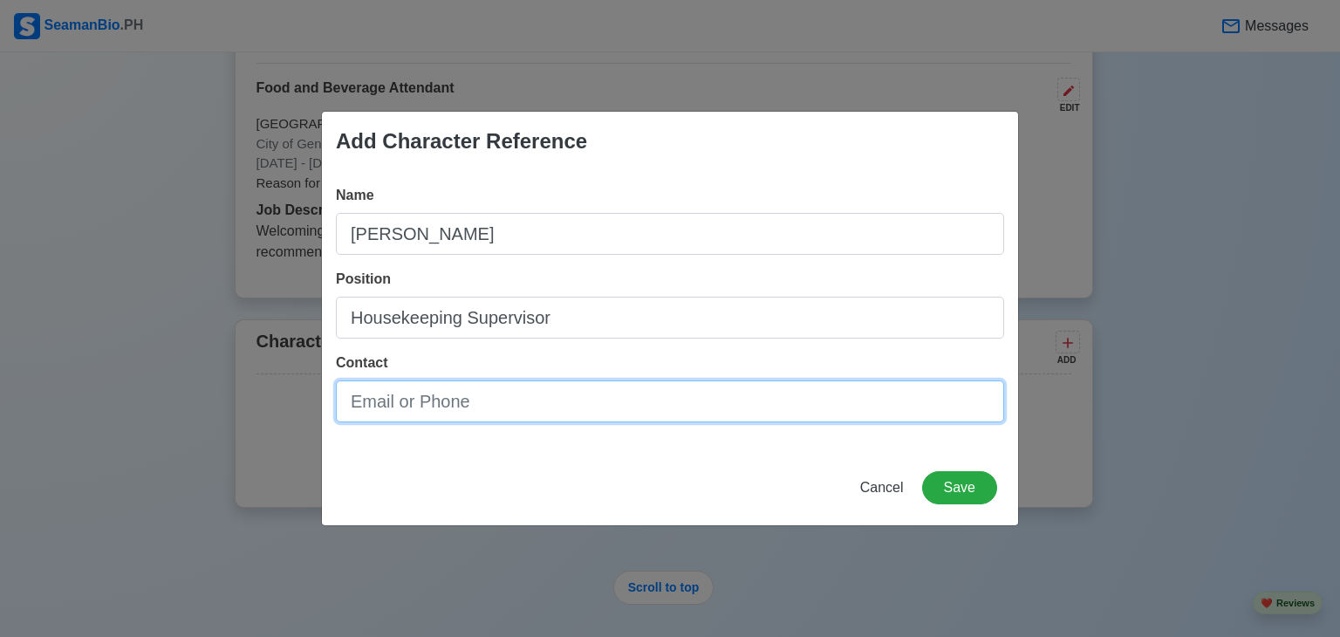
click at [443, 404] on input "Contact" at bounding box center [670, 401] width 668 height 42
type input "09279447126"
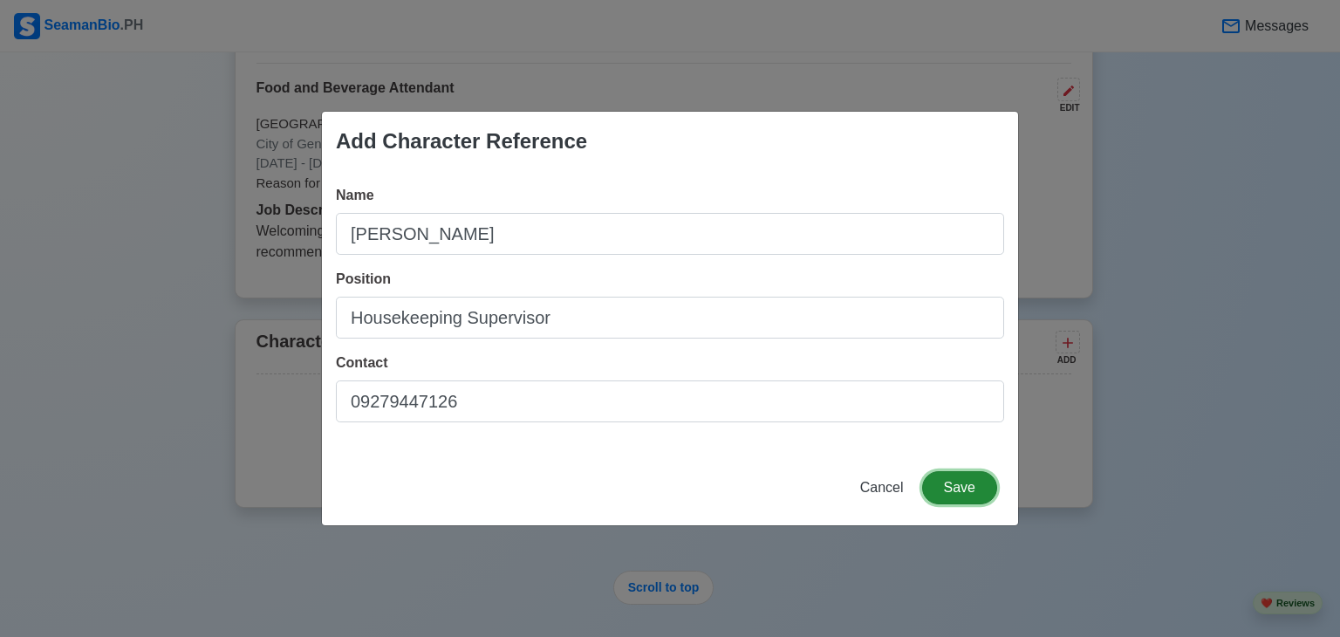
click at [964, 486] on button "Save" at bounding box center [959, 487] width 75 height 33
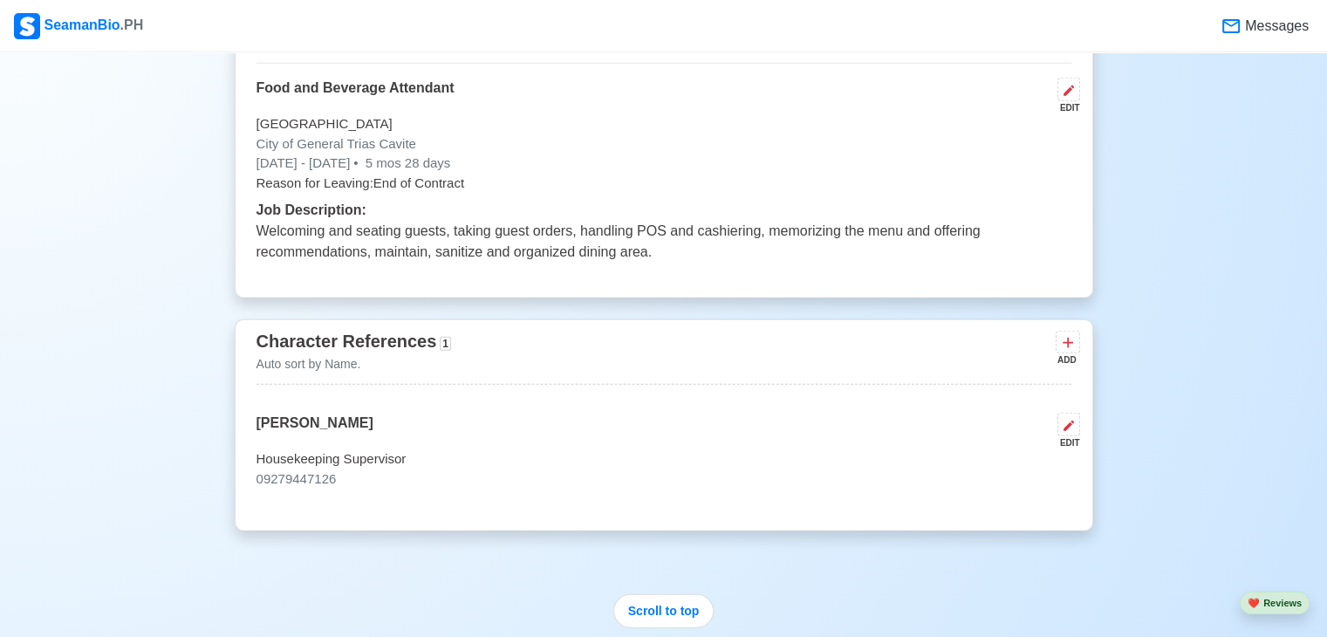
click at [1069, 436] on div "EDIT" at bounding box center [1065, 442] width 30 height 13
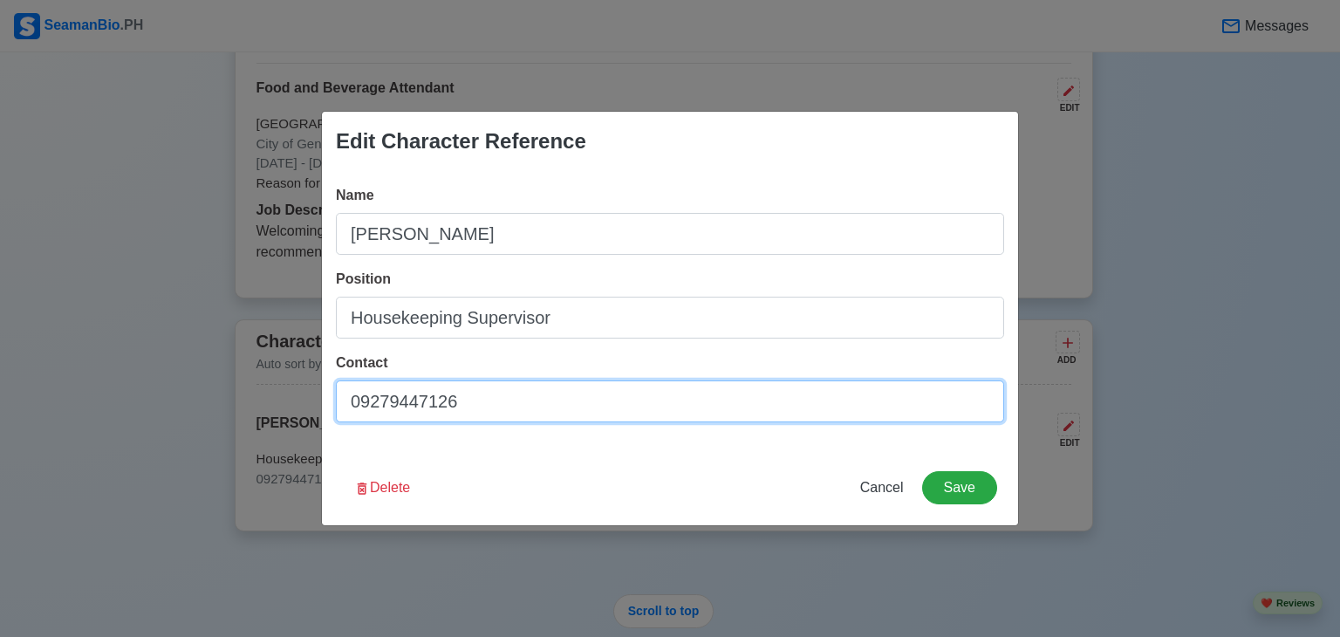
click at [601, 413] on input "09279447126" at bounding box center [670, 401] width 668 height 42
type input "09279447126/[EMAIL_ADDRESS][DOMAIN_NAME]"
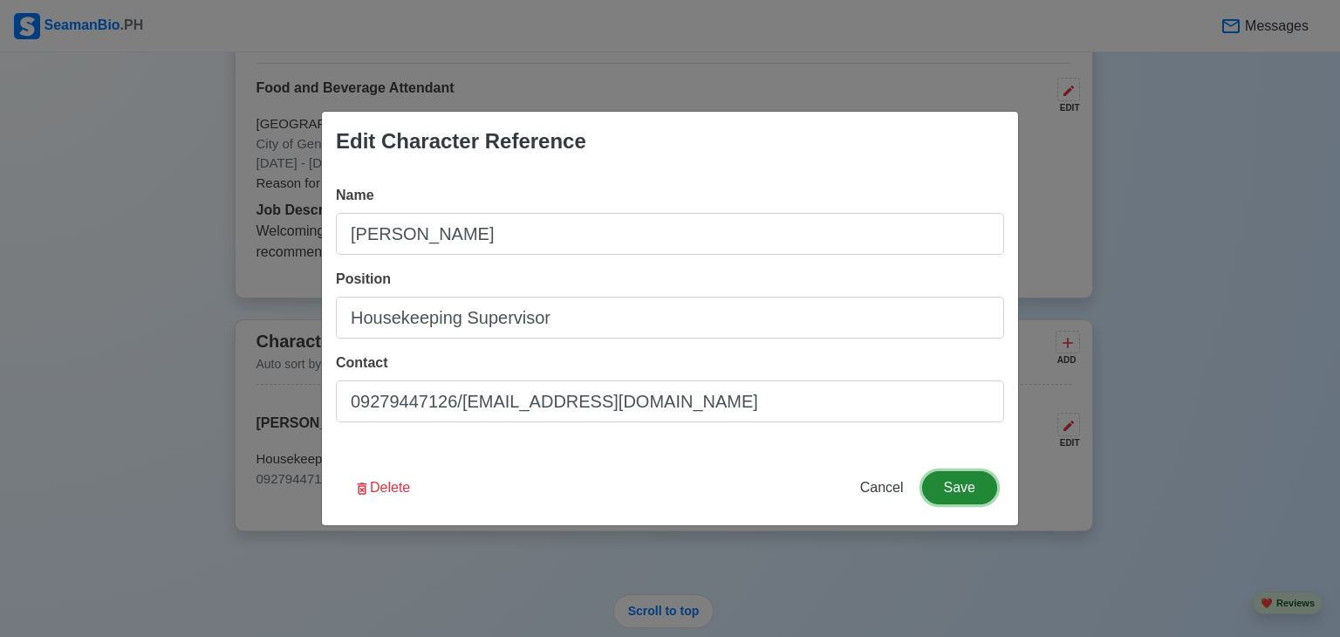
click at [972, 488] on button "Save" at bounding box center [959, 487] width 75 height 33
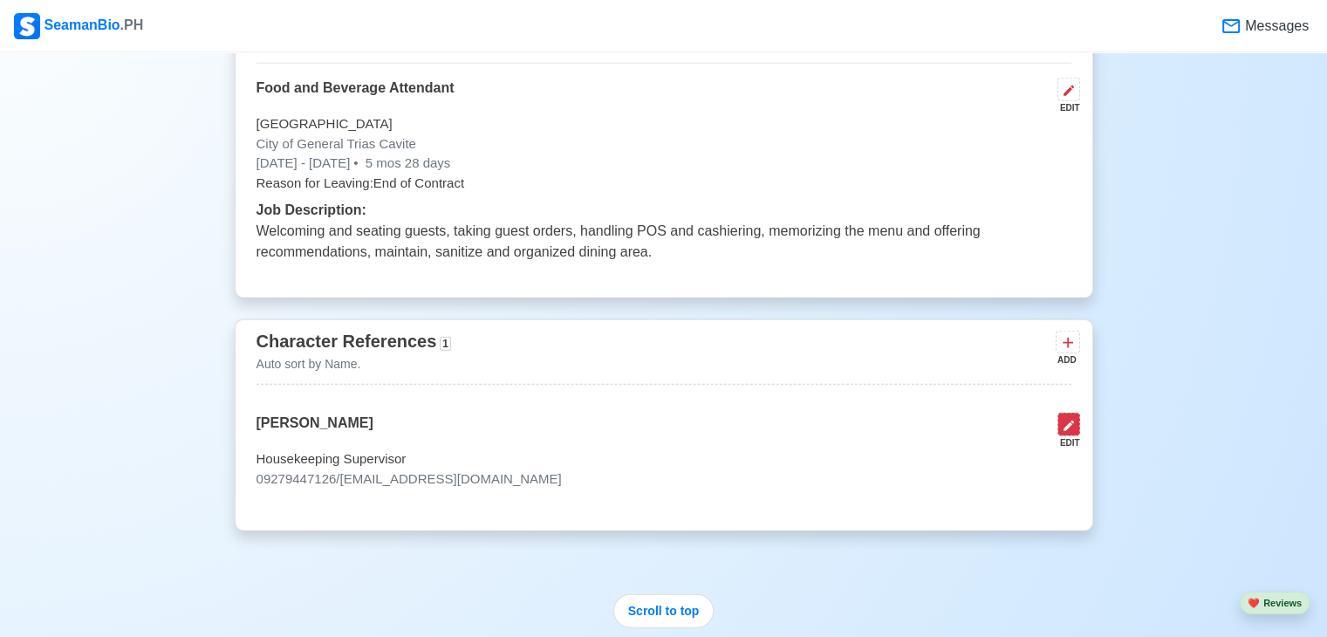
click at [1067, 423] on icon at bounding box center [1068, 425] width 10 height 10
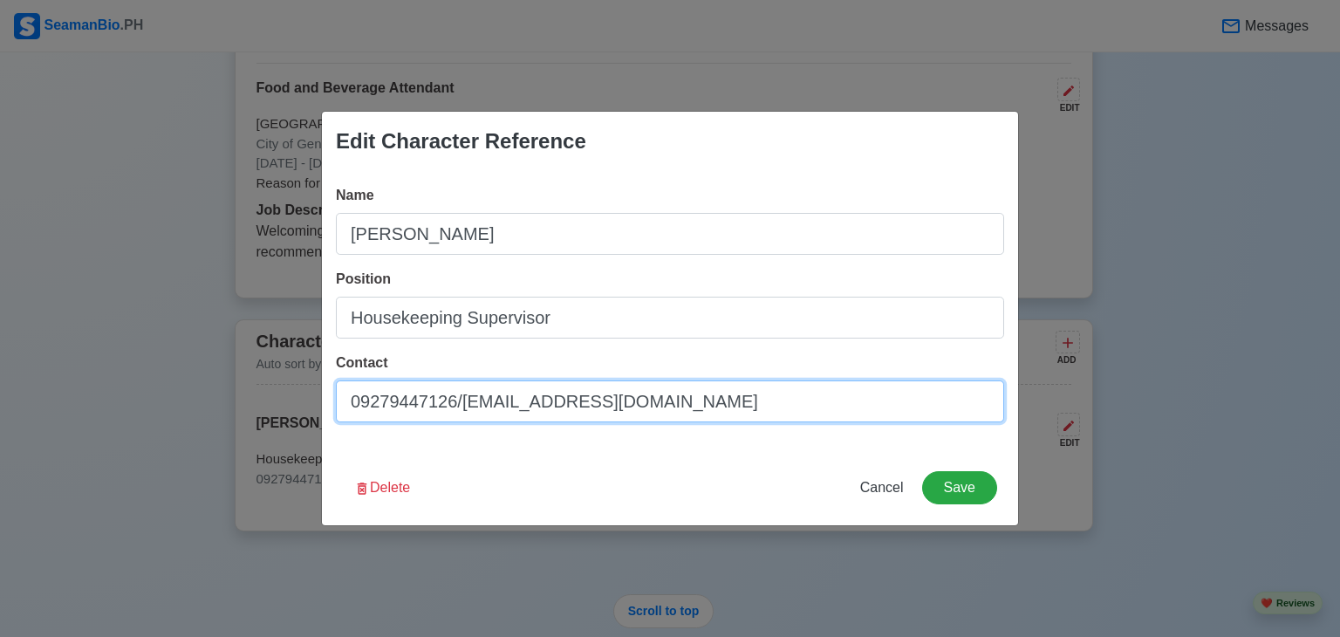
click at [359, 402] on input "09279447126/[EMAIL_ADDRESS][DOMAIN_NAME]" at bounding box center [670, 401] width 668 height 42
type input "[PHONE_NUMBER]/[EMAIL_ADDRESS][DOMAIN_NAME]"
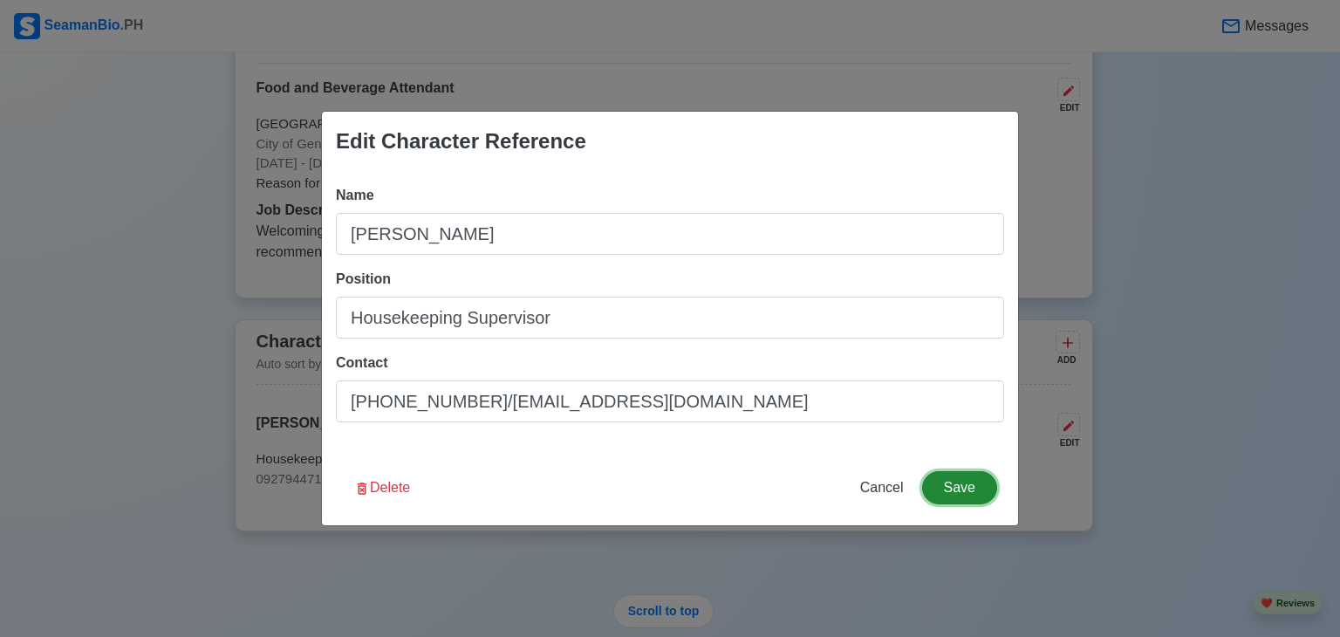
click at [963, 484] on button "Save" at bounding box center [959, 487] width 75 height 33
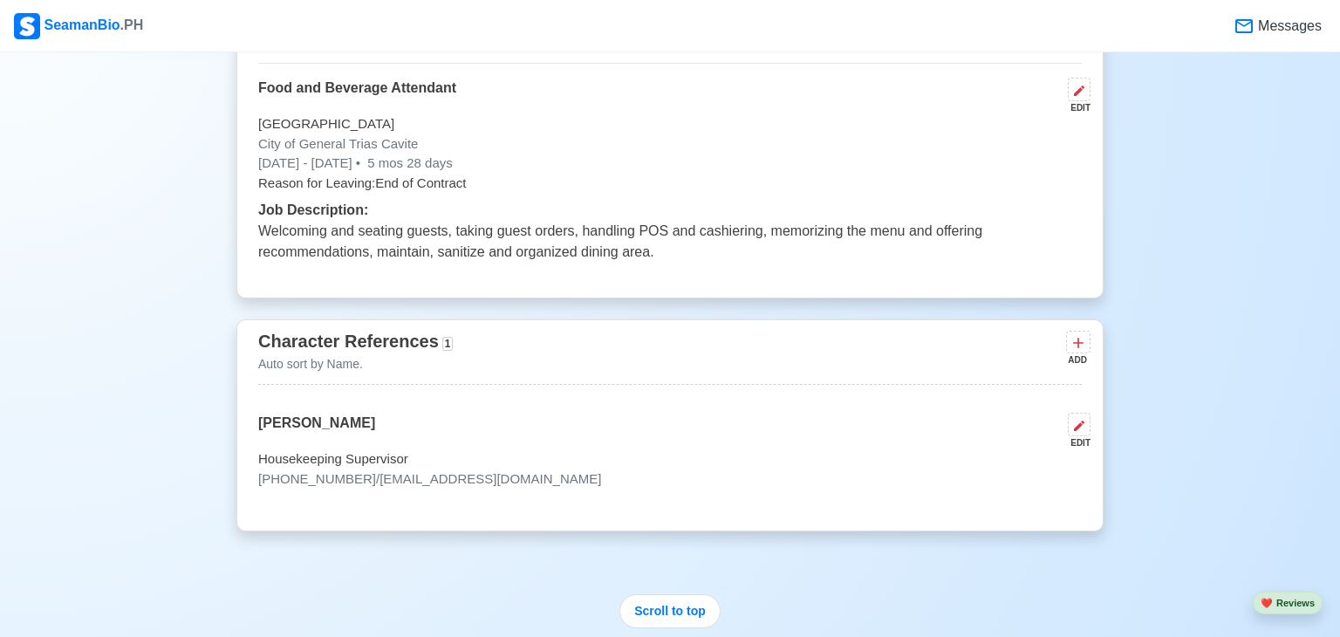
scroll to position [4130, 0]
click at [1068, 430] on icon at bounding box center [1069, 427] width 14 height 14
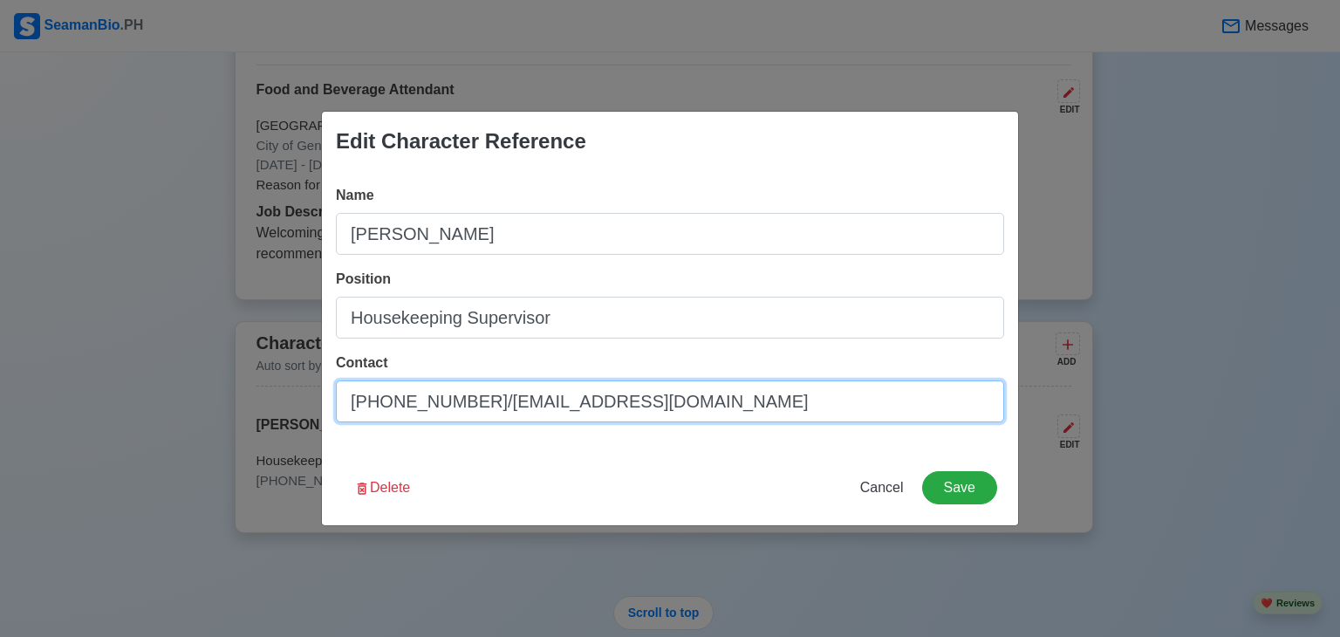
click at [426, 402] on input "[PHONE_NUMBER]/[EMAIL_ADDRESS][DOMAIN_NAME]" at bounding box center [670, 401] width 668 height 42
type input "[PHONE_NUMBER]/[EMAIL_ADDRESS][DOMAIN_NAME]"
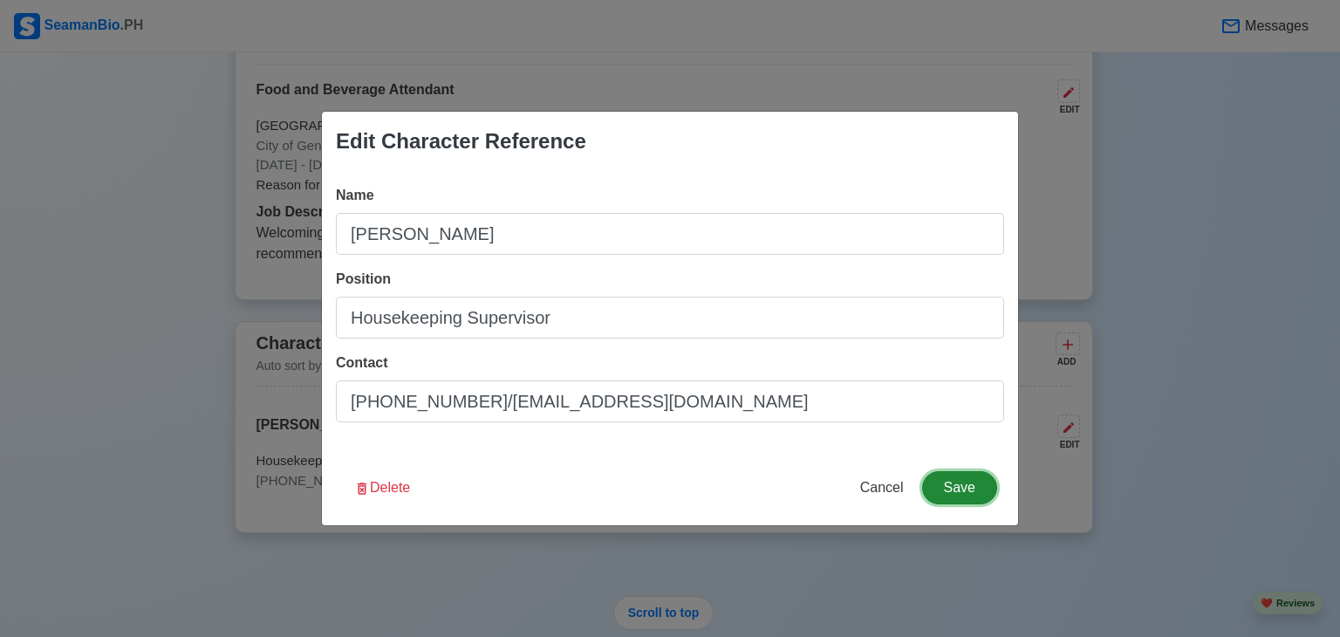
click at [960, 480] on button "Save" at bounding box center [959, 487] width 75 height 33
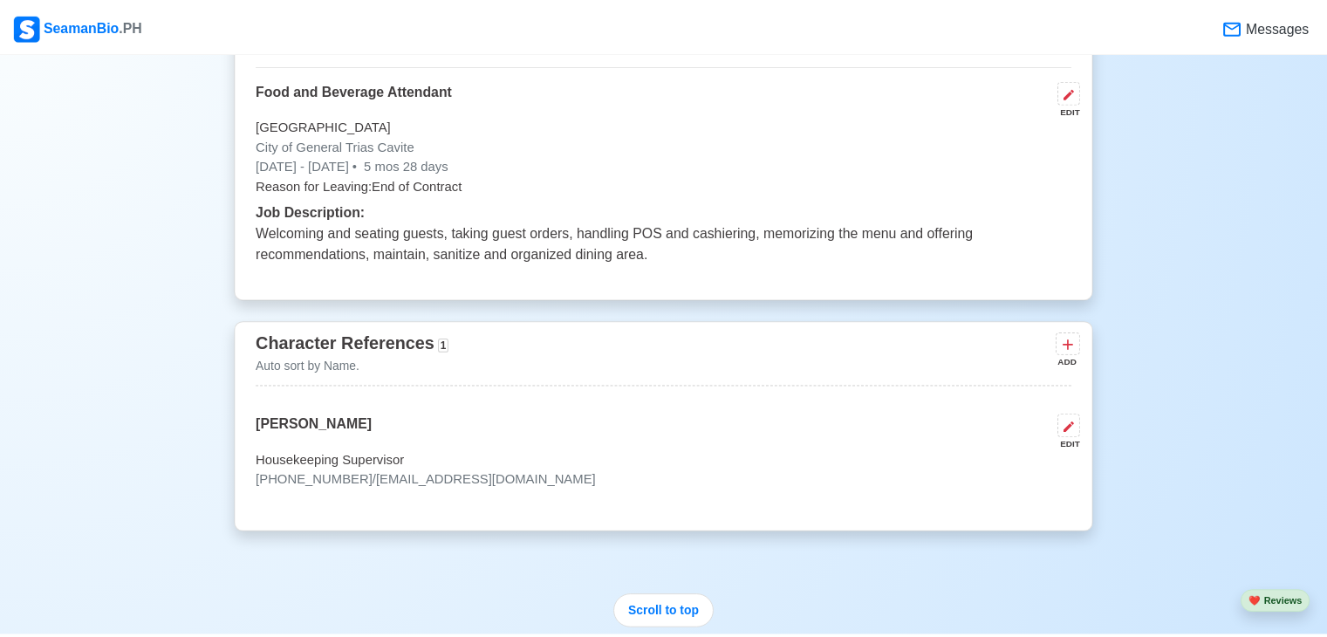
scroll to position [4128, 0]
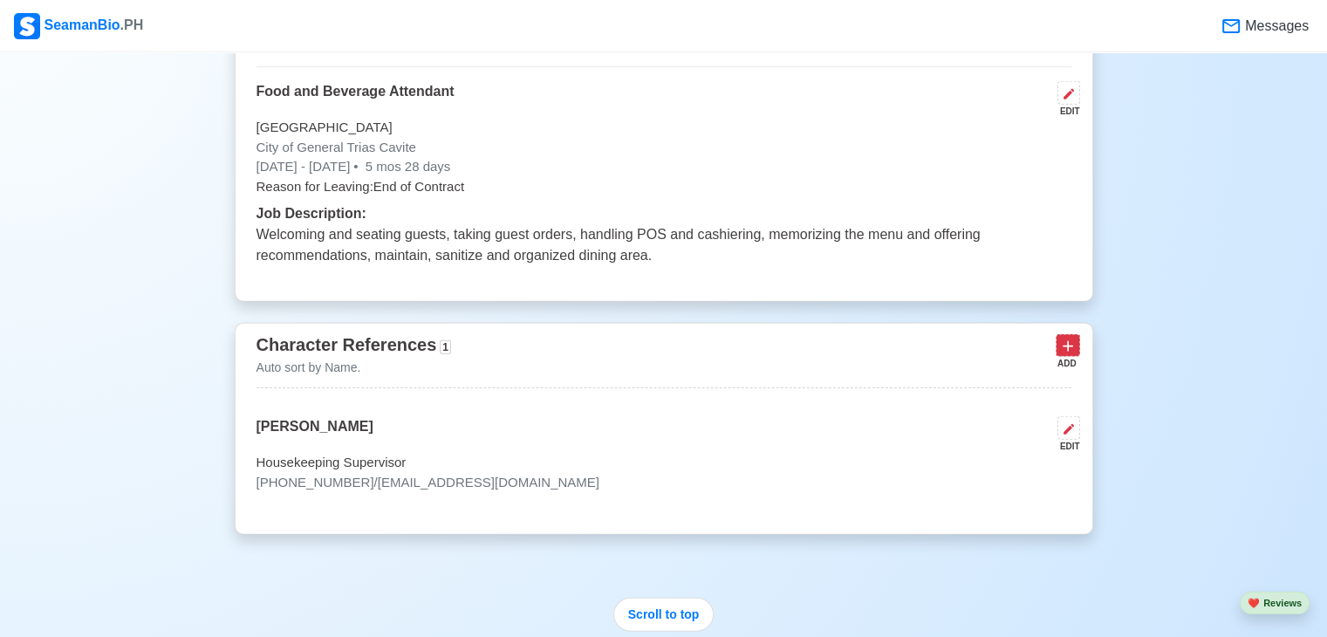
click at [1076, 348] on button at bounding box center [1068, 345] width 24 height 22
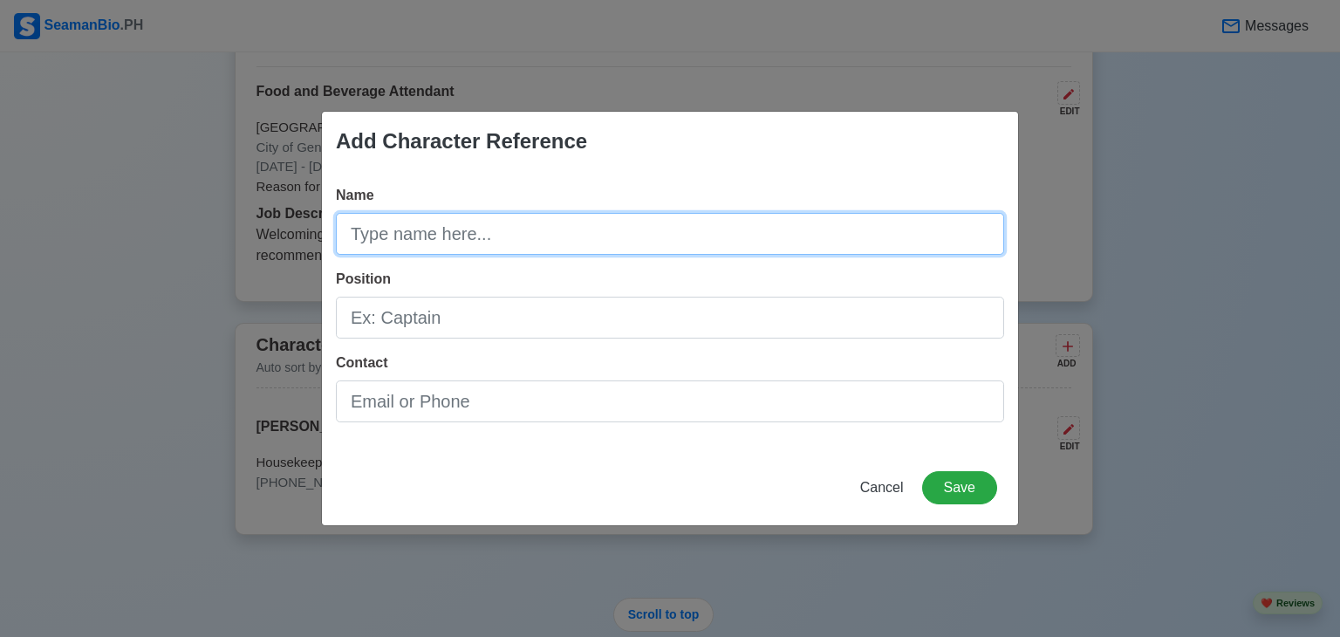
click at [497, 248] on input "Name" at bounding box center [670, 234] width 668 height 42
type input "[PERSON_NAME]"
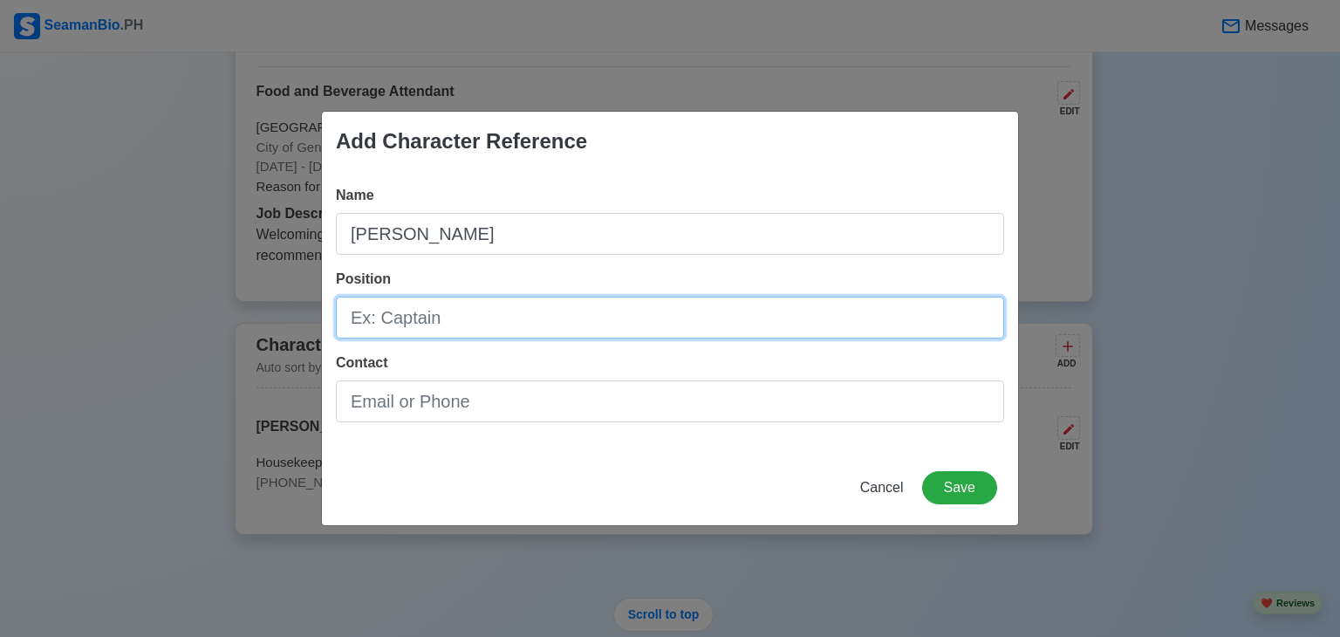
click at [461, 311] on input "Position" at bounding box center [670, 318] width 668 height 42
type input "Housekeeping Manager"
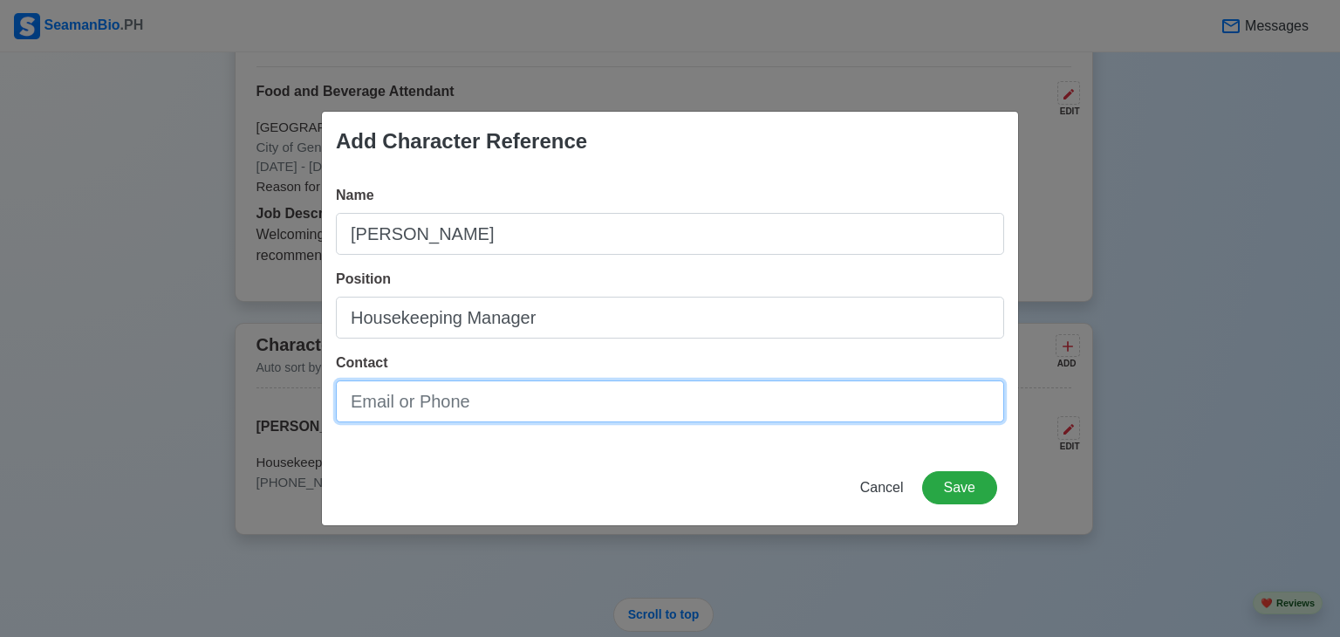
click at [450, 413] on input "Contact" at bounding box center [670, 401] width 668 height 42
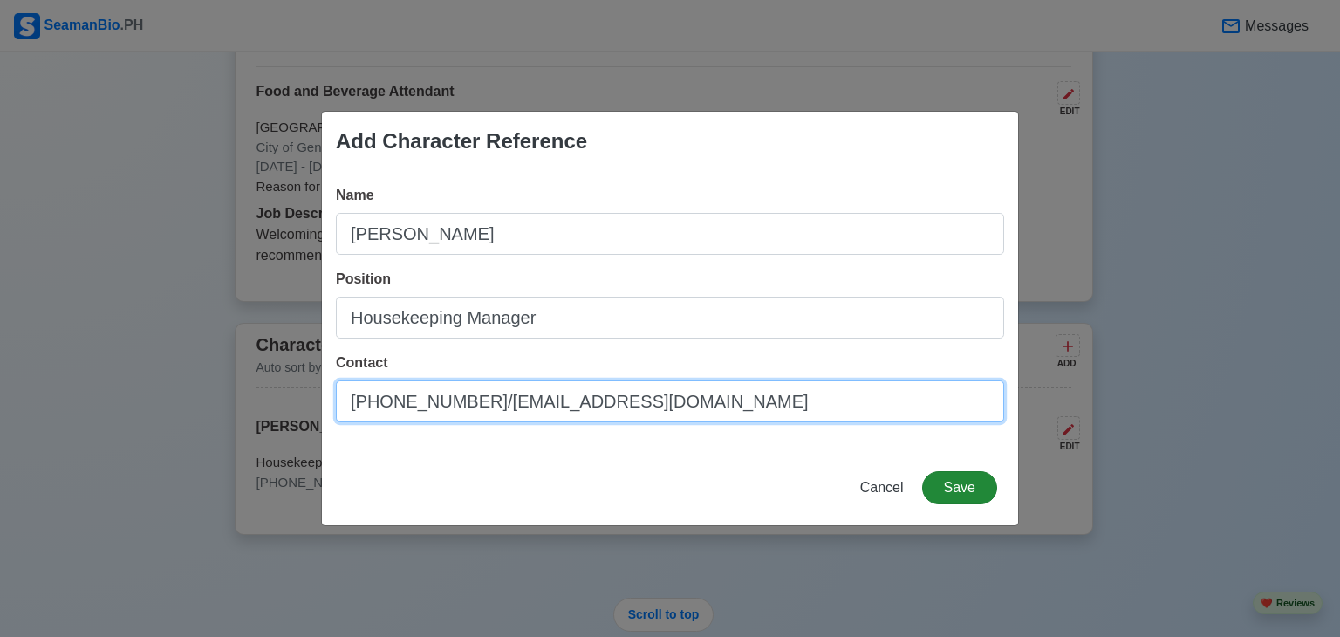
type input "[PHONE_NUMBER]/[EMAIL_ADDRESS][DOMAIN_NAME]"
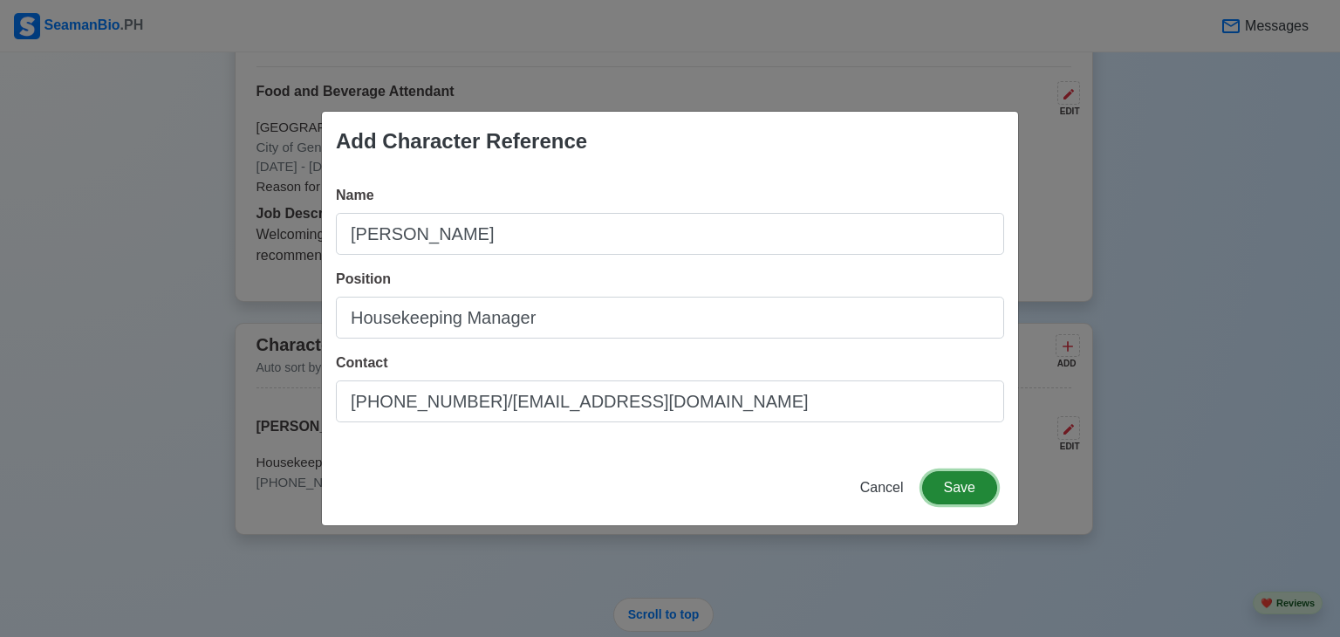
click at [964, 472] on button "Save" at bounding box center [959, 487] width 75 height 33
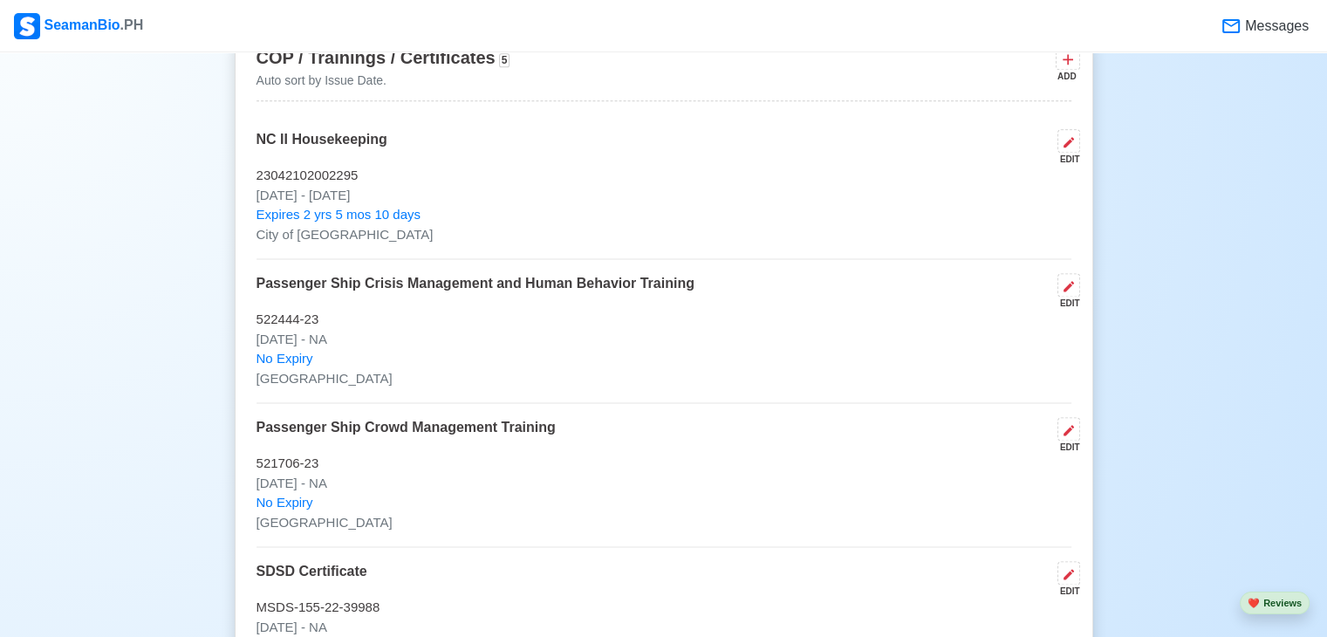
scroll to position [2285, 0]
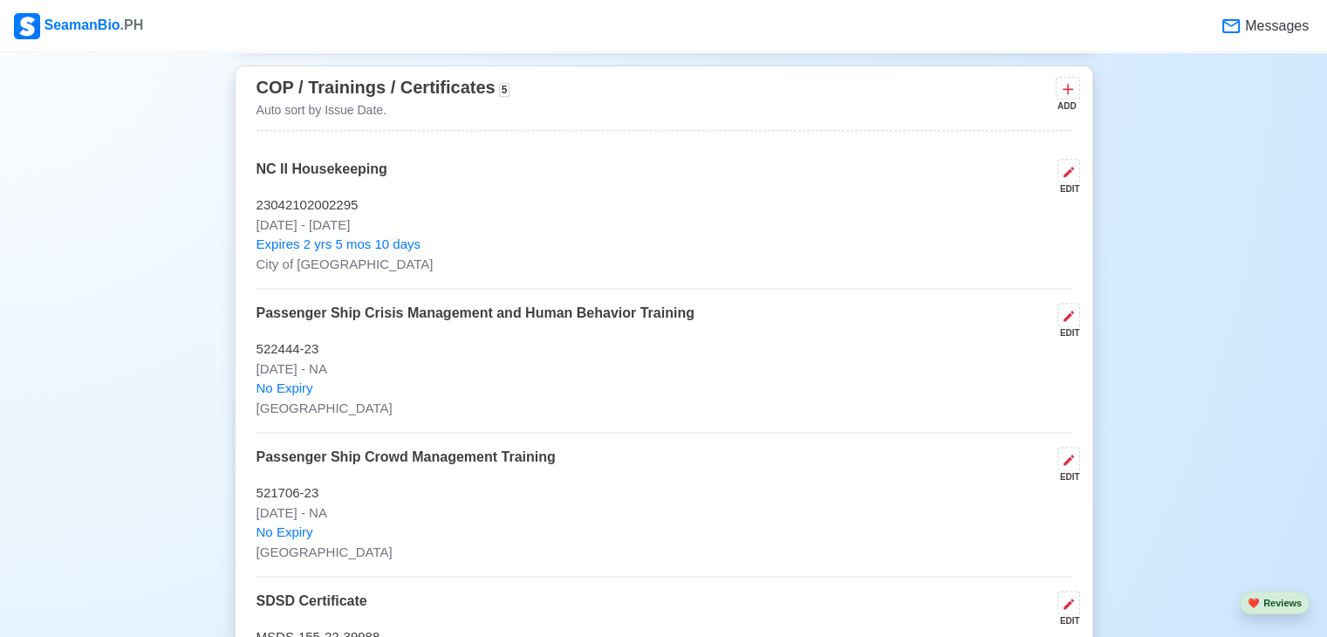
click at [1058, 100] on div "ADD" at bounding box center [1066, 105] width 21 height 13
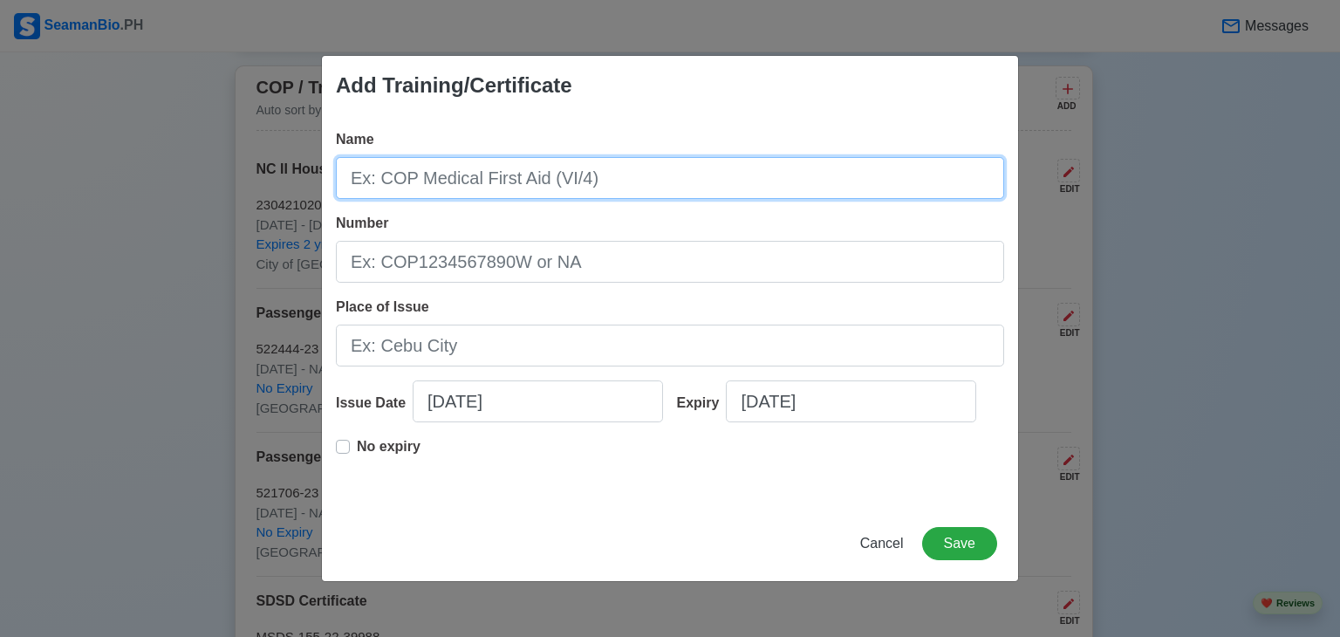
click at [595, 174] on input "Name" at bounding box center [670, 178] width 668 height 42
type input "n"
type input "NC I Ship's Catering Services"
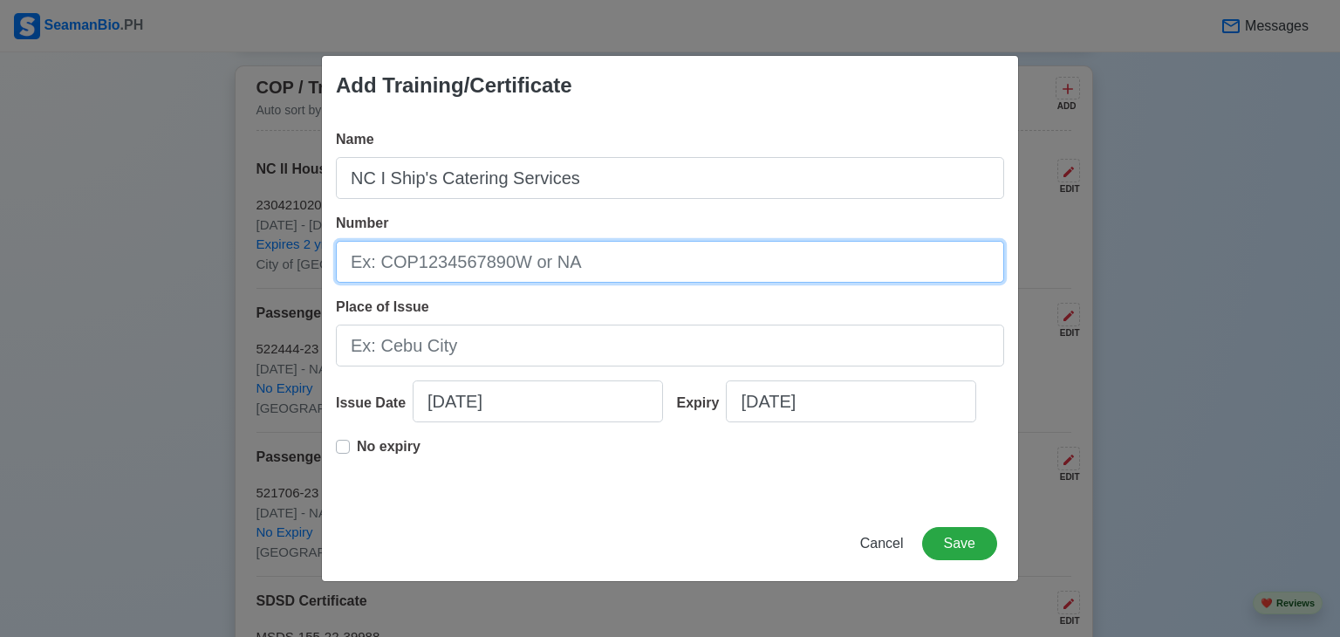
click at [545, 253] on input "Number" at bounding box center [670, 262] width 668 height 42
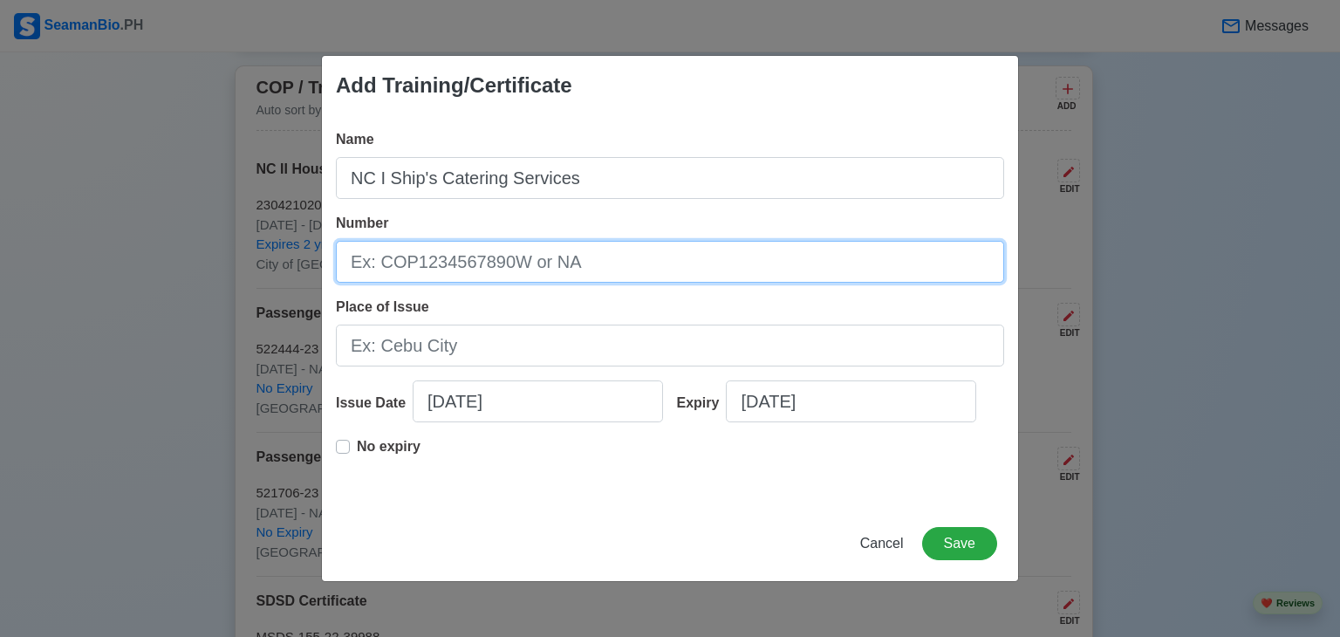
click at [545, 253] on input "Number" at bounding box center [670, 262] width 668 height 42
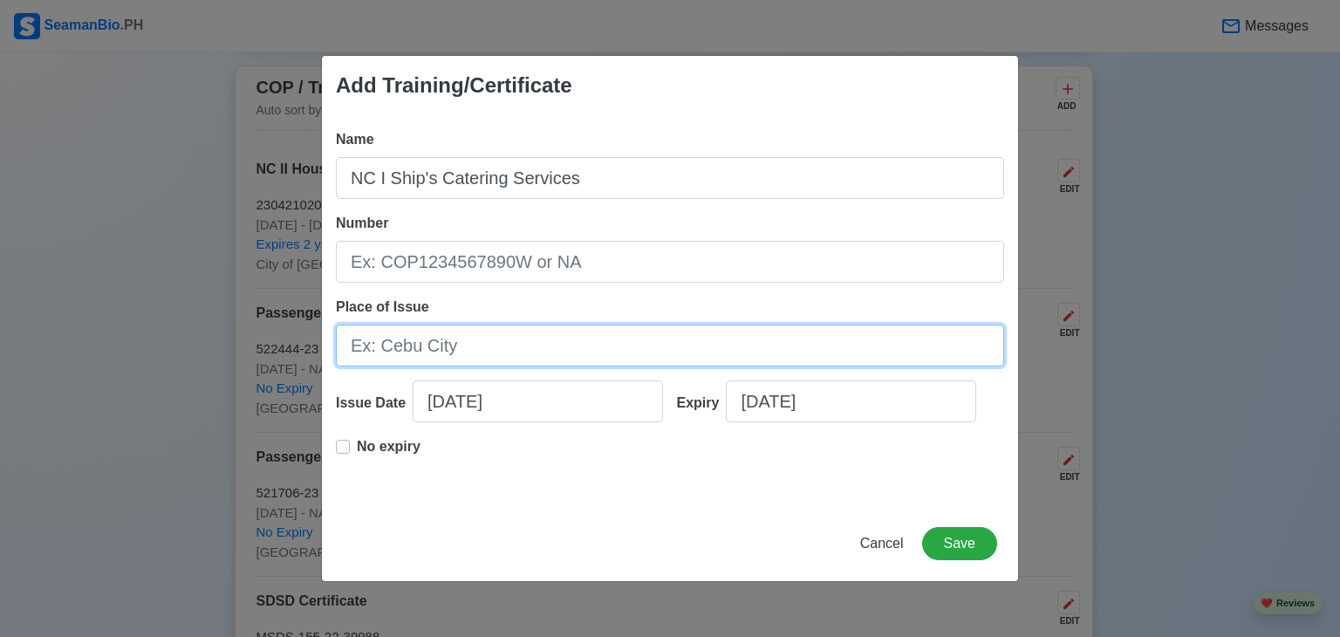
click at [393, 347] on input "Place of Issue" at bounding box center [670, 346] width 668 height 42
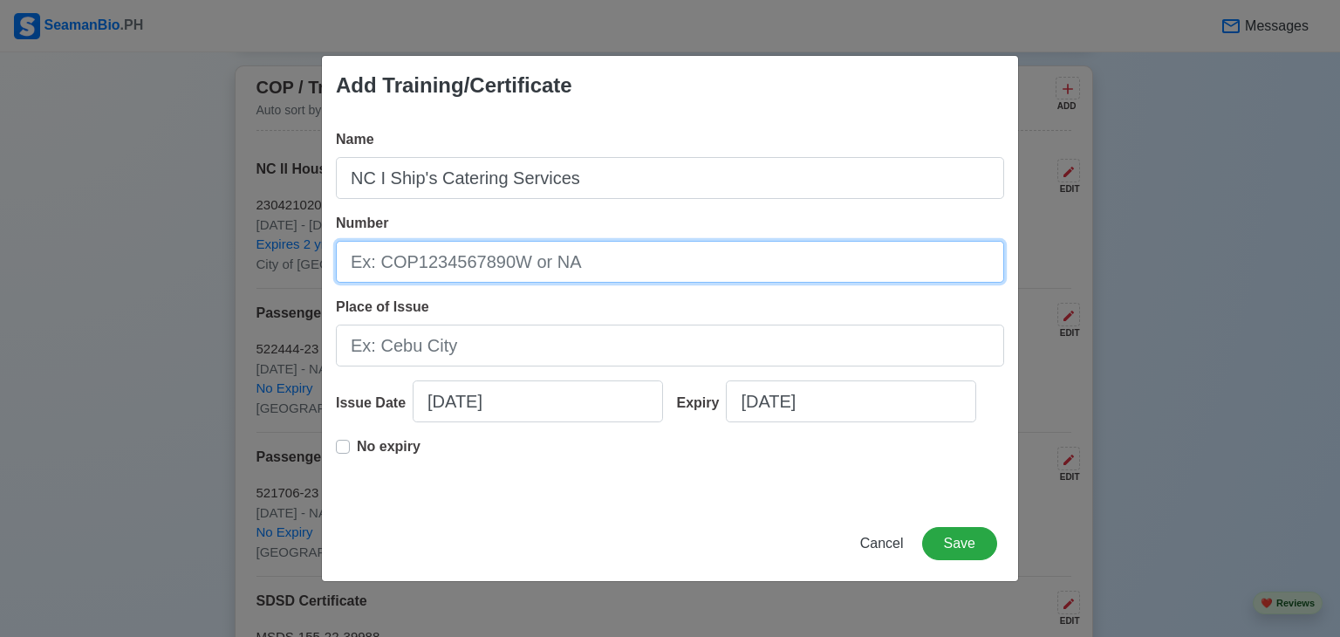
click at [420, 253] on input "Number" at bounding box center [670, 262] width 668 height 42
type input "25131101027436"
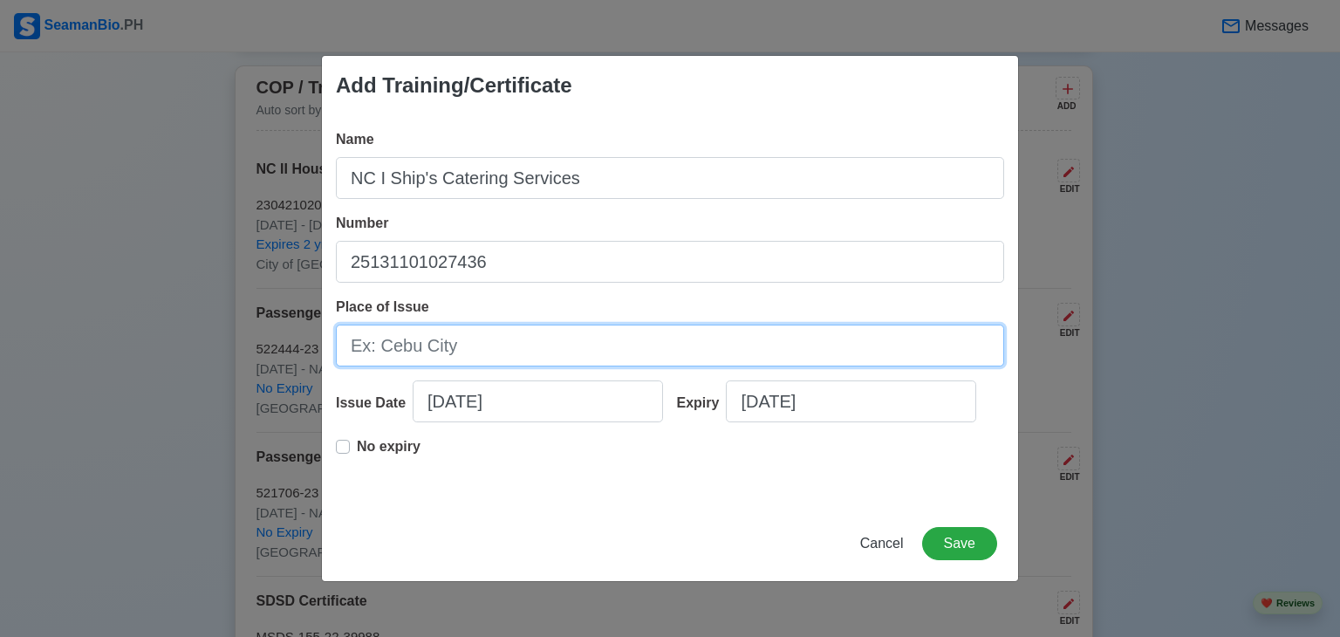
click at [421, 339] on input "Place of Issue" at bounding box center [670, 346] width 668 height 42
type input "City of Pasay"
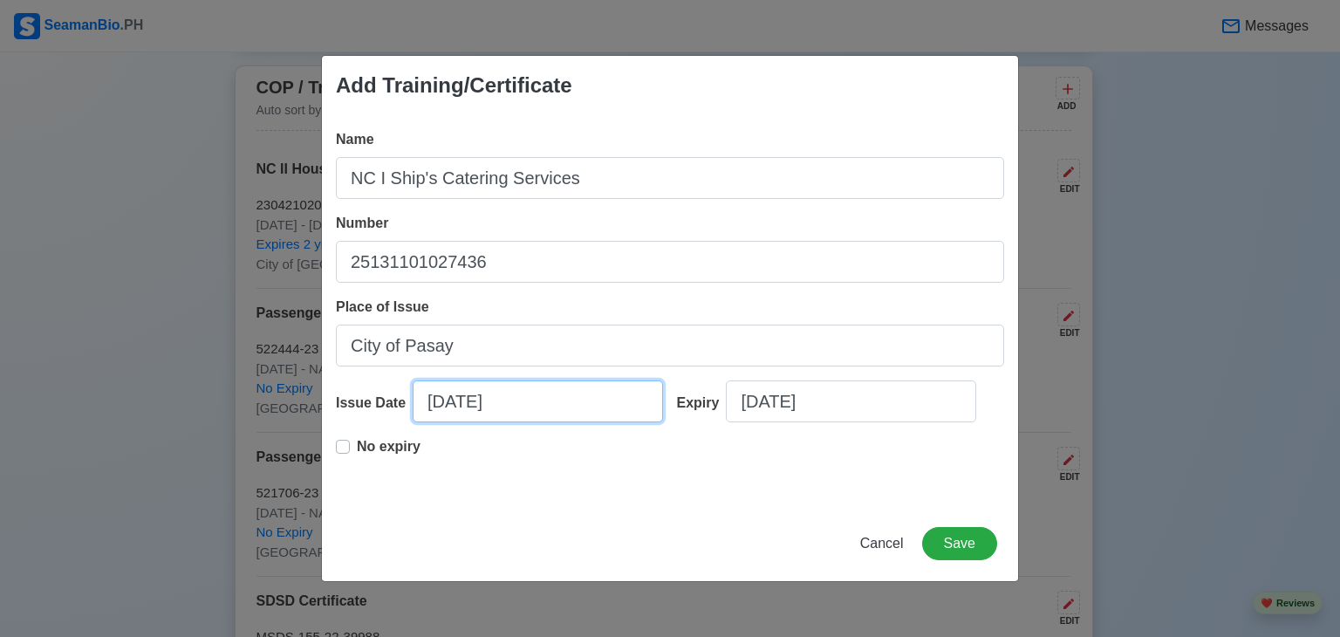
select select "****"
select select "*********"
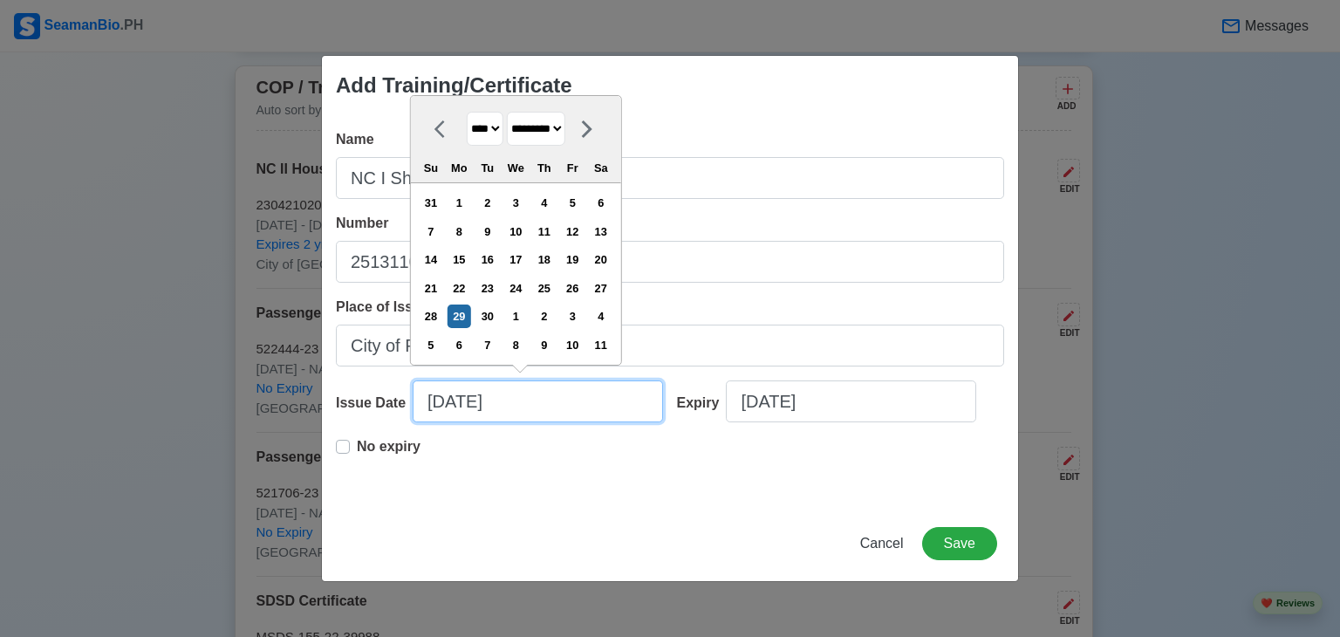
click at [444, 398] on input "[DATE]" at bounding box center [538, 401] width 250 height 42
type input "[DATE]"
select select "******"
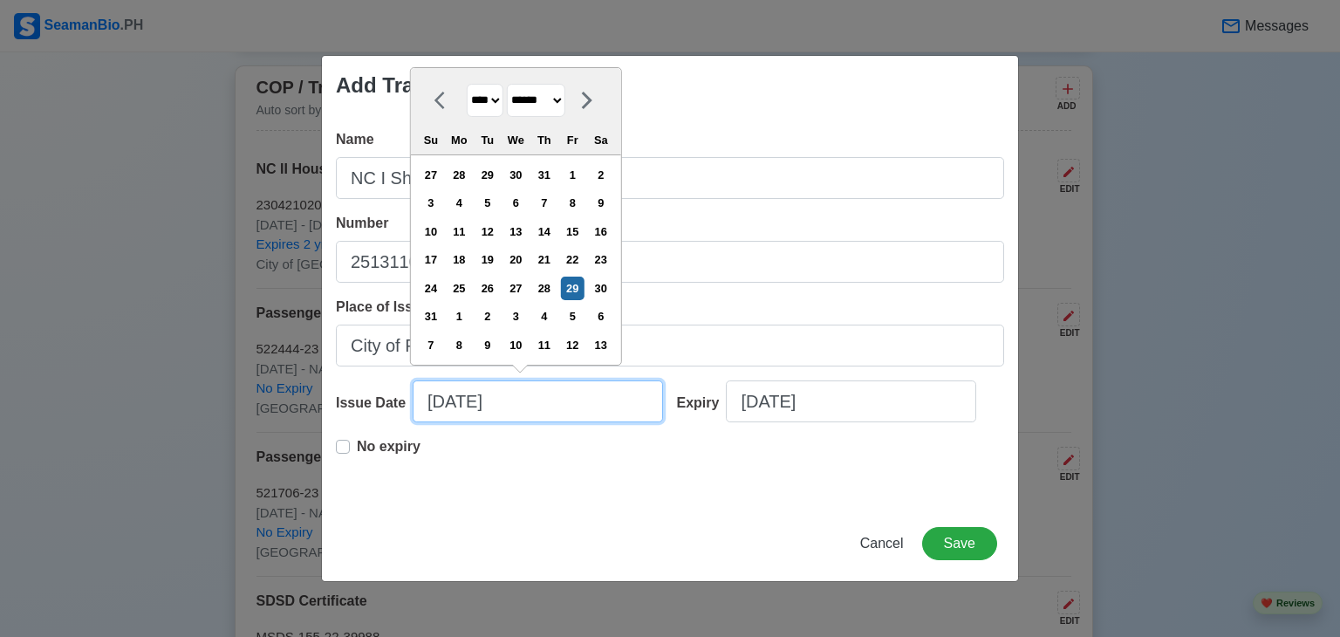
type input "[DATE]"
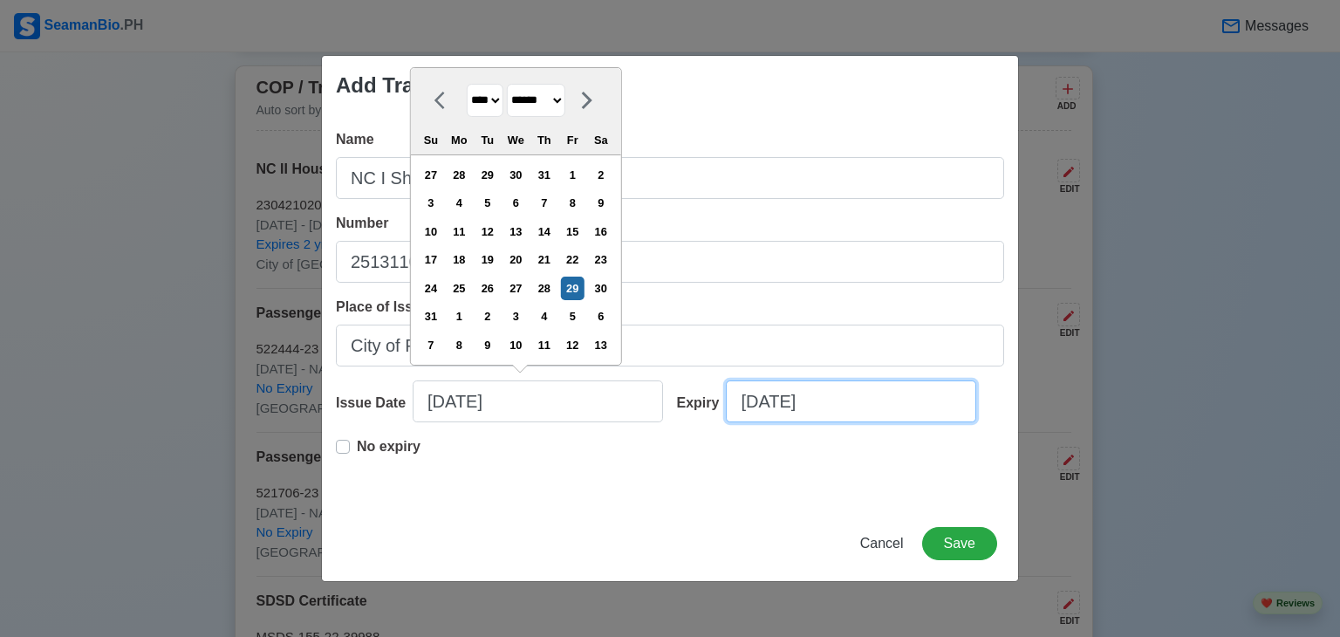
select select "****"
select select "*********"
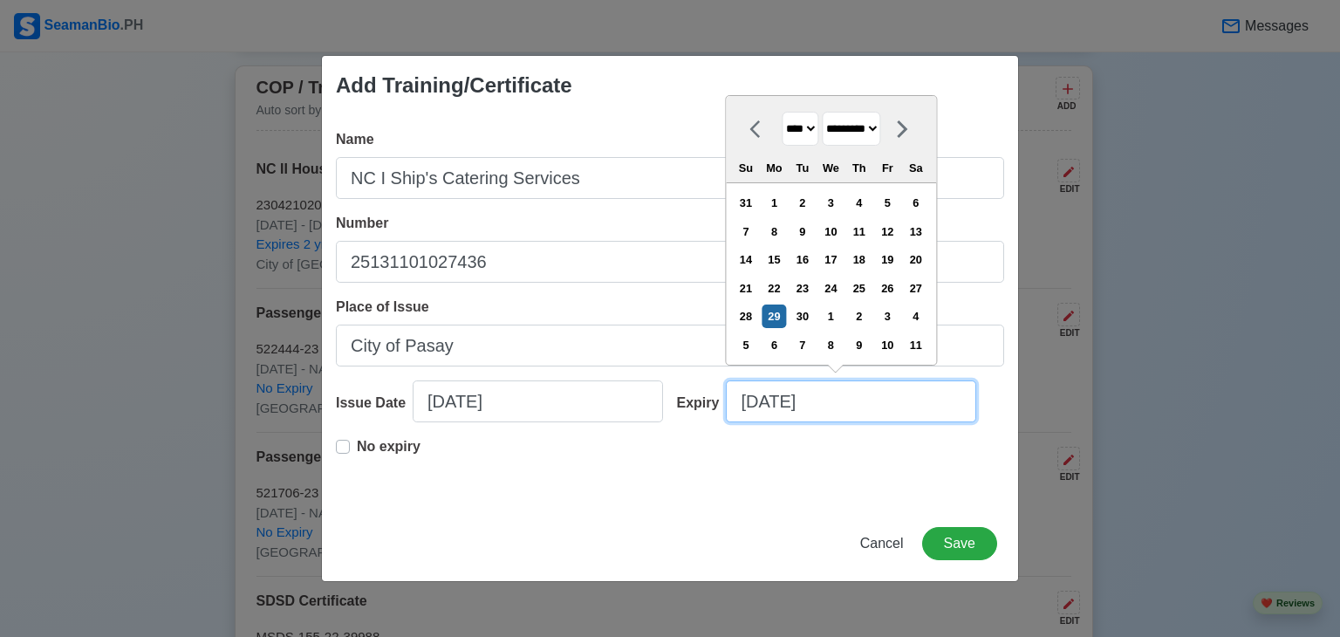
click at [768, 406] on input "[DATE]" at bounding box center [851, 401] width 250 height 42
type input "[DATE]"
select select "******"
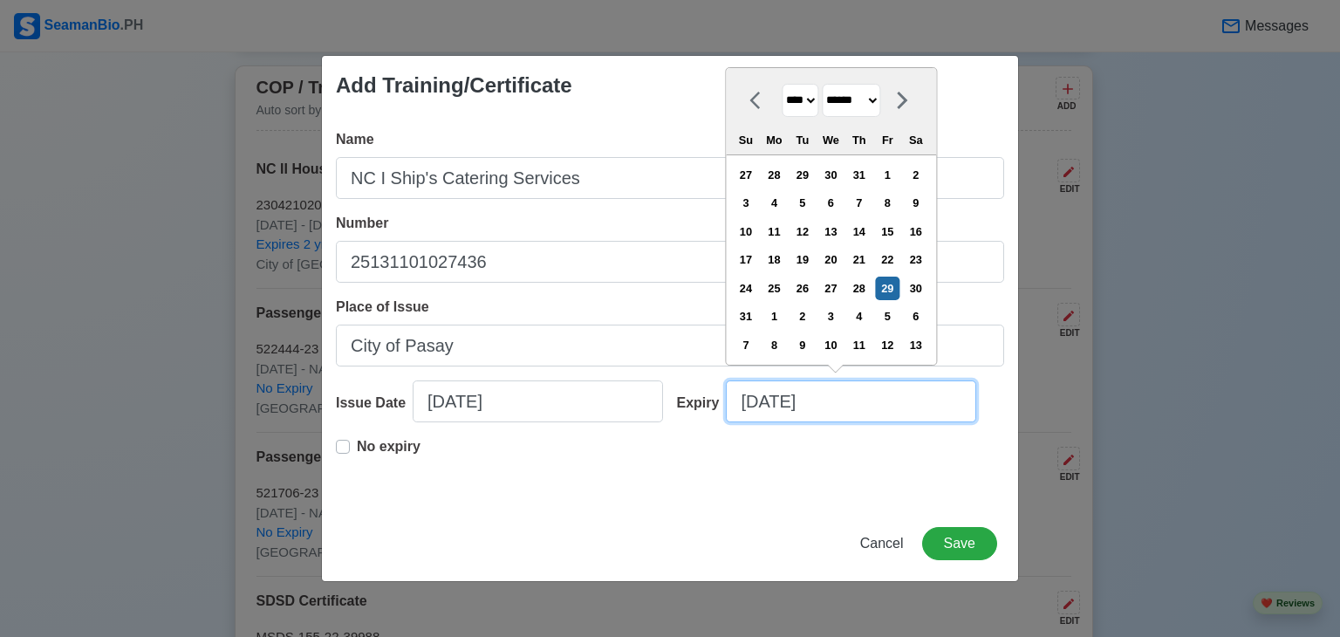
click at [784, 402] on input "[DATE]" at bounding box center [851, 401] width 250 height 42
click at [861, 402] on input "[DATE]" at bounding box center [851, 401] width 250 height 42
type input "[DATE]"
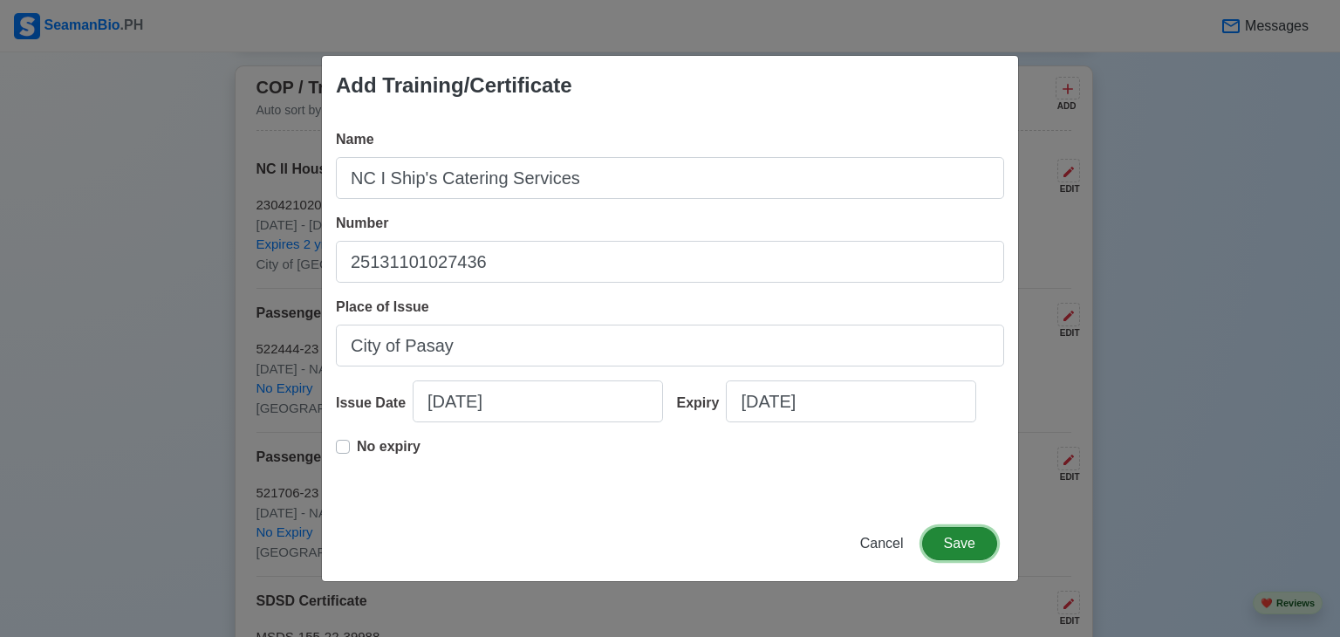
click at [953, 538] on button "Save" at bounding box center [959, 543] width 75 height 33
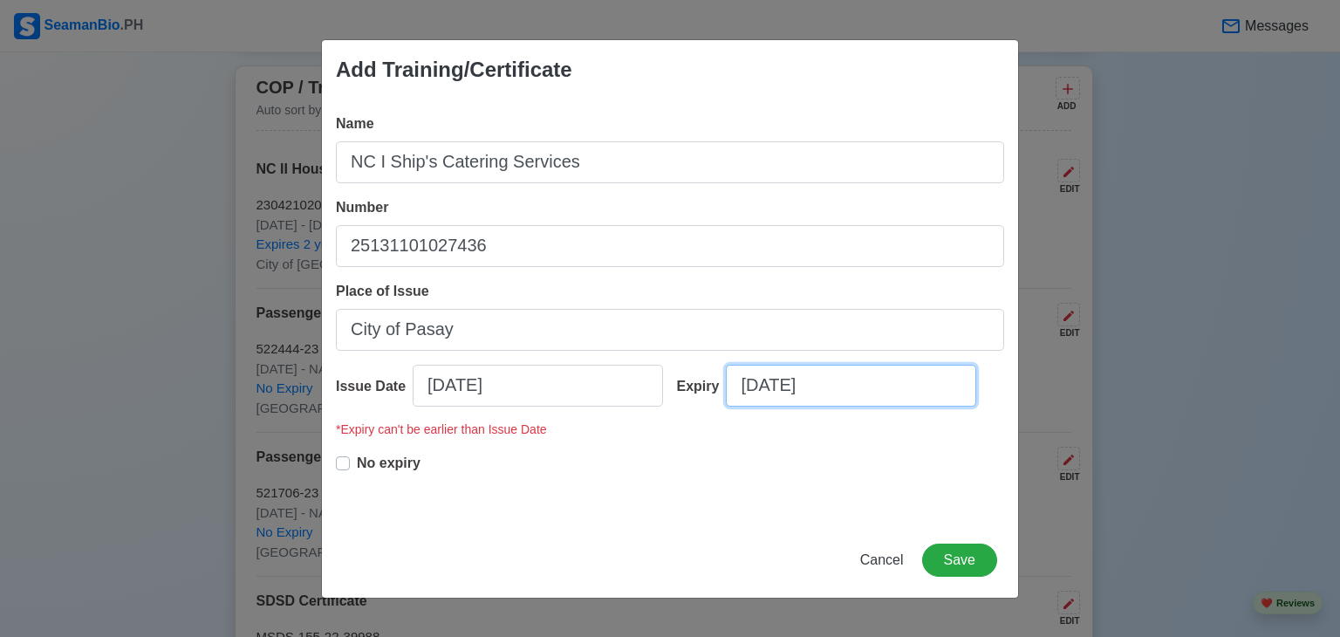
click at [839, 394] on input "[DATE]" at bounding box center [851, 386] width 250 height 42
select select "****"
select select "******"
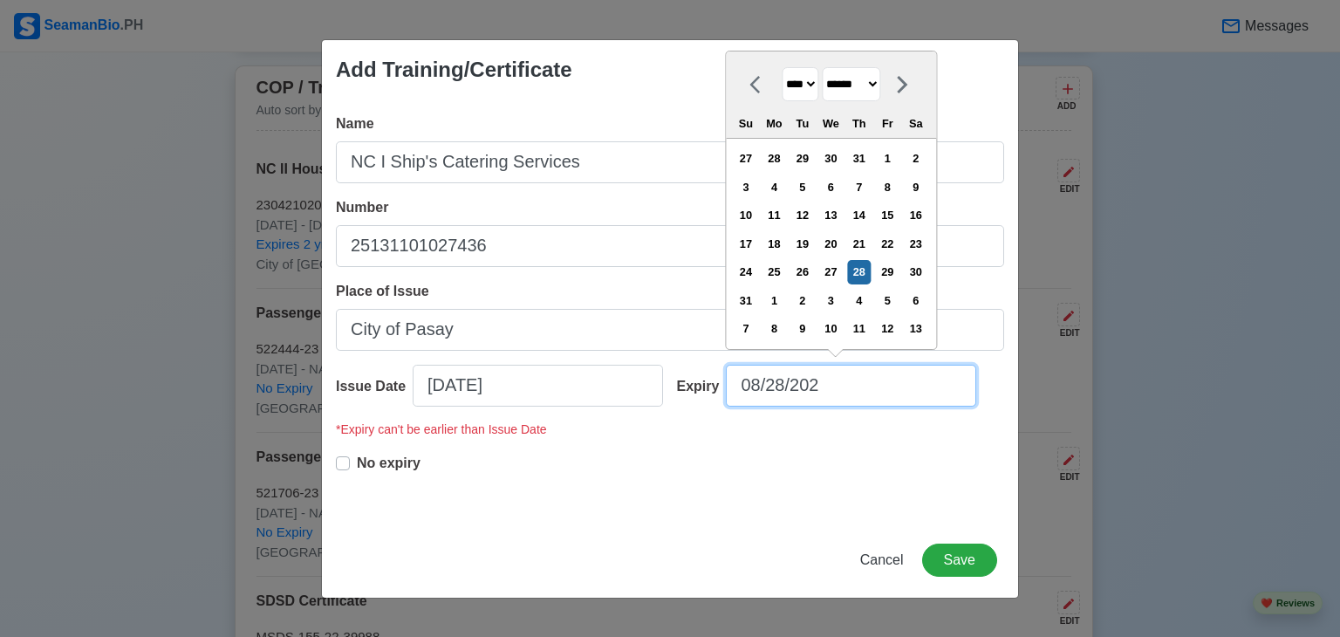
type input "[DATE]"
select select "****"
type input "[DATE]"
select select "****"
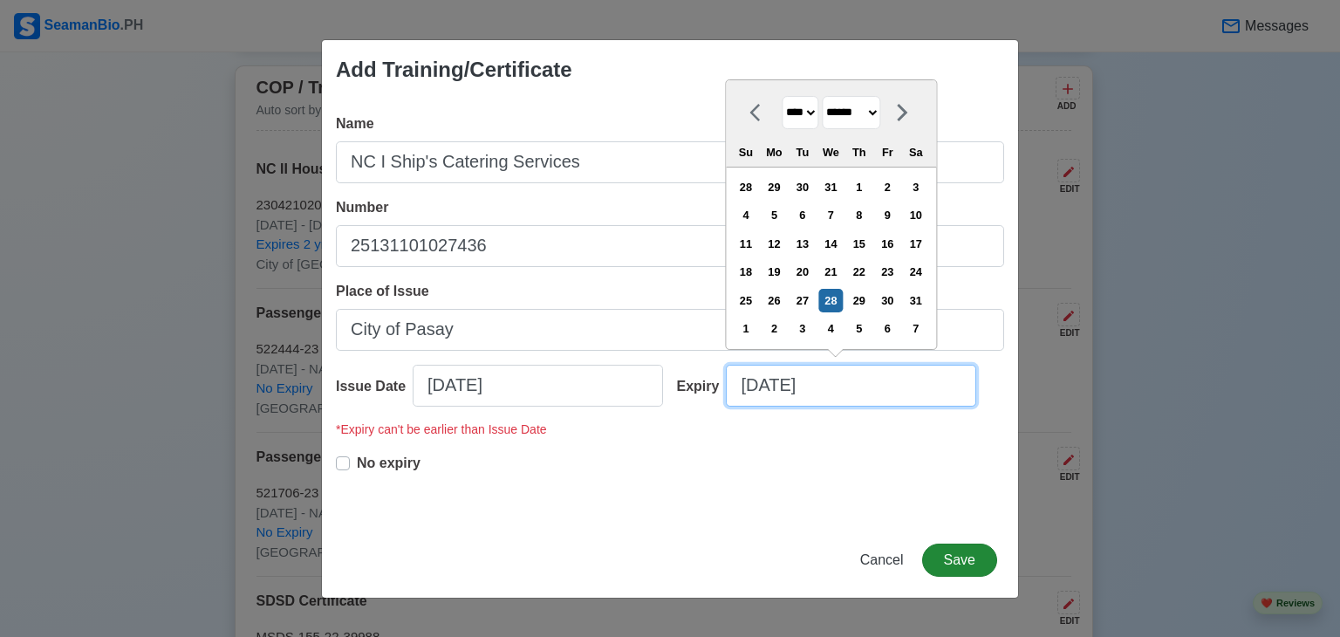
type input "[DATE]"
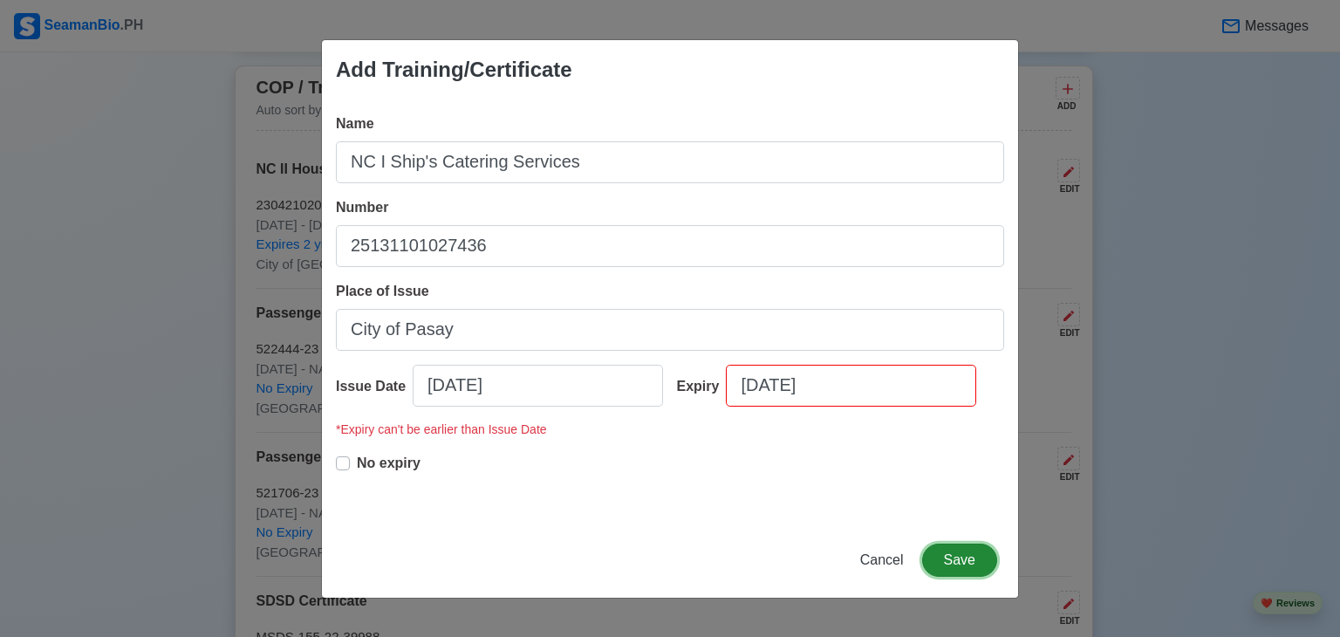
click at [993, 557] on button "Save" at bounding box center [959, 559] width 75 height 33
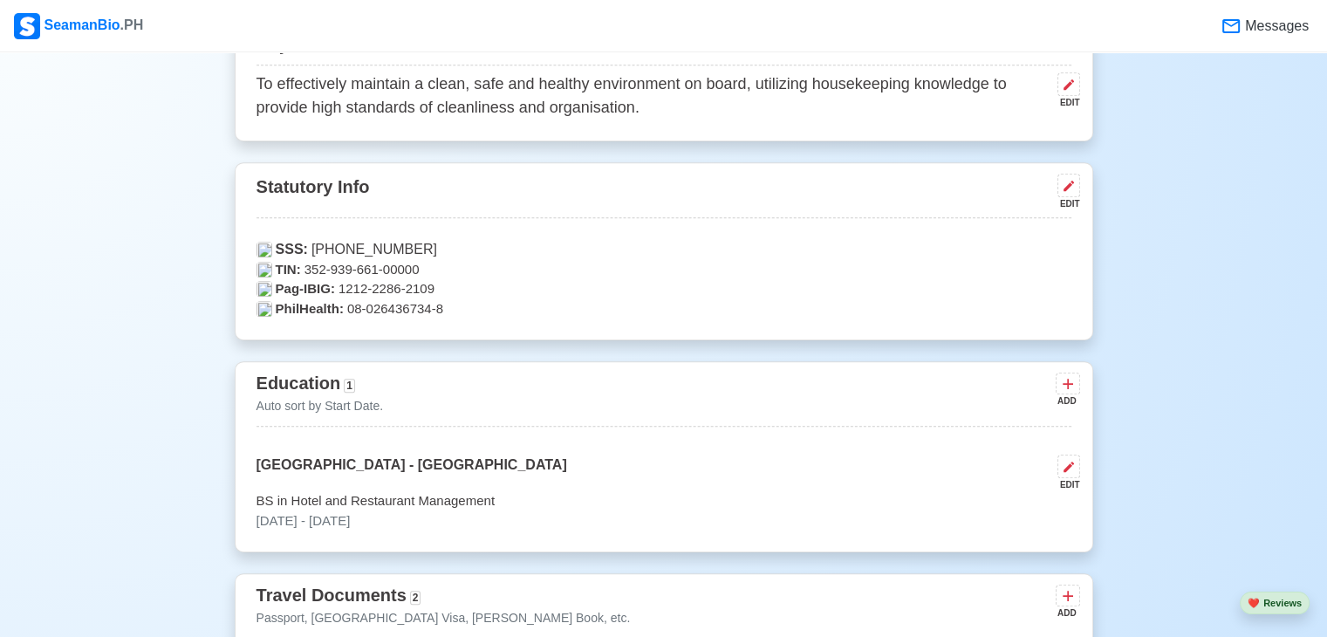
scroll to position [481, 0]
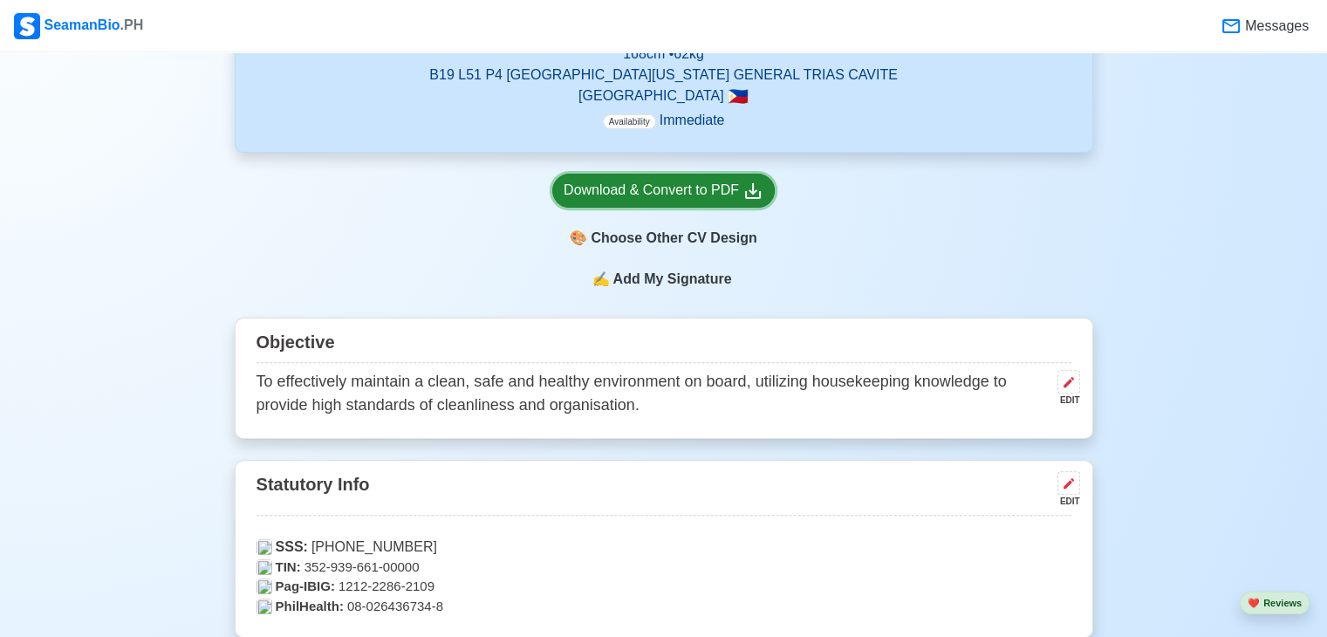
click at [711, 200] on div "Download & Convert to PDF" at bounding box center [664, 191] width 200 height 22
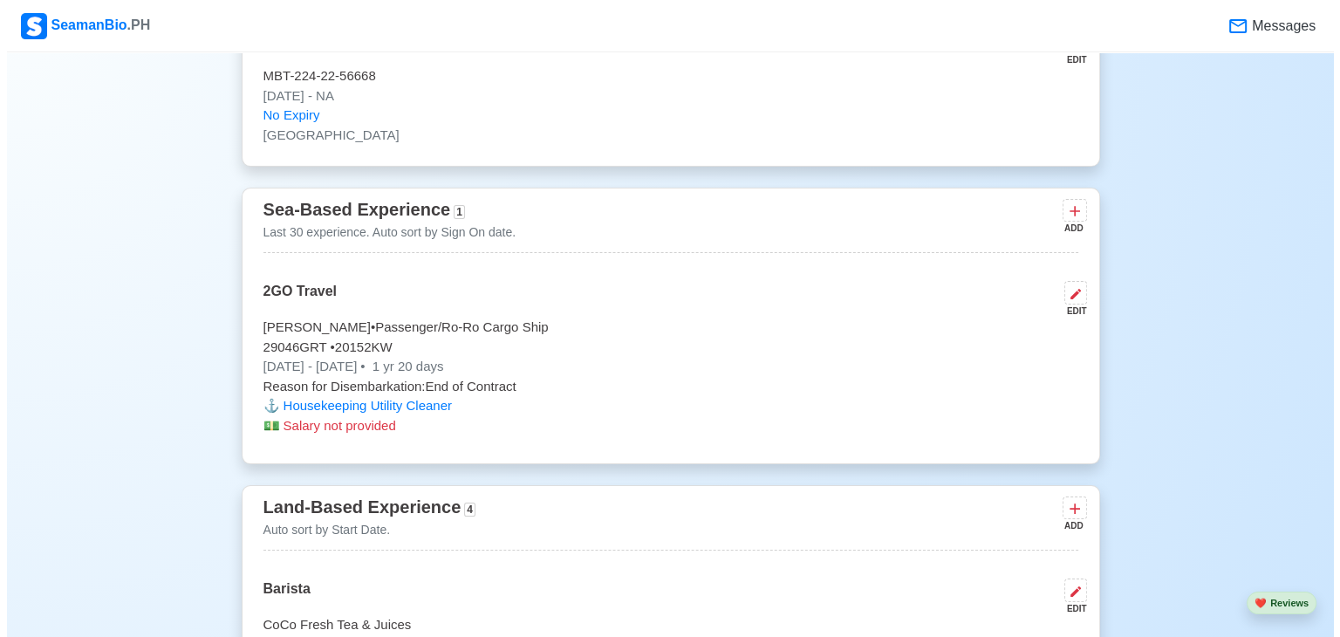
scroll to position [3127, 0]
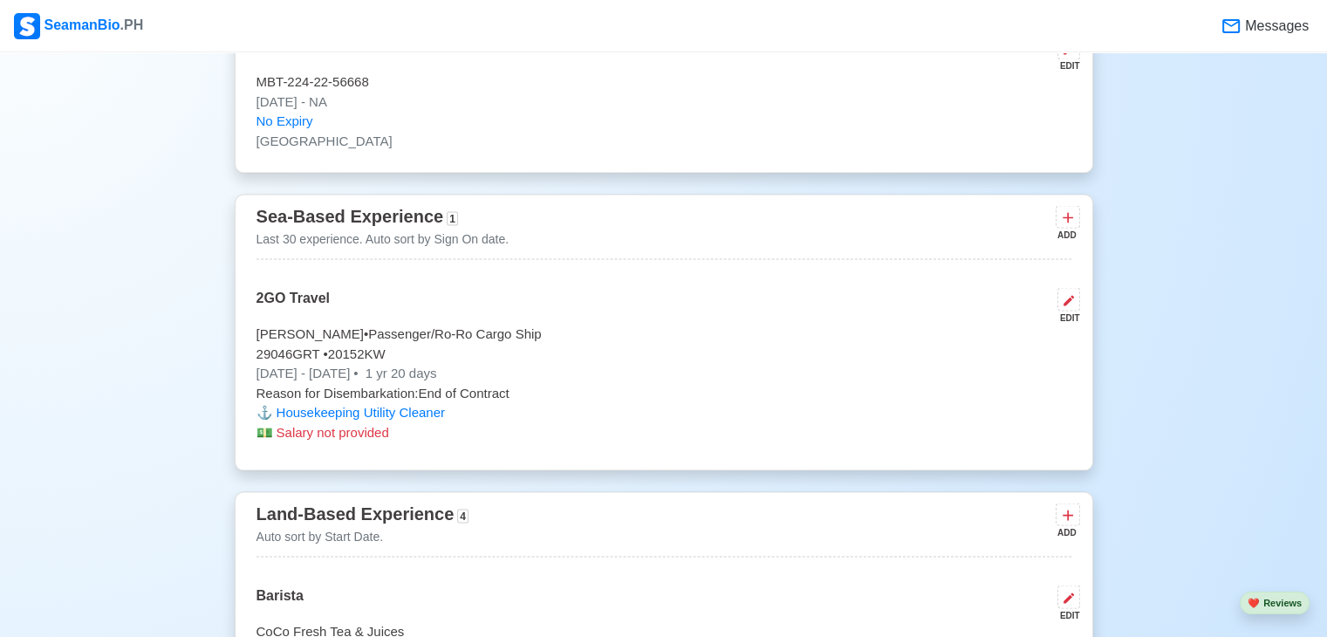
click at [1072, 311] on div "EDIT" at bounding box center [1065, 317] width 30 height 13
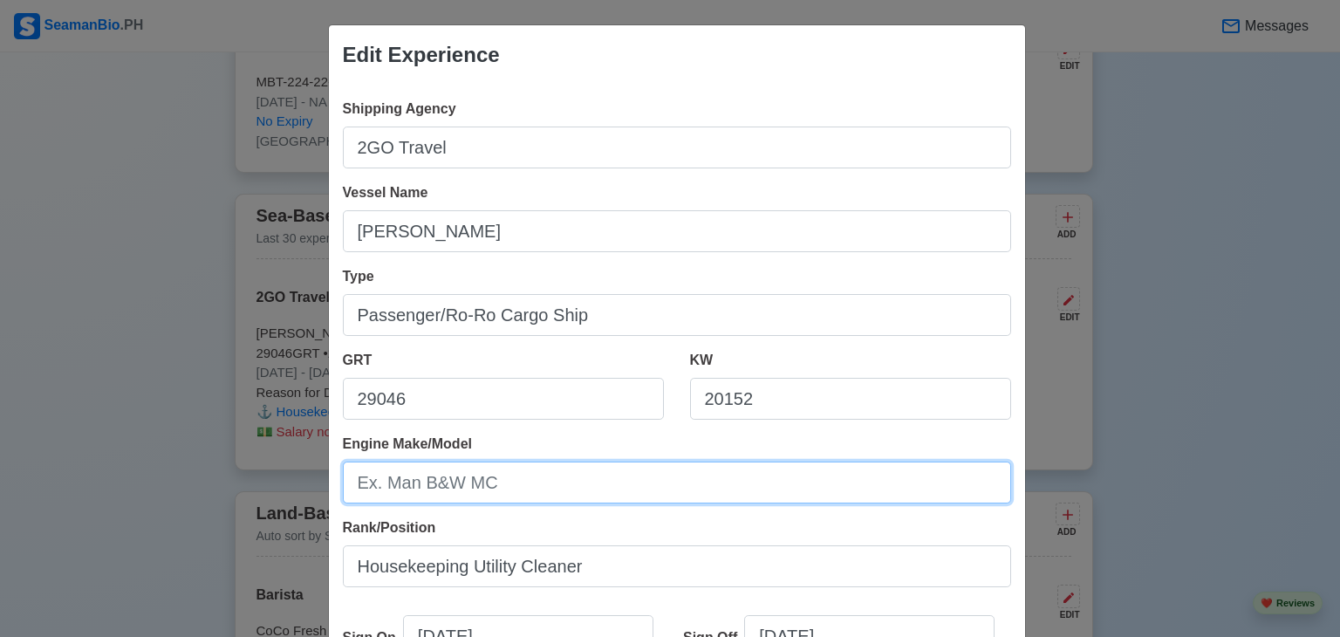
click at [571, 493] on input "Engine Make/Model" at bounding box center [677, 482] width 668 height 42
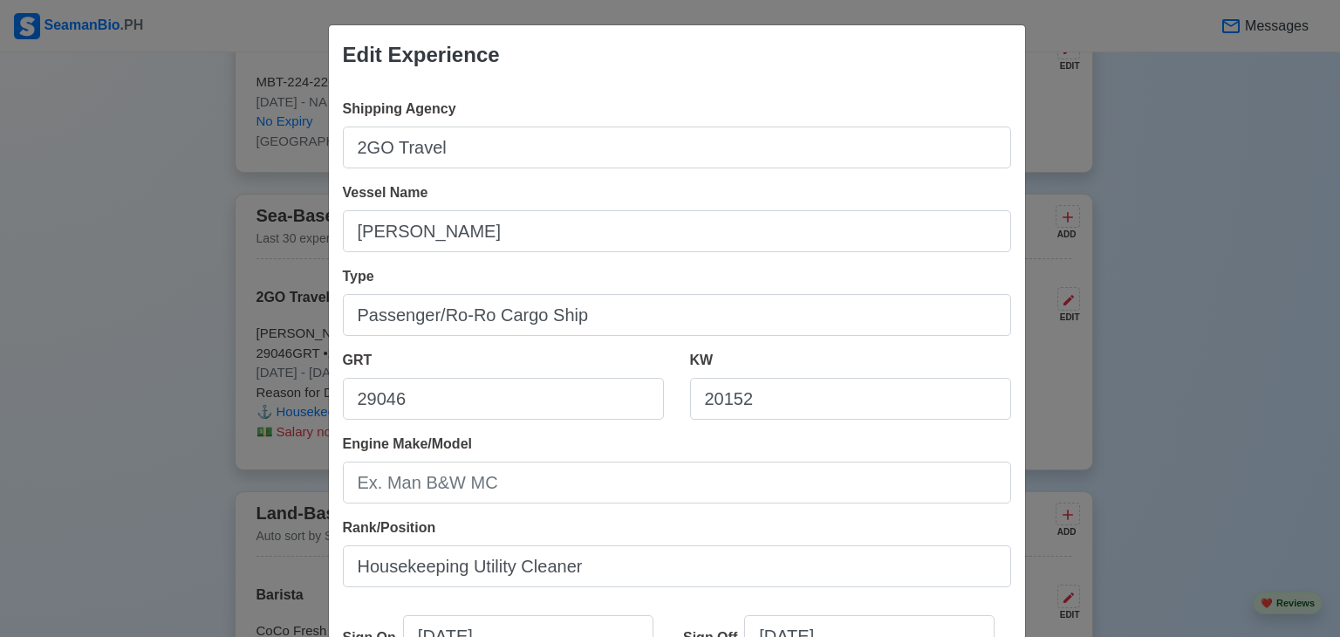
click at [1186, 234] on div "Edit Experience Shipping Agency 2GO Travel Vessel Name [PERSON_NAME] Type Passe…" at bounding box center [670, 318] width 1340 height 637
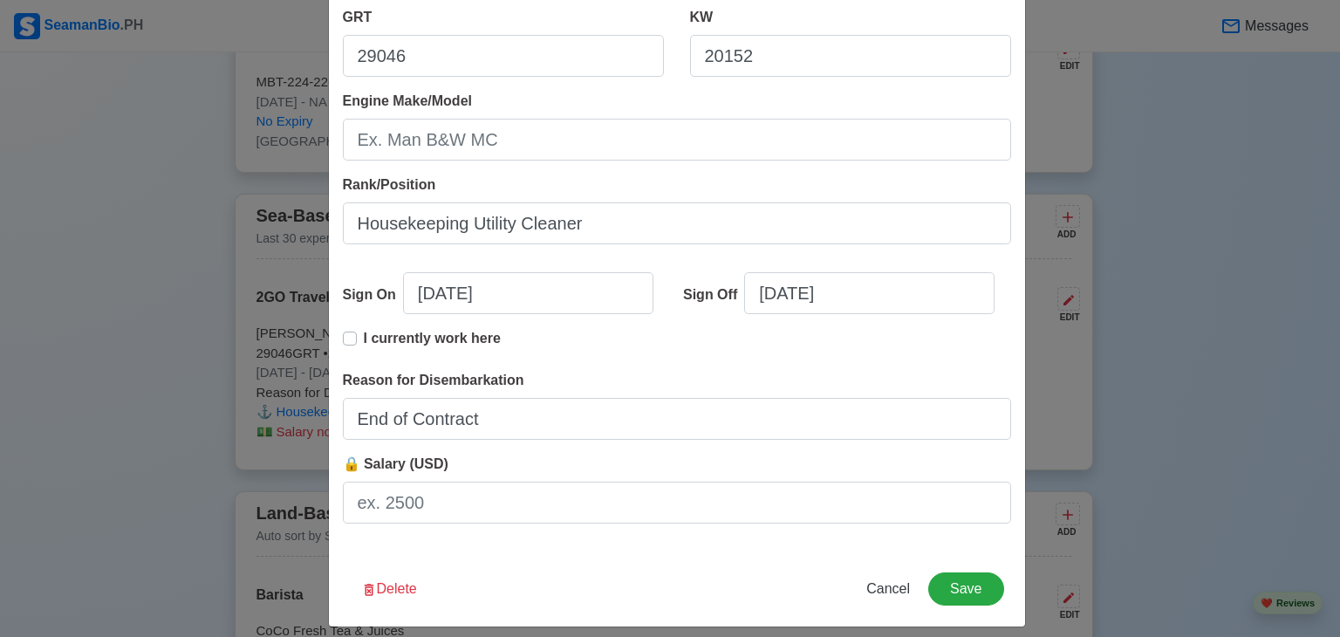
scroll to position [357, 0]
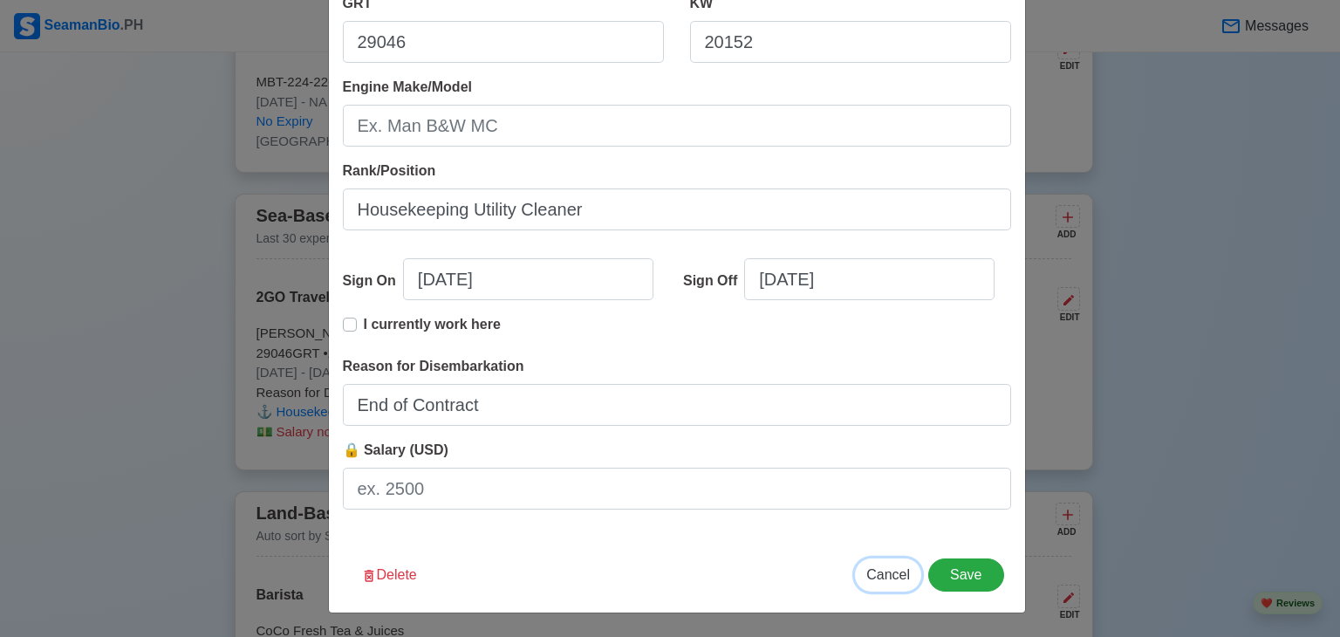
click at [901, 567] on span "Cancel" at bounding box center [888, 574] width 44 height 15
type input "[DATE]"
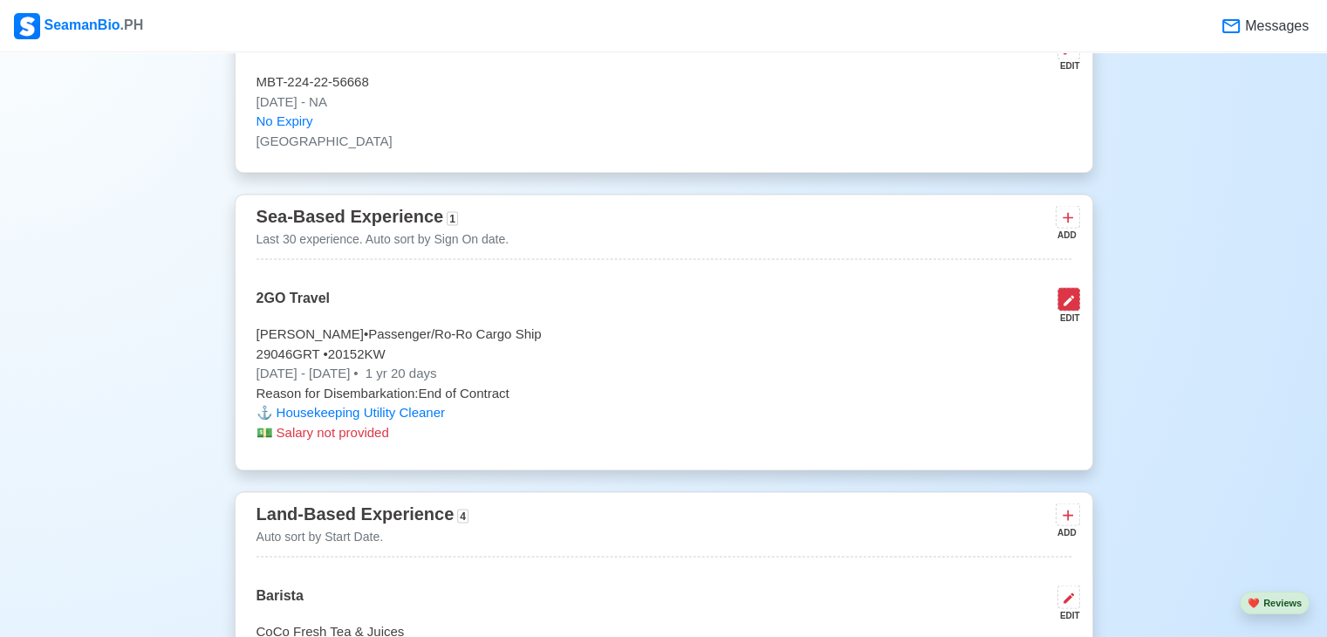
click at [1065, 296] on icon at bounding box center [1069, 300] width 14 height 14
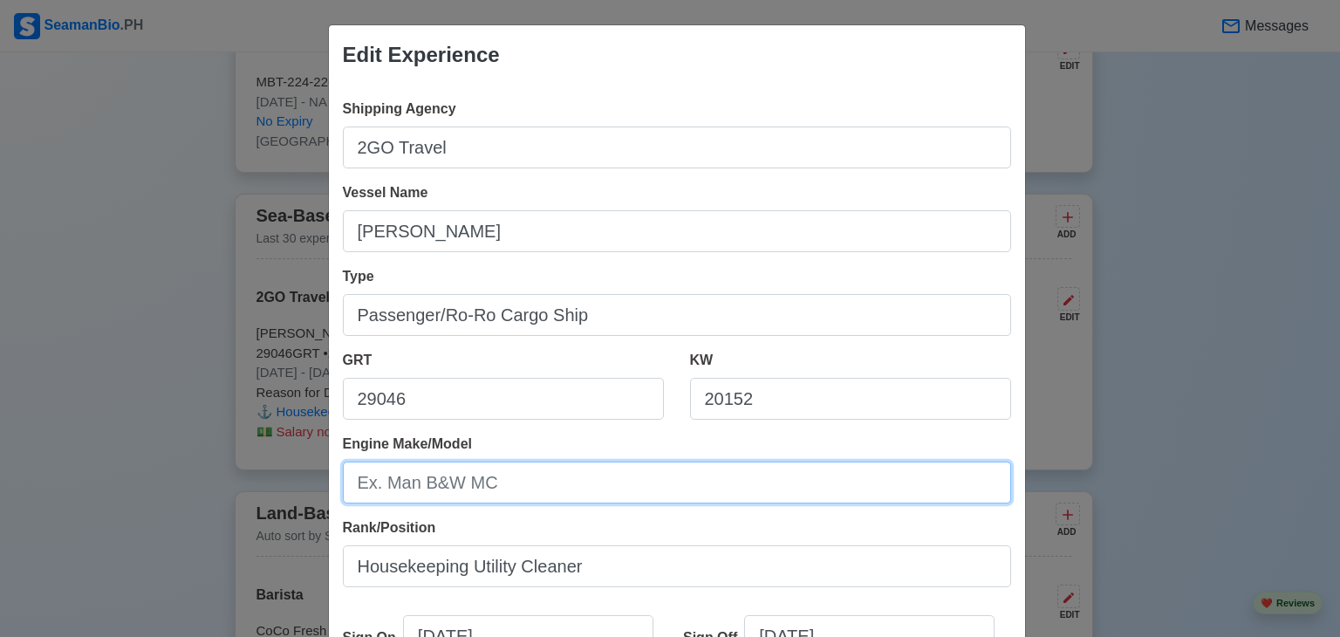
click at [441, 468] on input "Engine Make/Model" at bounding box center [677, 482] width 668 height 42
type input "Wartsila"
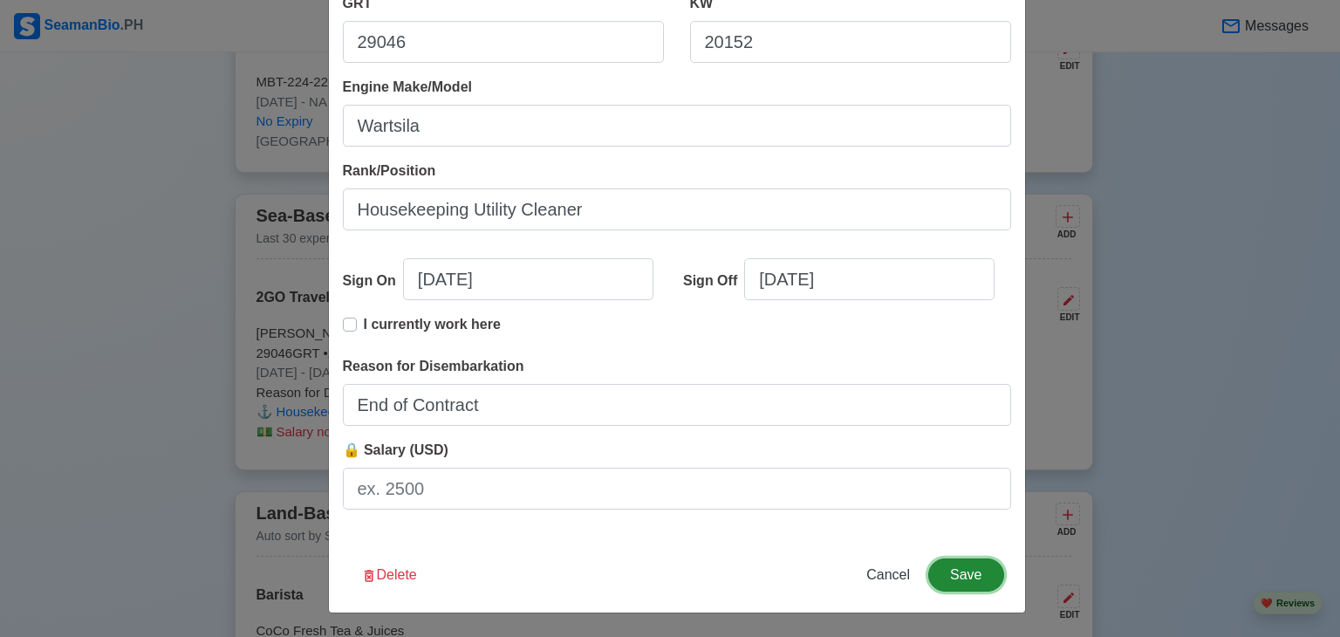
click at [971, 578] on button "Save" at bounding box center [965, 574] width 75 height 33
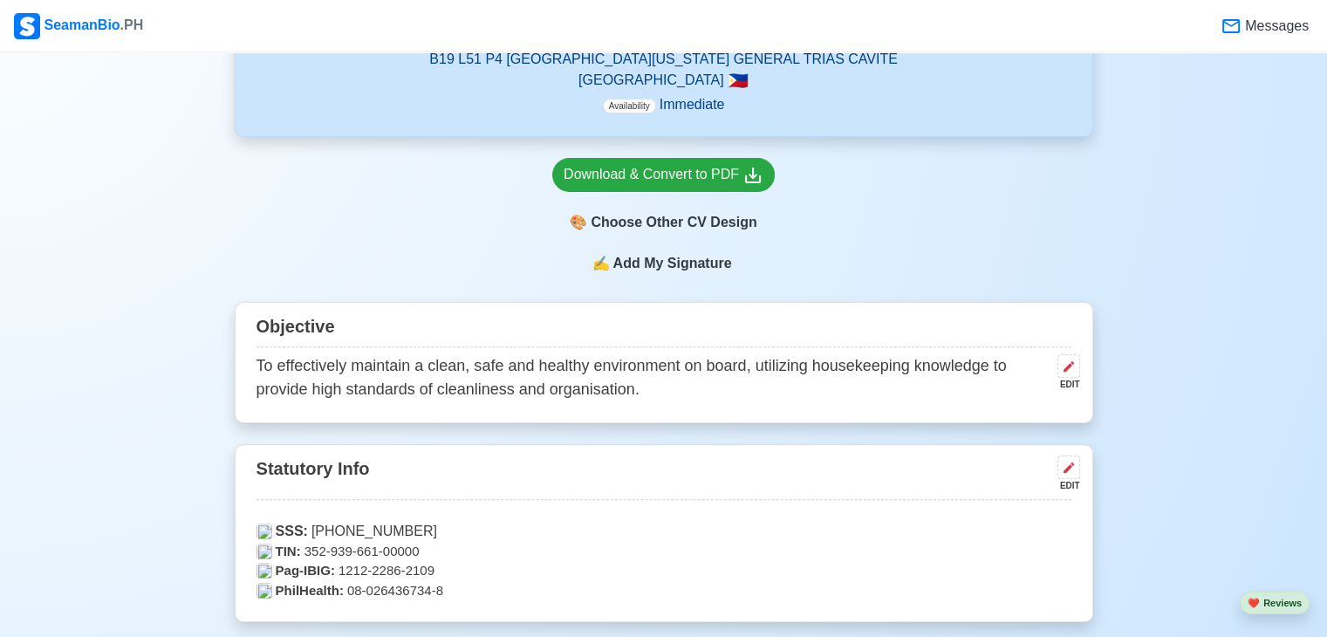
scroll to position [502, 0]
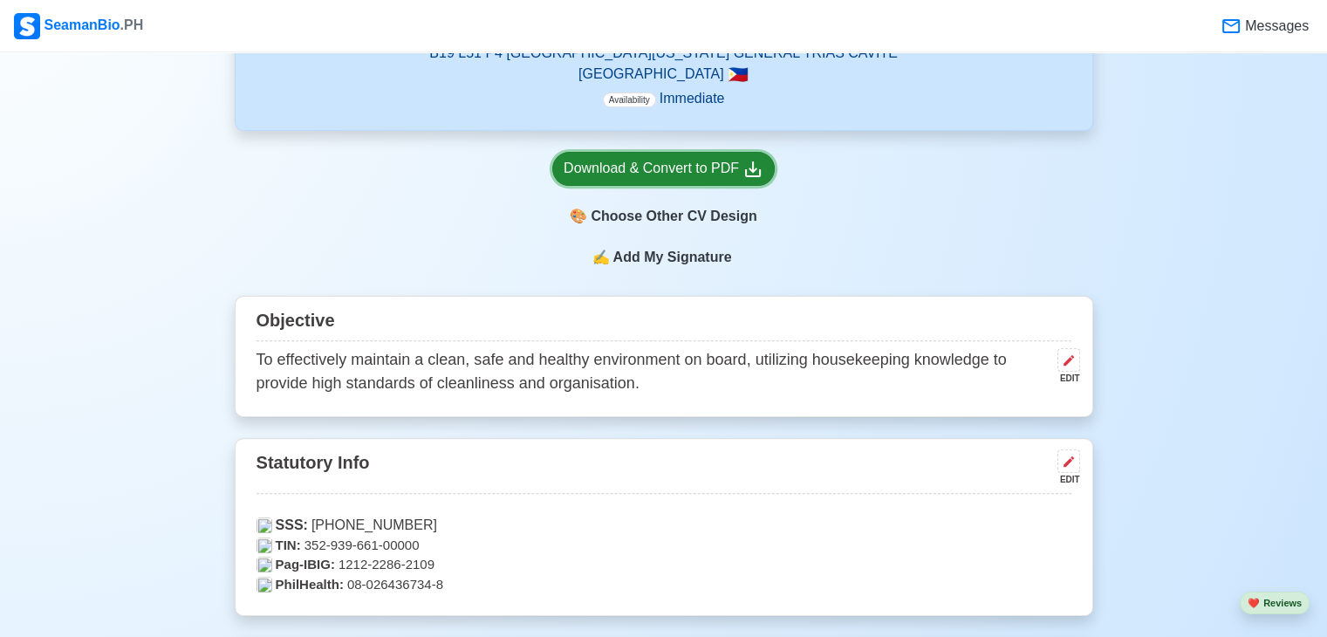
click at [657, 176] on div "Download & Convert to PDF" at bounding box center [664, 169] width 200 height 22
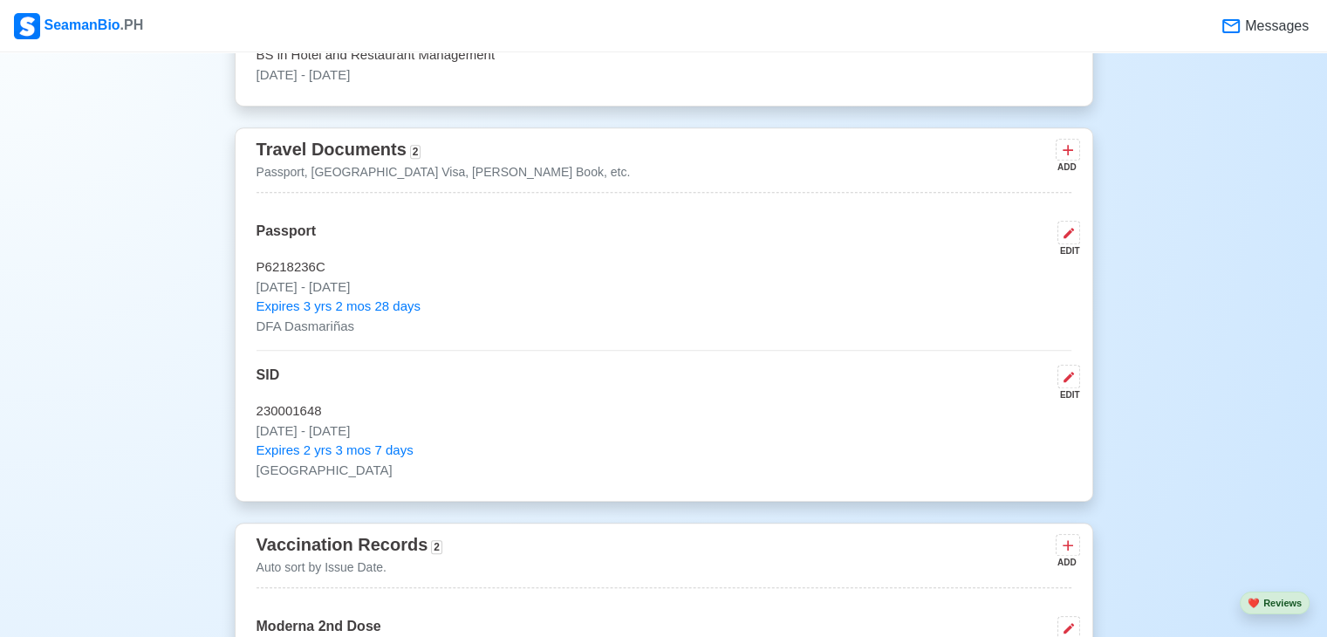
scroll to position [1230, 0]
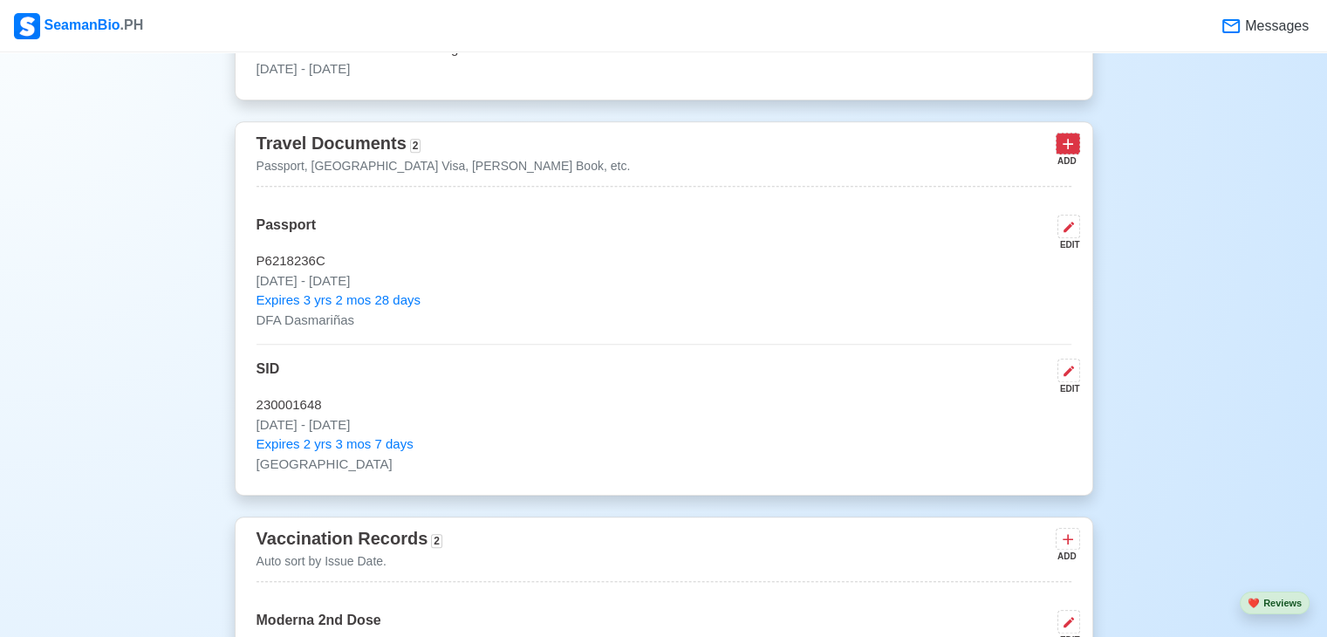
click at [1073, 148] on icon at bounding box center [1067, 143] width 17 height 17
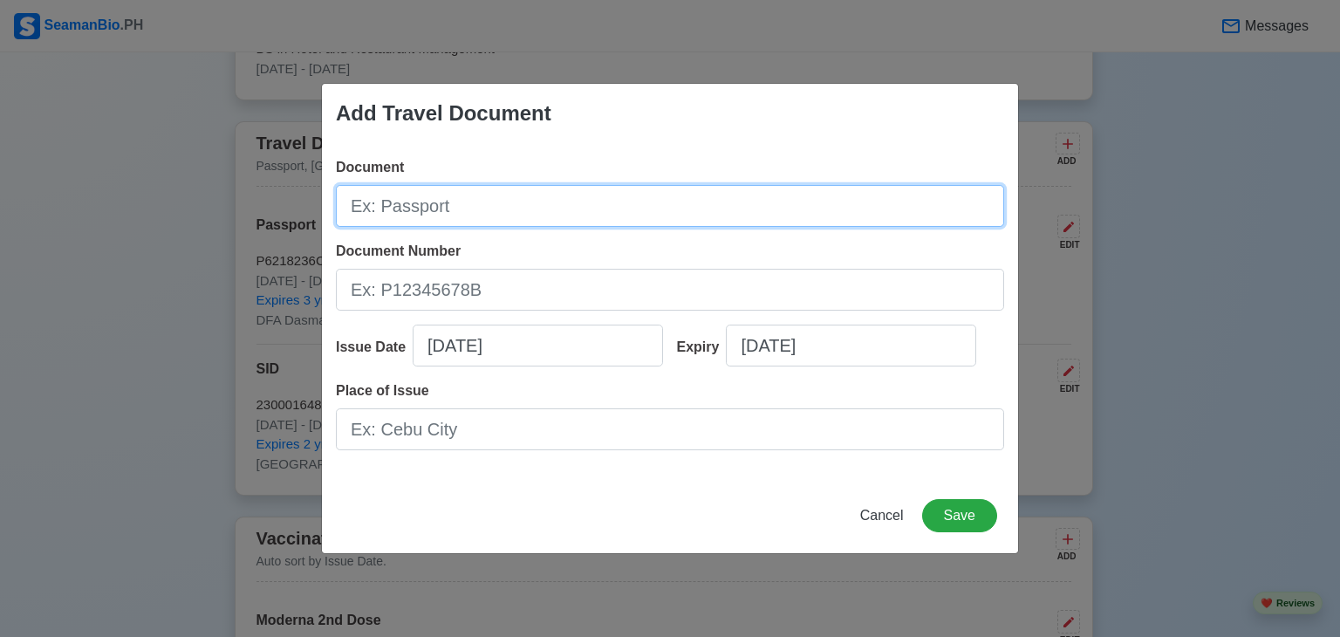
click at [646, 208] on input "Document" at bounding box center [670, 206] width 668 height 42
type input "[PERSON_NAME] Book"
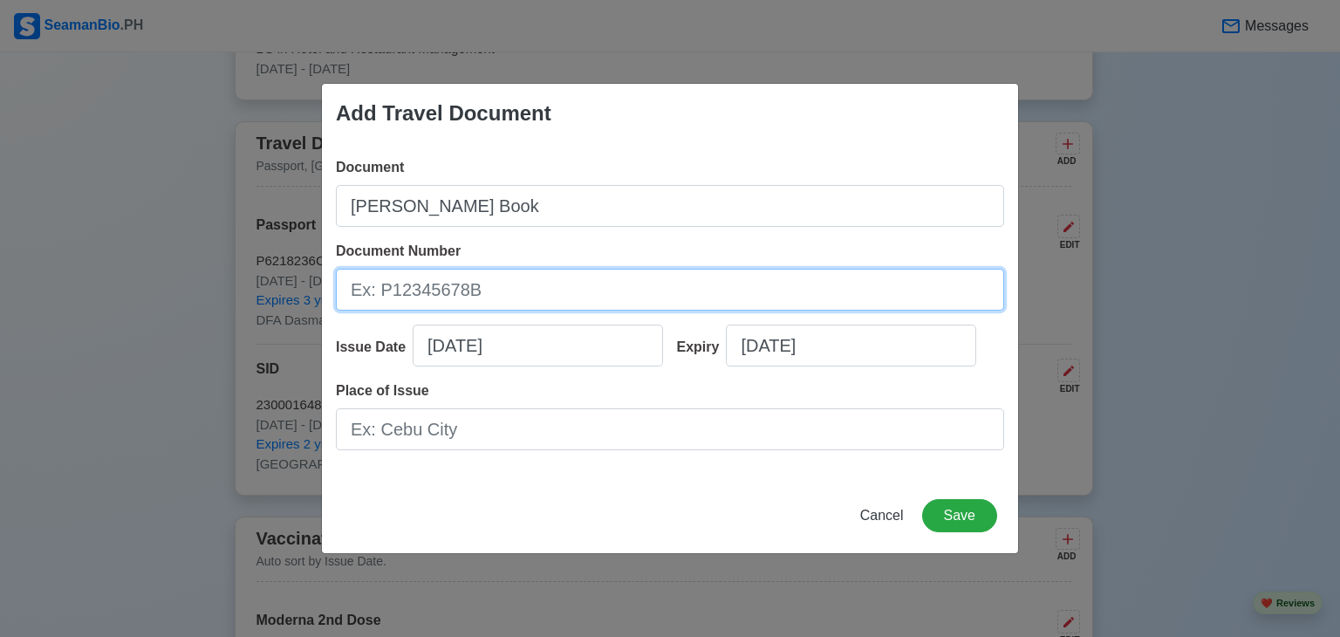
click at [473, 301] on input "Document Number" at bounding box center [670, 290] width 668 height 42
type input "2"
type input "A0236399"
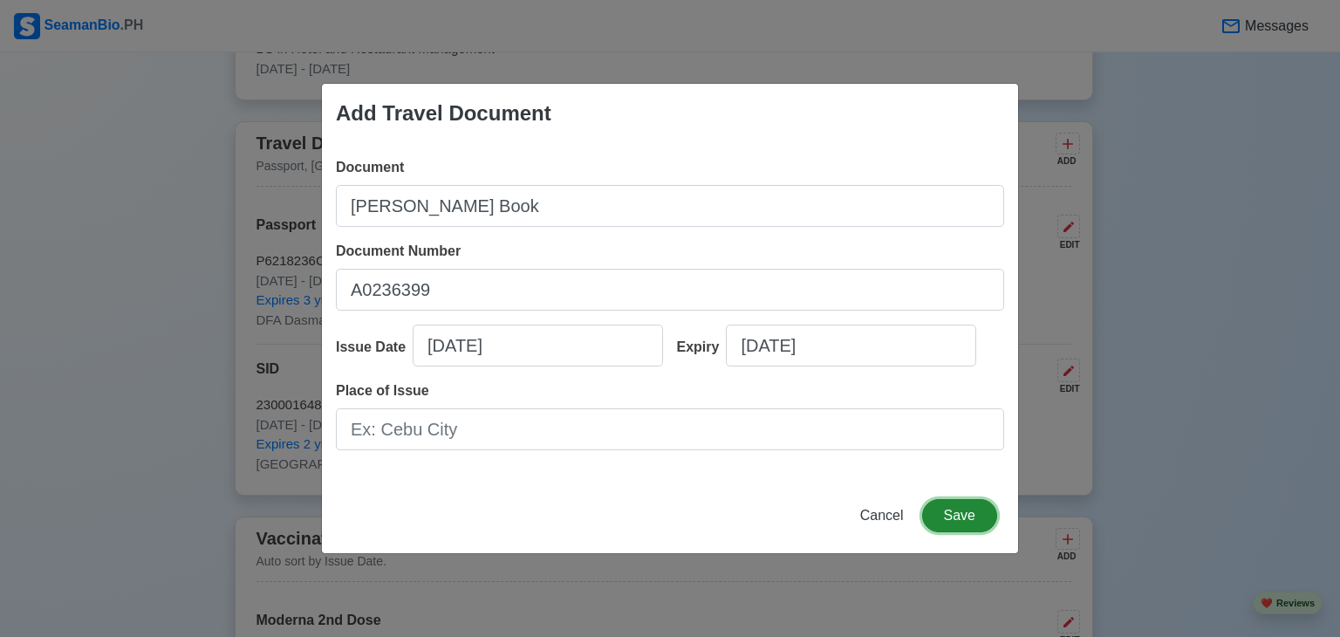
click at [984, 519] on button "Save" at bounding box center [959, 515] width 75 height 33
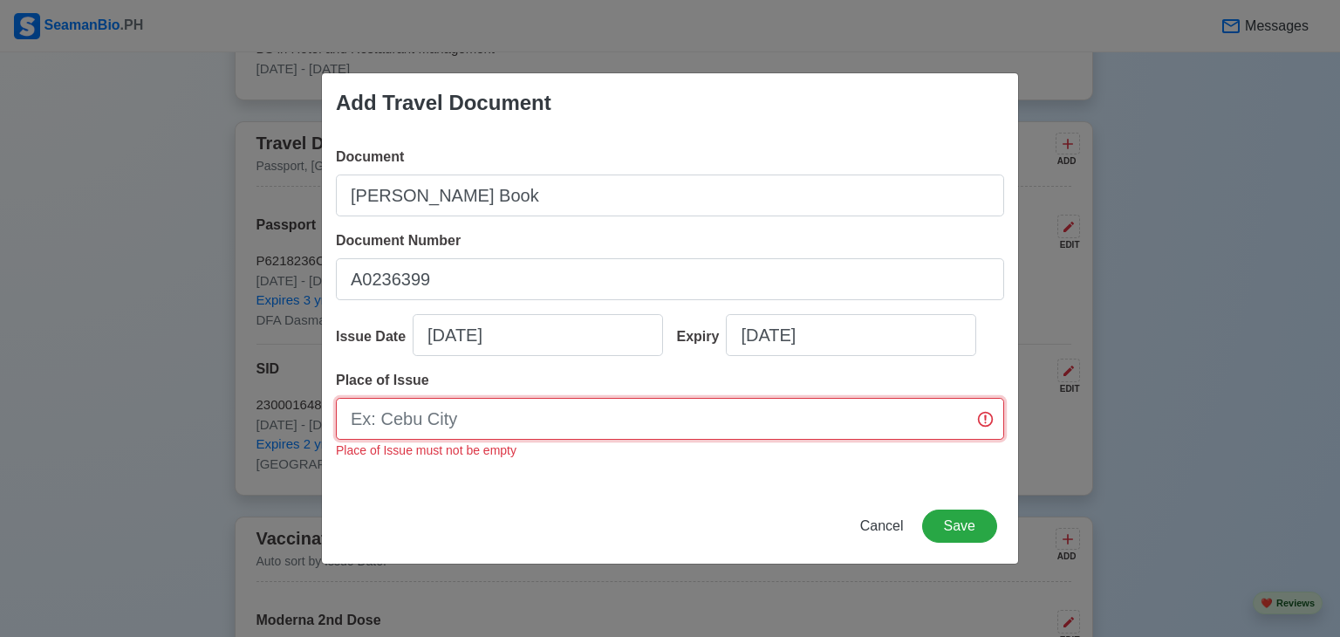
click at [874, 431] on input "Place of Issue" at bounding box center [670, 419] width 668 height 42
click at [892, 528] on span "Cancel" at bounding box center [882, 525] width 44 height 15
